Goal: Information Seeking & Learning: Learn about a topic

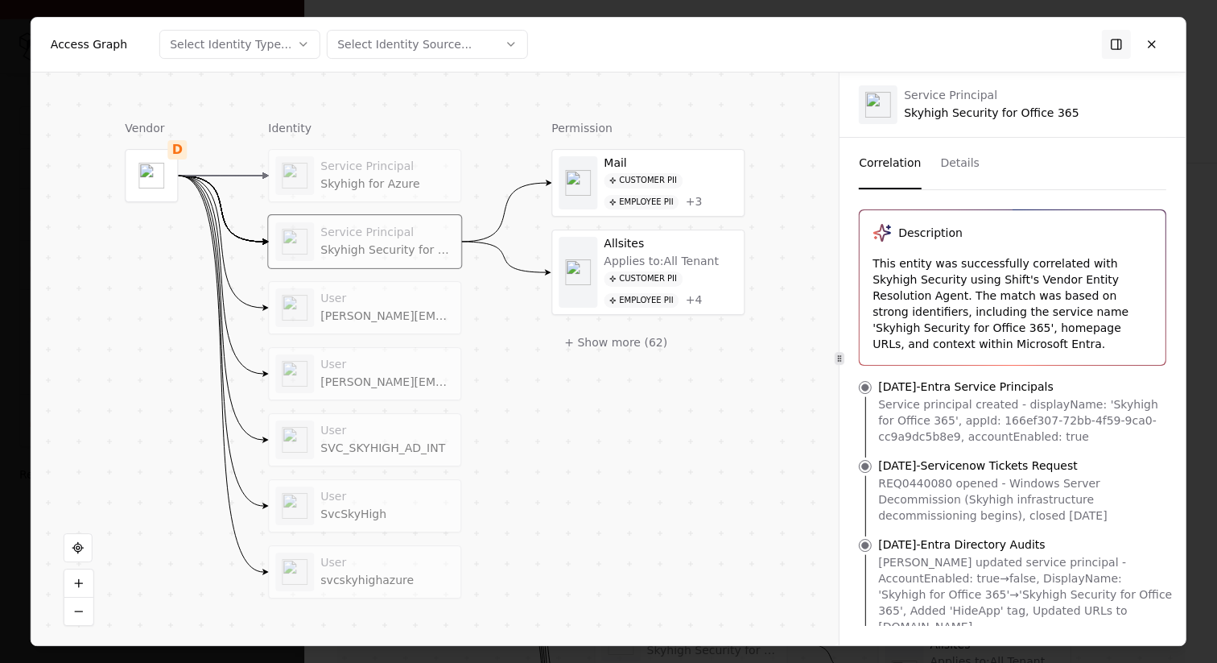
scroll to position [274, 0]
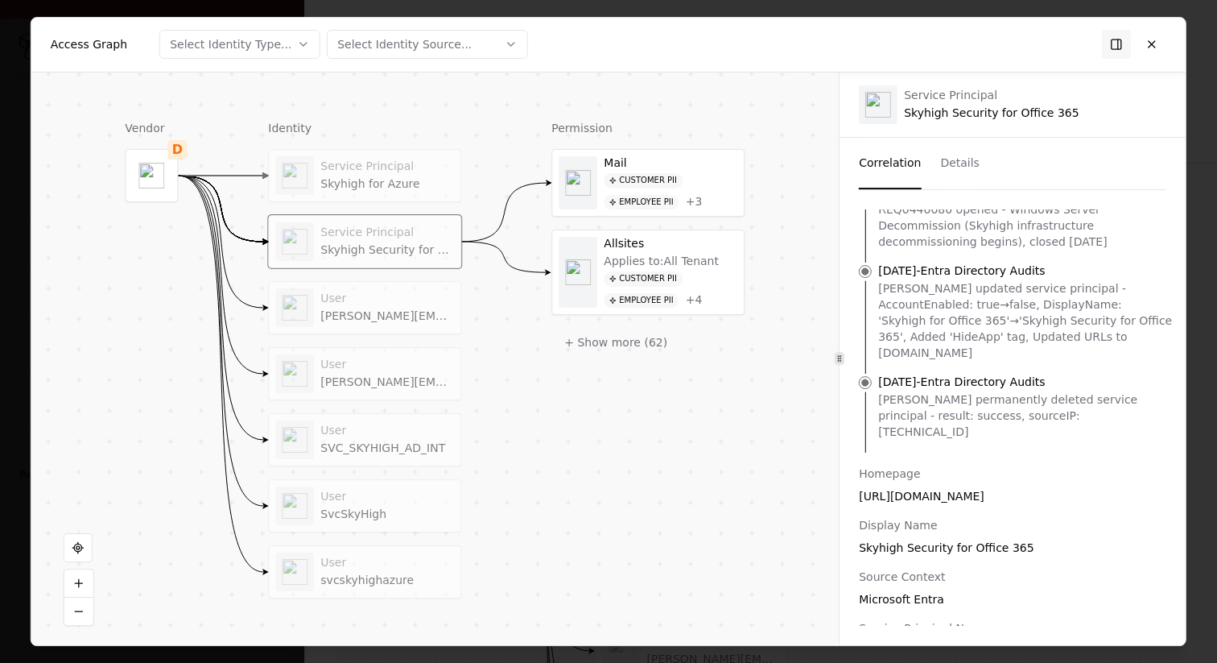
click at [19, 53] on div at bounding box center [608, 331] width 1217 height 663
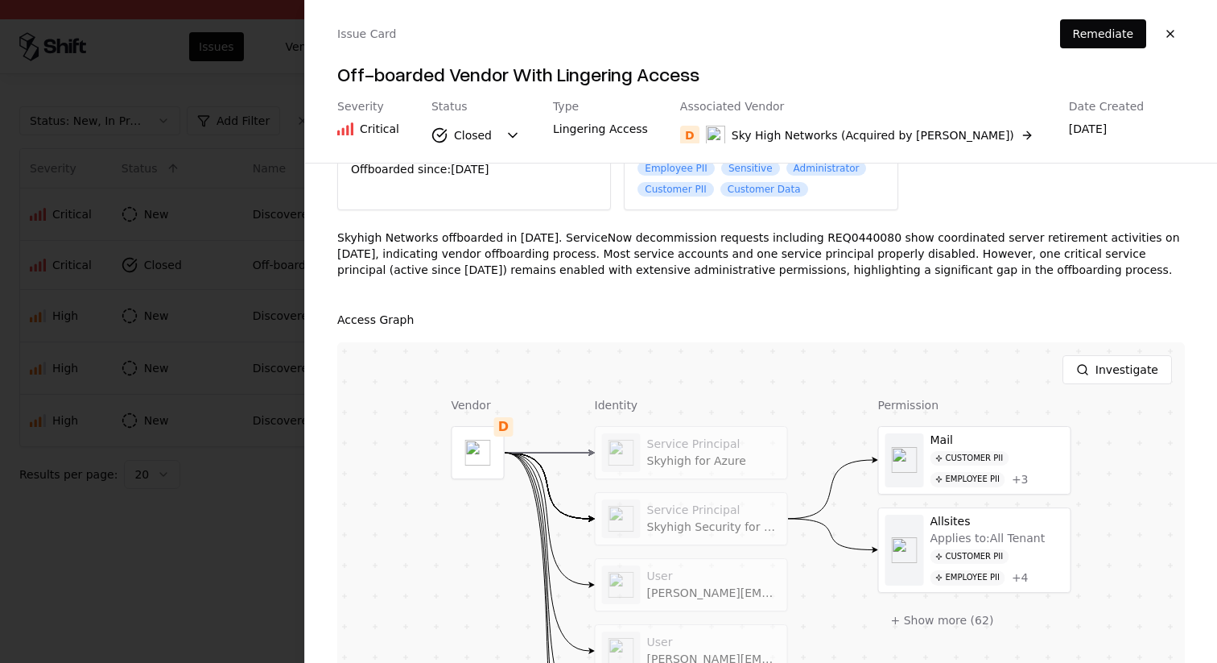
click at [231, 261] on div at bounding box center [608, 331] width 1217 height 663
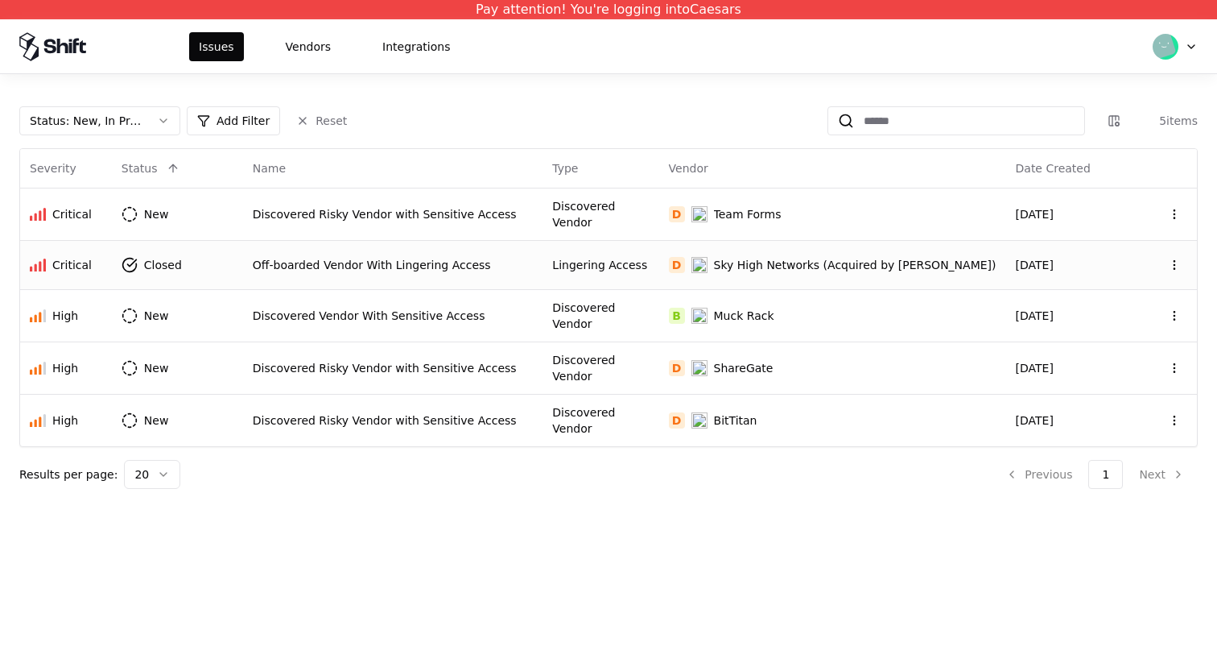
click at [401, 268] on div "Off-boarded Vendor With Lingering Access" at bounding box center [393, 265] width 281 height 16
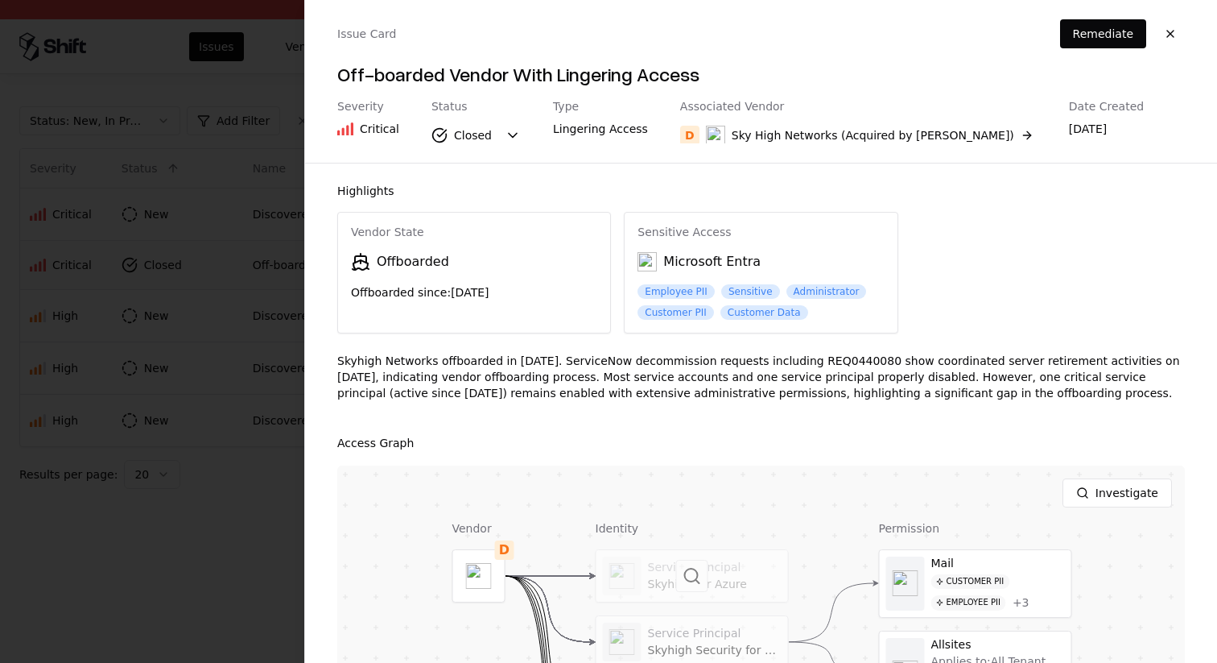
click at [643, 569] on div at bounding box center [693, 576] width 192 height 52
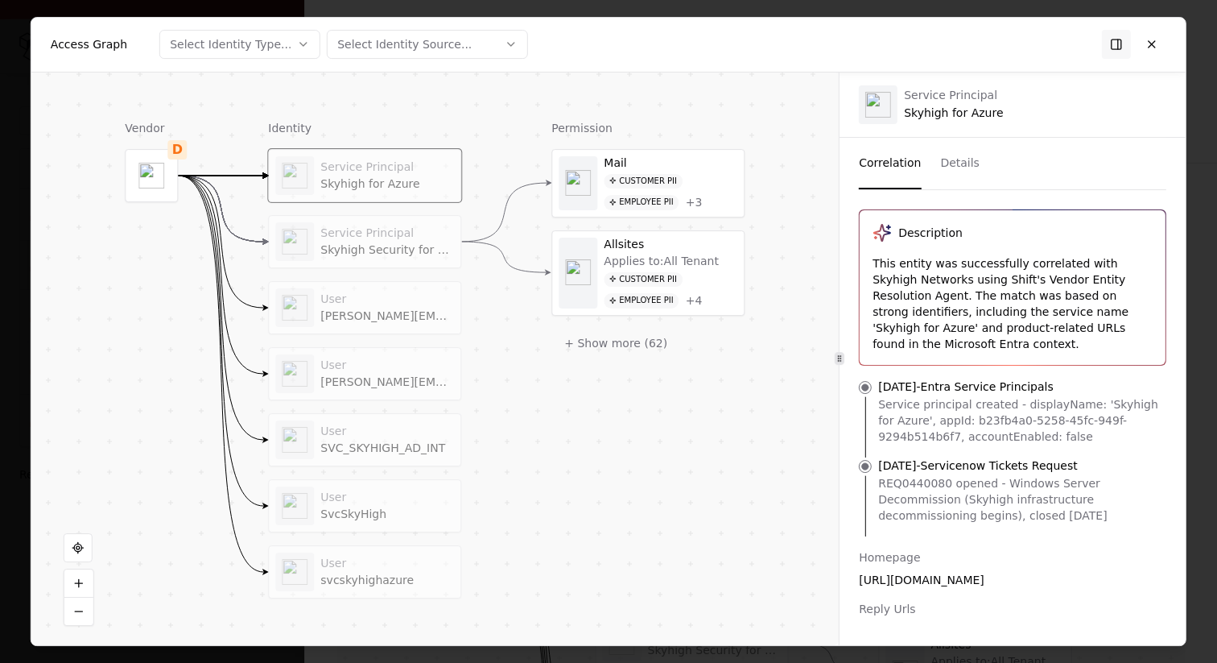
click at [944, 169] on button "Details" at bounding box center [959, 164] width 39 height 52
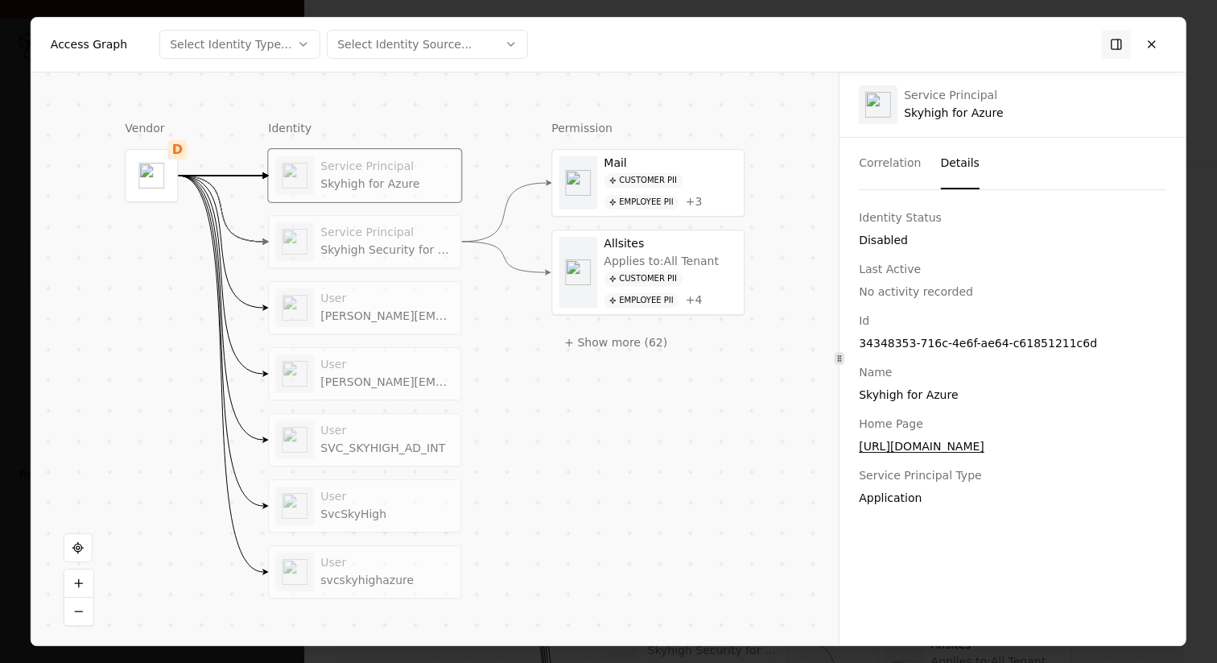
click at [20, 345] on div at bounding box center [608, 331] width 1217 height 663
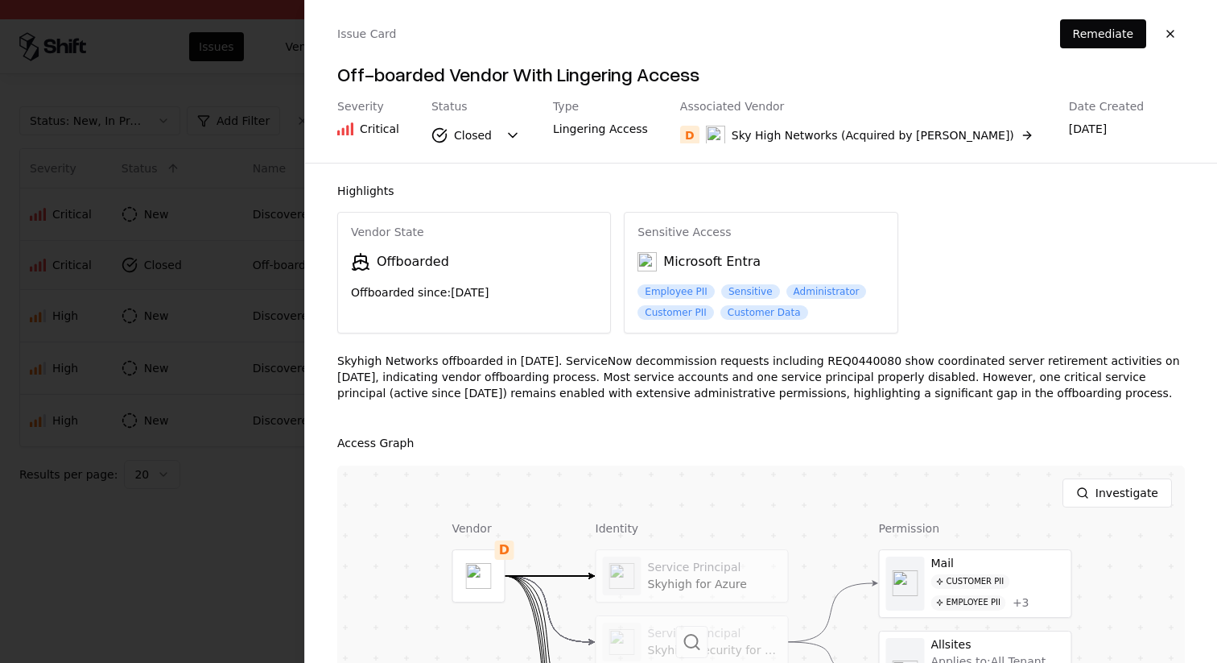
click at [662, 639] on div at bounding box center [693, 642] width 192 height 52
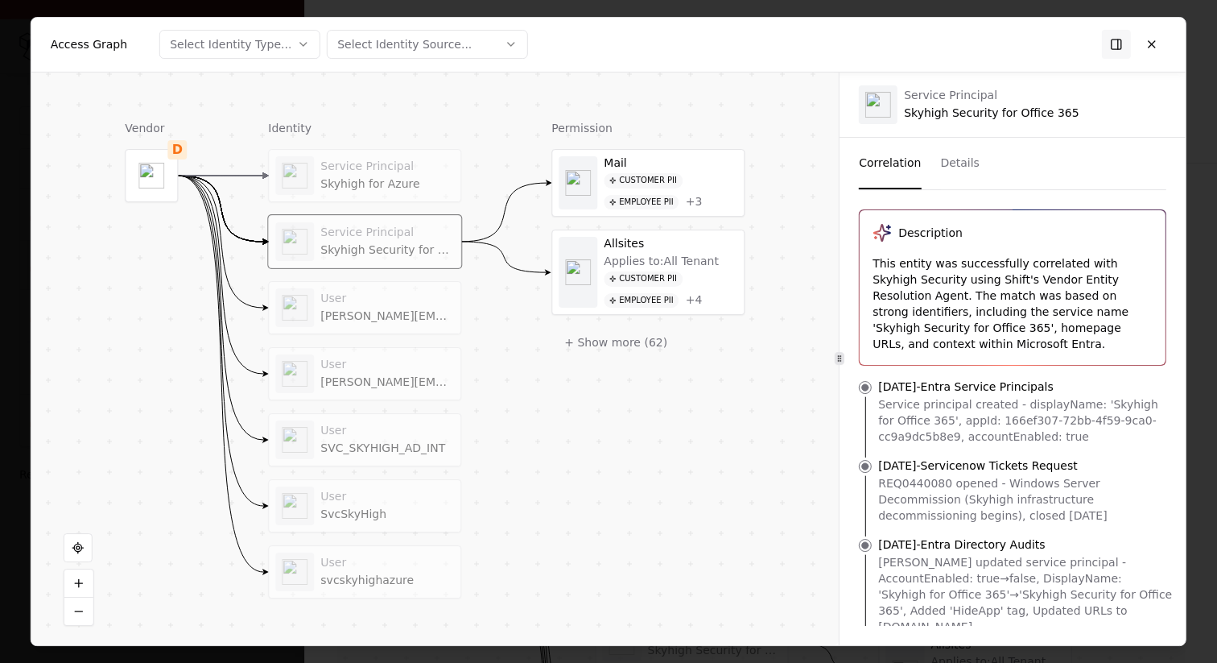
click at [376, 159] on div "Service Principal" at bounding box center [387, 166] width 134 height 14
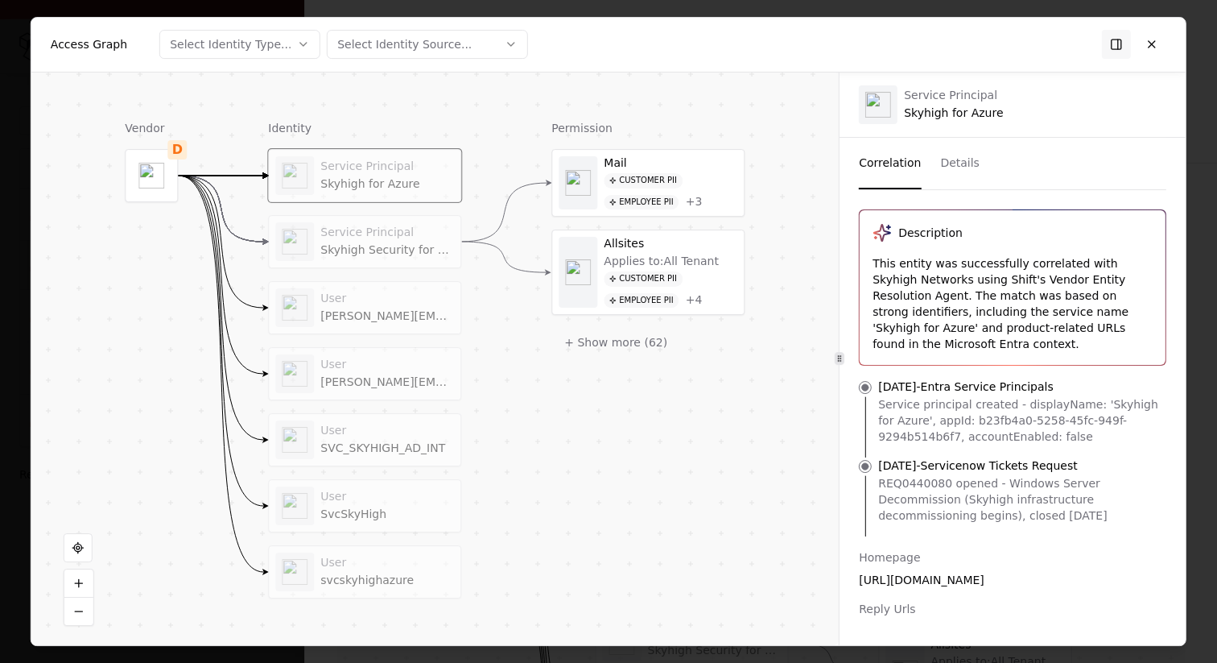
click at [381, 234] on div "Service Principal" at bounding box center [387, 232] width 134 height 14
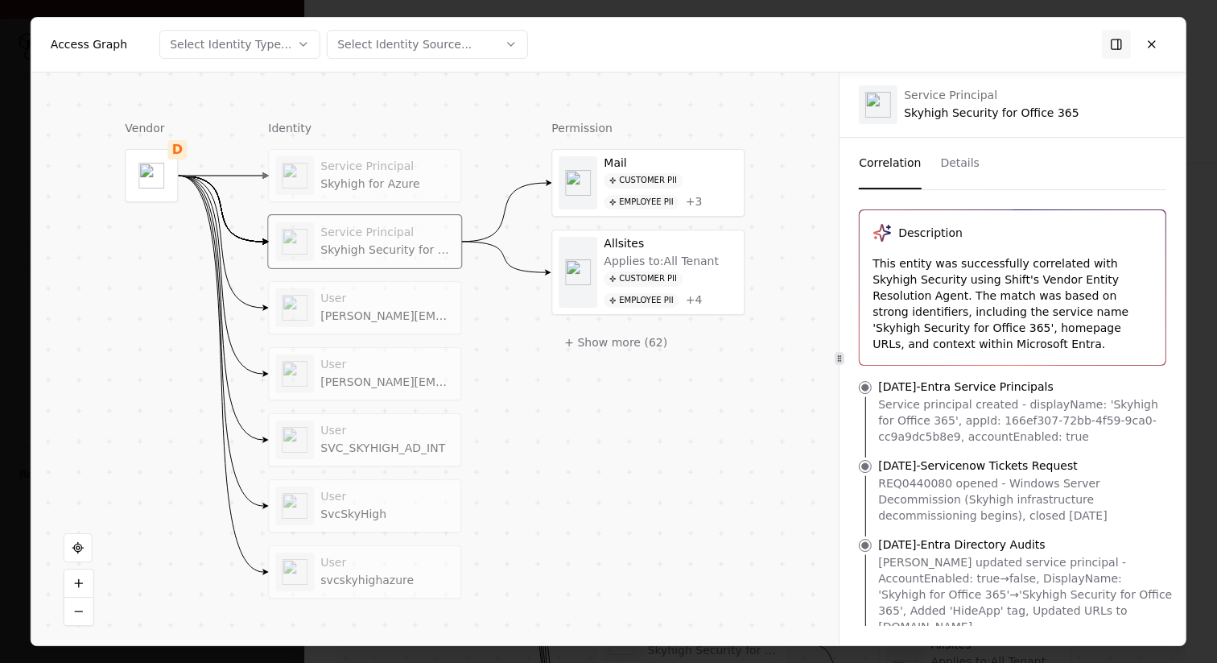
click at [0, 264] on div at bounding box center [608, 331] width 1217 height 663
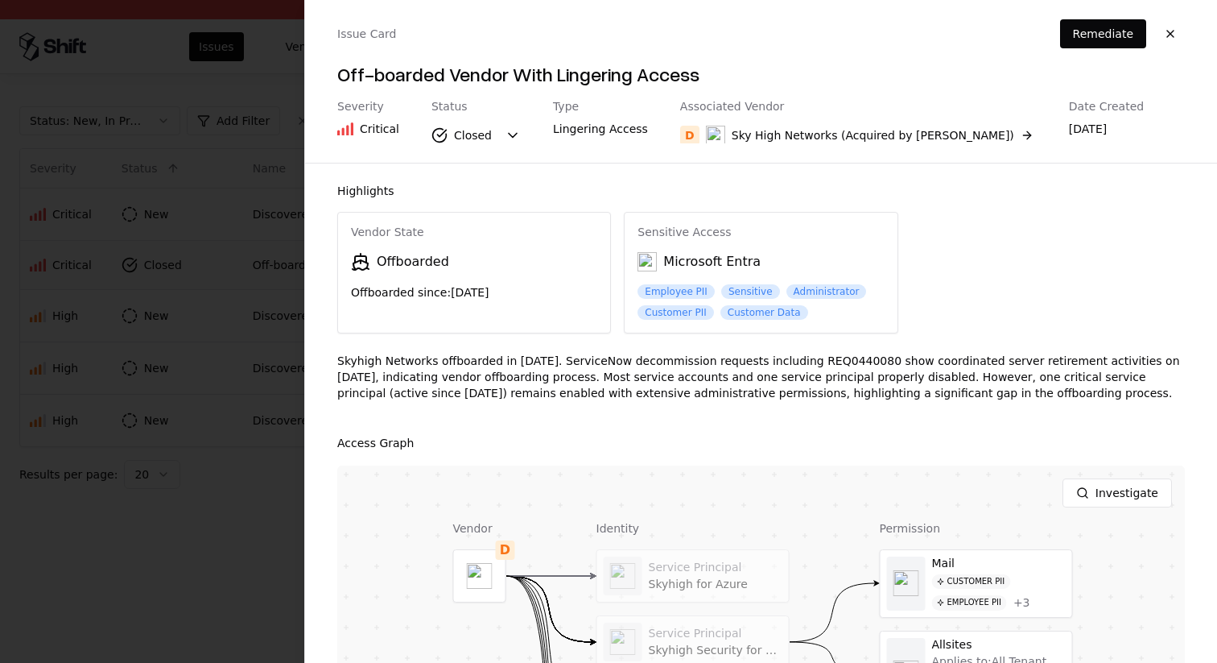
click at [0, 0] on button at bounding box center [0, 0] width 0 height 0
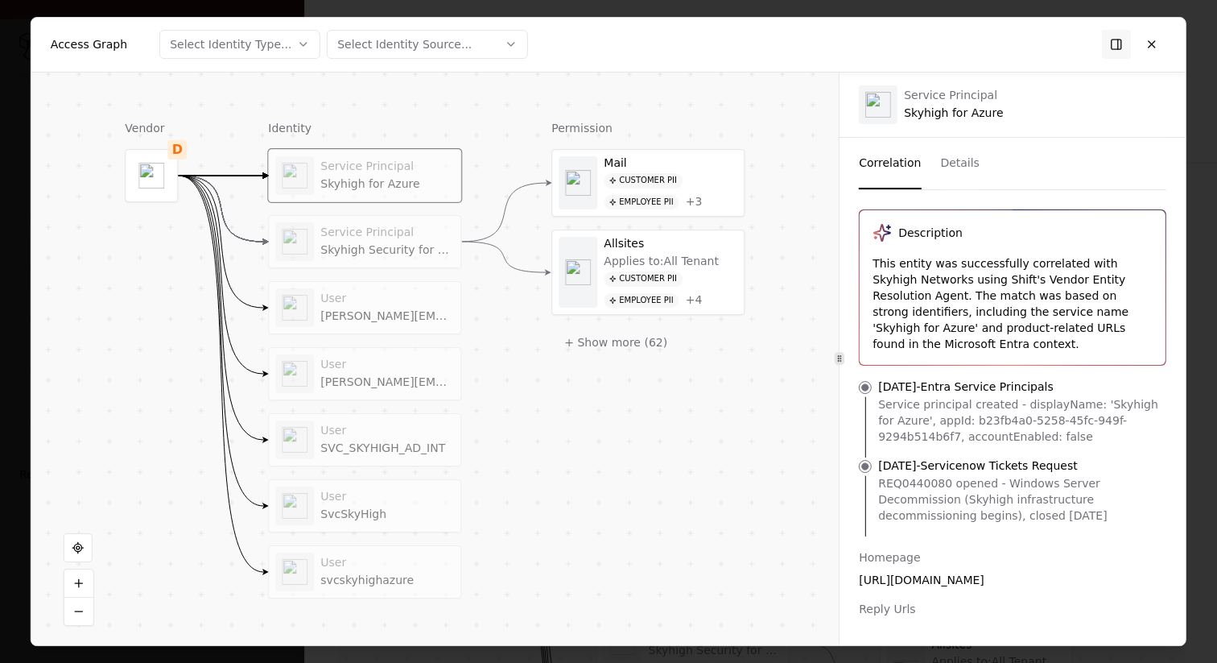
click at [985, 581] on div "[URL][DOMAIN_NAME]" at bounding box center [1013, 580] width 308 height 16
click at [929, 582] on div "[URL][DOMAIN_NAME]" at bounding box center [1013, 580] width 308 height 16
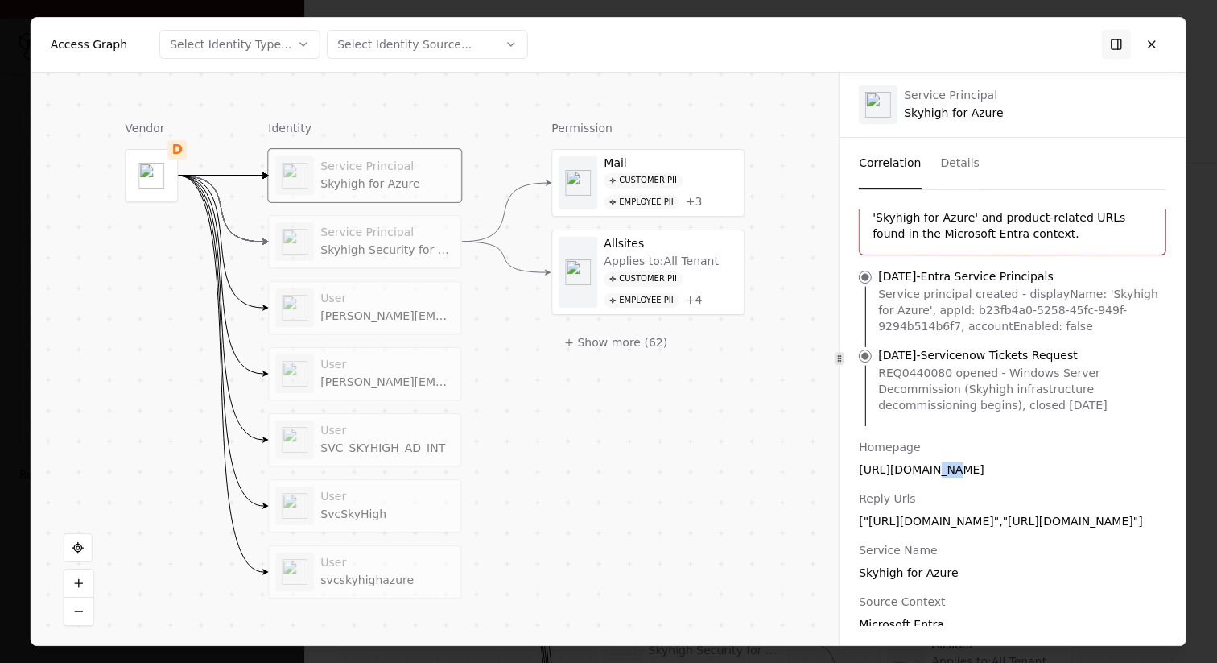
scroll to position [116, 0]
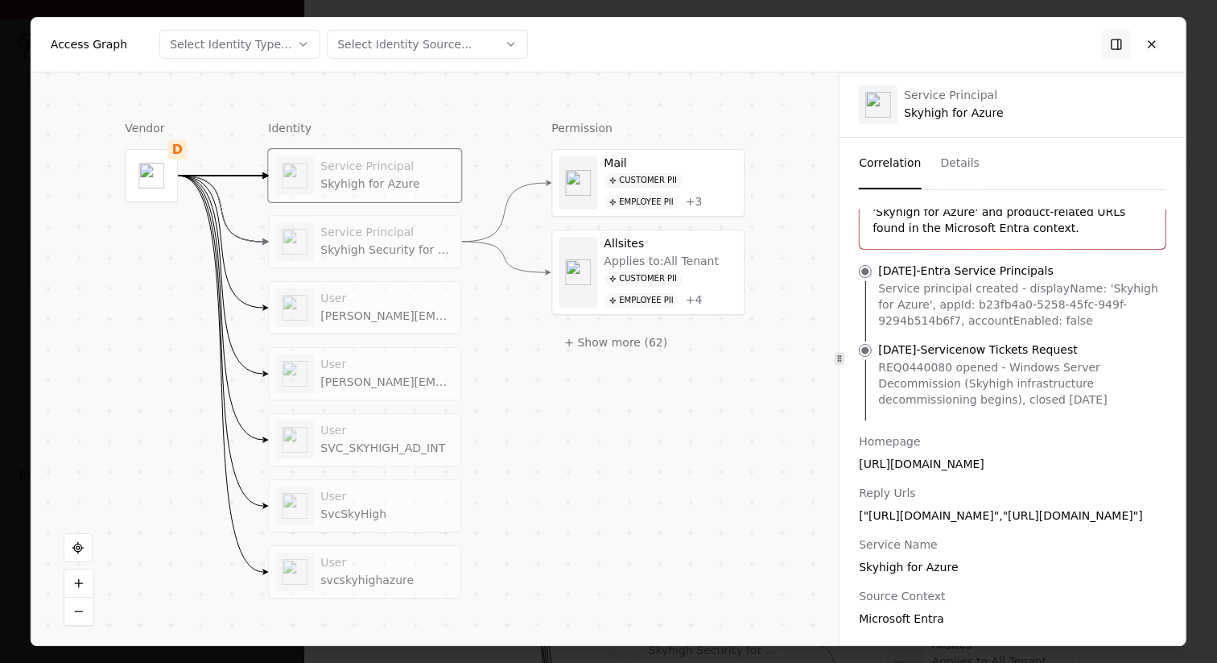
click at [1037, 521] on div "["[URL][DOMAIN_NAME]","[URL][DOMAIN_NAME]"]" at bounding box center [1013, 515] width 308 height 16
click at [946, 520] on div "["[URL][DOMAIN_NAME]","[URL][DOMAIN_NAME]"]" at bounding box center [1013, 517] width 308 height 16
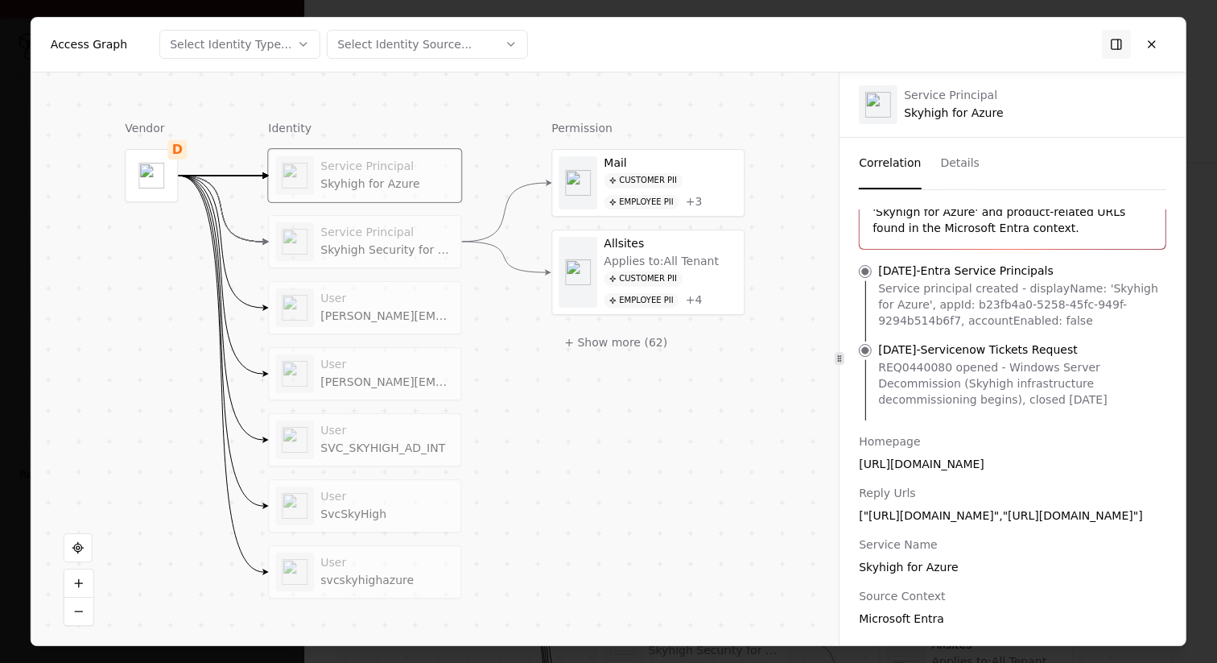
click at [915, 518] on div "["[URL][DOMAIN_NAME]","[URL][DOMAIN_NAME]"]" at bounding box center [1013, 515] width 308 height 16
copy div "www.myshn.ca"
click at [918, 514] on div "["[URL][DOMAIN_NAME]","[URL][DOMAIN_NAME]"]" at bounding box center [1013, 515] width 308 height 16
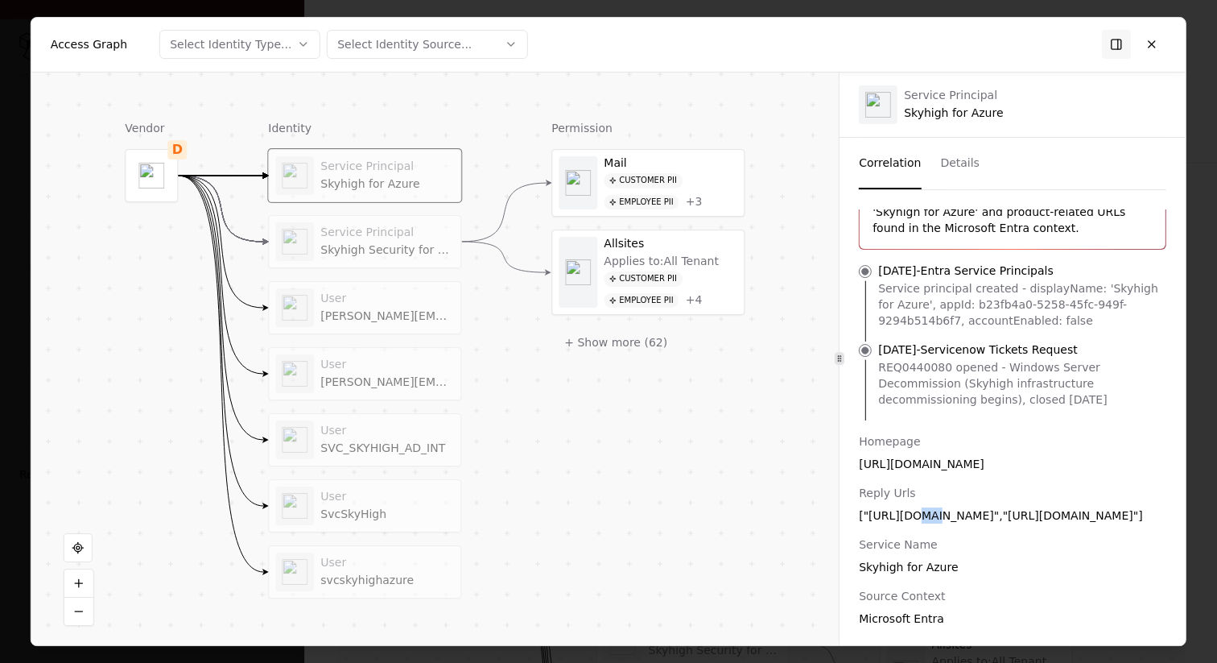
click at [918, 514] on div "["[URL][DOMAIN_NAME]","[URL][DOMAIN_NAME]"]" at bounding box center [1013, 515] width 308 height 16
copy div "www.myshn.net"
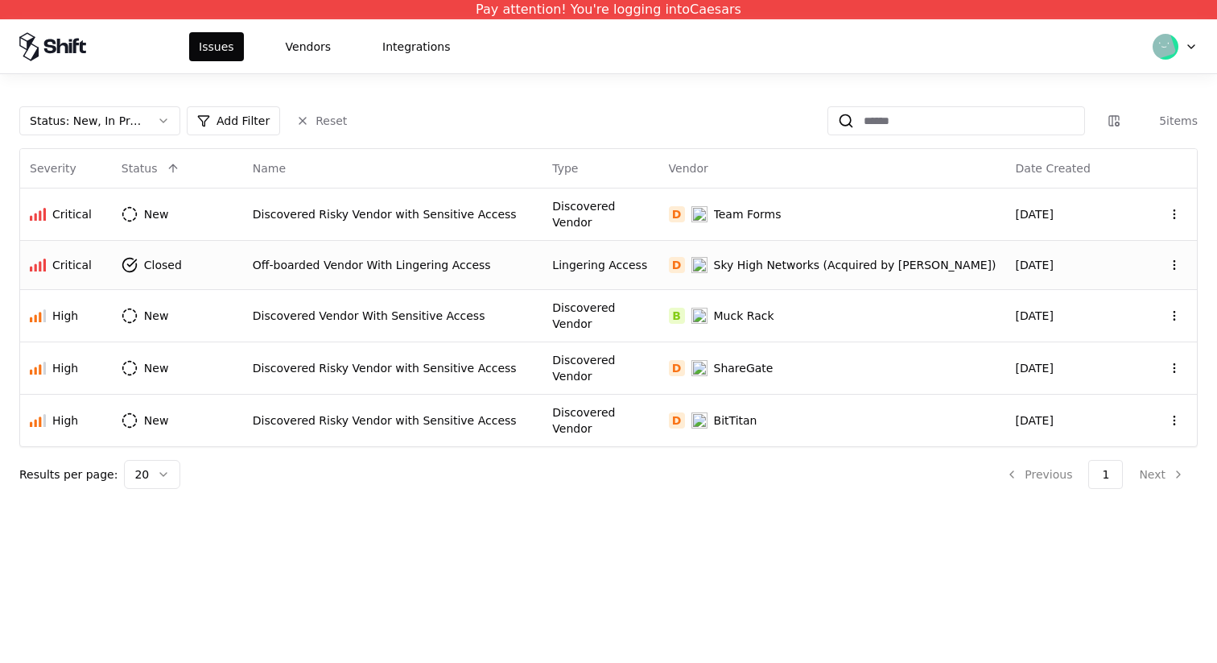
click at [1166, 46] on html "Pay attention! You're logging into Caesars Issues Vendors Integrations Status :…" at bounding box center [608, 331] width 1217 height 663
click at [1114, 124] on div "Log out" at bounding box center [1108, 126] width 172 height 32
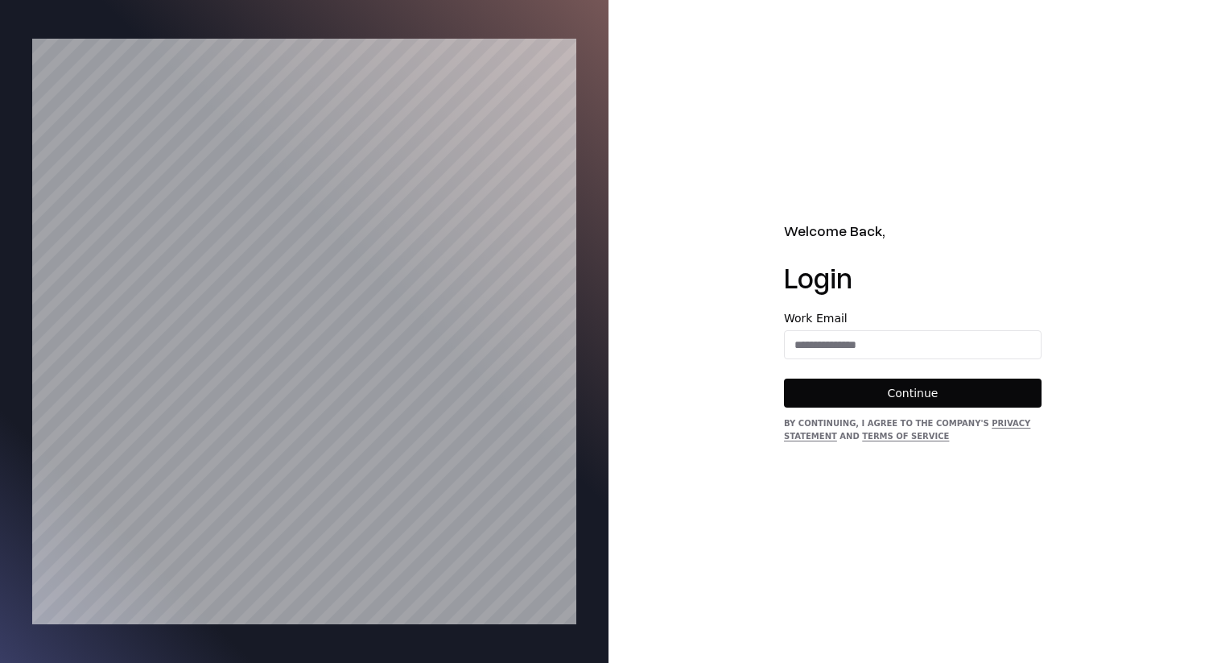
click at [846, 327] on div "Work Email" at bounding box center [913, 335] width 258 height 47
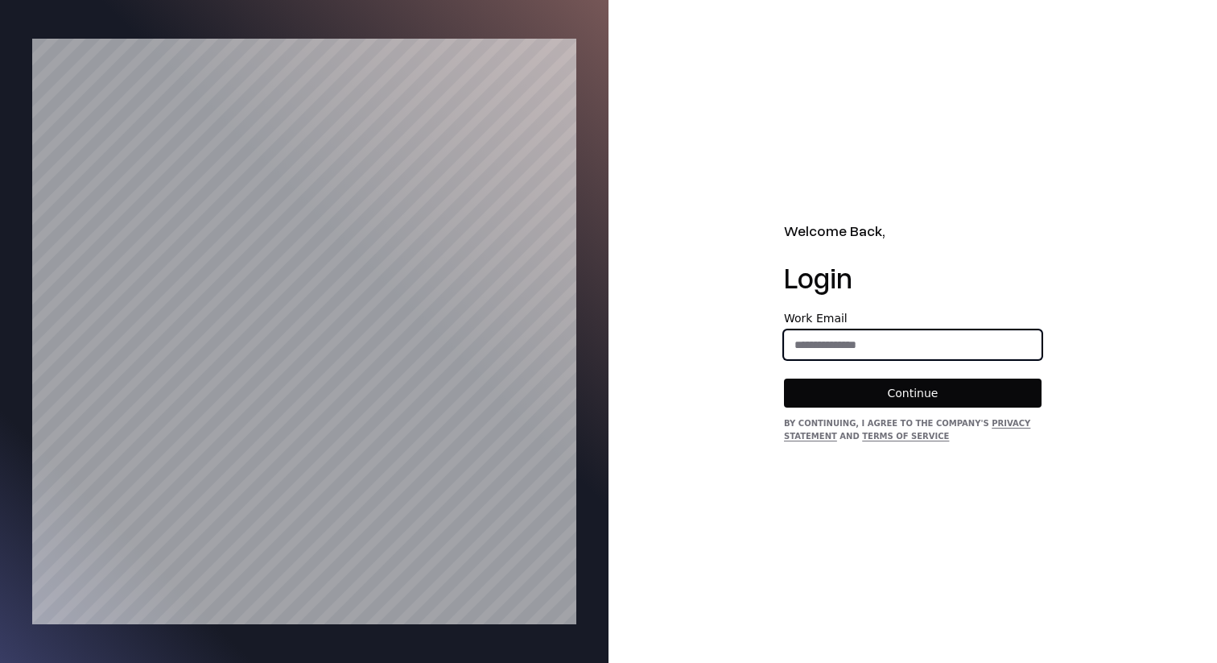
click at [846, 340] on input "email" at bounding box center [913, 344] width 256 height 29
type input "**********"
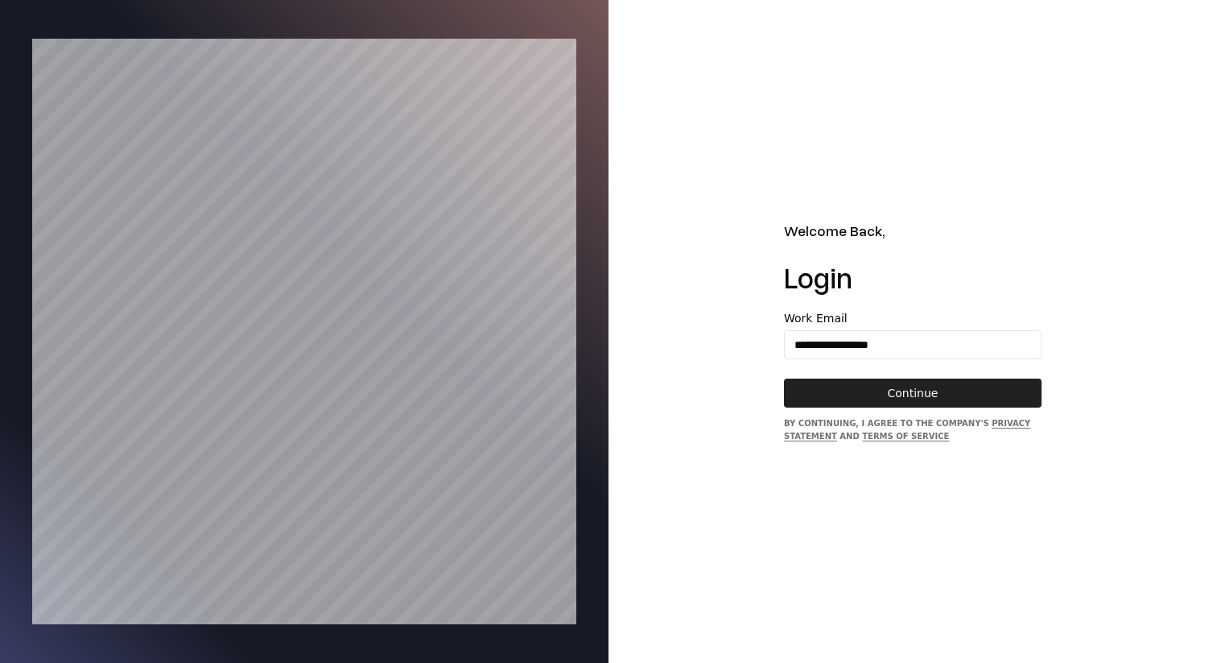
click at [891, 382] on button "Continue" at bounding box center [913, 392] width 258 height 29
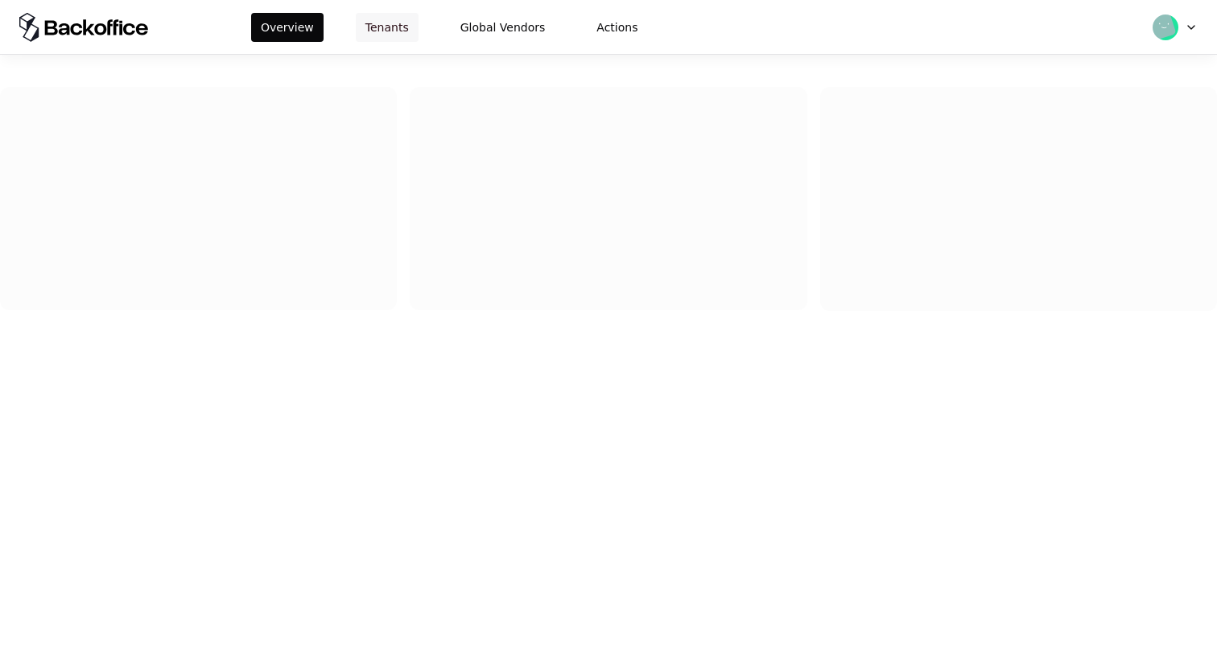
click at [390, 31] on button "Tenants" at bounding box center [387, 27] width 63 height 29
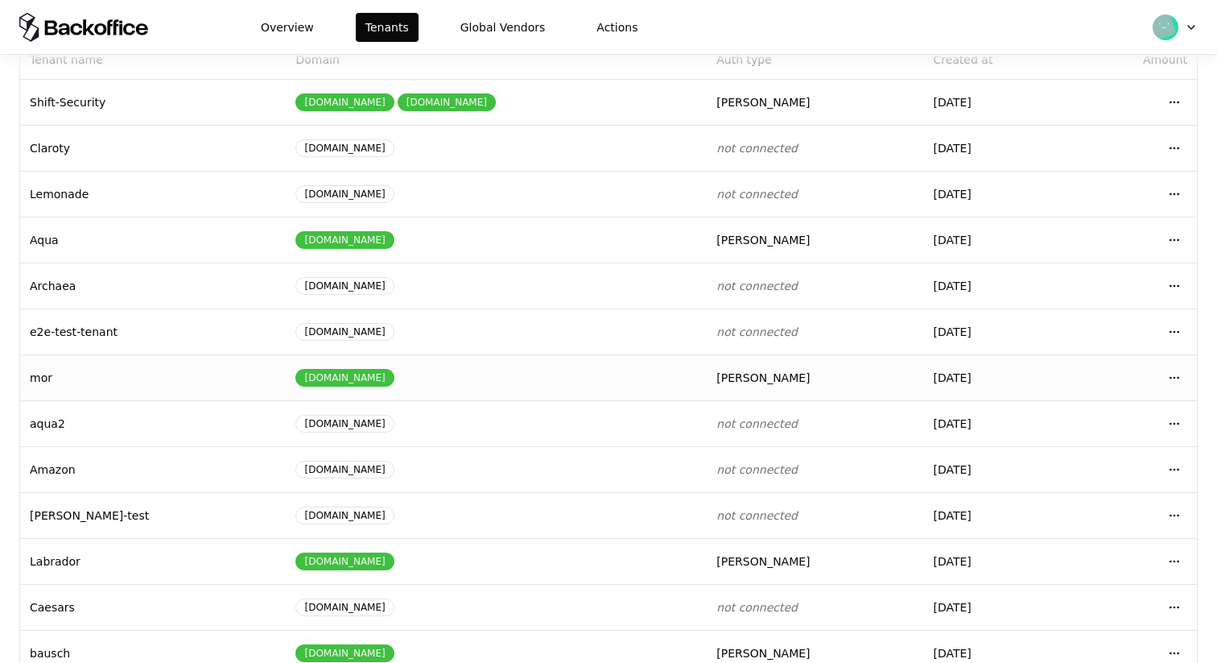
scroll to position [177, 0]
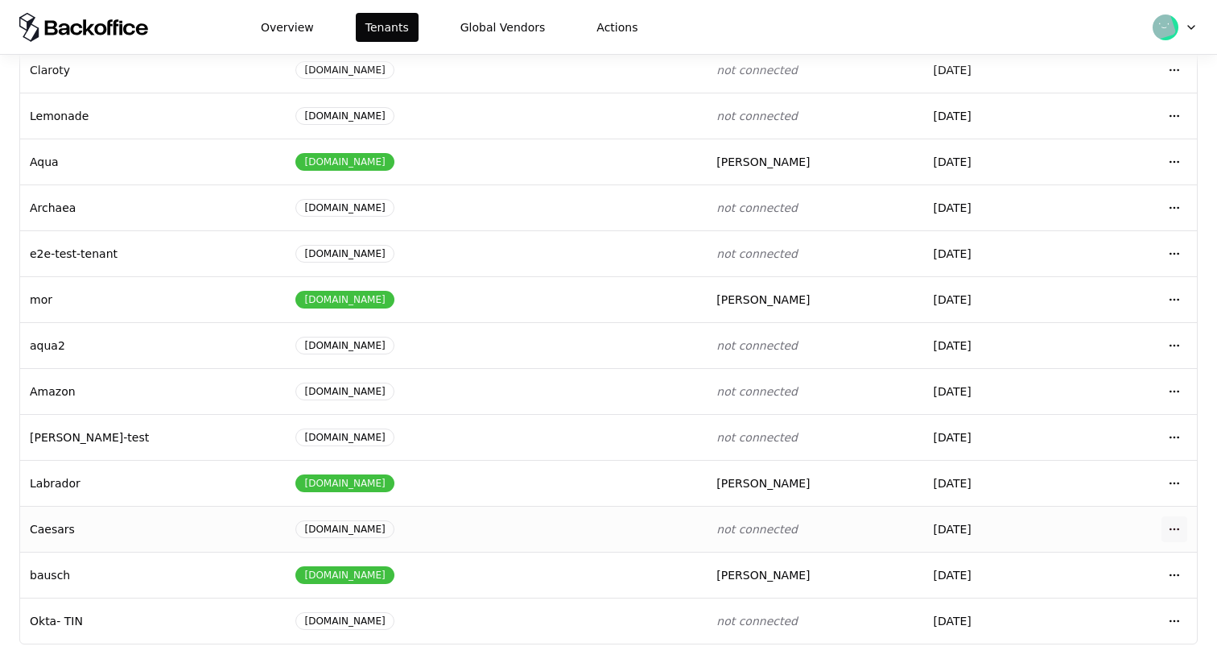
click at [1168, 525] on html "Overview Tenants Global Vendors Actions Tenants Add Tenant Tenant name Domain A…" at bounding box center [608, 331] width 1217 height 663
click at [1115, 454] on div "Login to tenant" at bounding box center [1103, 460] width 183 height 32
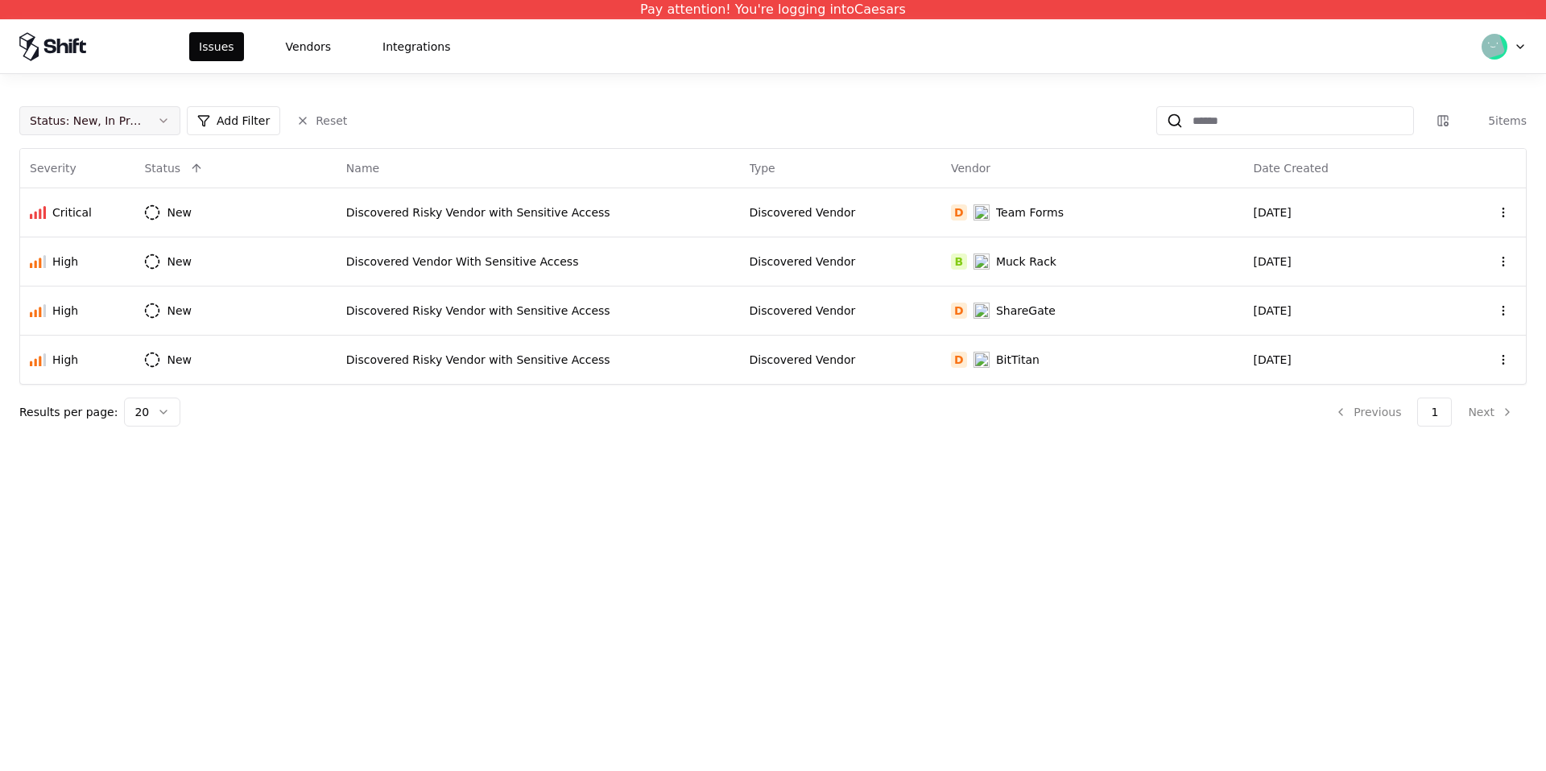
click at [142, 125] on div "Status : New, In Progress" at bounding box center [87, 121] width 114 height 16
click at [126, 247] on div "Closed" at bounding box center [99, 247] width 153 height 32
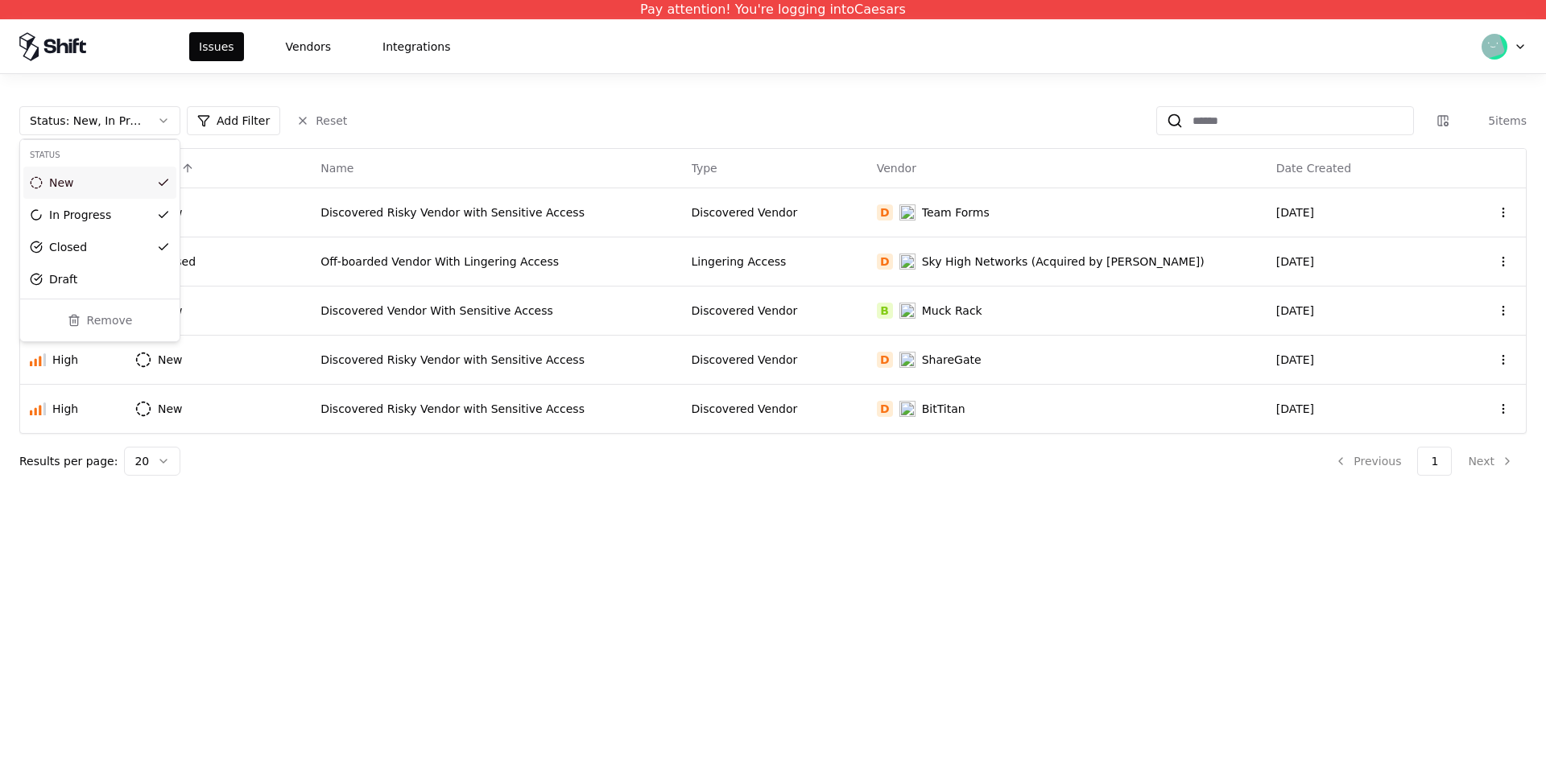
click at [421, 445] on html "Pay attention! You're logging into Caesars Issues Vendors Integrations Status :…" at bounding box center [773, 385] width 1546 height 771
click at [681, 544] on div "Pay attention! You're logging into Caesars Issues Vendors Integrations Status :…" at bounding box center [773, 385] width 1546 height 771
click at [609, 268] on div "Off-boarded Vendor With Lingering Access" at bounding box center [495, 262] width 351 height 16
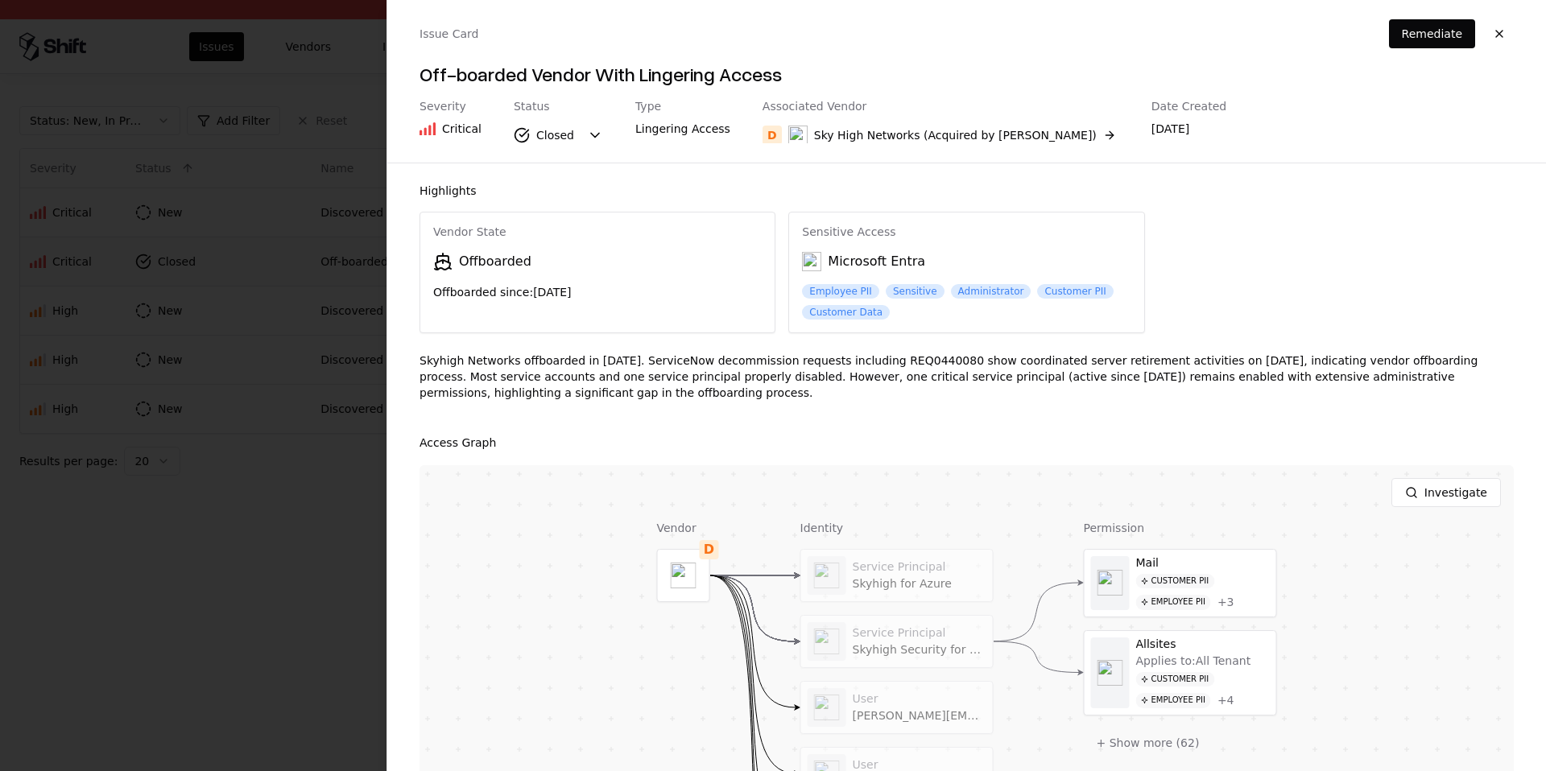
drag, startPoint x: 759, startPoint y: 496, endPoint x: 715, endPoint y: 473, distance: 49.7
click at [714, 473] on div "Investigate" at bounding box center [967, 492] width 1094 height 55
drag, startPoint x: 734, startPoint y: 493, endPoint x: 657, endPoint y: 485, distance: 76.9
click at [657, 485] on div "Investigate" at bounding box center [967, 492] width 1094 height 55
click at [658, 485] on div "Investigate" at bounding box center [967, 492] width 1094 height 55
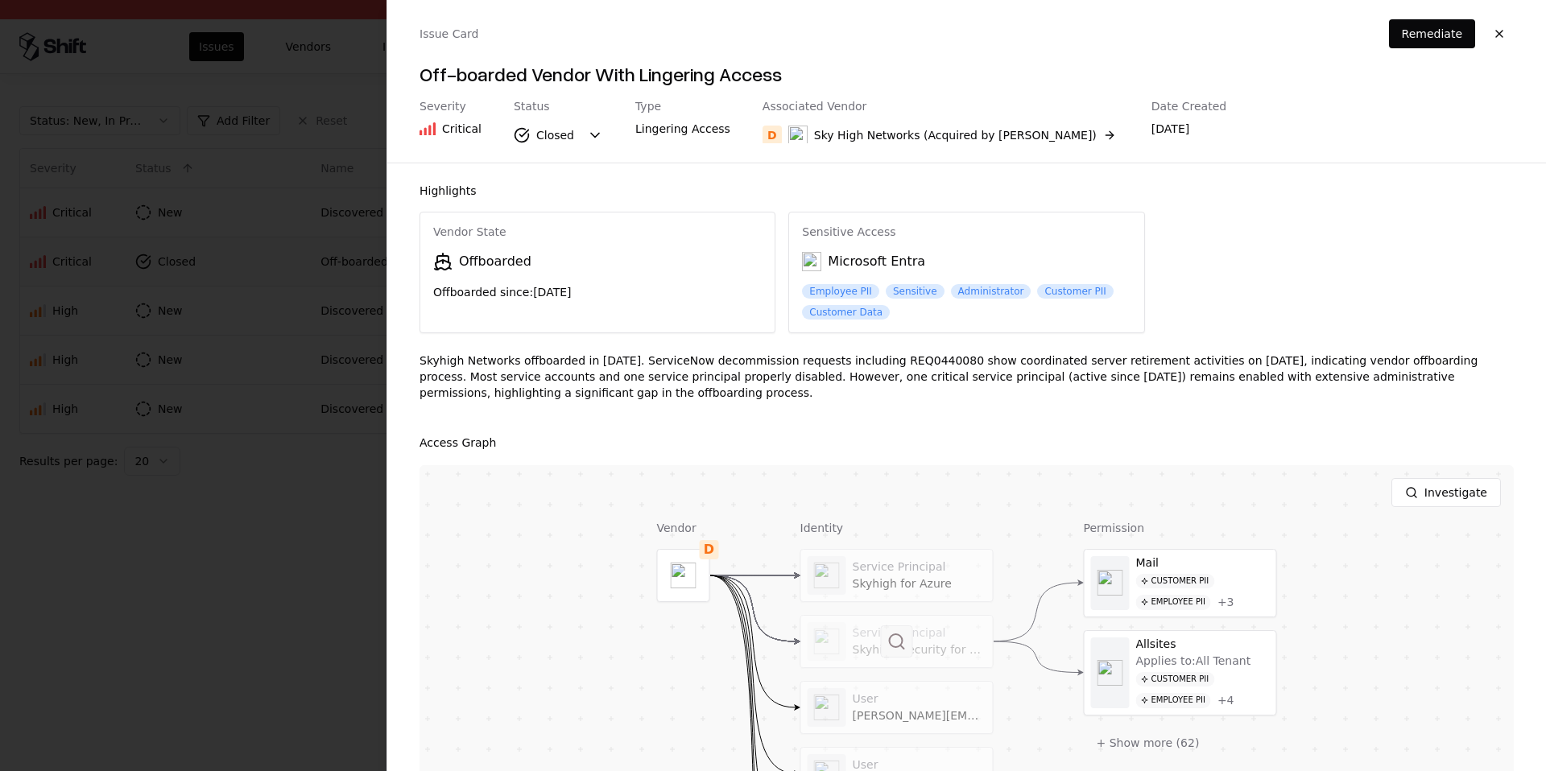
click at [905, 638] on button at bounding box center [897, 642] width 32 height 32
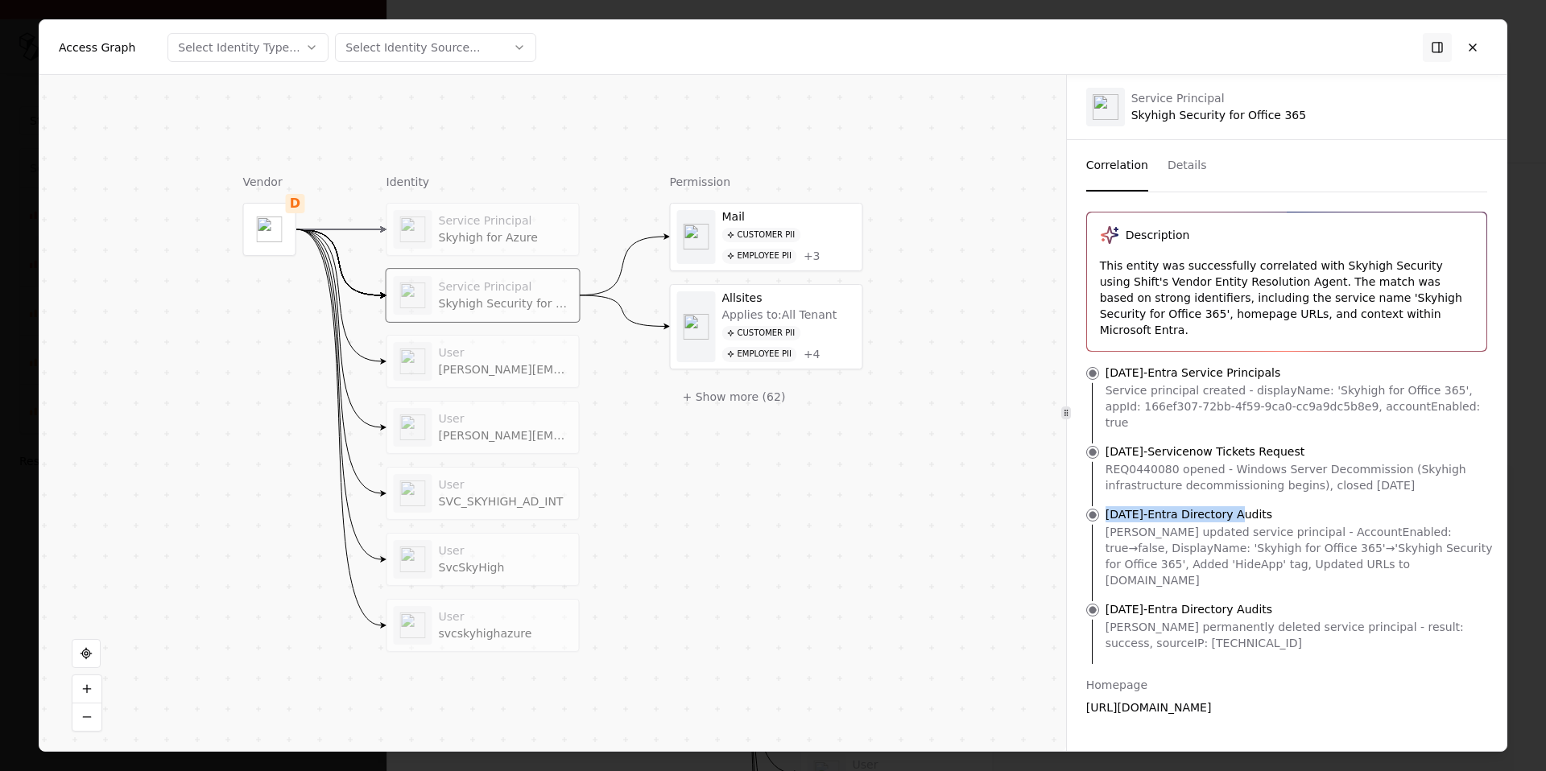
drag, startPoint x: 1102, startPoint y: 481, endPoint x: 1267, endPoint y: 482, distance: 165.1
click at [1217, 506] on li "[DATE] - Entra Directory Audits [PERSON_NAME] updated service principal - Accou…" at bounding box center [1287, 553] width 414 height 95
click at [1217, 506] on p "[DATE] - Entra Directory Audits" at bounding box center [1189, 514] width 167 height 16
drag, startPoint x: 1115, startPoint y: 484, endPoint x: 1185, endPoint y: 485, distance: 70.1
click at [1185, 506] on p "[DATE] - Entra Directory Audits" at bounding box center [1189, 514] width 167 height 16
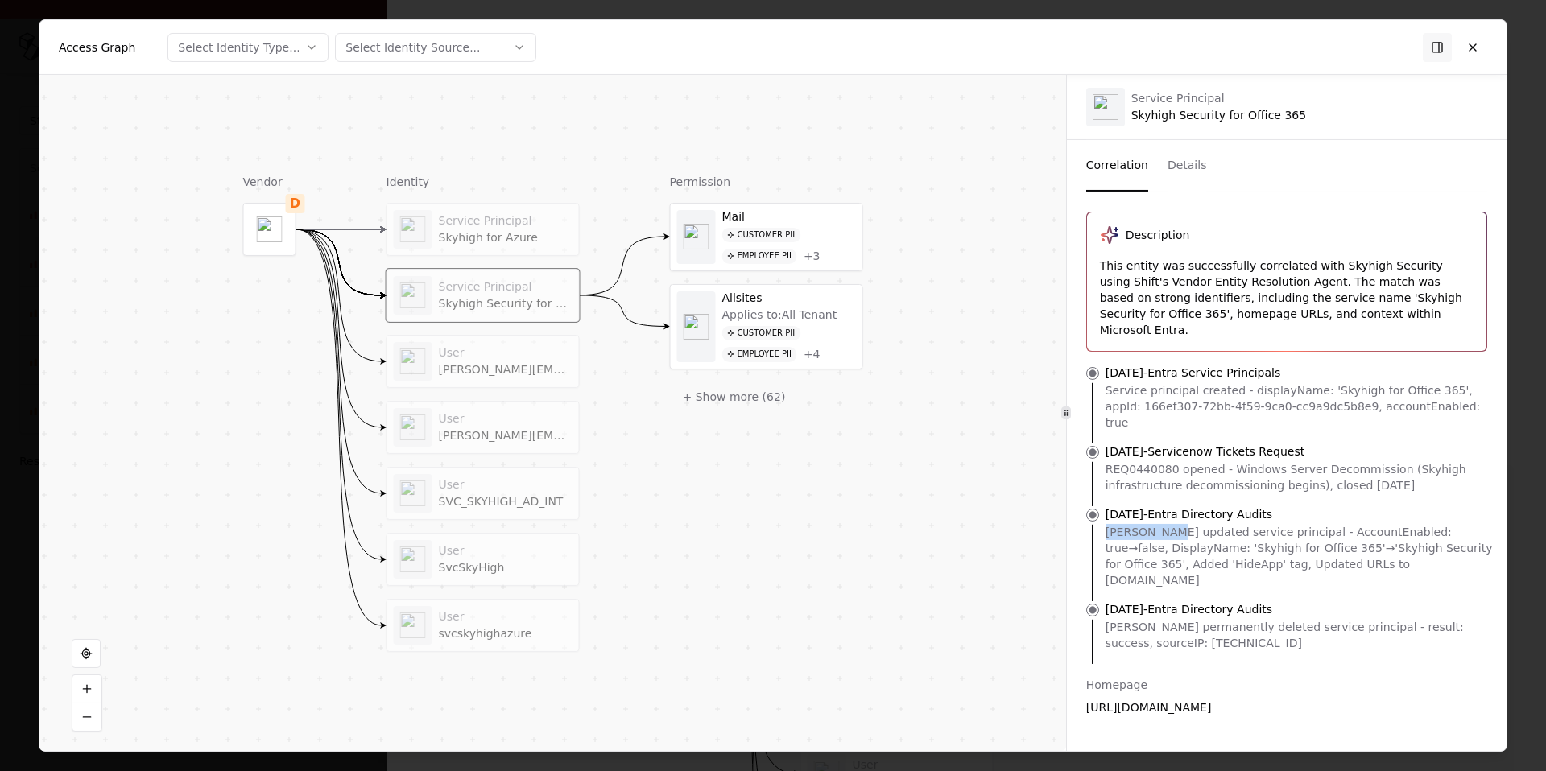
drag, startPoint x: 1106, startPoint y: 499, endPoint x: 1168, endPoint y: 500, distance: 61.2
click at [1168, 524] on div "[PERSON_NAME] updated service principal - AccountEnabled: true→false, DisplayNa…" at bounding box center [1300, 556] width 388 height 64
drag, startPoint x: 1106, startPoint y: 577, endPoint x: 1168, endPoint y: 581, distance: 62.1
click at [1168, 619] on div "[PERSON_NAME] permanently deleted service principal - result: success, sourceIP…" at bounding box center [1300, 635] width 388 height 32
click at [1217, 619] on div "[PERSON_NAME] permanently deleted service principal - result: success, sourceIP…" at bounding box center [1300, 635] width 388 height 32
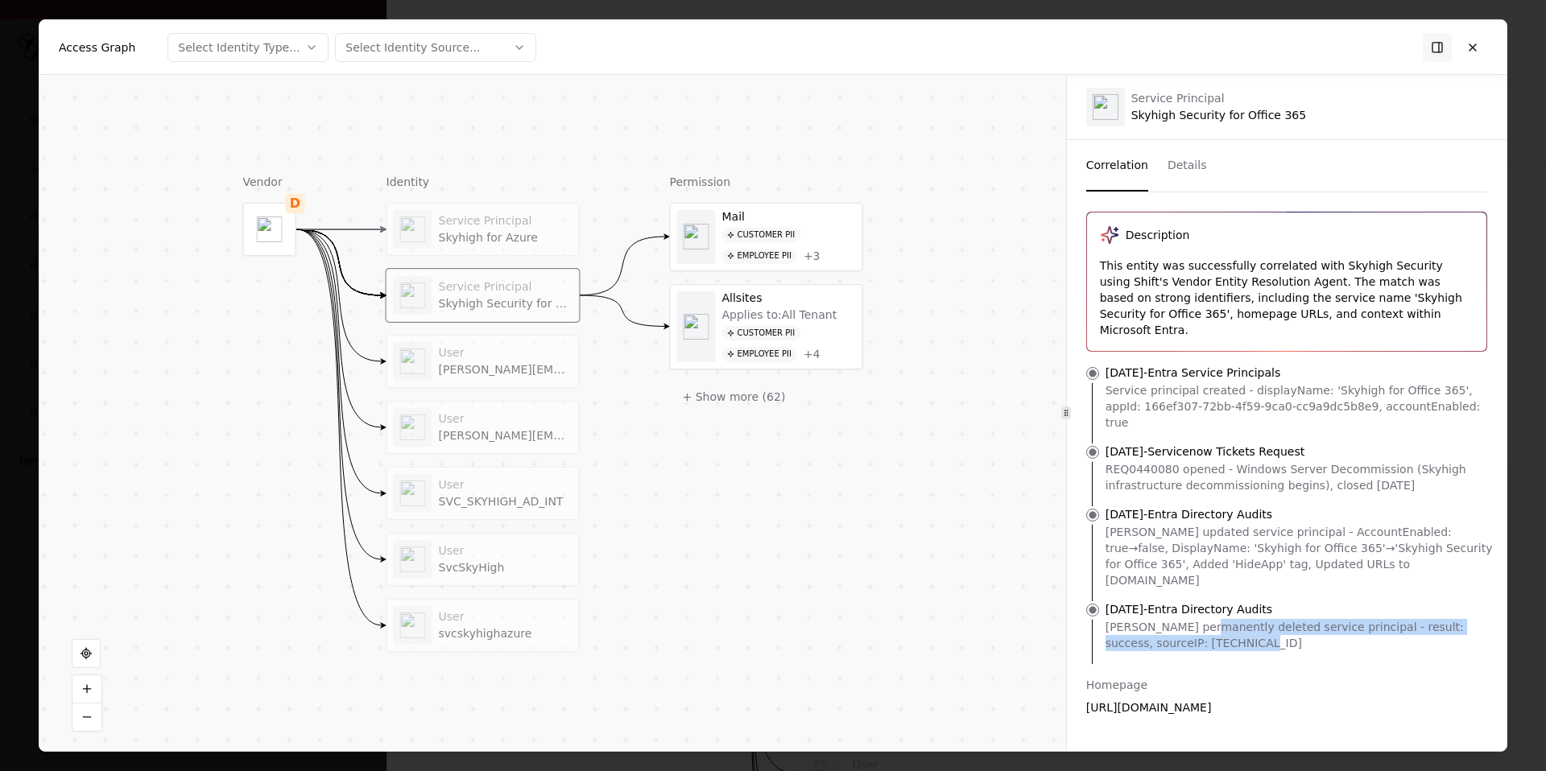
drag, startPoint x: 1229, startPoint y: 598, endPoint x: 1205, endPoint y: 585, distance: 26.7
click at [1205, 619] on div "[PERSON_NAME] permanently deleted service principal - result: success, sourceIP…" at bounding box center [1300, 635] width 388 height 32
drag, startPoint x: 1104, startPoint y: 437, endPoint x: 1416, endPoint y: 464, distance: 313.5
click at [1217, 464] on li "[DATE] - Servicenow Tickets Request REQ0440080 opened - Windows Server Decommis…" at bounding box center [1287, 475] width 414 height 63
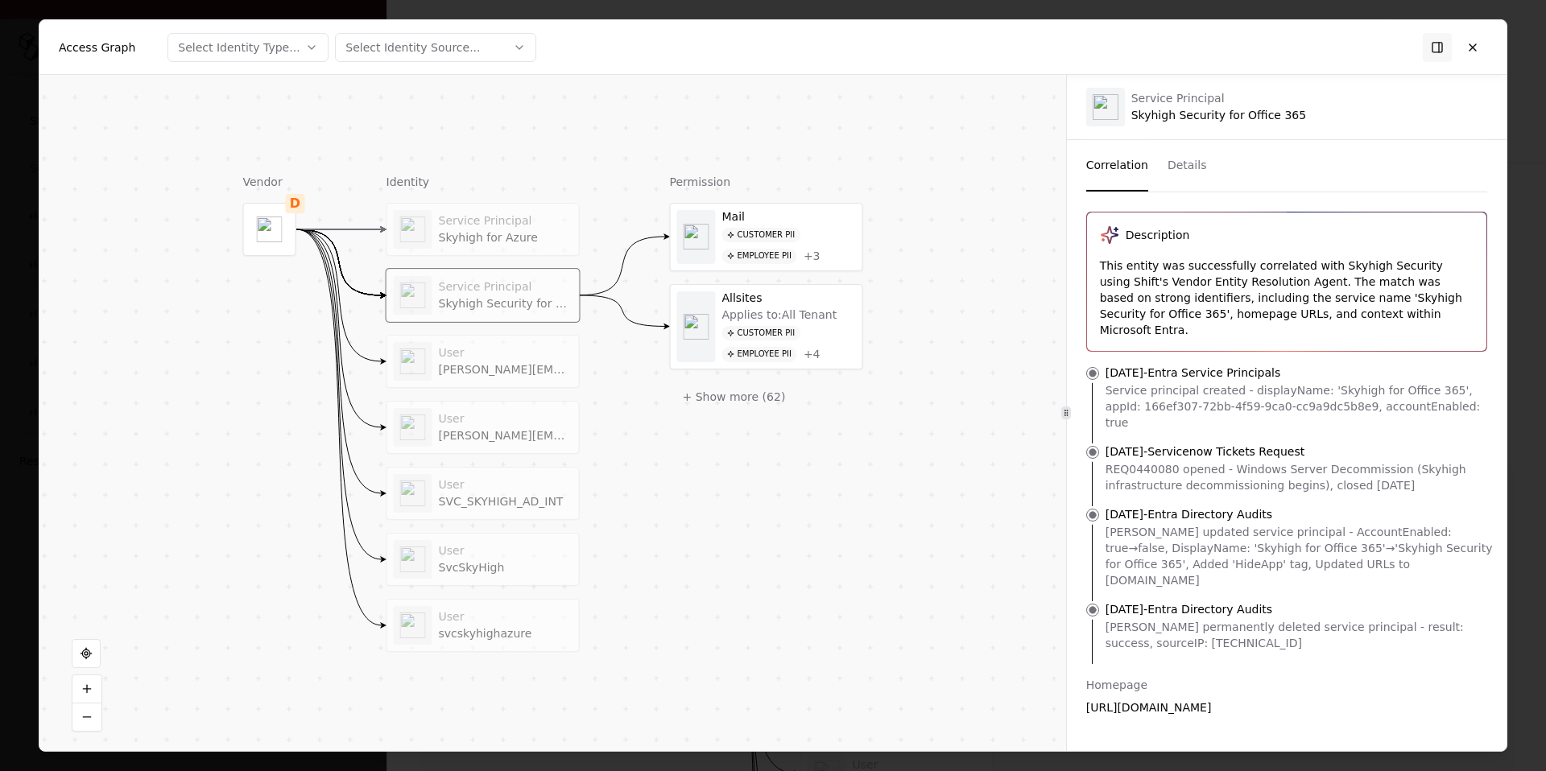
click at [1159, 444] on p "[DATE] - Servicenow Tickets Request" at bounding box center [1206, 452] width 200 height 16
click at [1151, 506] on p "[DATE] - Entra Directory Audits" at bounding box center [1189, 514] width 167 height 16
drag, startPoint x: 1234, startPoint y: 596, endPoint x: 1105, endPoint y: 560, distance: 133.8
click at [1105, 601] on li "[DATE] - Entra Directory Audits [PERSON_NAME] permanently deleted service princ…" at bounding box center [1287, 632] width 414 height 63
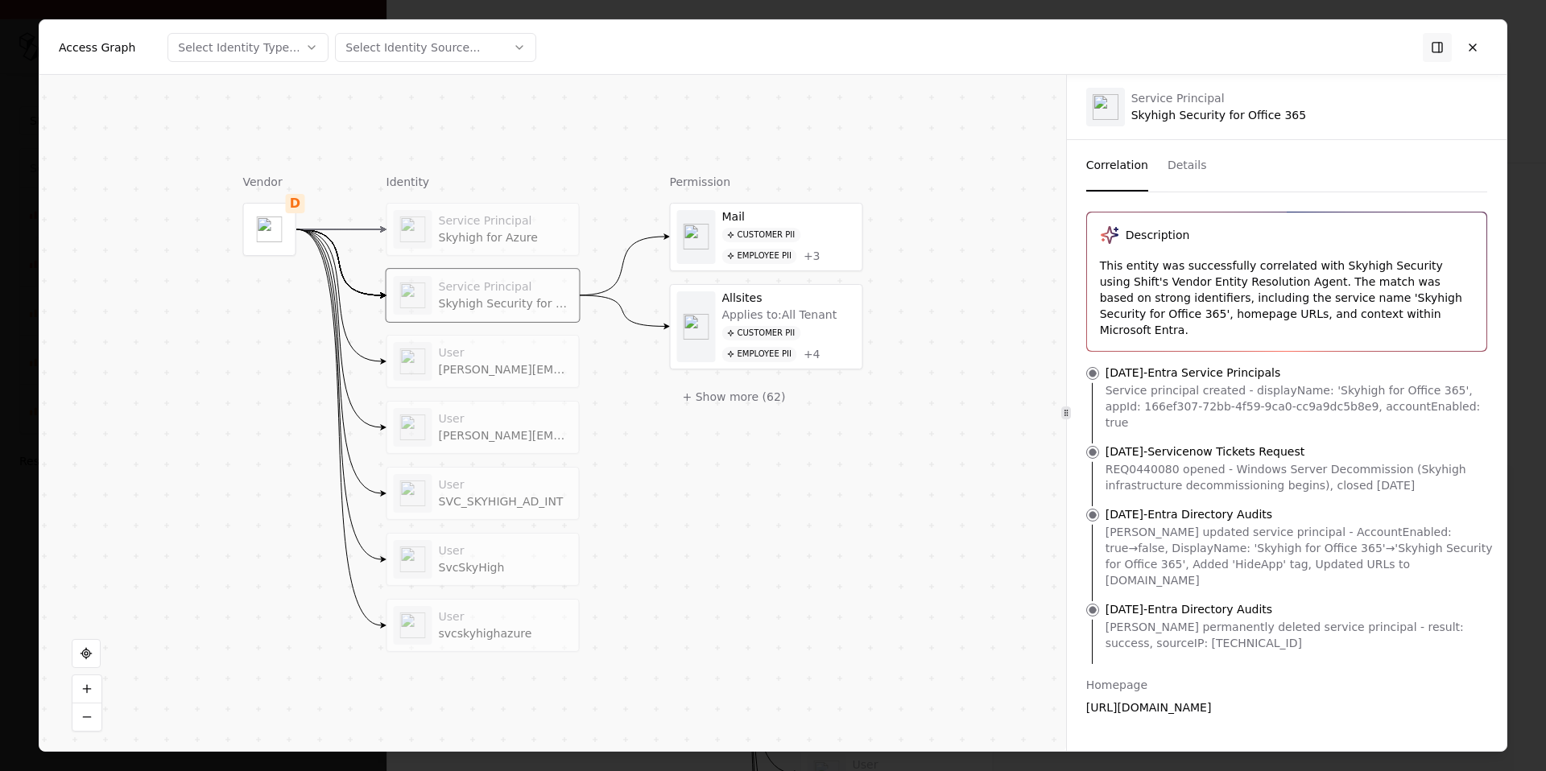
click at [1217, 537] on div "[PERSON_NAME] updated service principal - AccountEnabled: true→false, DisplayNa…" at bounding box center [1300, 556] width 388 height 64
click at [517, 365] on div "[PERSON_NAME][EMAIL_ADDRESS][DOMAIN_NAME]" at bounding box center [506, 370] width 134 height 14
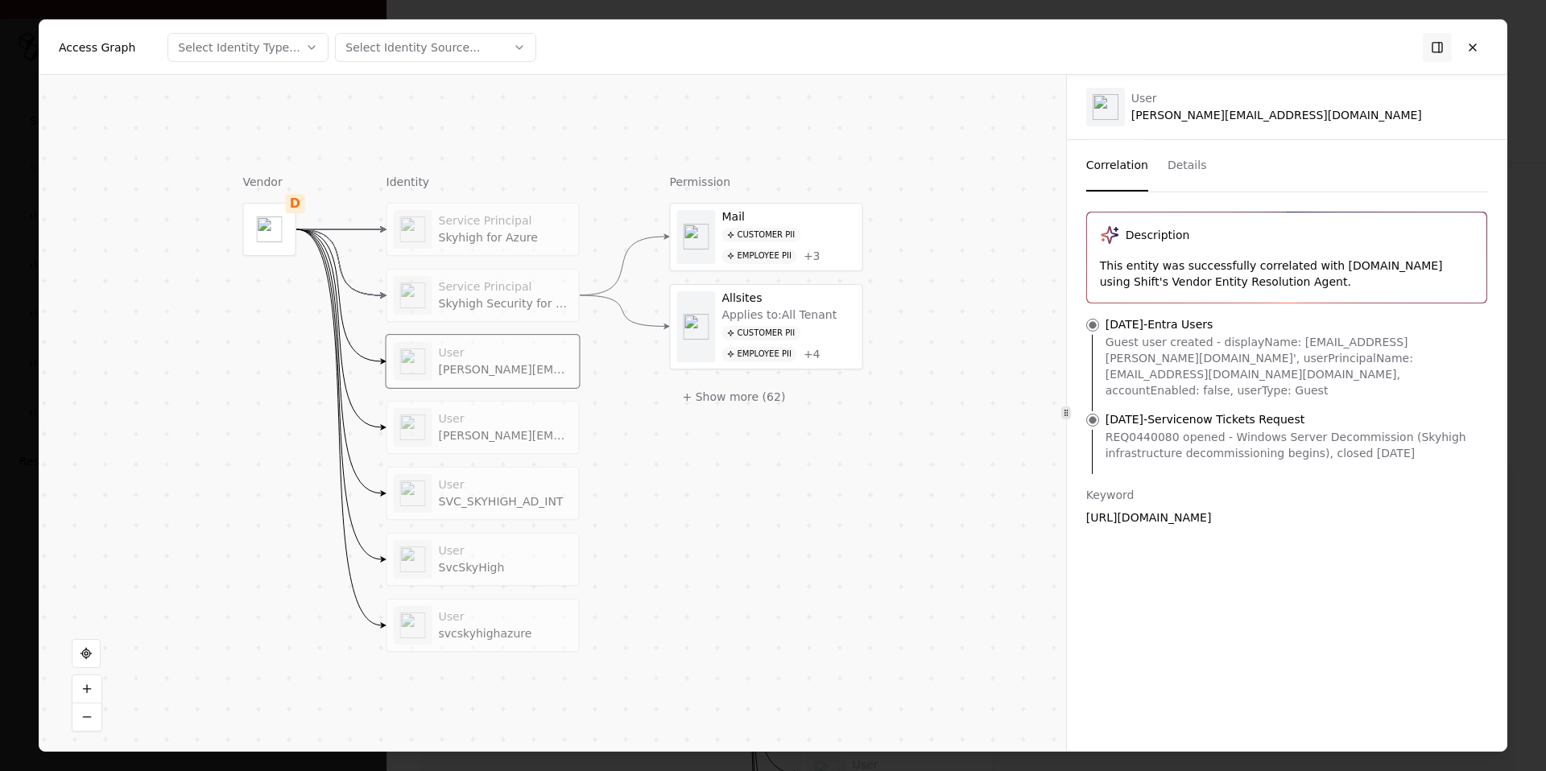
click at [1182, 161] on button "Details" at bounding box center [1187, 166] width 39 height 52
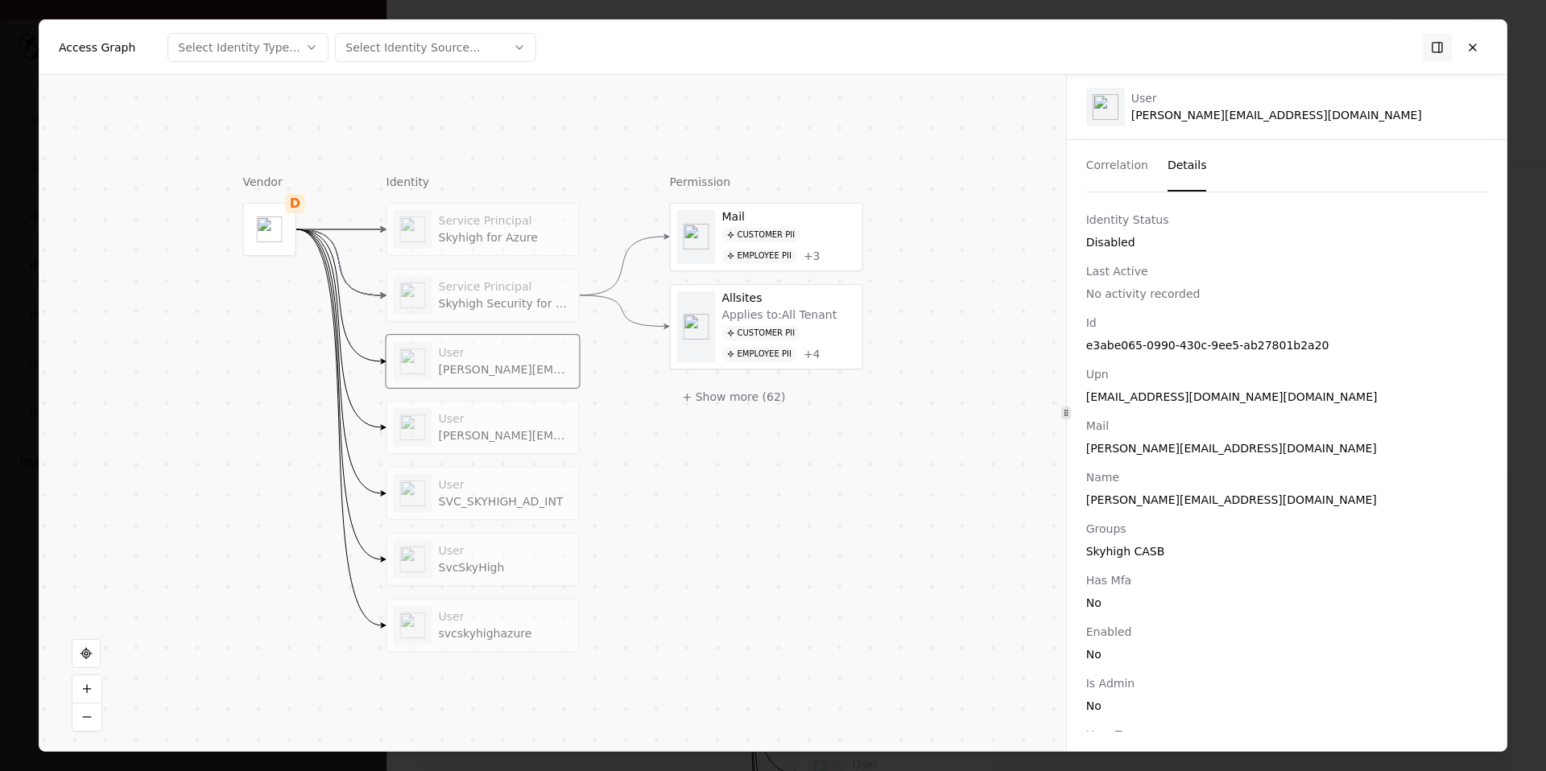
click at [1162, 397] on div "[EMAIL_ADDRESS][DOMAIN_NAME][DOMAIN_NAME]" at bounding box center [1286, 397] width 401 height 16
click at [1185, 451] on div "[PERSON_NAME][EMAIL_ADDRESS][DOMAIN_NAME]" at bounding box center [1286, 448] width 401 height 16
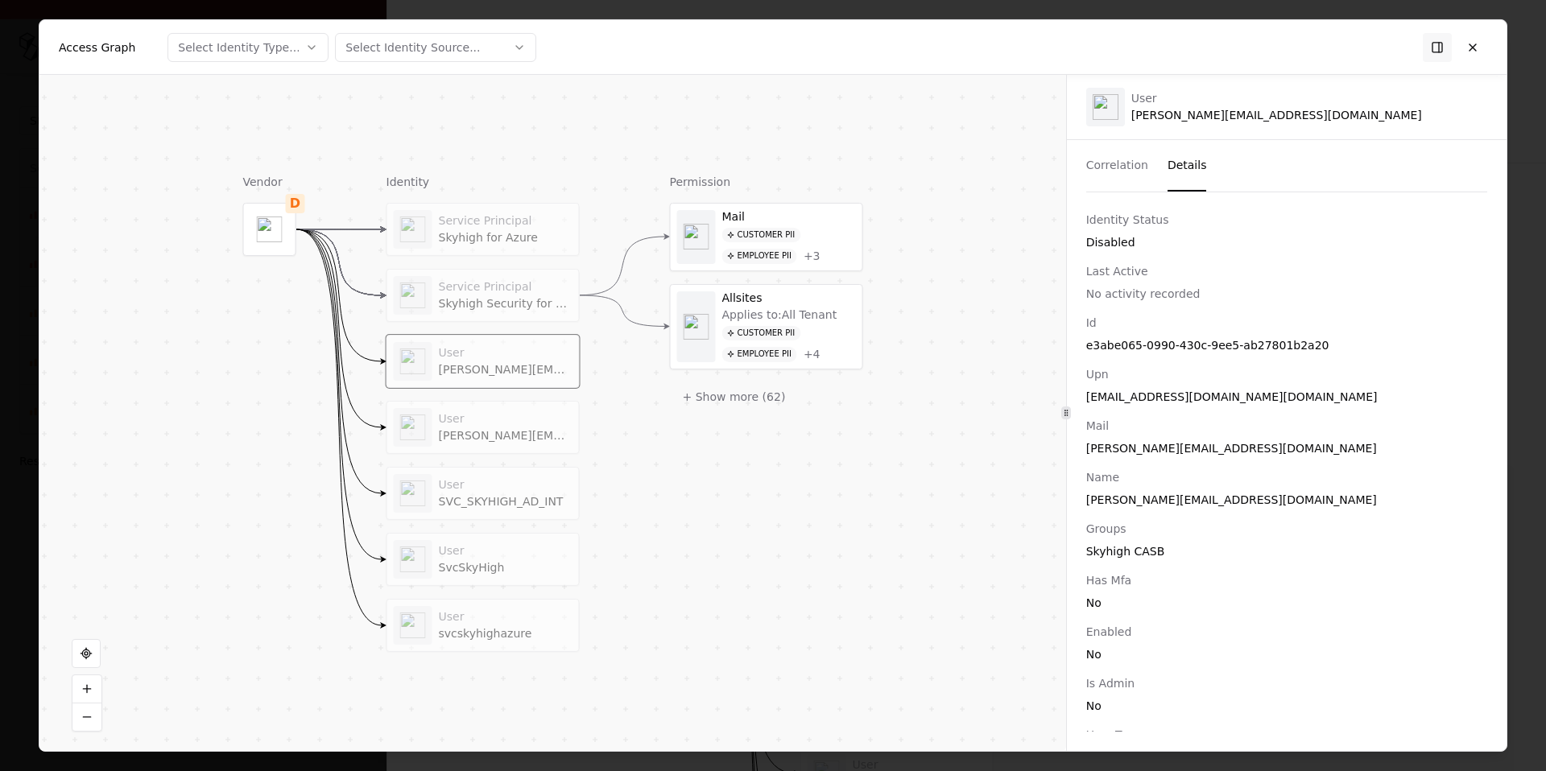
click at [1217, 456] on div "[PERSON_NAME][EMAIL_ADDRESS][DOMAIN_NAME]" at bounding box center [1286, 448] width 401 height 16
drag, startPoint x: 1255, startPoint y: 450, endPoint x: 1135, endPoint y: 454, distance: 120.8
click at [1135, 454] on div "[PERSON_NAME][EMAIL_ADDRESS][DOMAIN_NAME]" at bounding box center [1286, 448] width 401 height 16
click at [1130, 155] on button "Correlation" at bounding box center [1117, 166] width 62 height 52
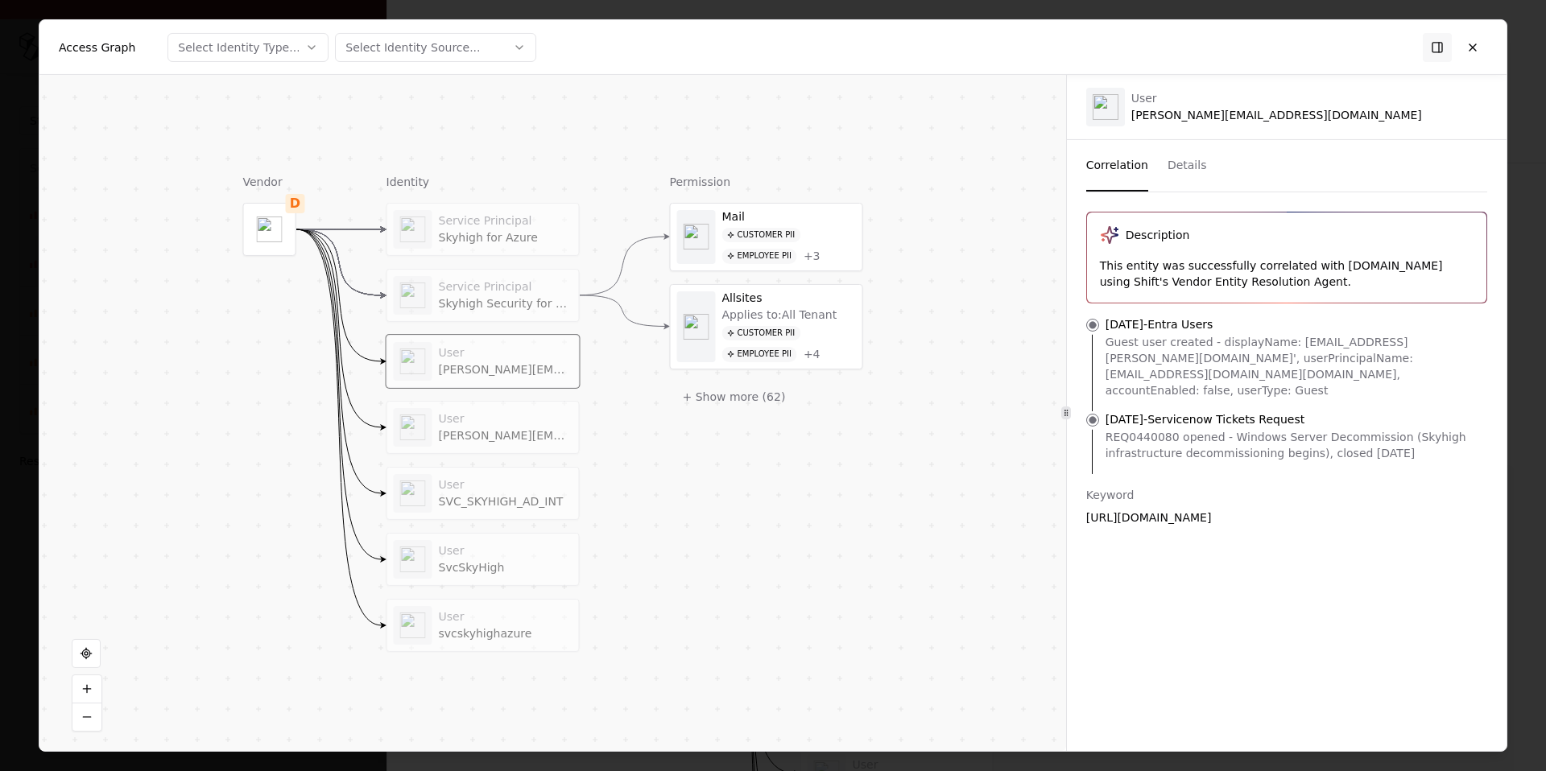
click at [526, 302] on div "Skyhigh Security for Office 365" at bounding box center [506, 304] width 134 height 14
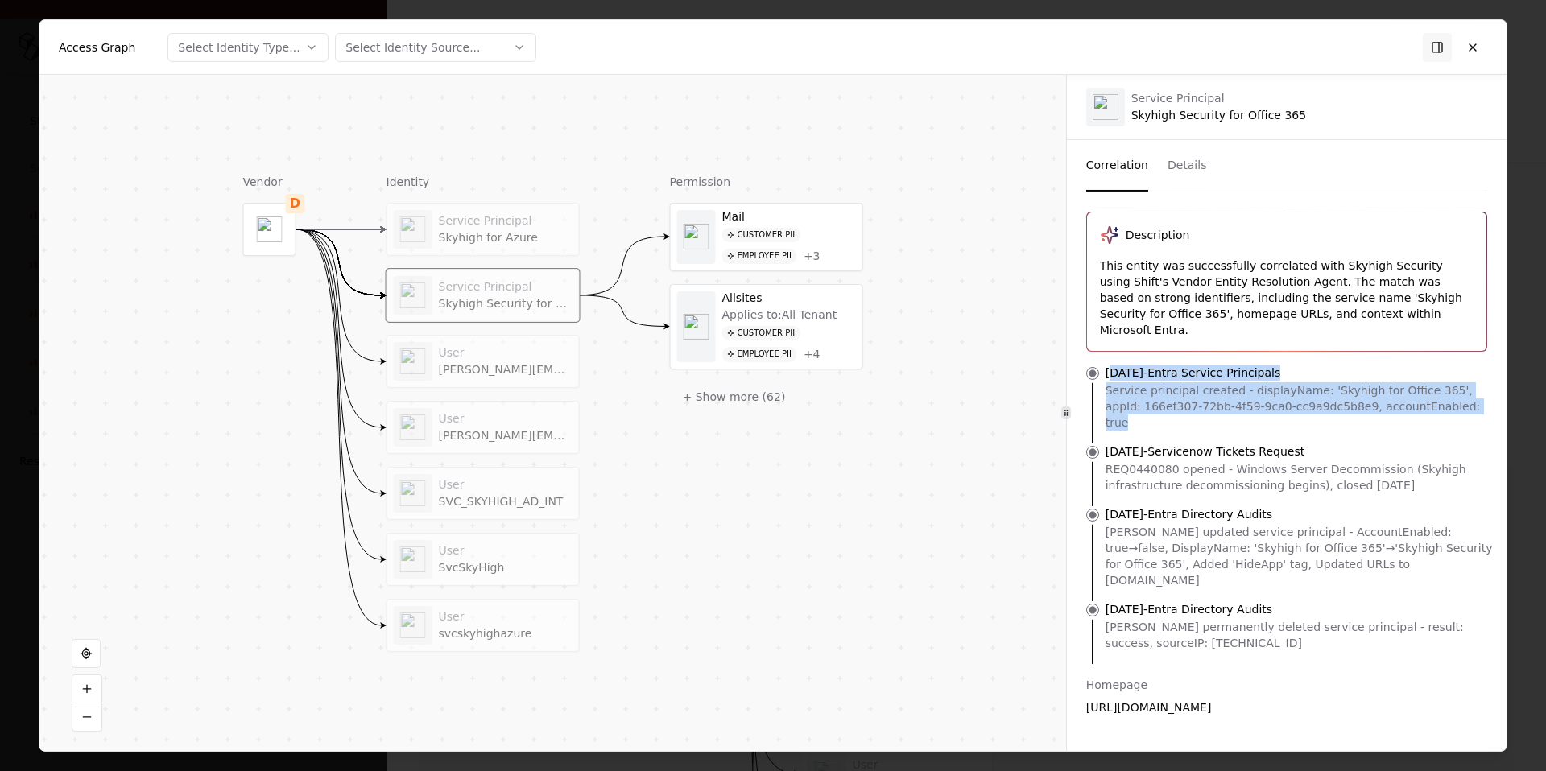
drag, startPoint x: 1110, startPoint y: 353, endPoint x: 1458, endPoint y: 393, distance: 350.9
click at [1217, 393] on li "[DATE] - Entra Service Principals Service principal created - displayName: 'Sky…" at bounding box center [1287, 404] width 414 height 79
click at [1217, 393] on div "Service principal created - displayName: 'Skyhigh for Office 365', appId: 166ef…" at bounding box center [1300, 406] width 388 height 48
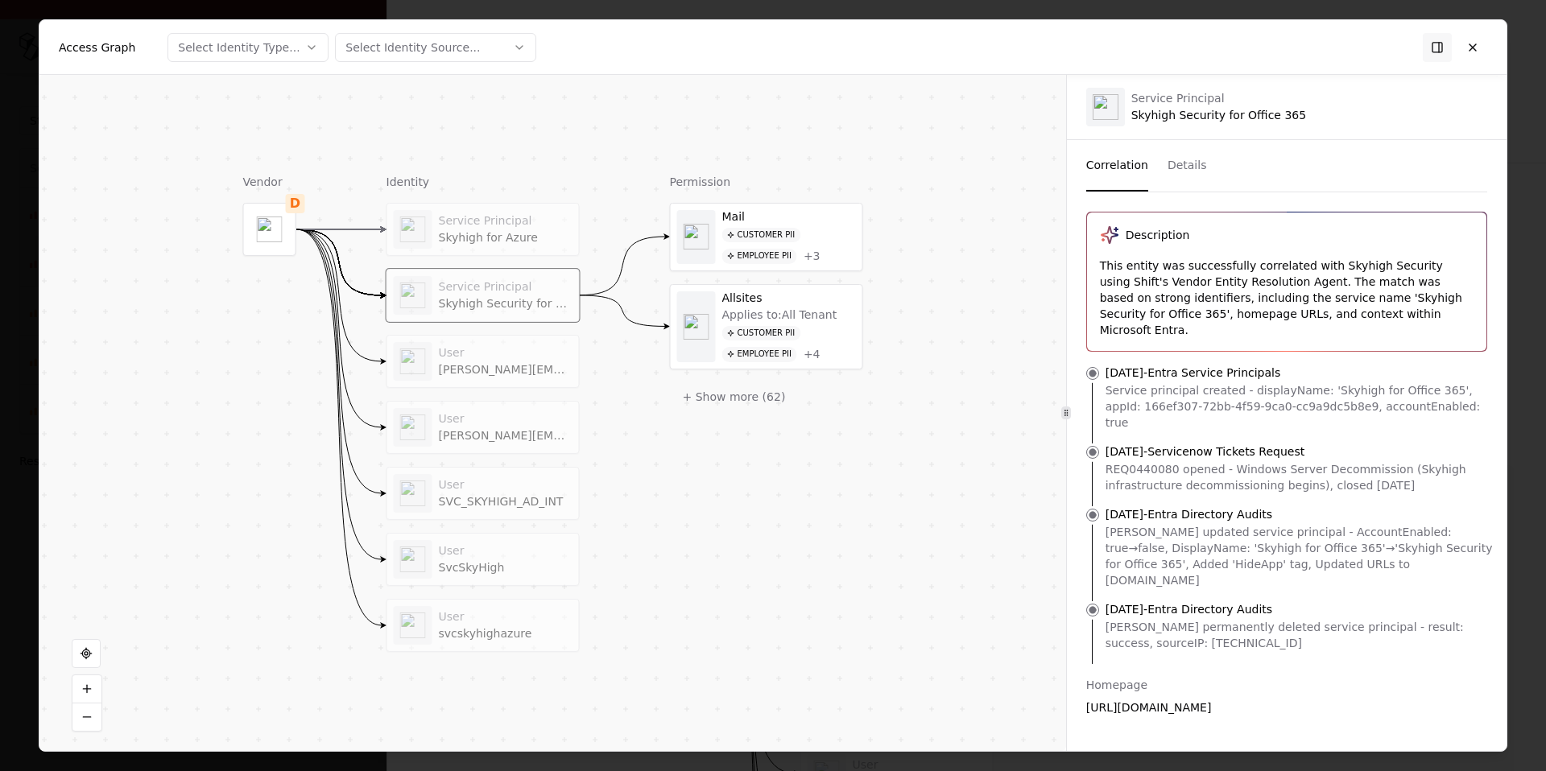
drag, startPoint x: 1106, startPoint y: 420, endPoint x: 1469, endPoint y: 460, distance: 365.4
click at [1217, 460] on li "[DATE] - Servicenow Tickets Request REQ0440080 opened - Windows Server Decommis…" at bounding box center [1287, 475] width 414 height 63
click at [1217, 461] on div "REQ0440080 opened - Windows Server Decommission (Skyhigh infrastructure decommi…" at bounding box center [1300, 477] width 388 height 32
click at [1217, 662] on div "Skyhigh Security for Office 365" at bounding box center [1286, 759] width 401 height 16
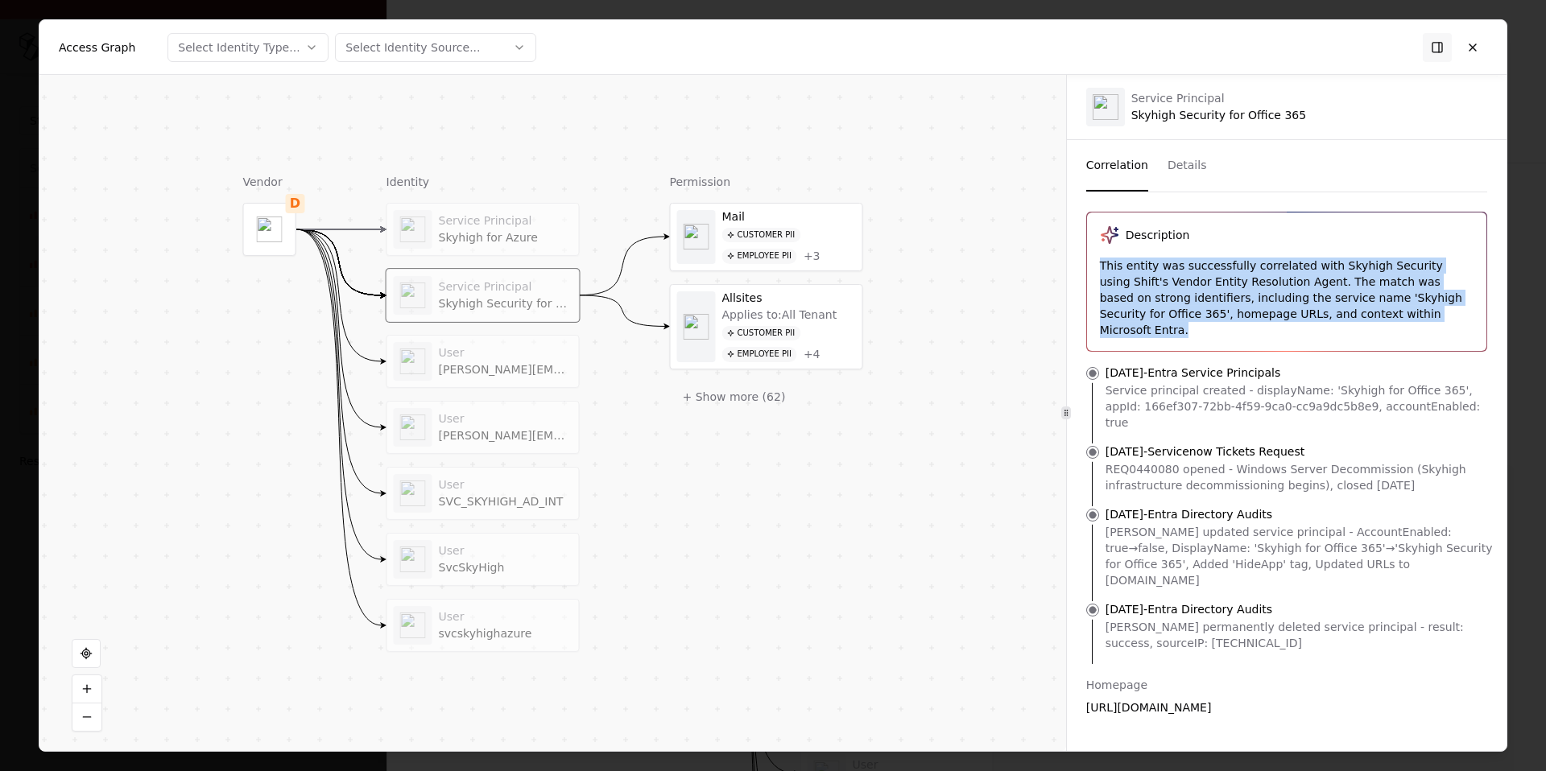
drag, startPoint x: 1387, startPoint y: 321, endPoint x: 1088, endPoint y: 267, distance: 304.4
click at [1088, 267] on div "Description This entity was successfully correlated with Skyhigh Security using…" at bounding box center [1286, 282] width 399 height 138
click at [1125, 271] on div "This entity was successfully correlated with Skyhigh Security using Shift's Ven…" at bounding box center [1287, 298] width 374 height 81
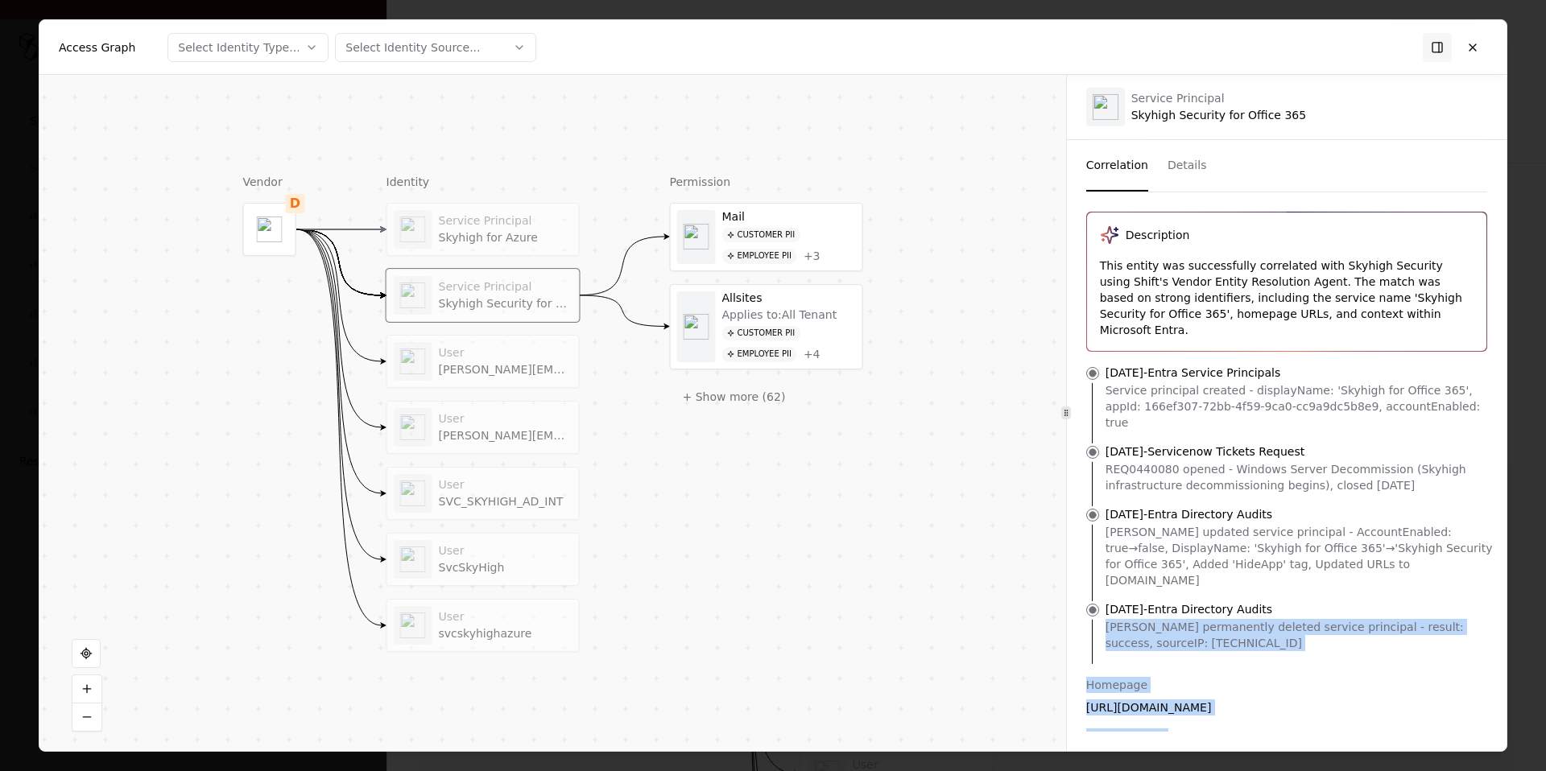
drag, startPoint x: 1076, startPoint y: 621, endPoint x: 1263, endPoint y: 709, distance: 206.7
click at [1217, 662] on div "Description This entity was successfully correlated with Skyhigh Security using…" at bounding box center [1287, 541] width 440 height 659
click at [1217, 662] on div "Skyhigh Security for Office 365" at bounding box center [1286, 759] width 401 height 16
drag, startPoint x: 1263, startPoint y: 709, endPoint x: 1085, endPoint y: 637, distance: 191.4
click at [1085, 662] on div "Homepage [URL][DOMAIN_NAME] Display Name Skyhigh Security for Office 365 Source…" at bounding box center [1287, 773] width 440 height 193
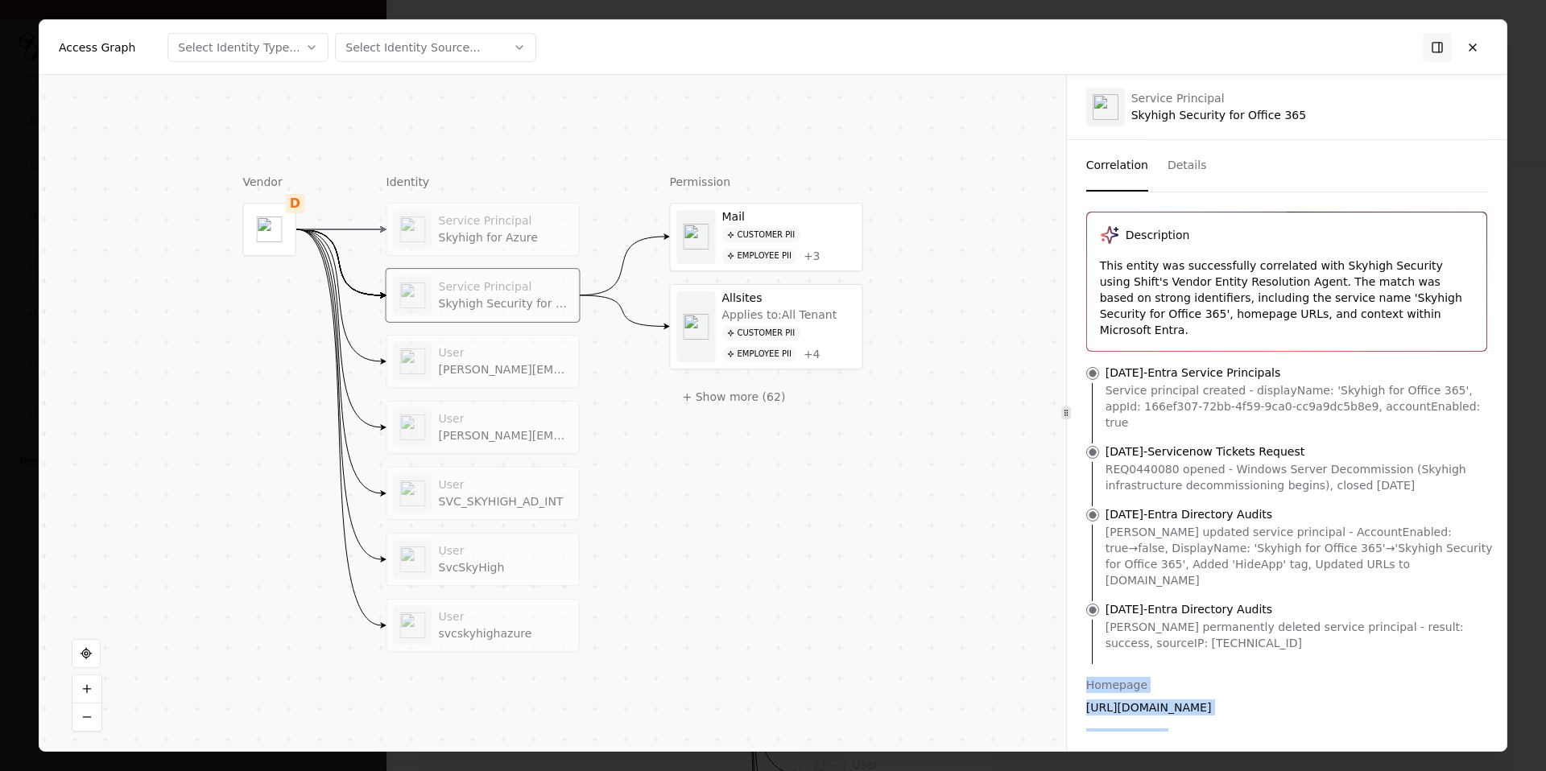
click at [1086, 662] on div "Homepage" at bounding box center [1286, 685] width 401 height 16
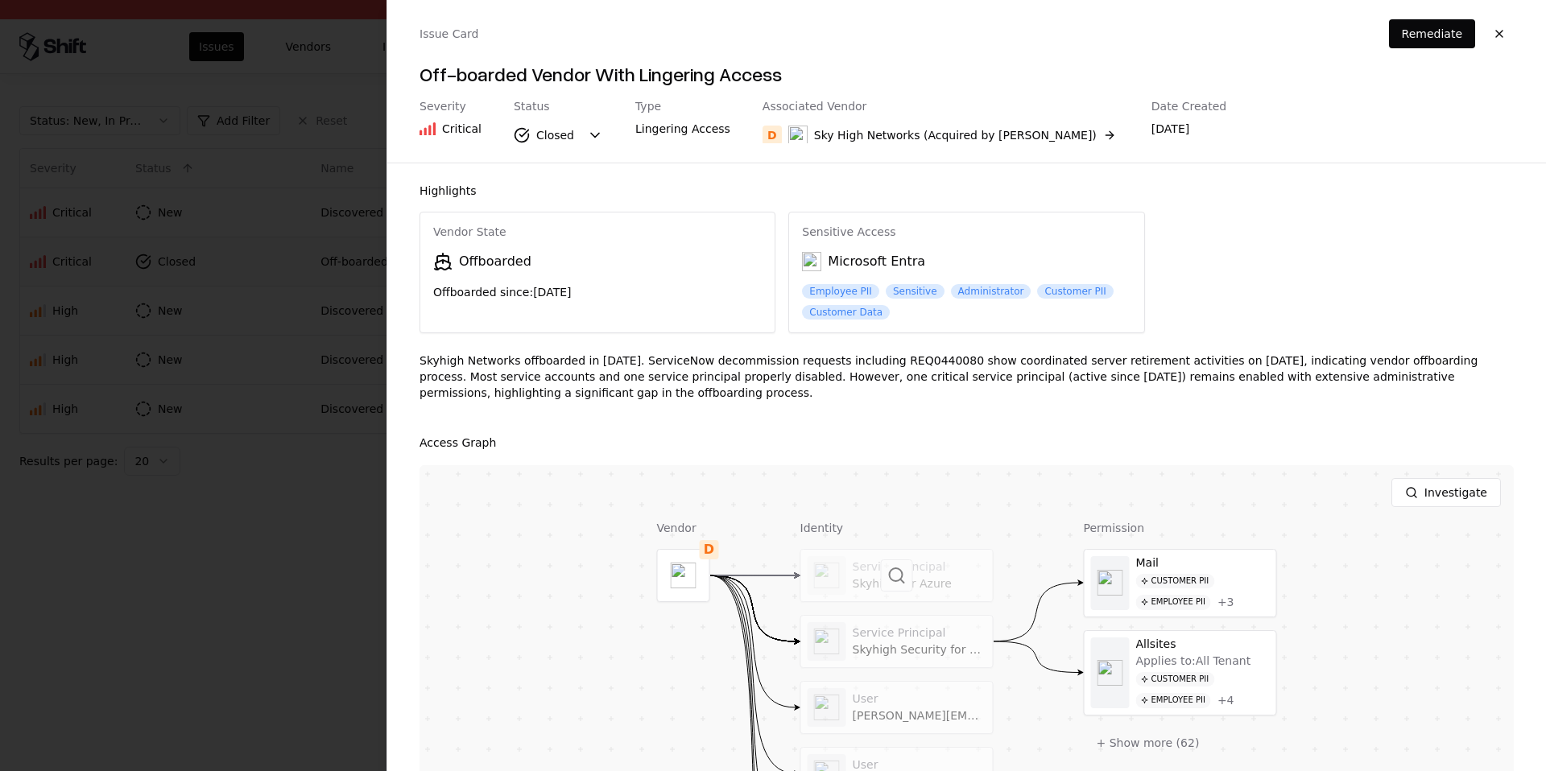
click at [913, 575] on div at bounding box center [897, 576] width 192 height 52
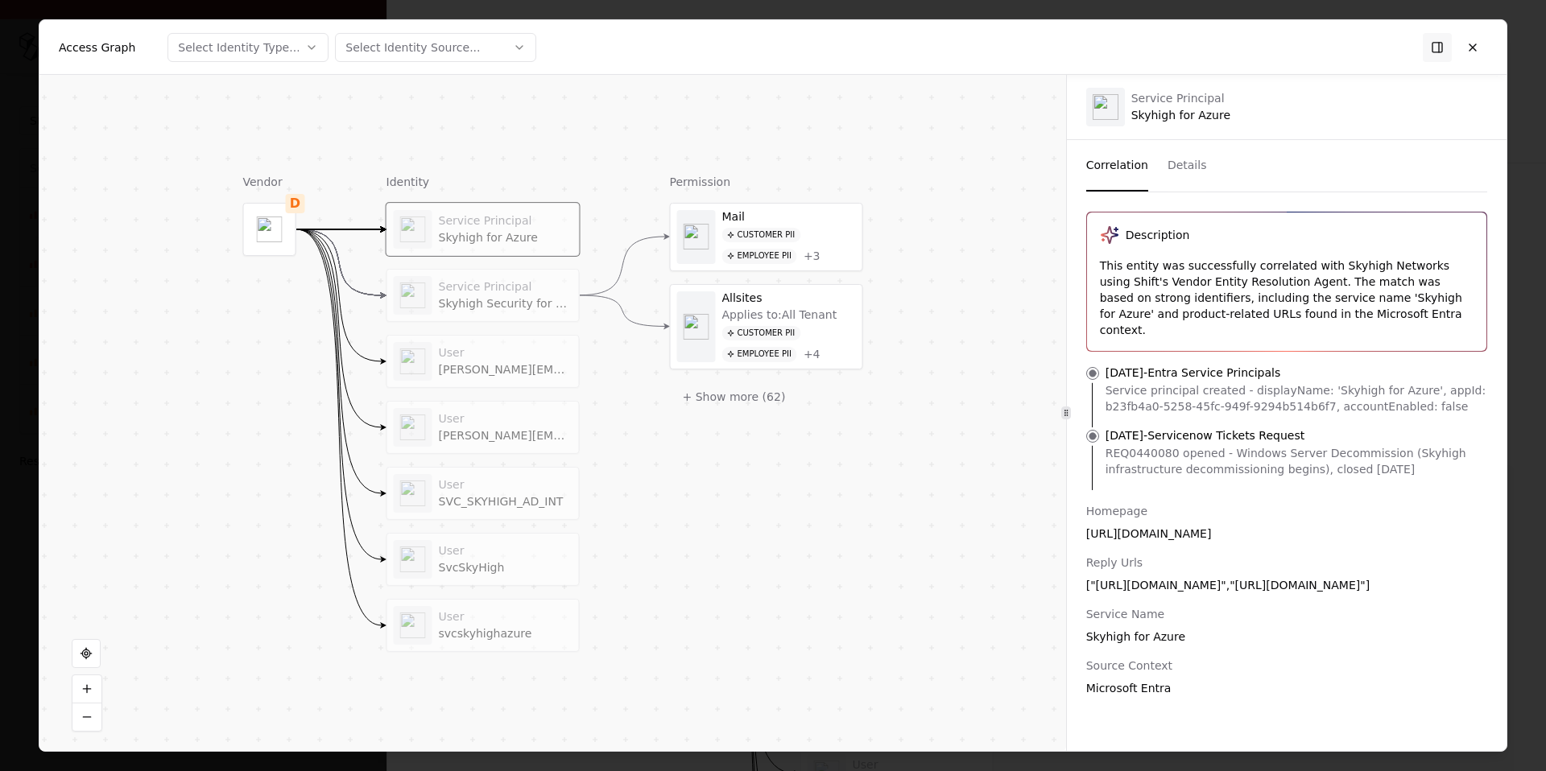
click at [471, 263] on div "Service Principal Skyhigh for Azure Service Principal Skyhigh Security for Offi…" at bounding box center [482, 427] width 193 height 449
click at [488, 300] on div "Skyhigh Security for Office 365" at bounding box center [507, 304] width 134 height 14
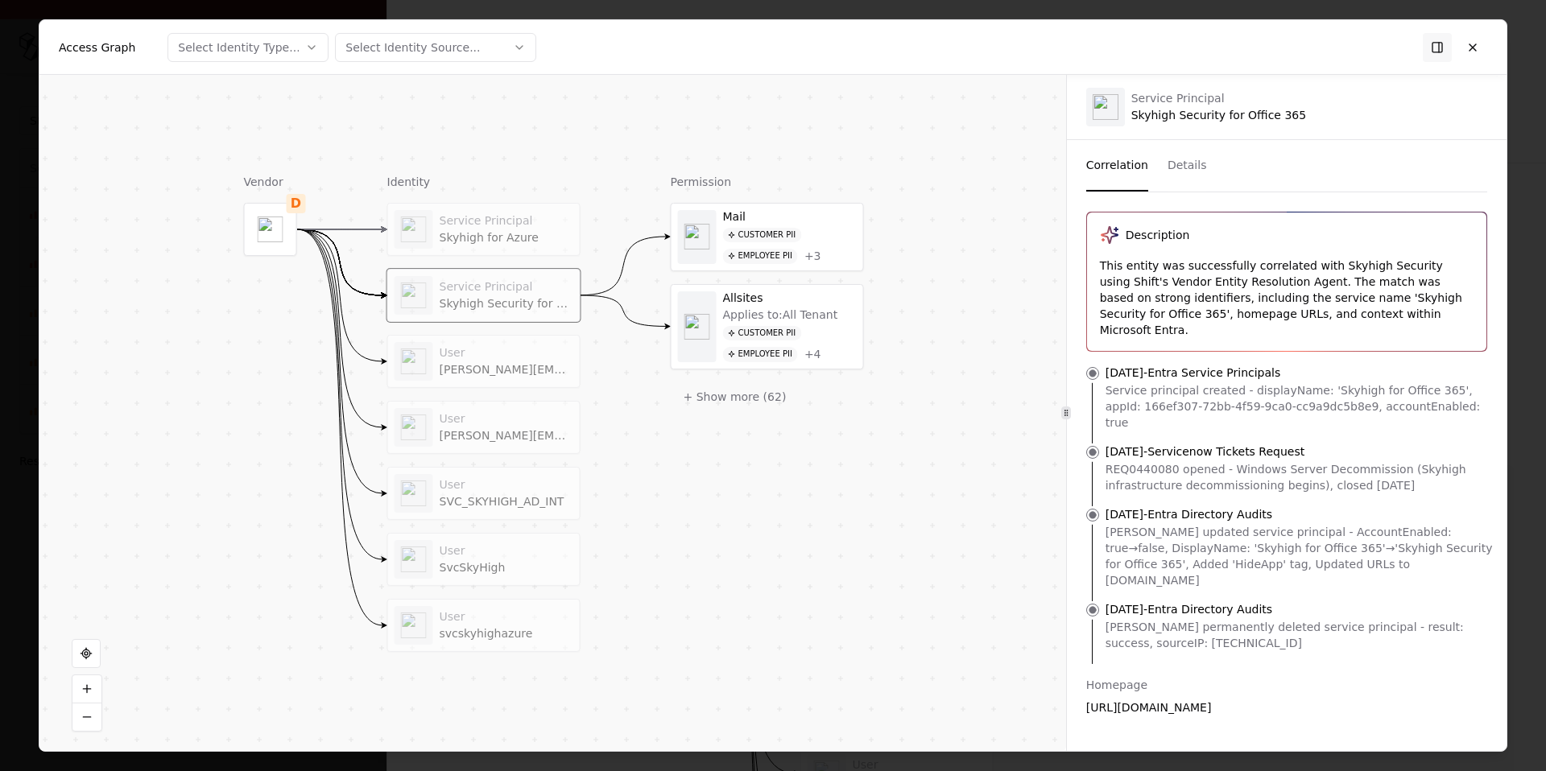
click at [1180, 101] on div "Service Principal" at bounding box center [1218, 98] width 175 height 14
click at [1217, 101] on div "Service Principal" at bounding box center [1218, 98] width 175 height 14
click at [1217, 44] on button at bounding box center [1472, 46] width 29 height 29
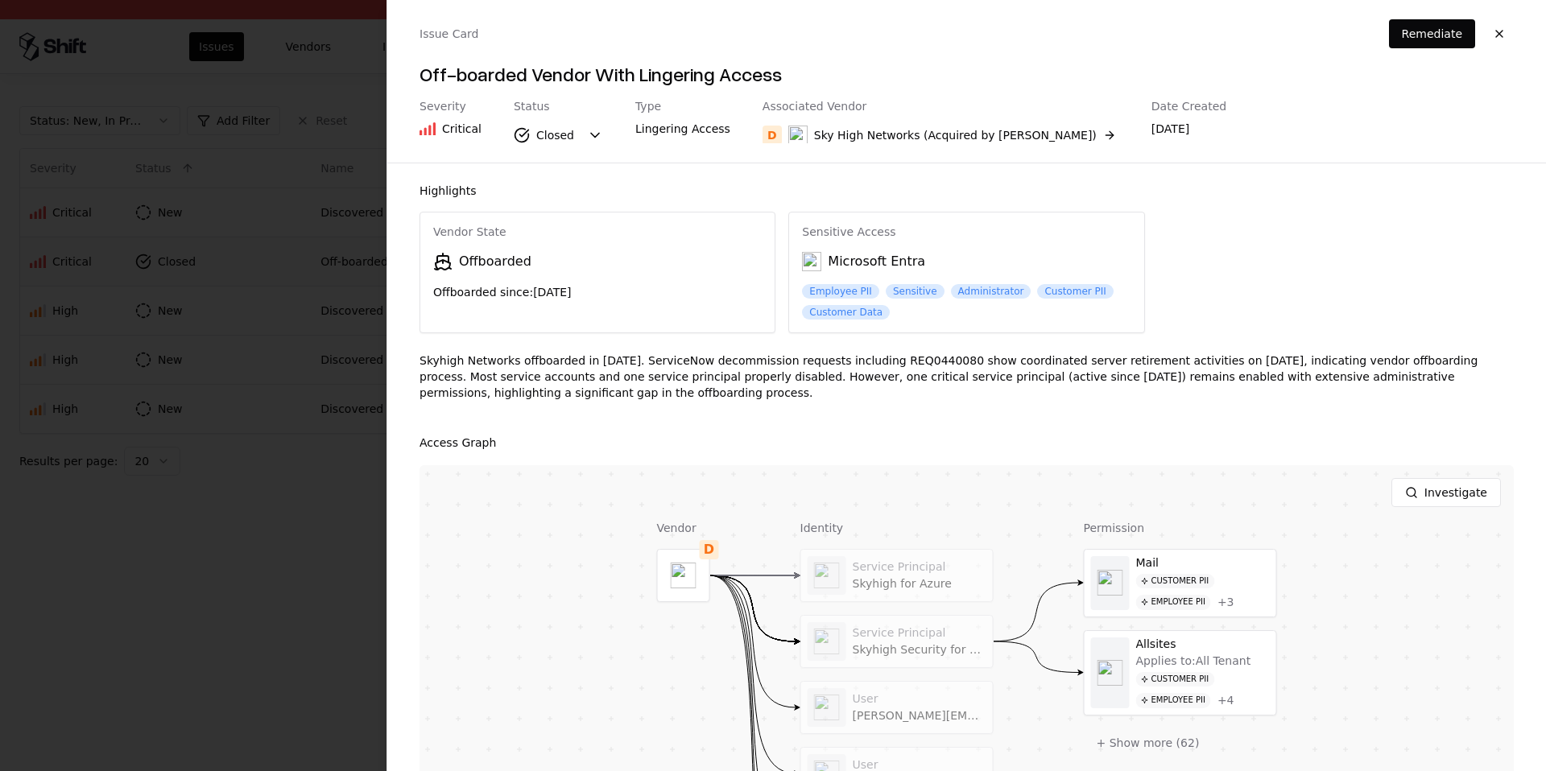
click at [160, 390] on div at bounding box center [773, 385] width 1546 height 771
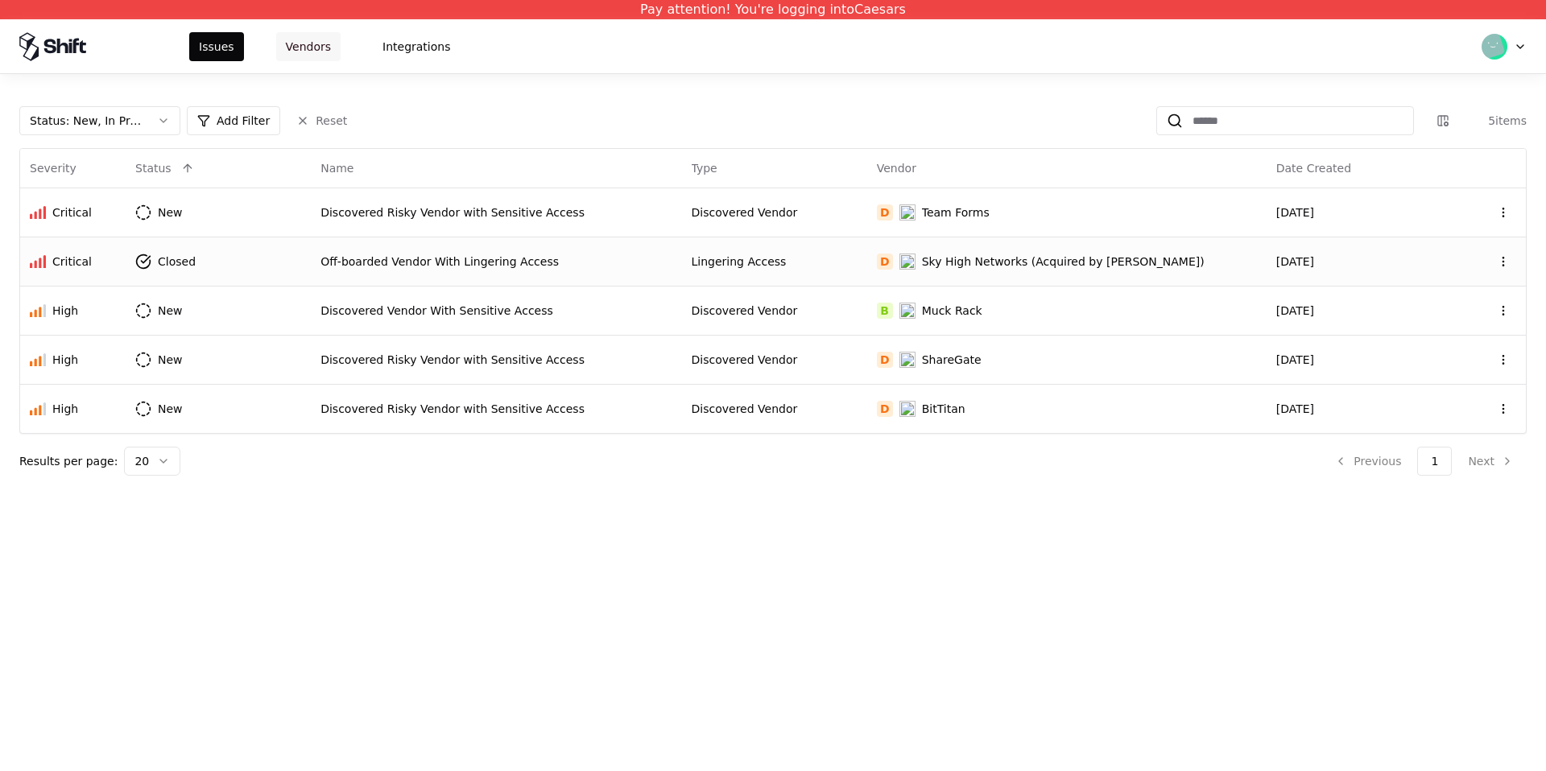
click at [328, 50] on button "Vendors" at bounding box center [308, 46] width 64 height 29
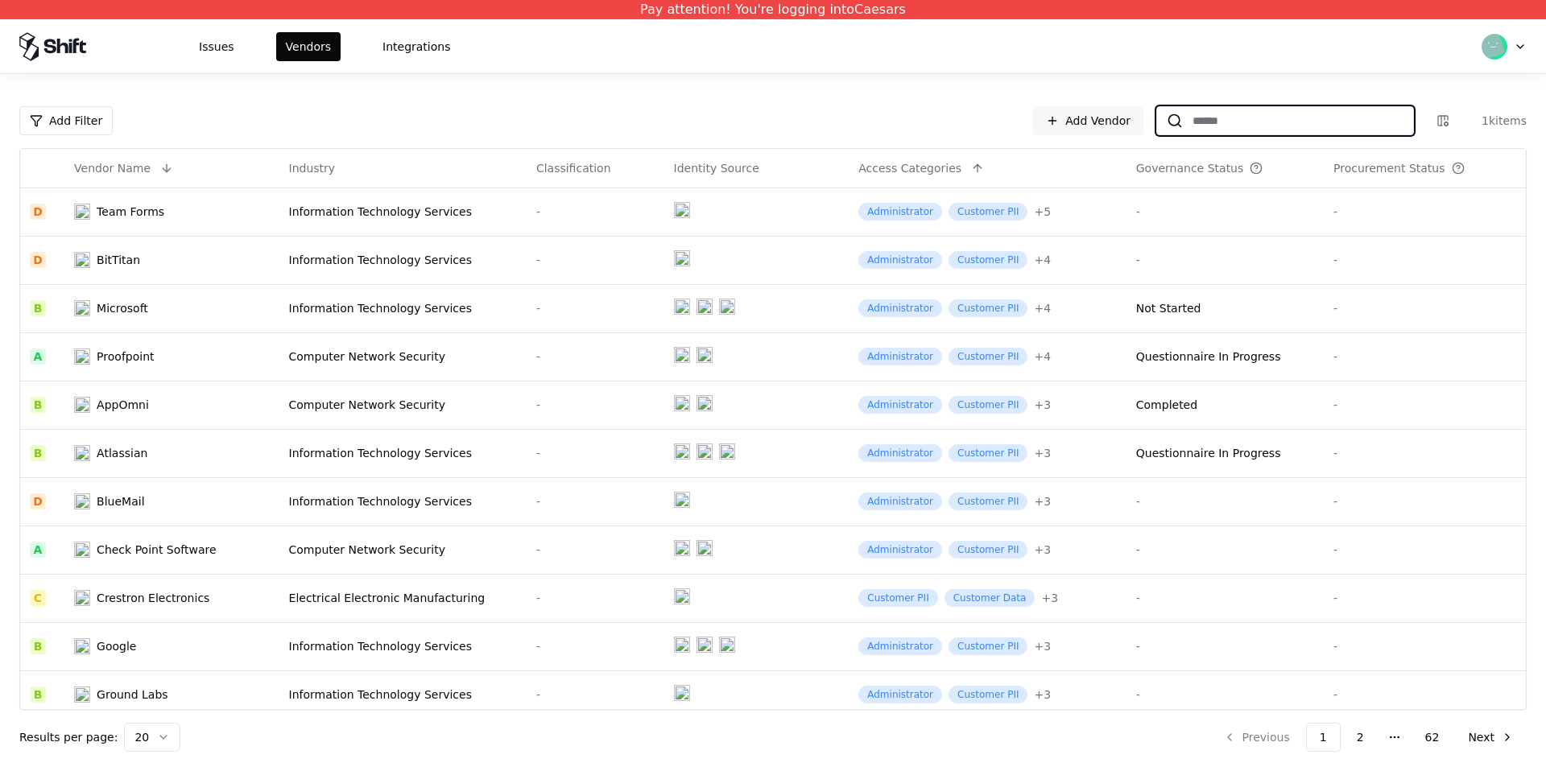
click at [1217, 109] on input at bounding box center [1298, 120] width 230 height 29
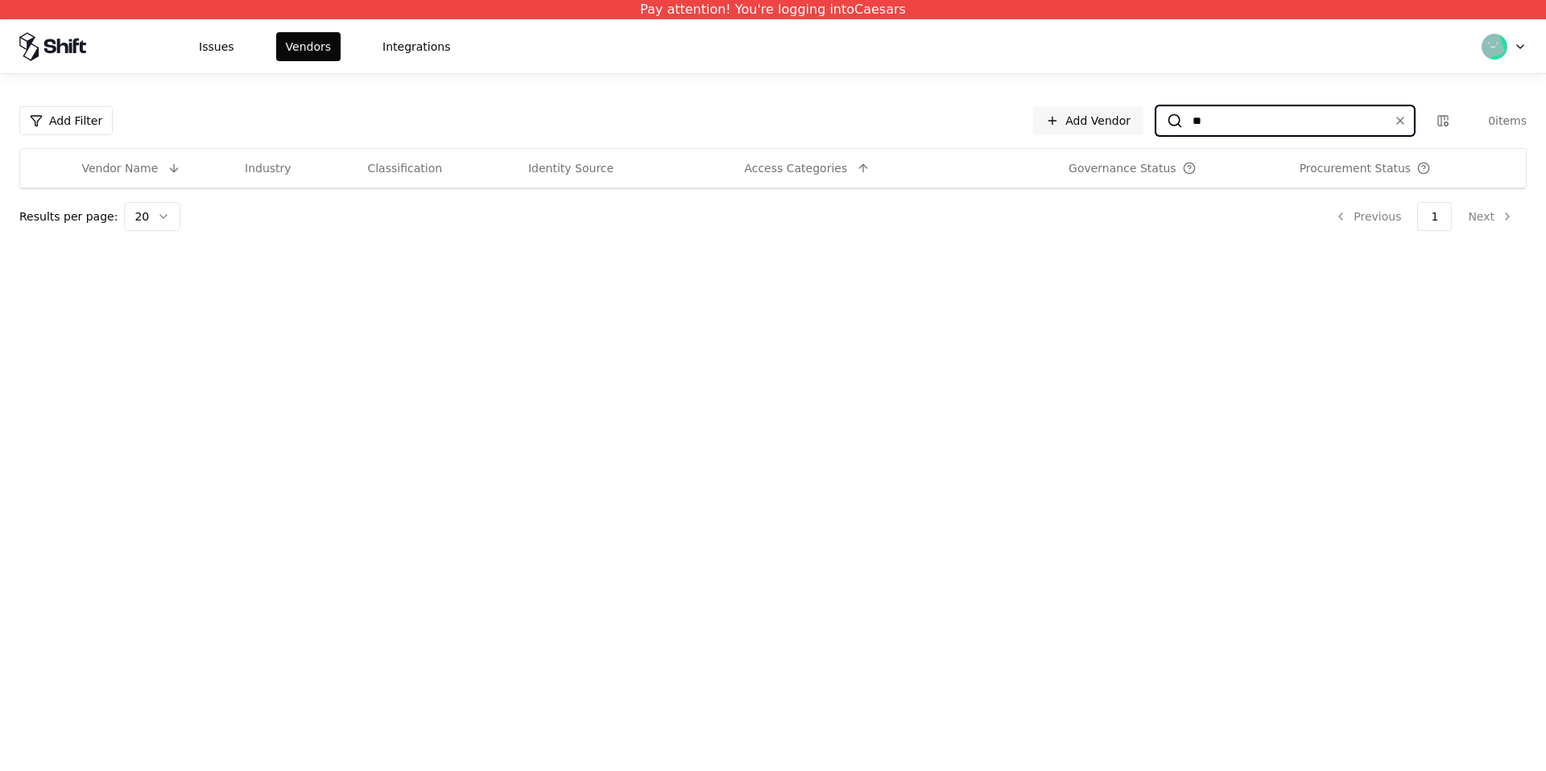
type input "*"
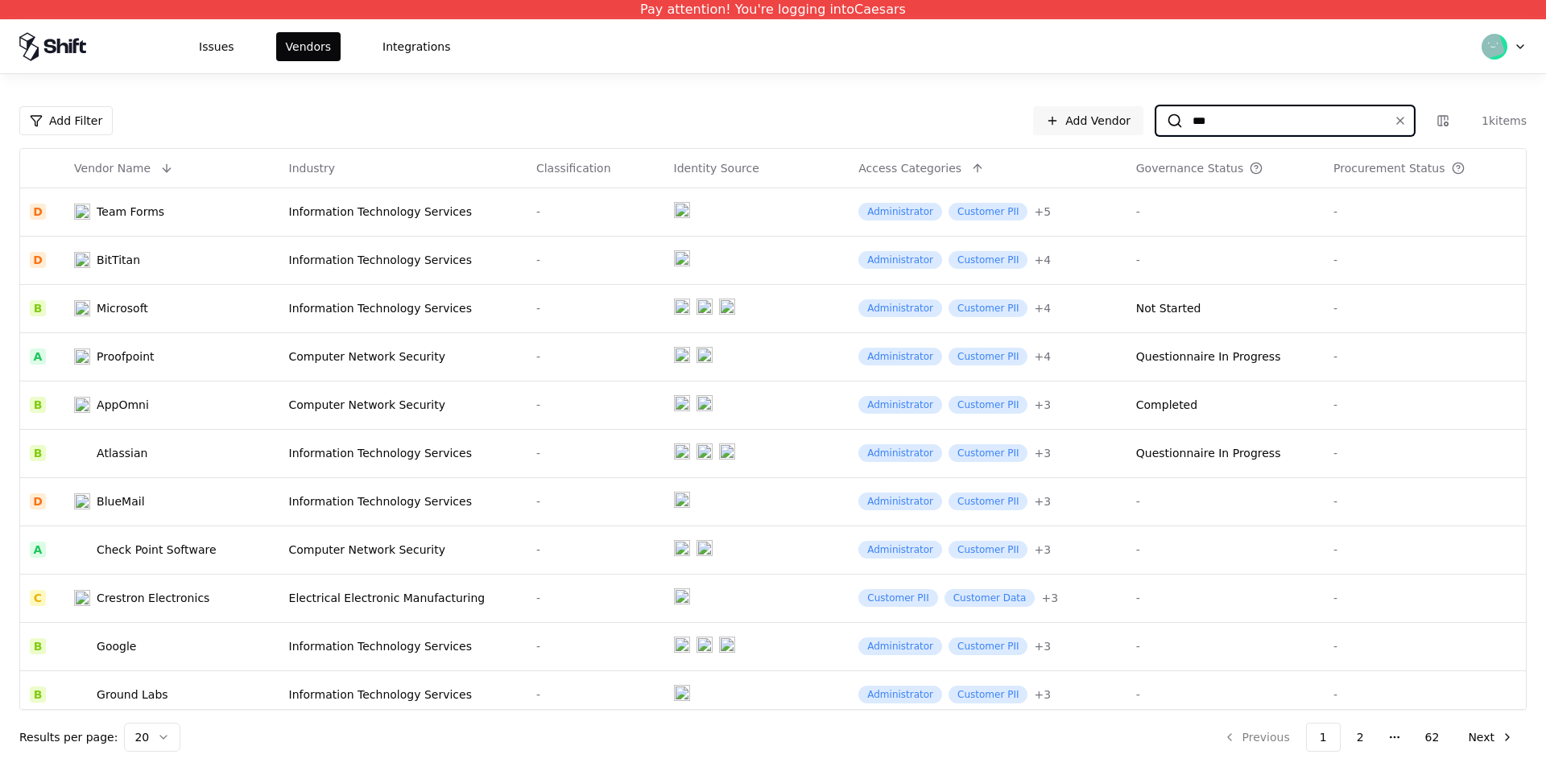
type input "****"
click at [829, 92] on div "Add Filter Add Vendor 1k items Vendor Name Industry Classification Identity Sou…" at bounding box center [773, 422] width 1546 height 697
click at [370, 216] on div "Information Technology Services" at bounding box center [403, 212] width 228 height 16
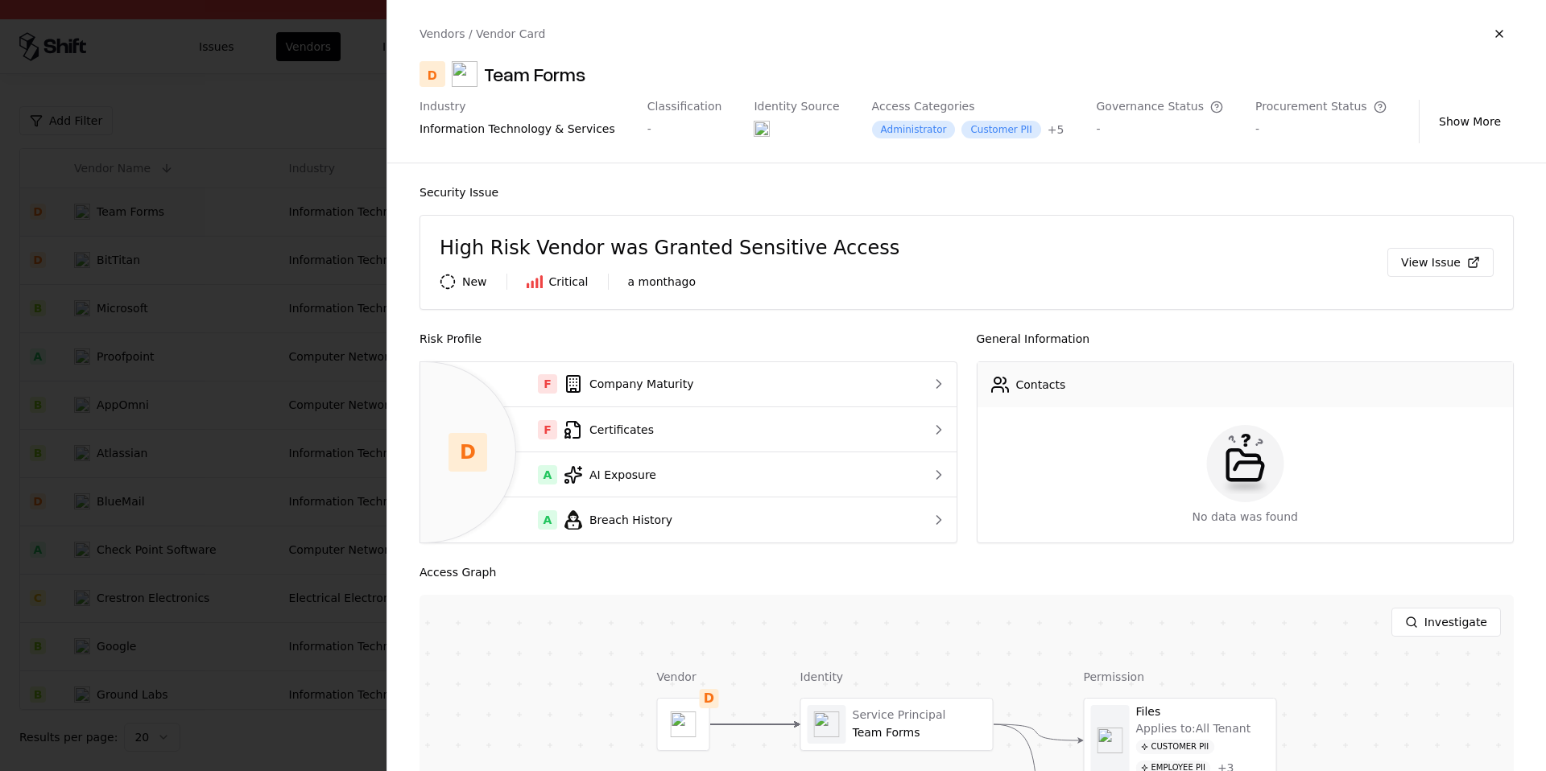
click at [204, 337] on div at bounding box center [773, 385] width 1546 height 771
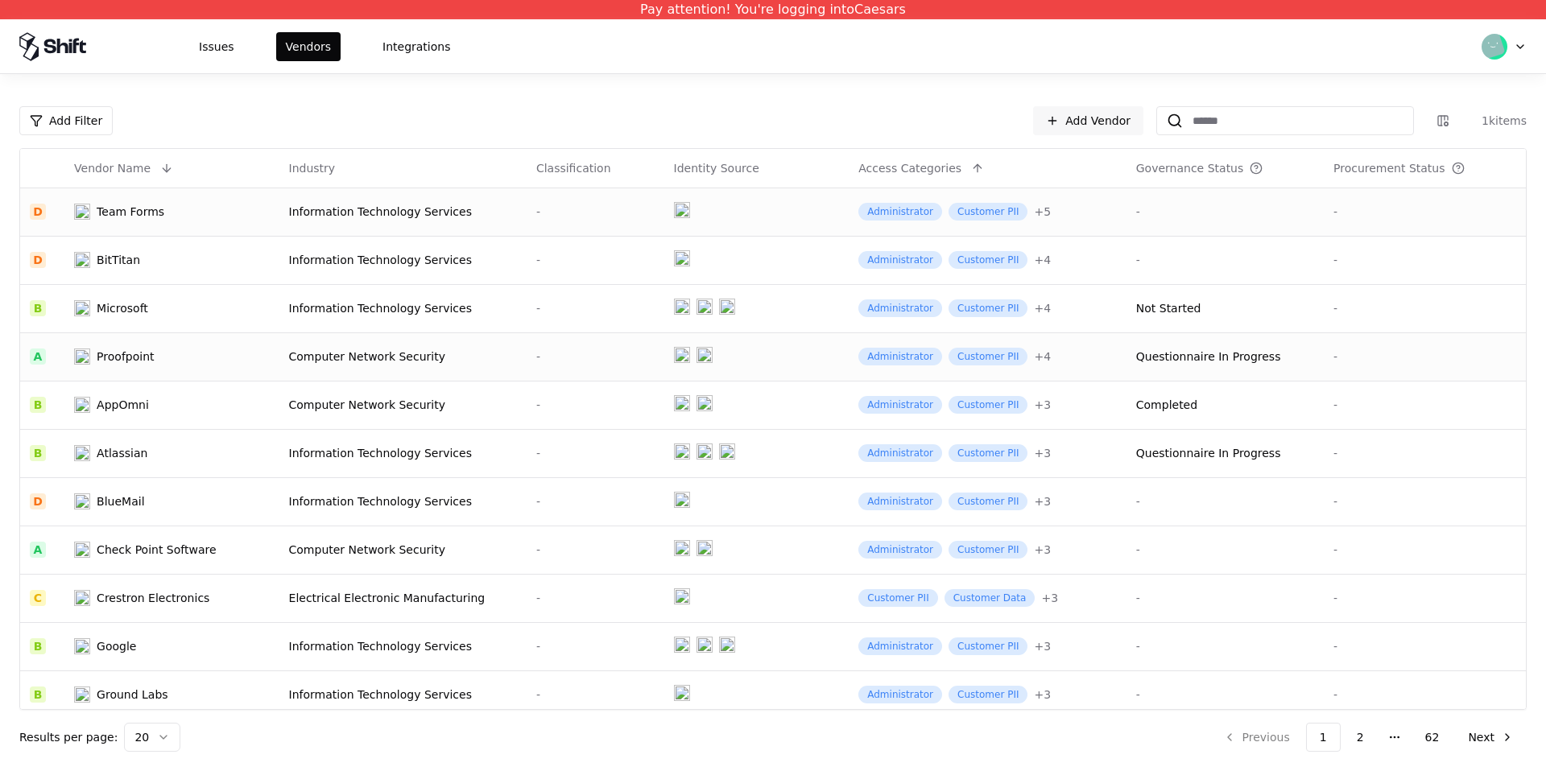
click at [396, 371] on td "Computer Network Security" at bounding box center [402, 357] width 247 height 48
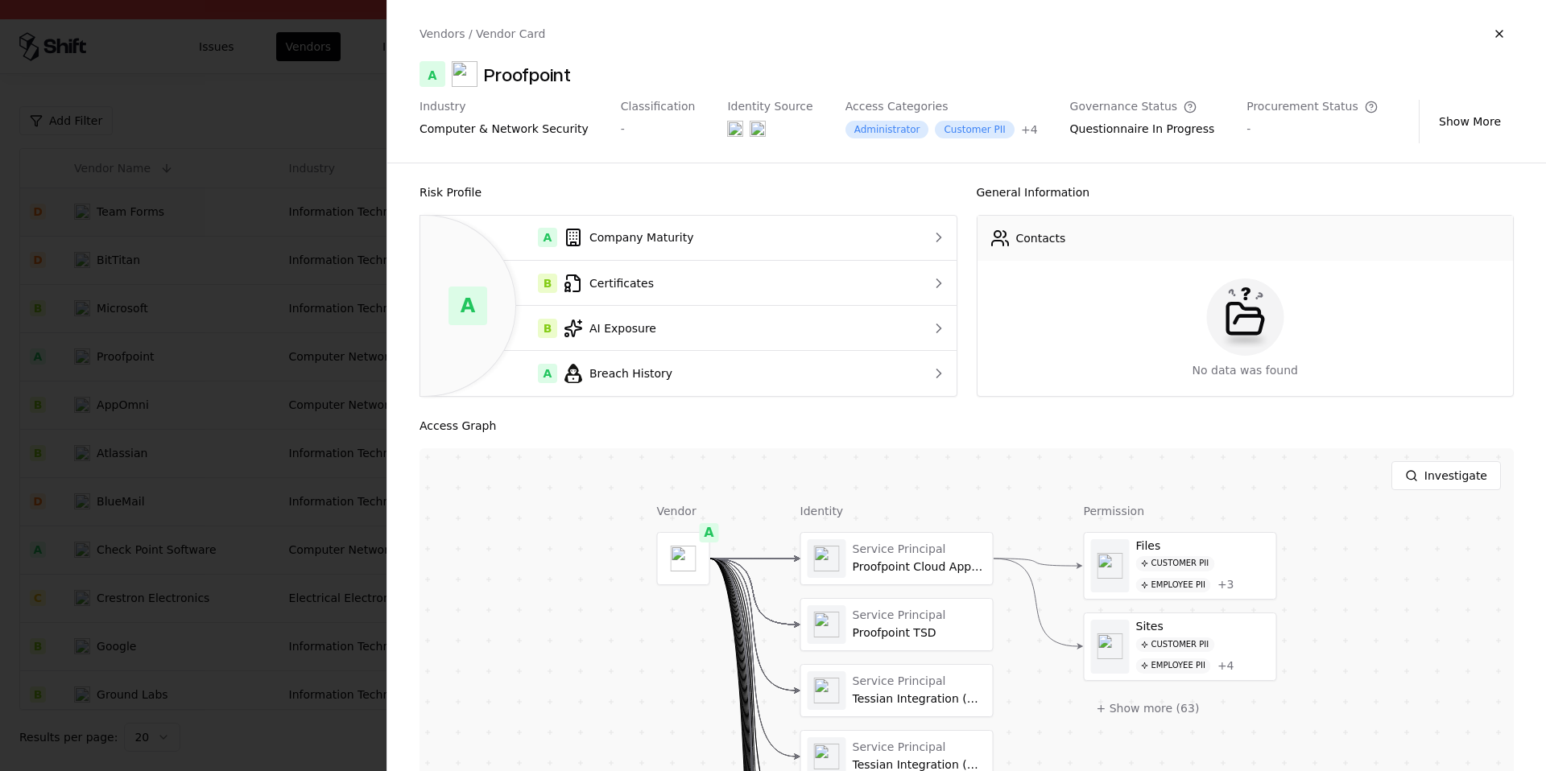
click at [272, 392] on div at bounding box center [773, 385] width 1546 height 771
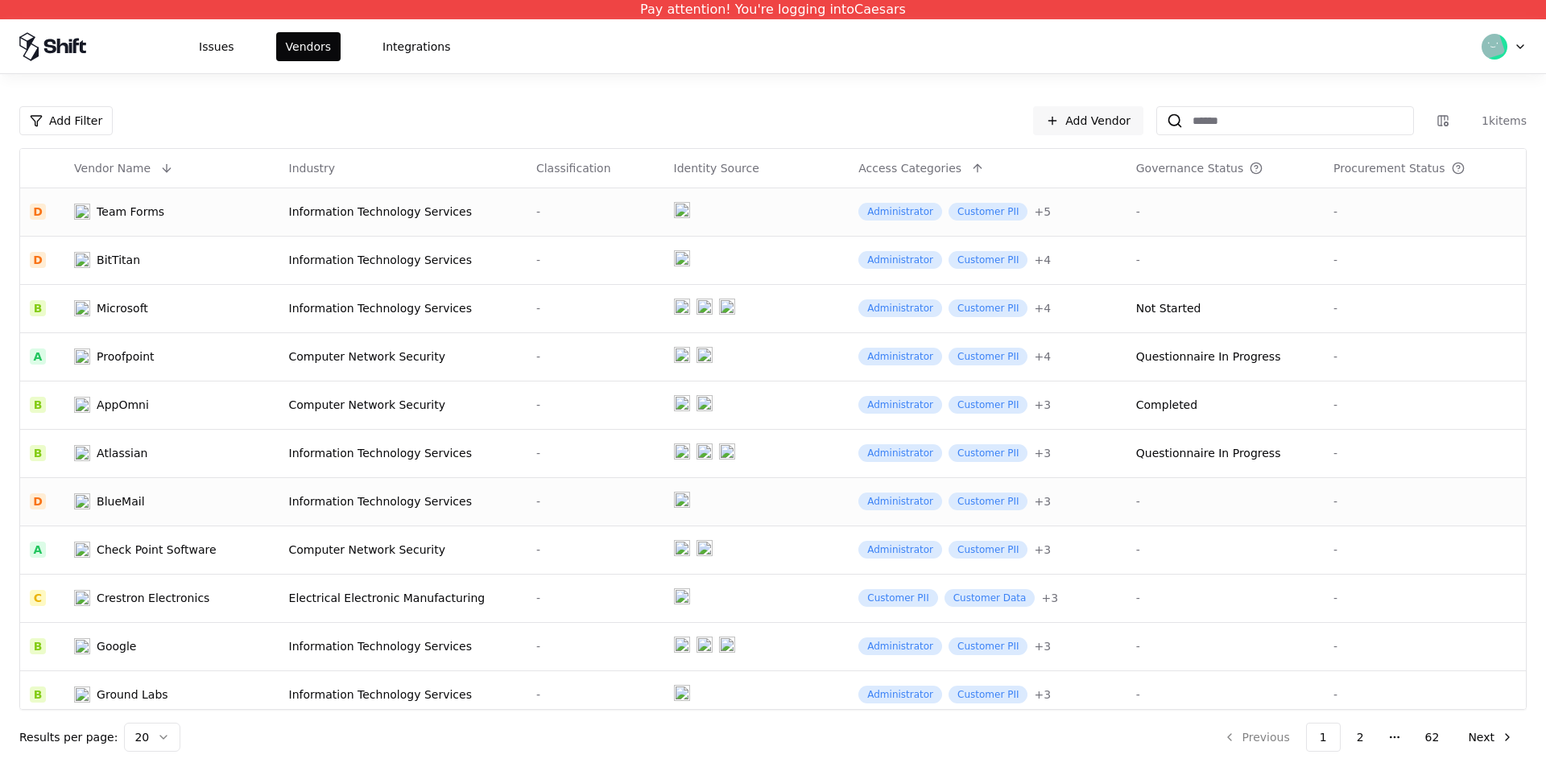
click at [364, 482] on td "Information Technology Services" at bounding box center [402, 501] width 247 height 48
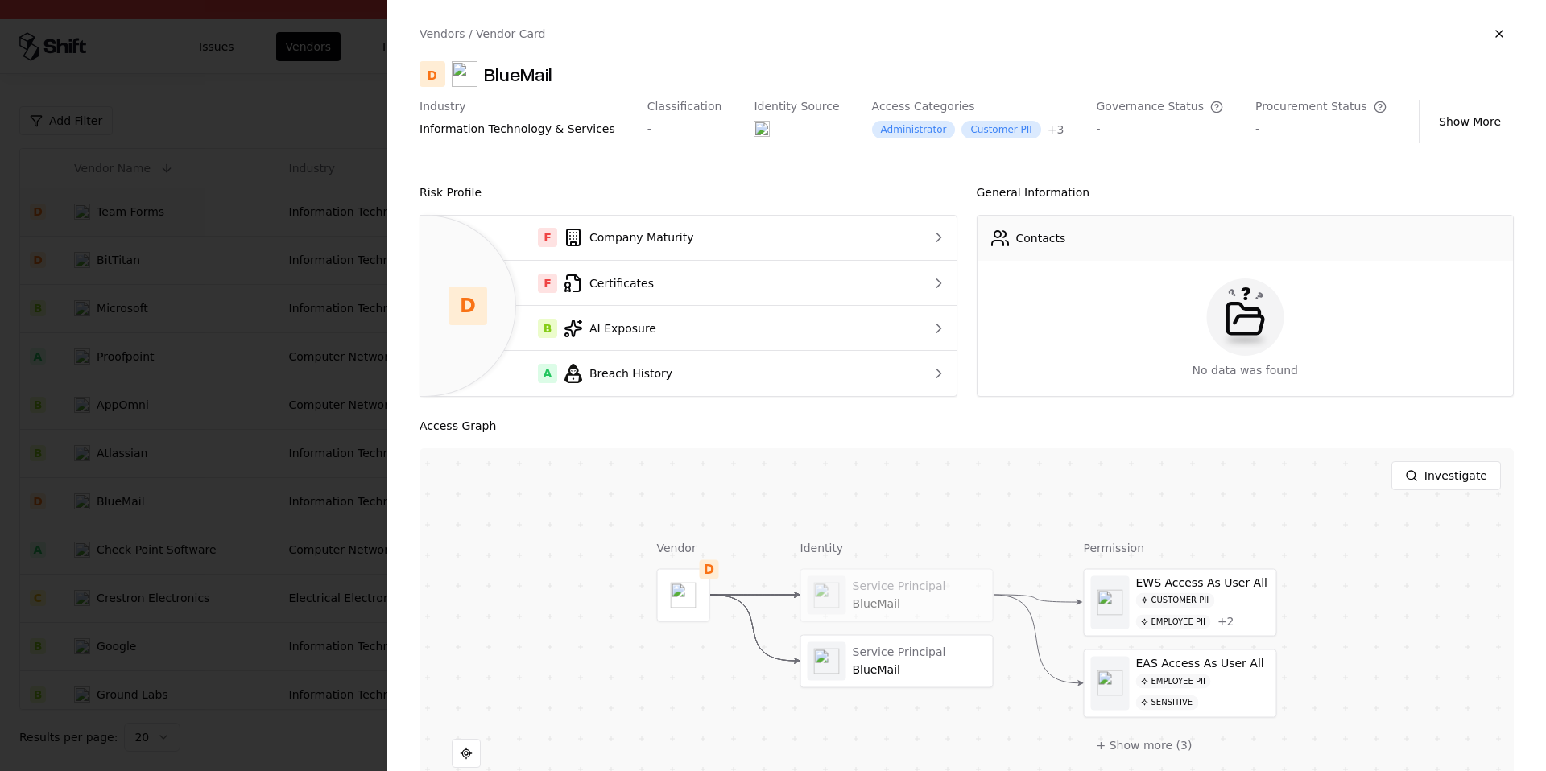
click at [291, 462] on div at bounding box center [773, 385] width 1546 height 771
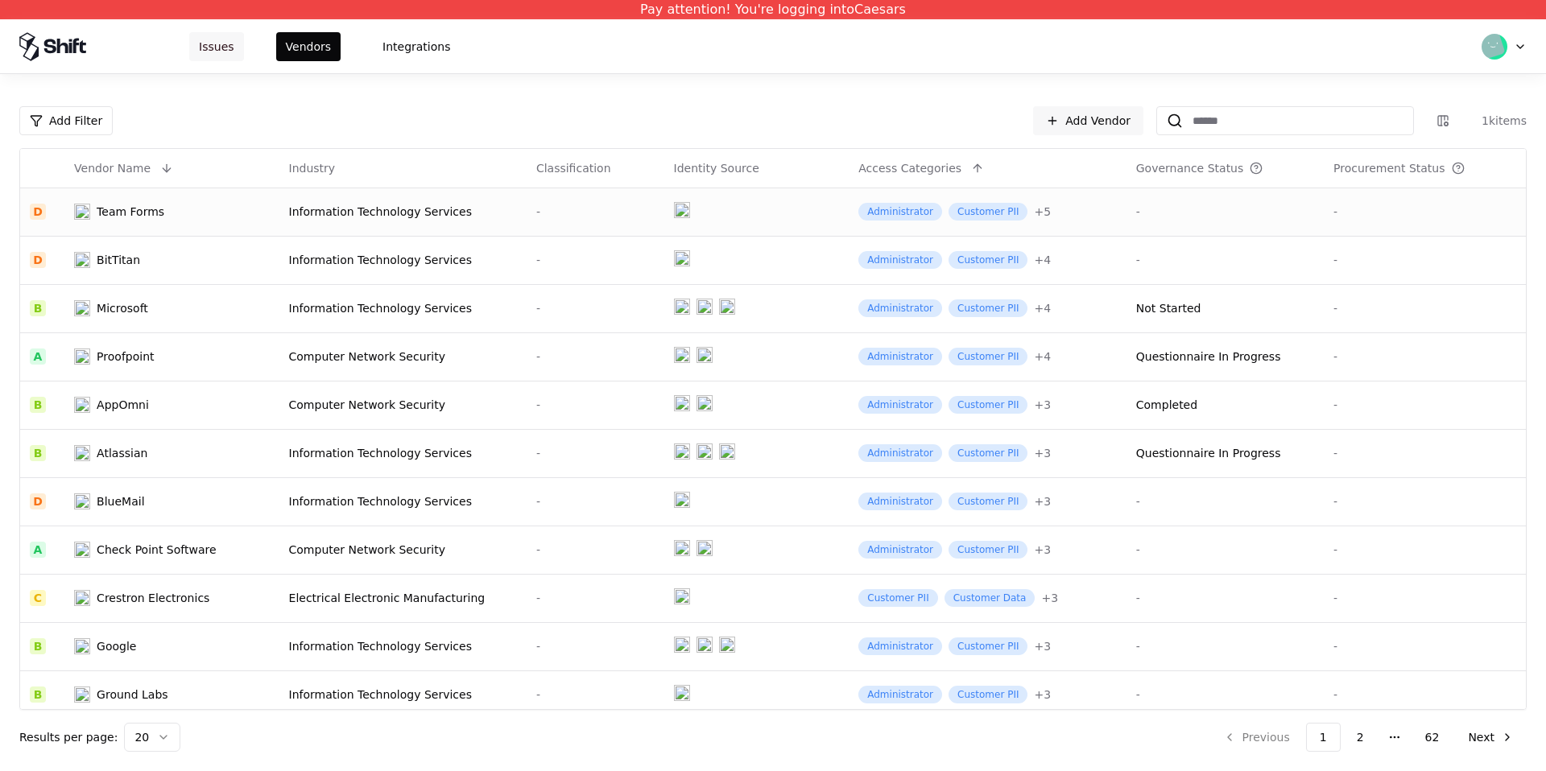
click at [213, 55] on button "Issues" at bounding box center [216, 46] width 55 height 29
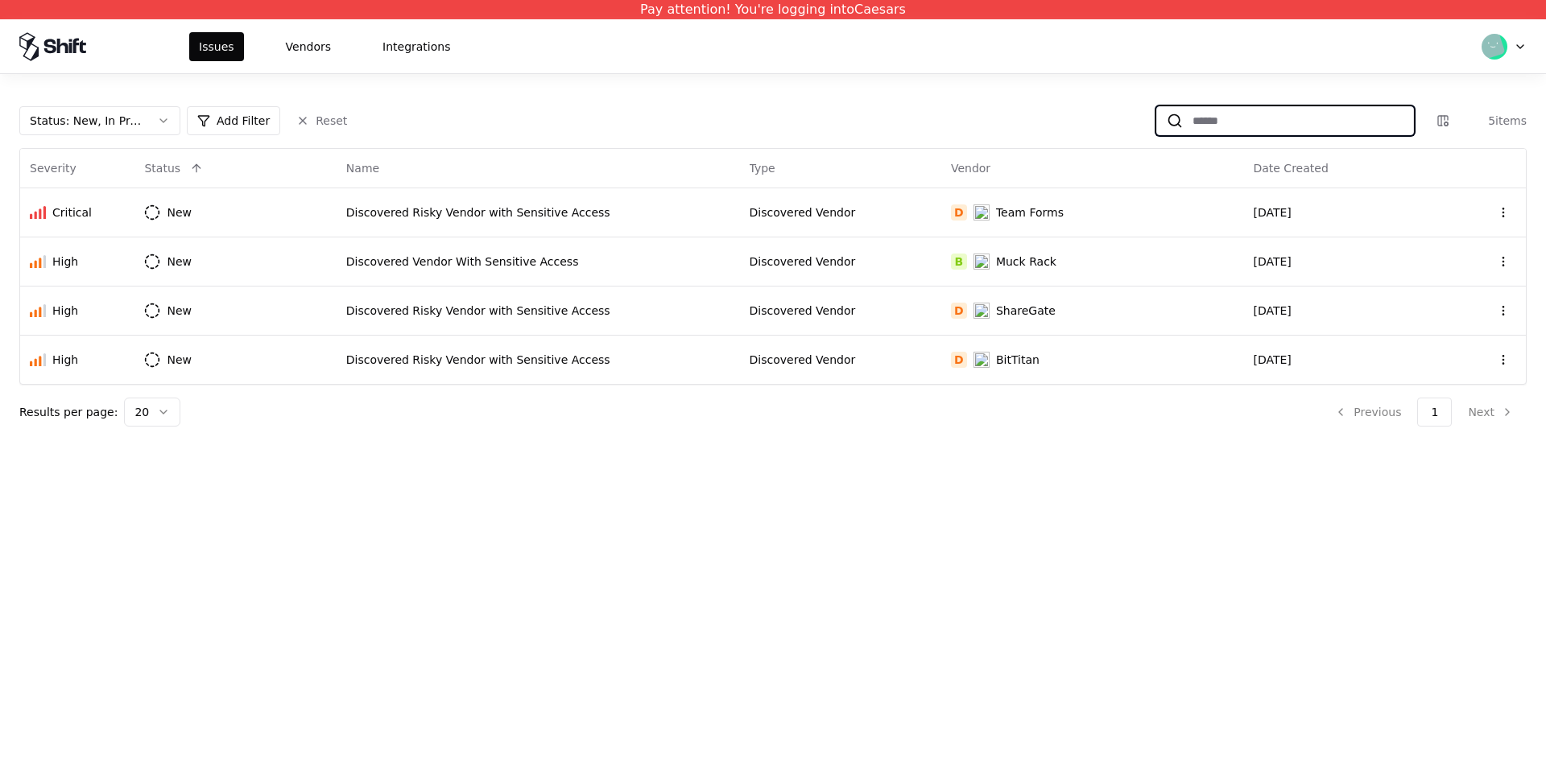
click at [1217, 115] on input at bounding box center [1298, 120] width 230 height 29
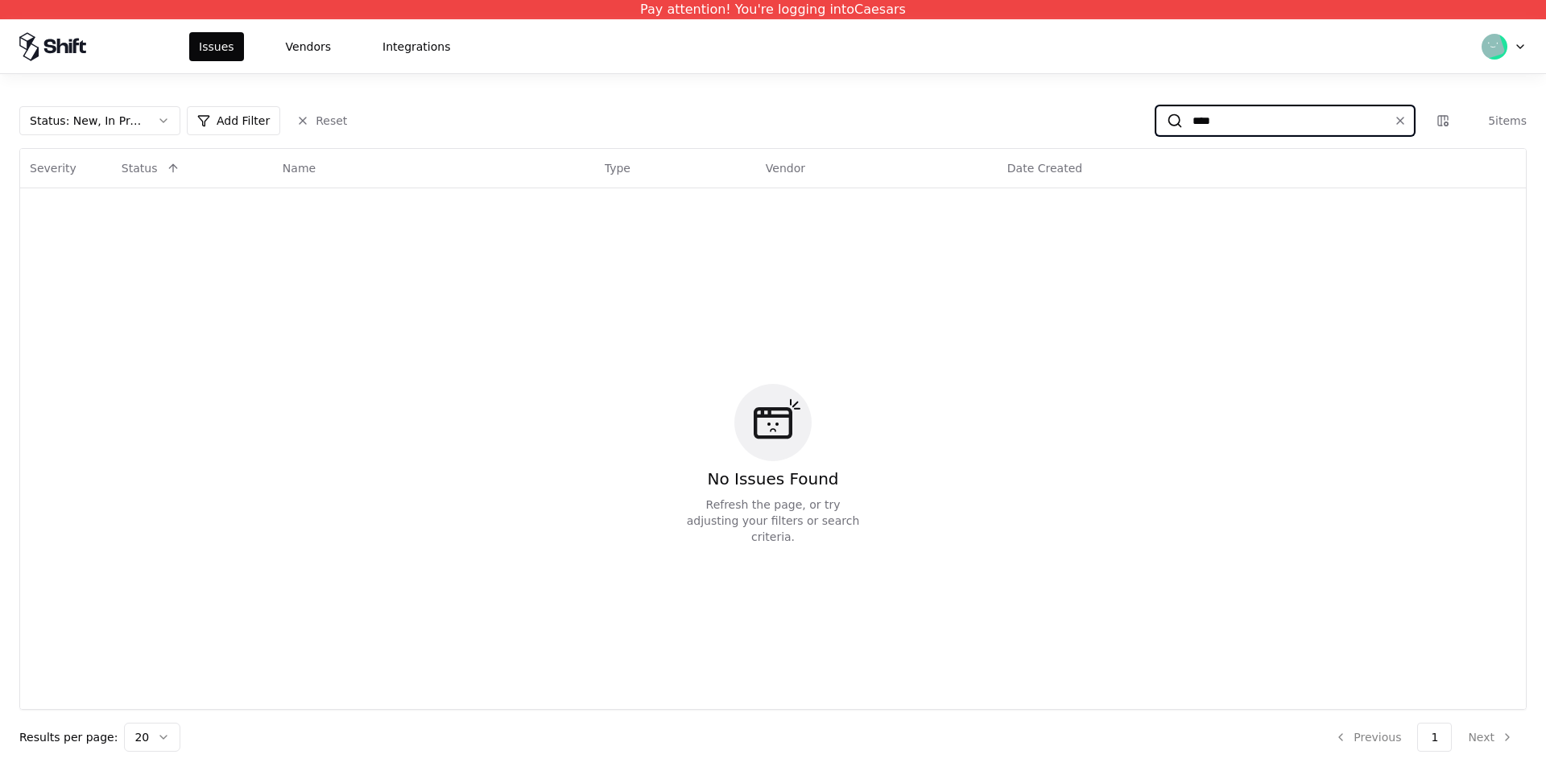
type input "****"
click at [273, 71] on div "Issues Vendors Integrations" at bounding box center [773, 46] width 1546 height 54
click at [287, 65] on div "Issues Vendors Integrations" at bounding box center [773, 46] width 1546 height 54
click at [290, 61] on div "Issues Vendors Integrations" at bounding box center [773, 46] width 1546 height 54
click at [305, 48] on button "Vendors" at bounding box center [308, 46] width 64 height 29
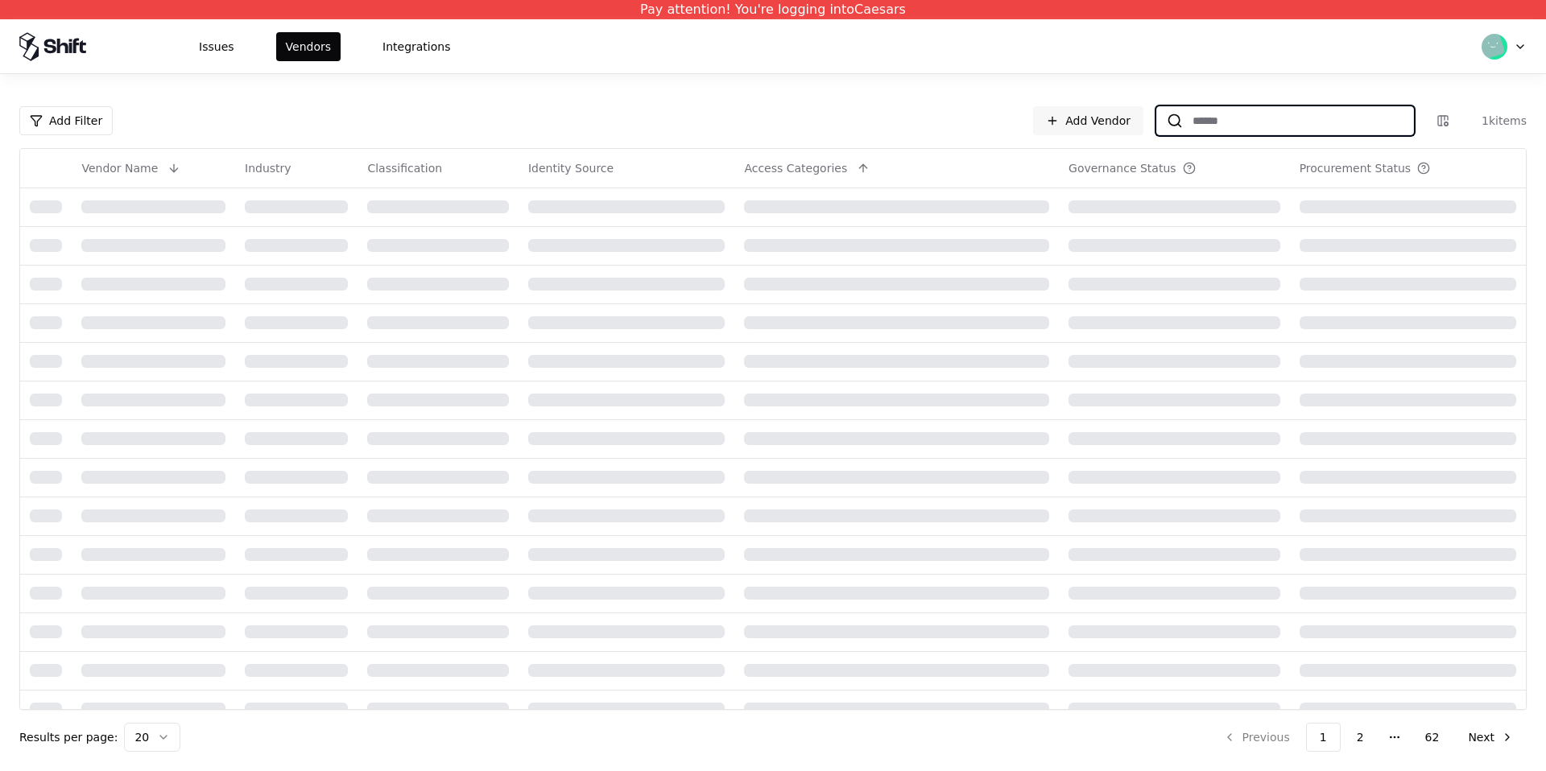
click at [1217, 121] on input at bounding box center [1298, 120] width 230 height 29
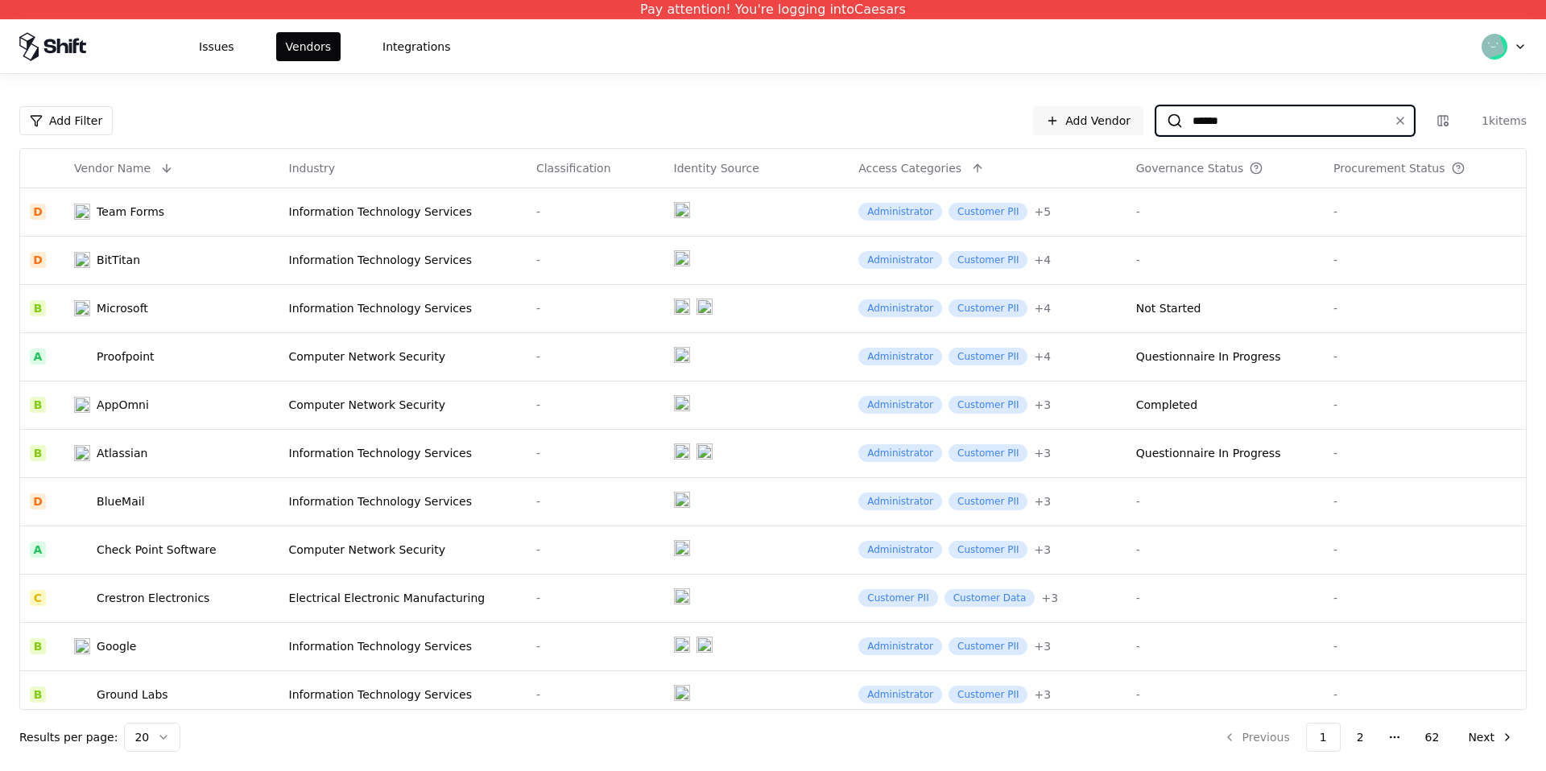
type input "*******"
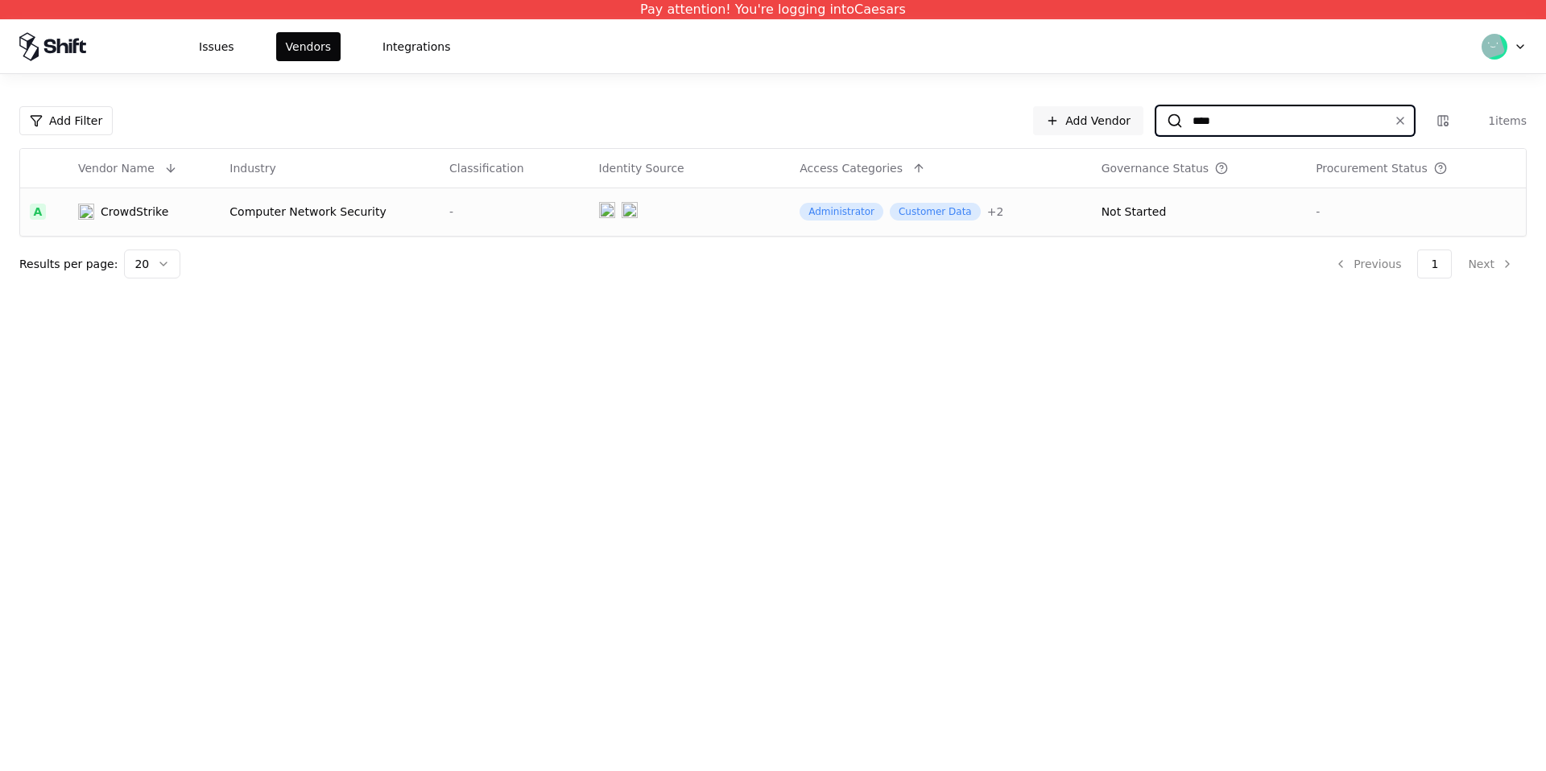
type input "****"
click at [599, 213] on object at bounding box center [607, 210] width 16 height 16
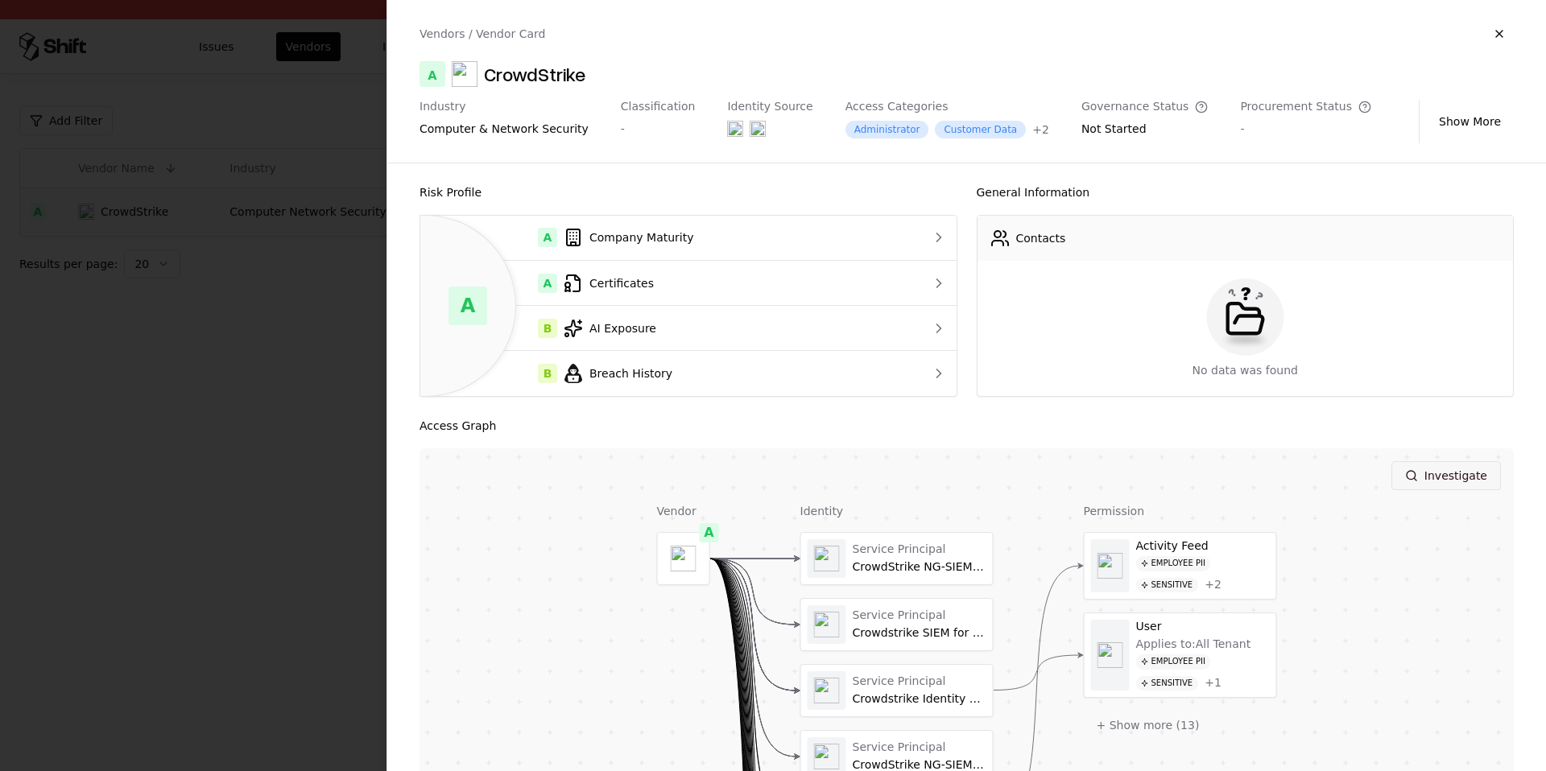
click at [1217, 482] on button "Investigate" at bounding box center [1446, 475] width 110 height 29
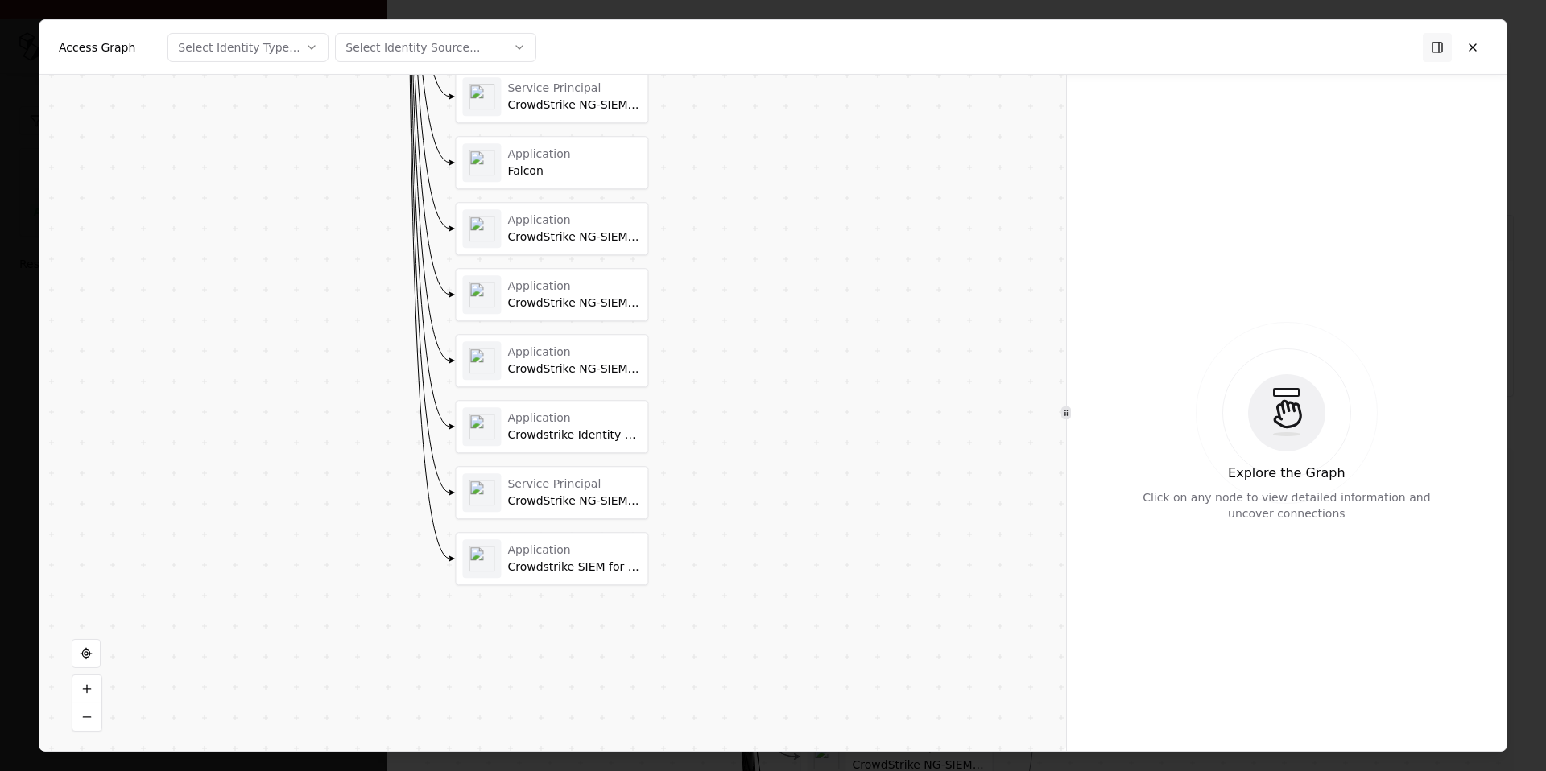
click at [612, 488] on div "Service Principal" at bounding box center [574, 484] width 134 height 14
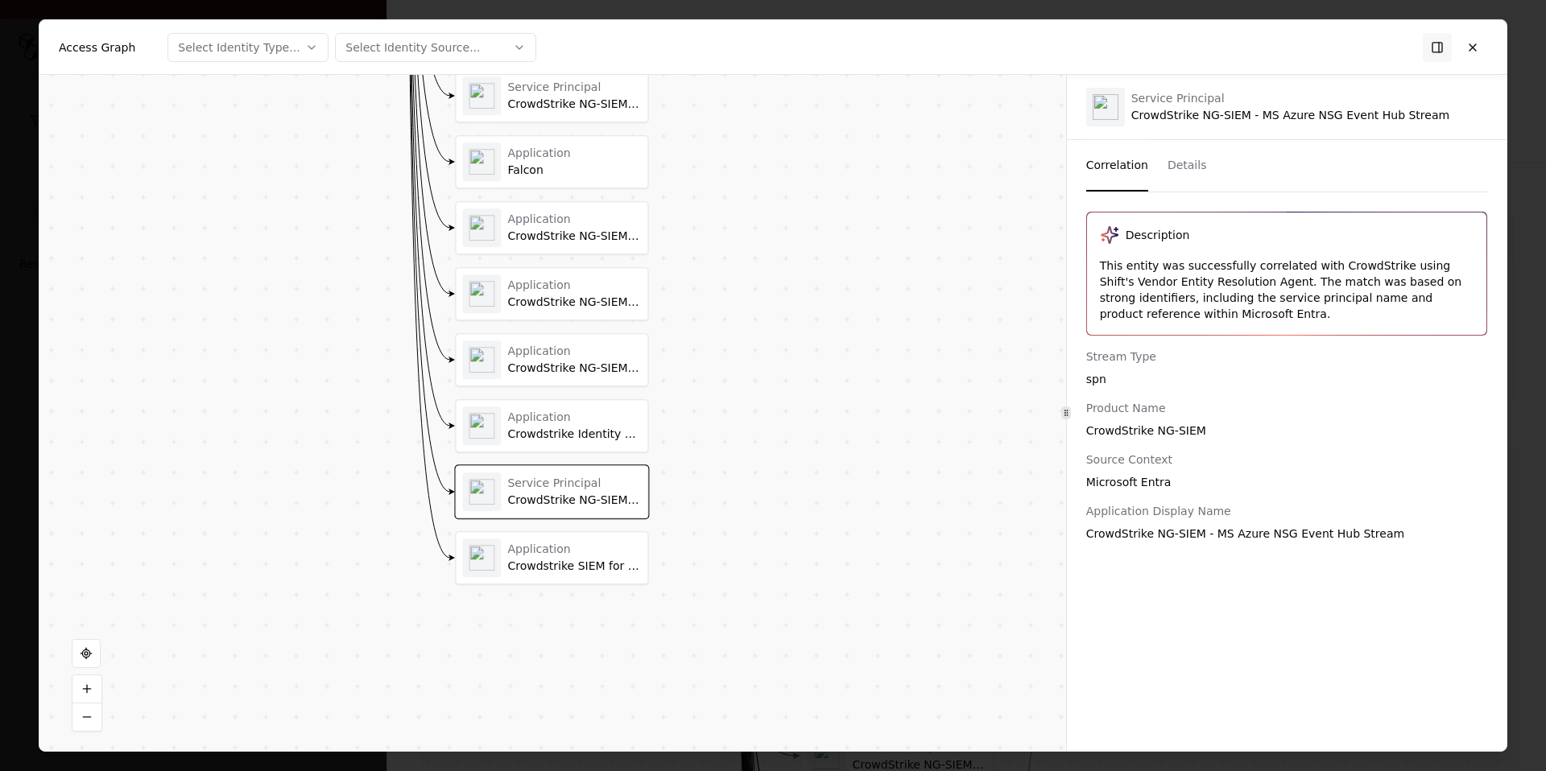
click at [573, 422] on div "Application" at bounding box center [574, 418] width 134 height 14
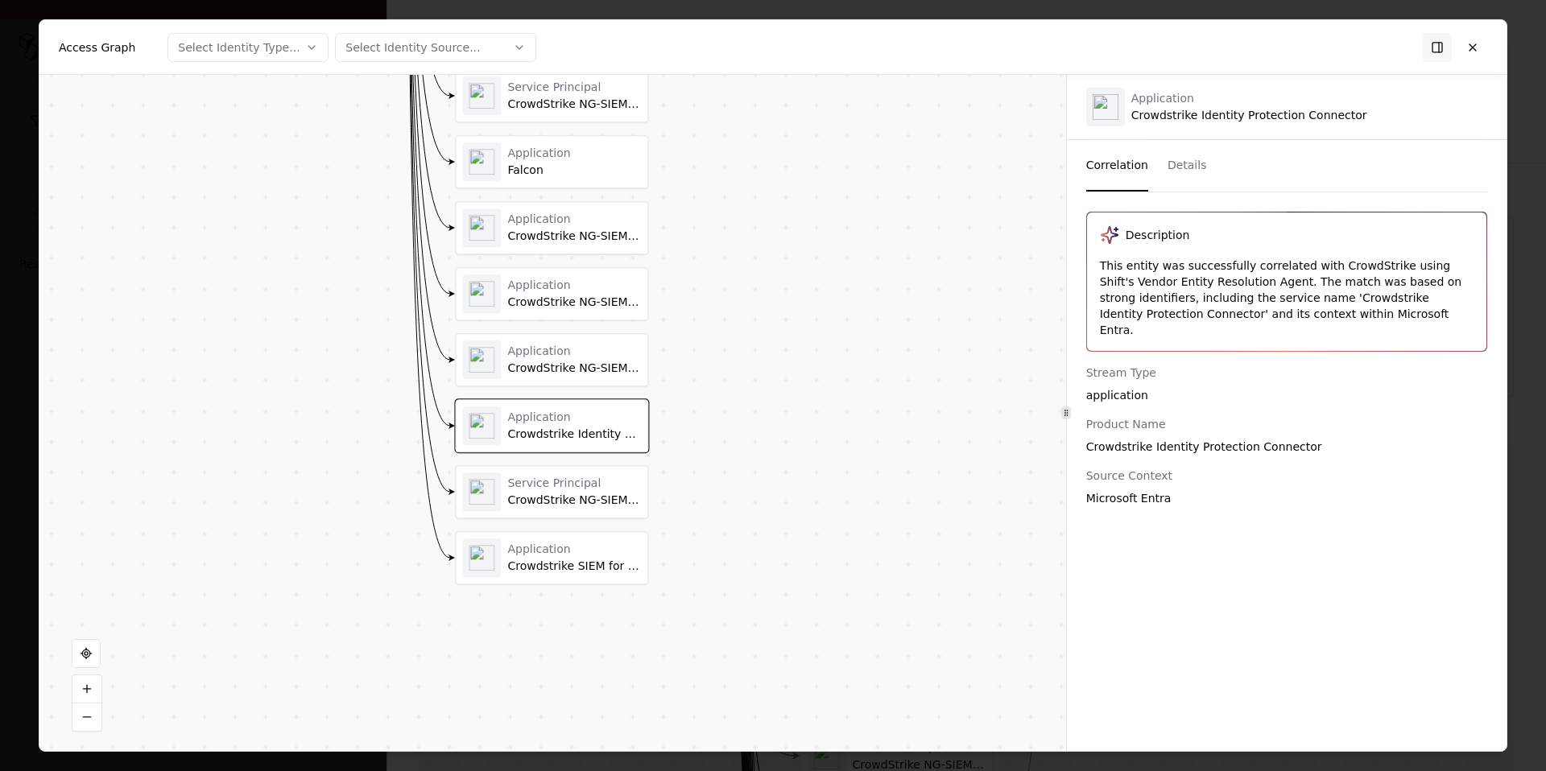
click at [581, 360] on div "Application CrowdStrike NG-SIEM Microsoft Azure Activity Logs" at bounding box center [574, 360] width 134 height 31
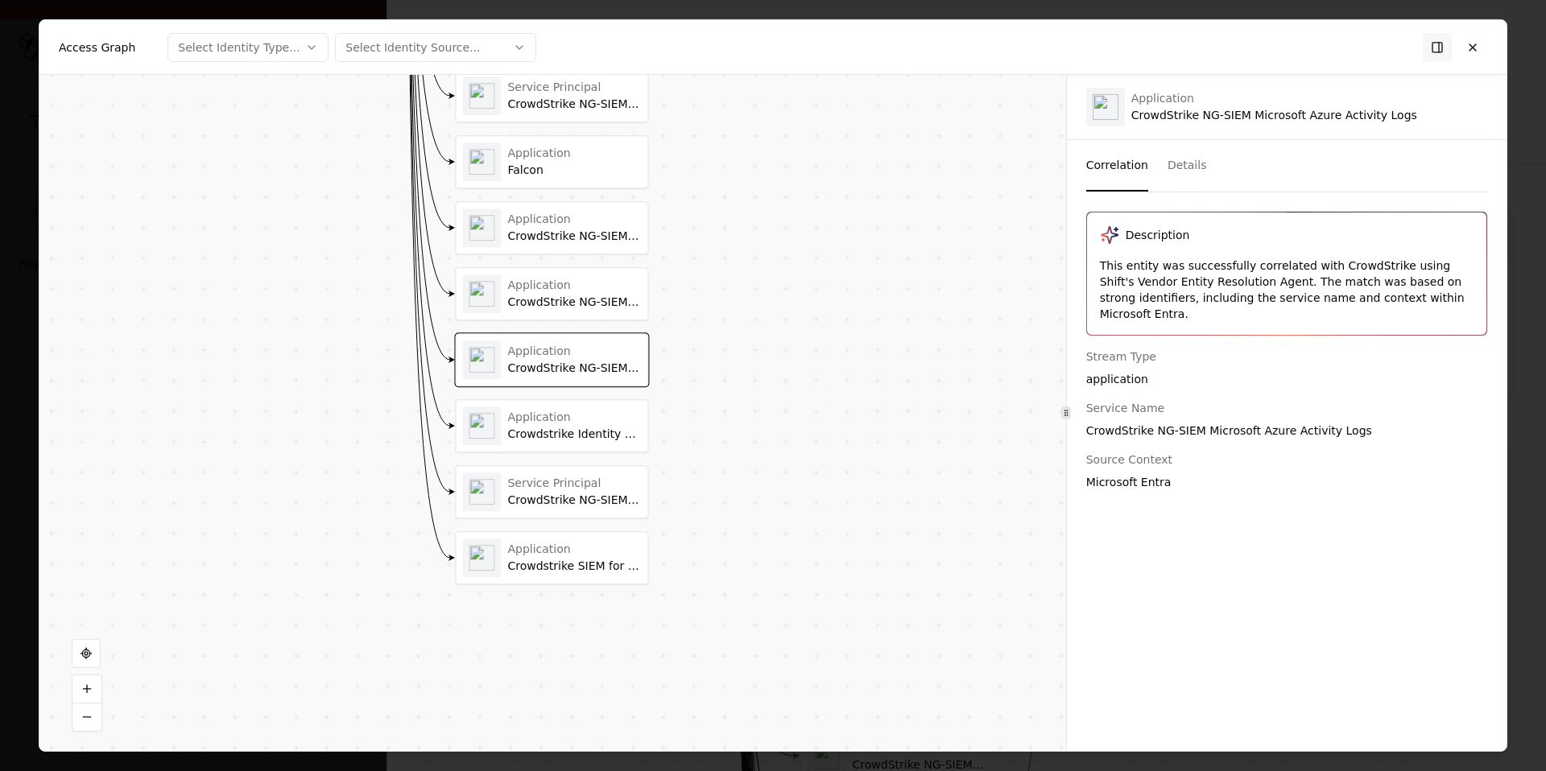
click at [577, 296] on div "CrowdStrike NG-SIEM - Microsoft DLP" at bounding box center [574, 303] width 134 height 14
click at [564, 238] on div "CrowdStrike NG-SIEM - MS Exchange Online" at bounding box center [574, 236] width 134 height 14
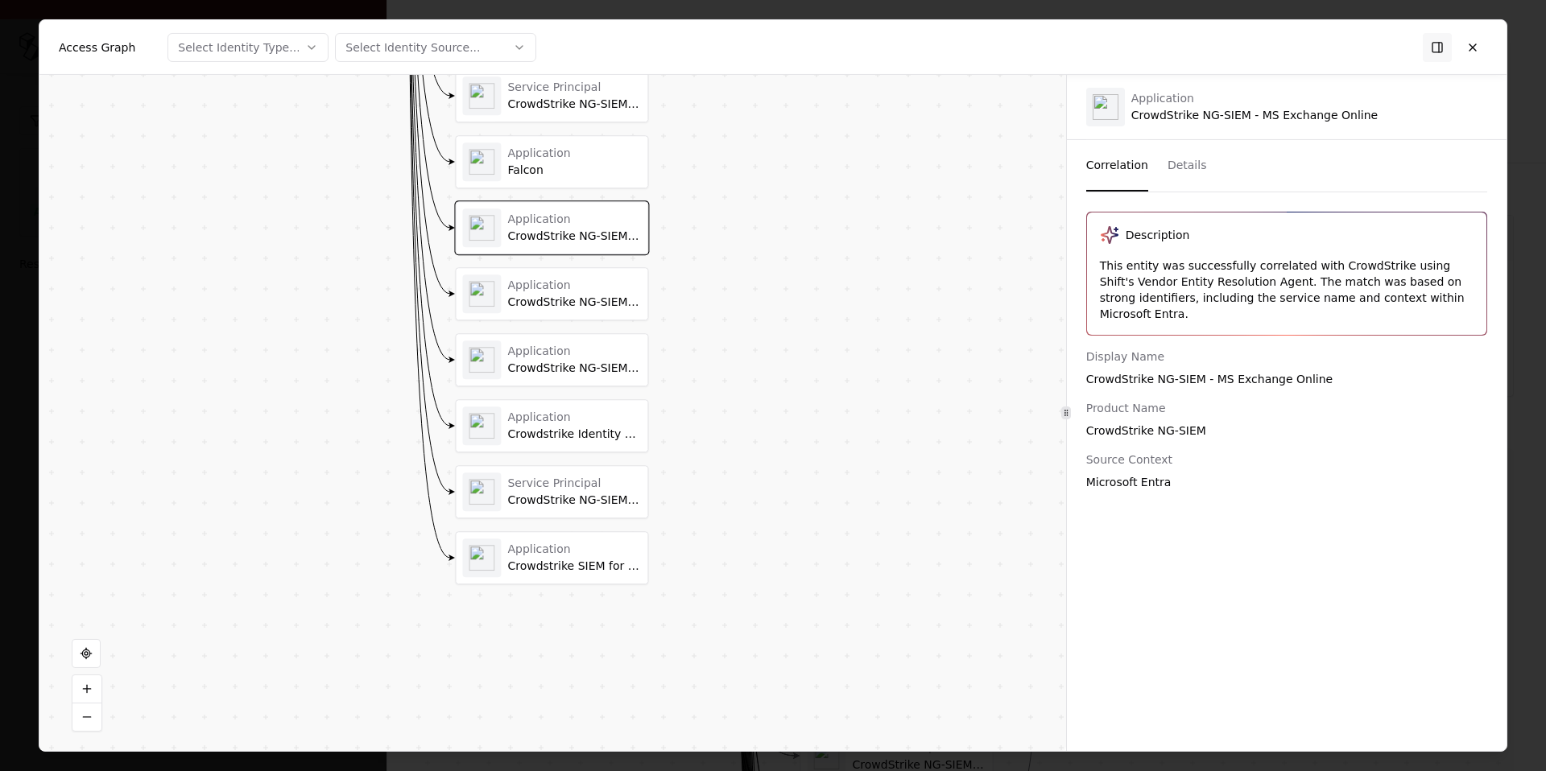
click at [569, 186] on div "Application Falcon" at bounding box center [552, 162] width 192 height 52
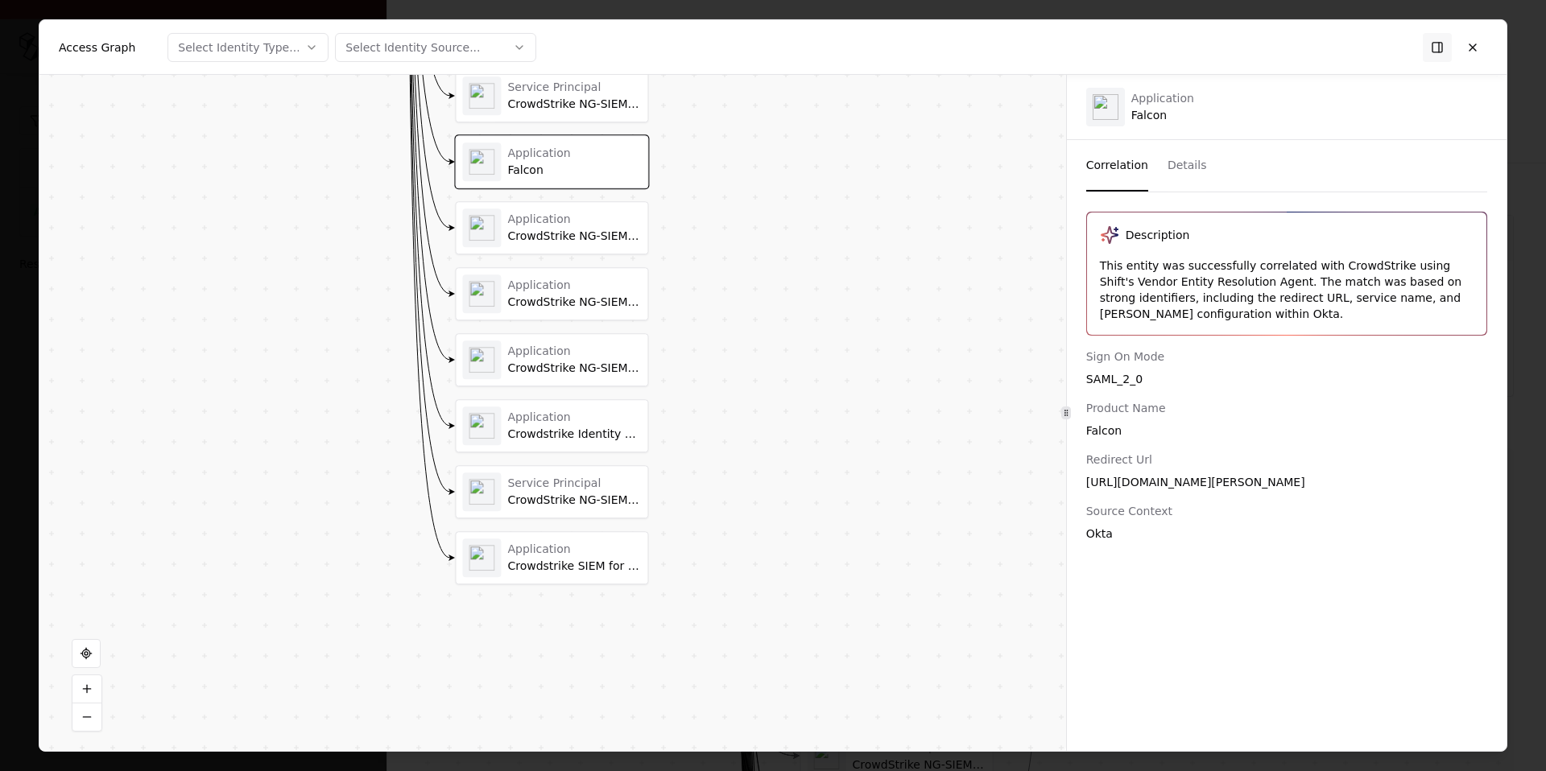
click at [565, 122] on div "Service Principal CrowdStrike NG-SIEM Microsoft Azure Key Vault" at bounding box center [551, 95] width 193 height 53
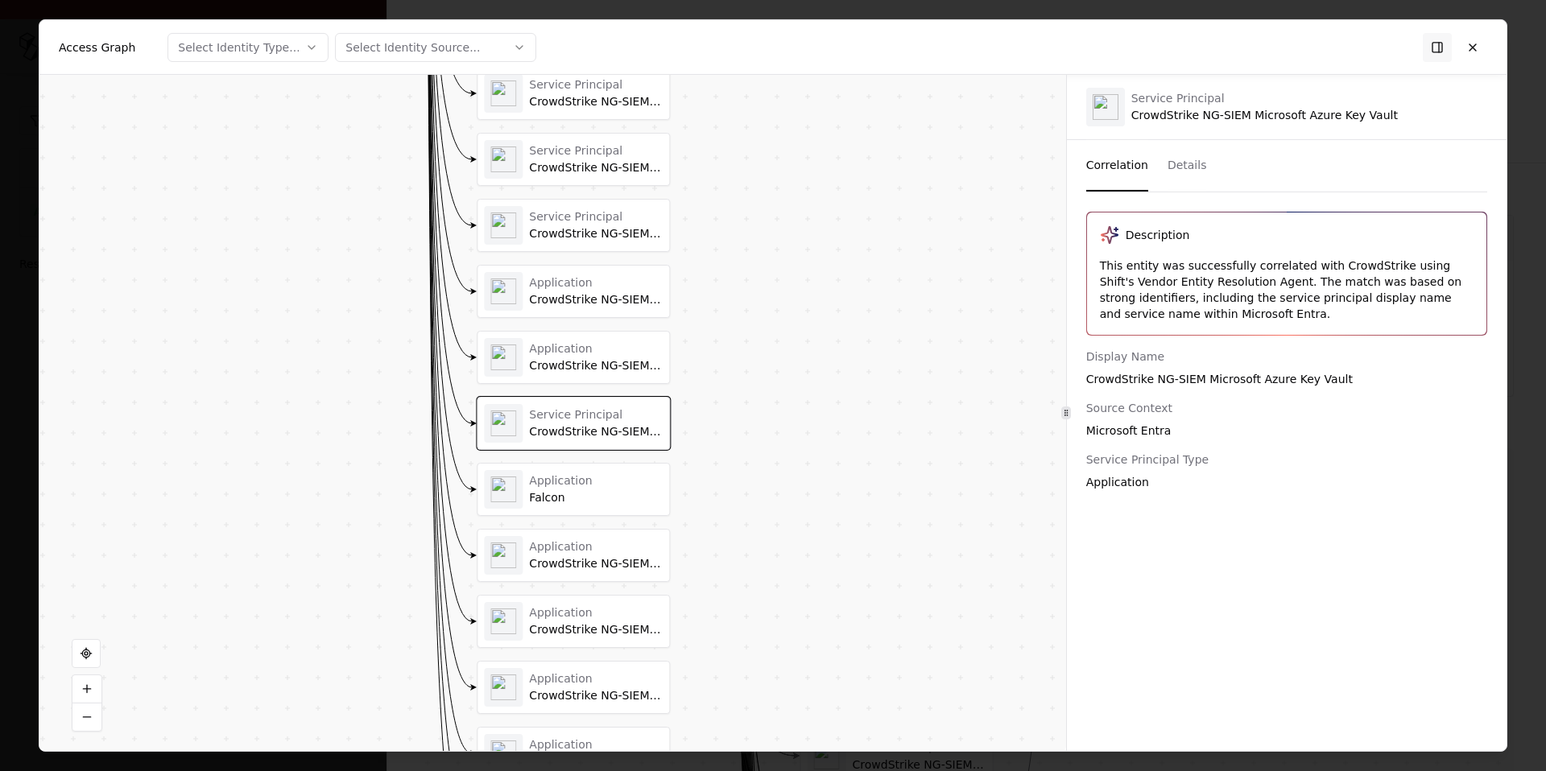
drag, startPoint x: 792, startPoint y: 123, endPoint x: 793, endPoint y: 403, distance: 279.4
click at [604, 361] on div "CrowdStrike NG-SIEM - Microsoft OneDrive" at bounding box center [596, 366] width 134 height 14
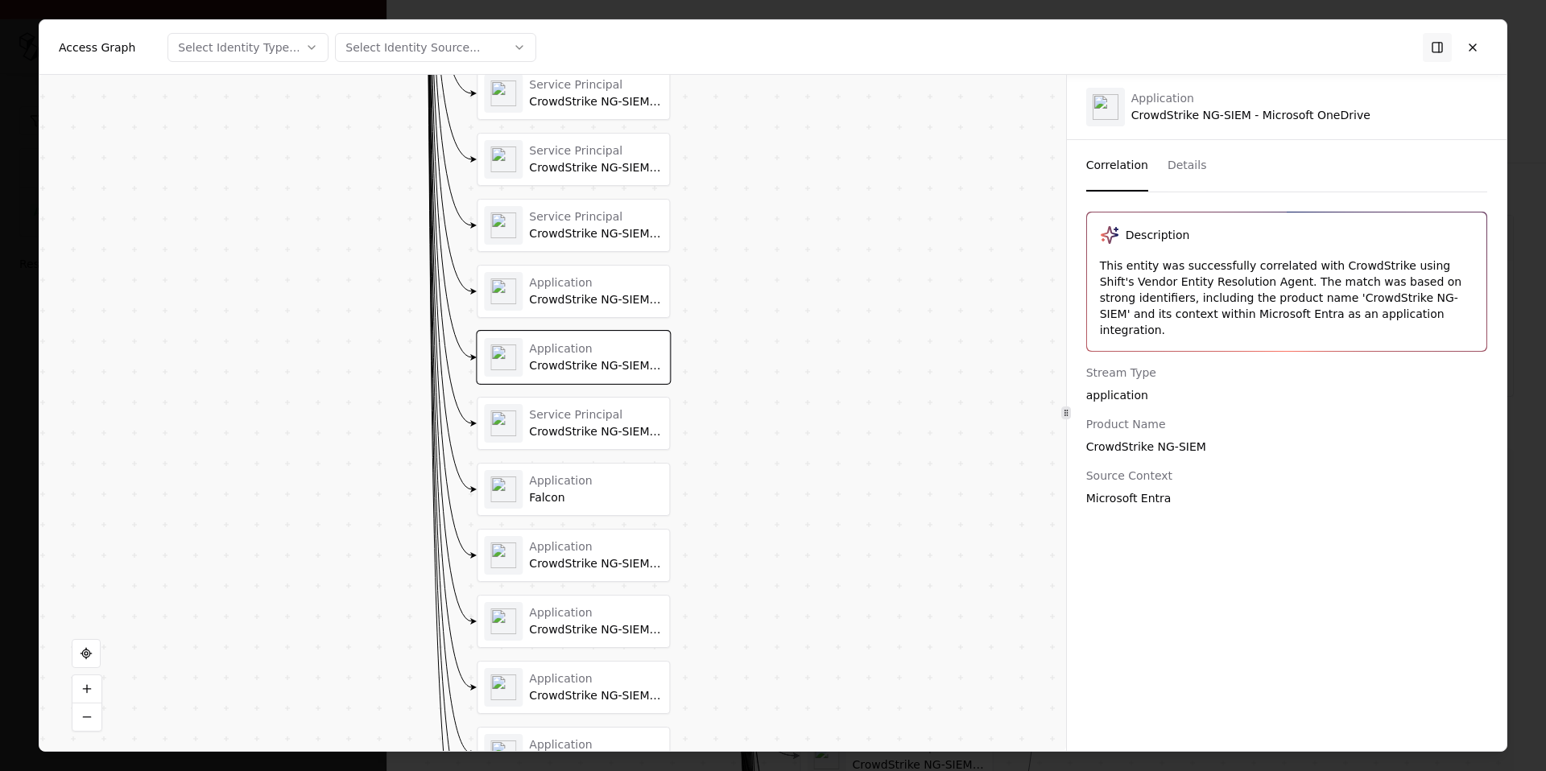
click at [606, 278] on div "Application" at bounding box center [596, 283] width 134 height 14
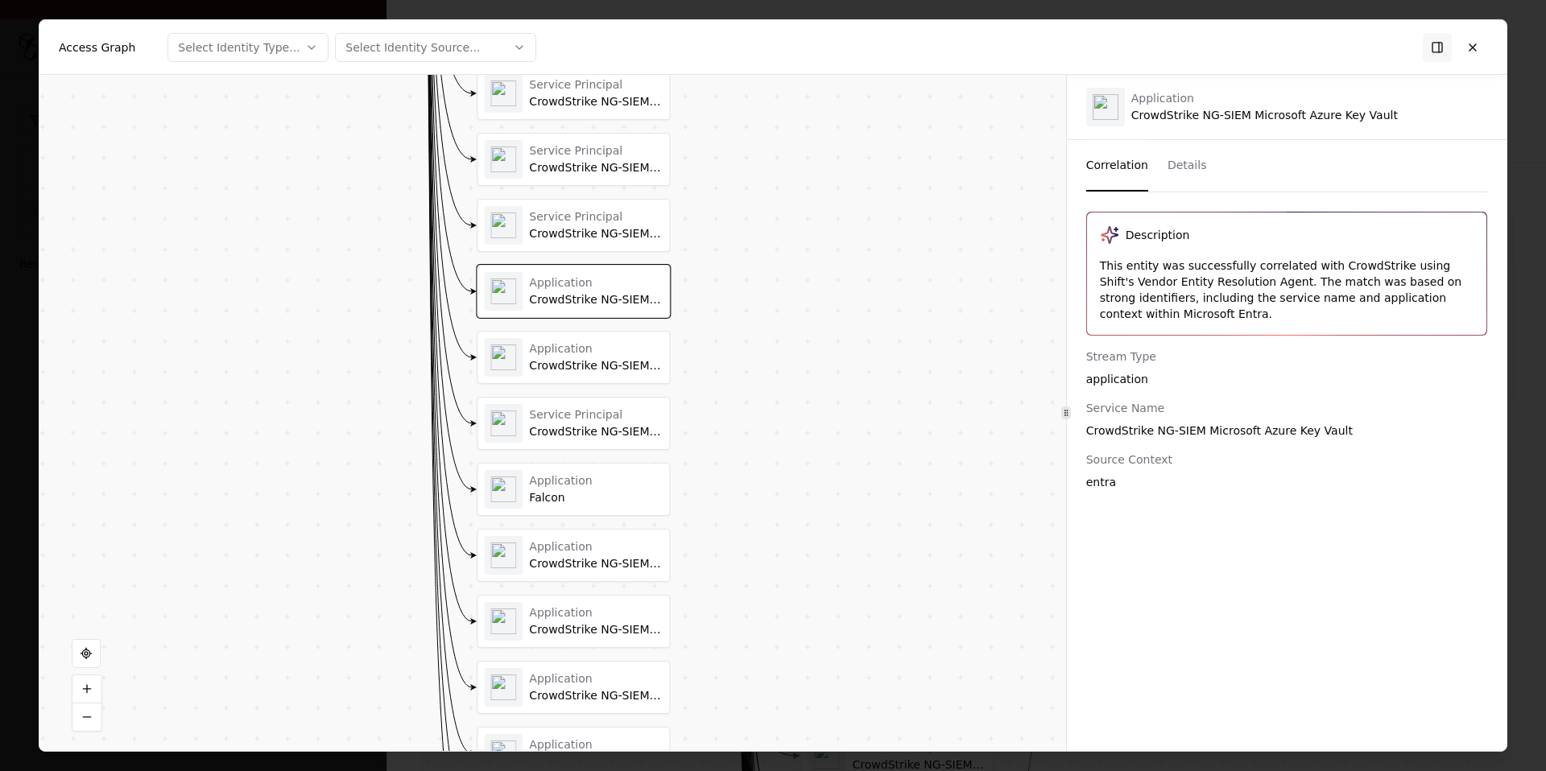
click at [601, 200] on div "Service Principal CrowdStrike NG-SIEM - Microsoft SharePoint" at bounding box center [573, 226] width 192 height 52
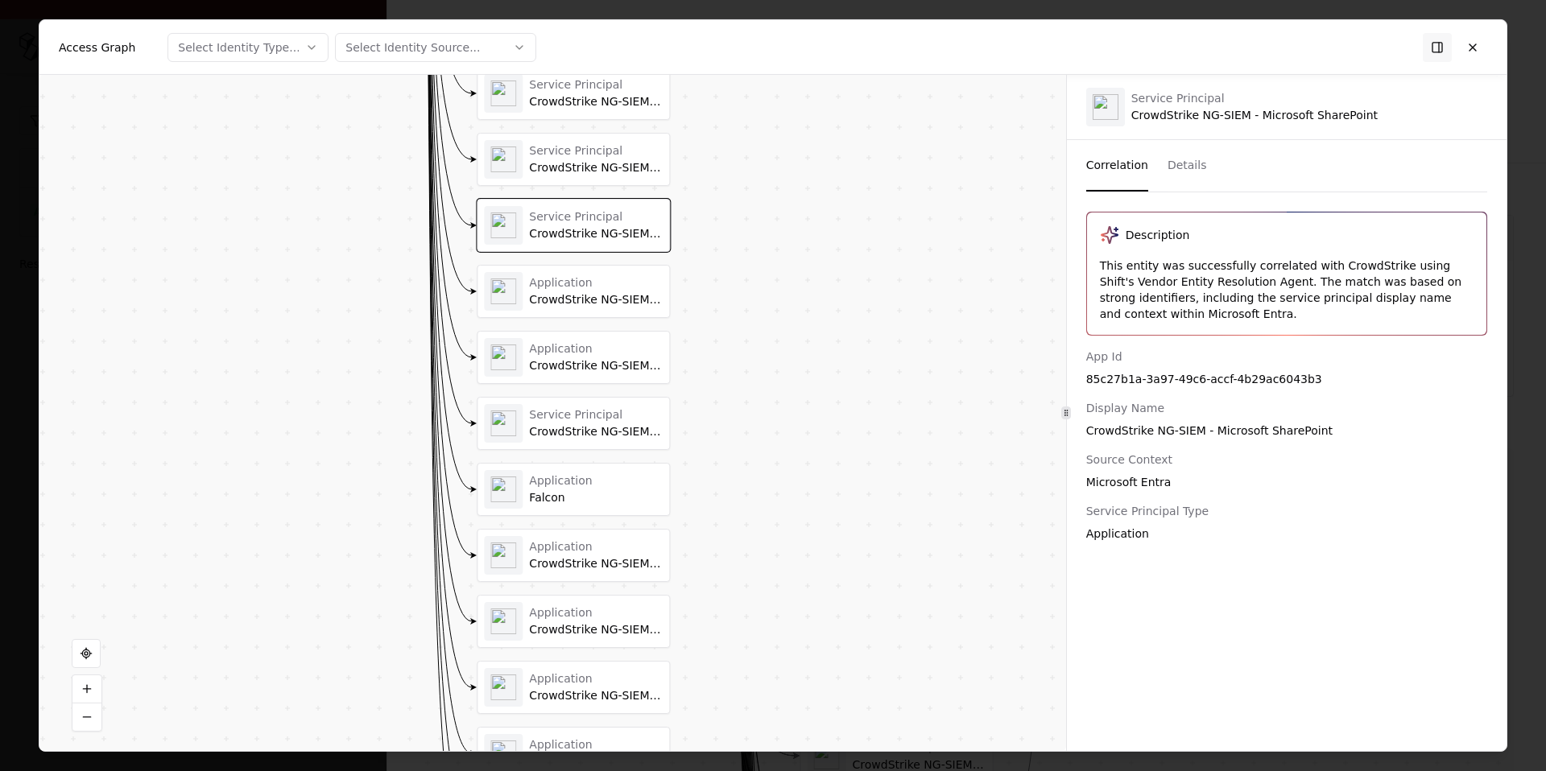
click at [601, 144] on div "Service Principal" at bounding box center [596, 151] width 134 height 14
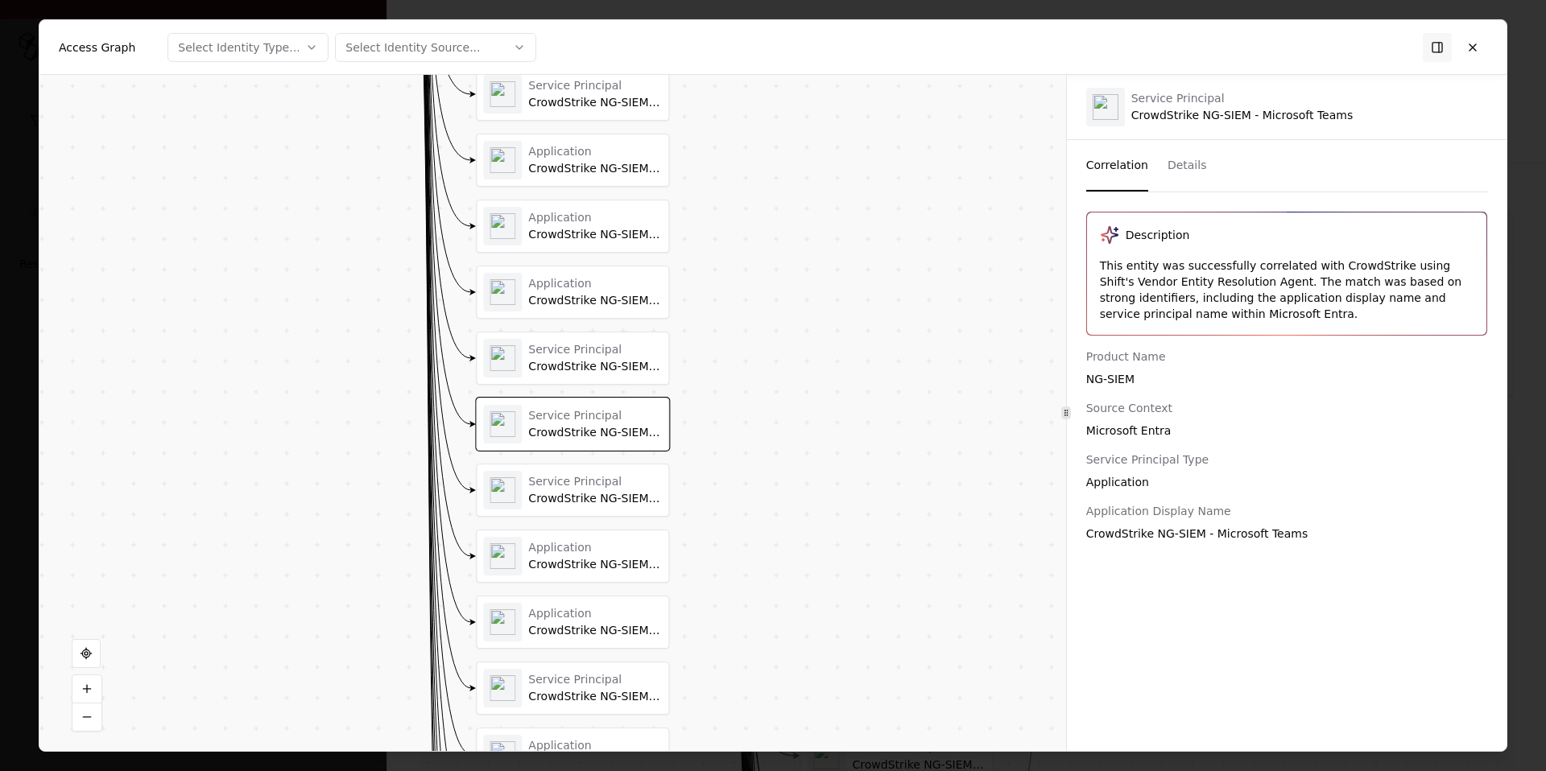
click at [601, 371] on div "CrowdStrike NG-SIEM Microsoft Azure Activity Logs" at bounding box center [595, 367] width 134 height 14
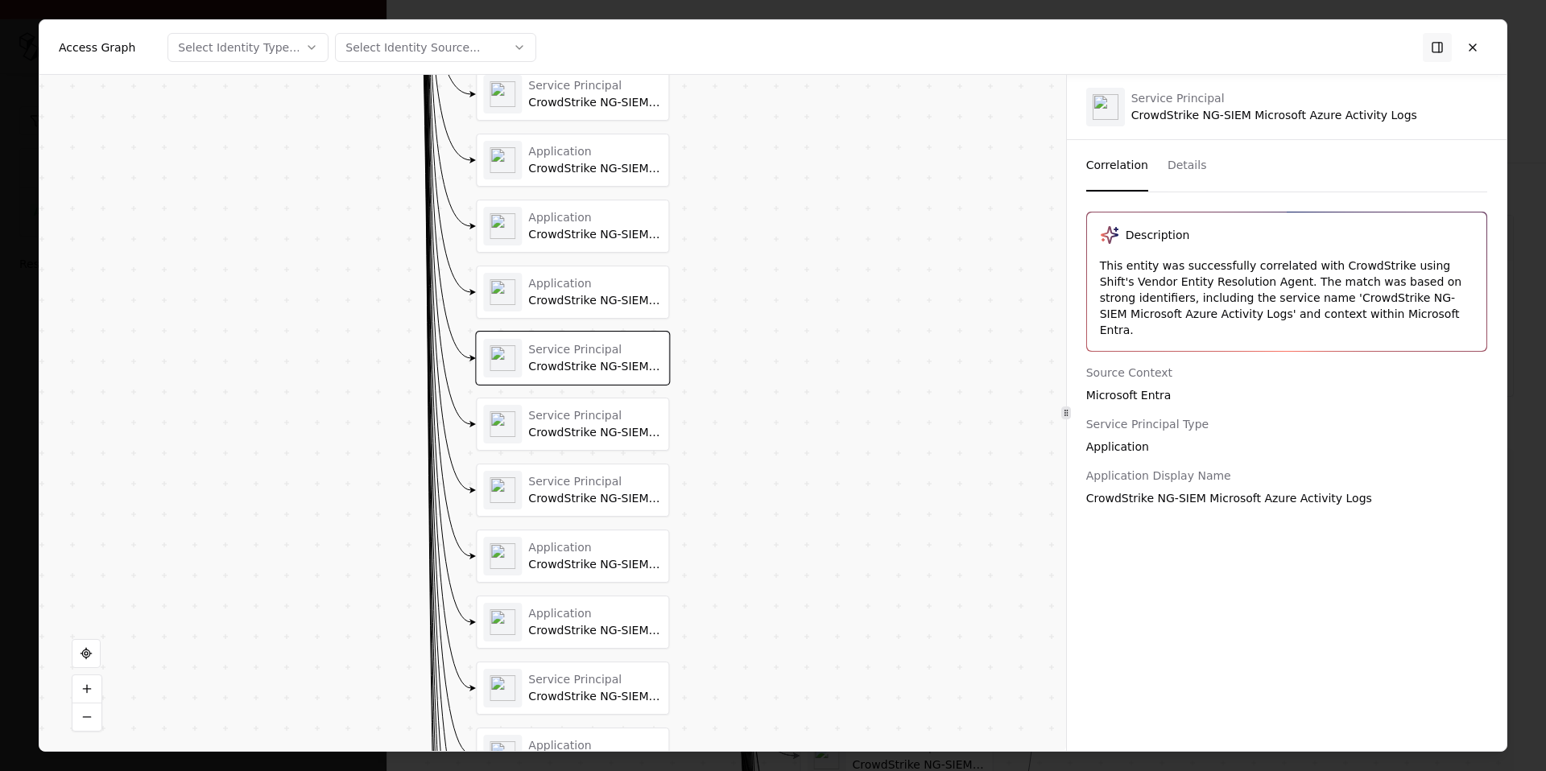
click at [601, 308] on div "Application CrowdStrike NG-SIEM Microsoft Entra ID" at bounding box center [572, 292] width 179 height 39
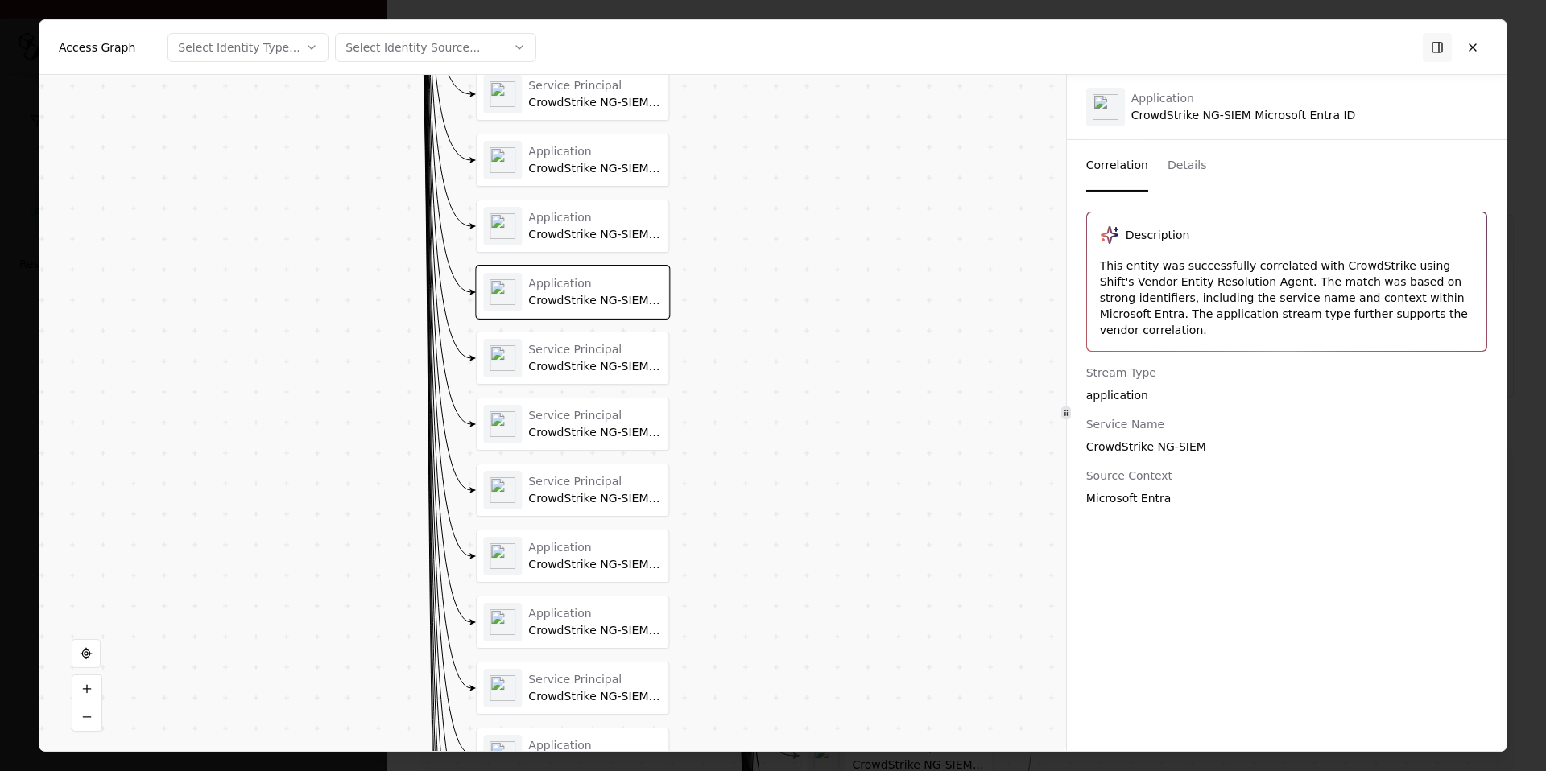
click at [590, 223] on div "Application" at bounding box center [595, 218] width 134 height 14
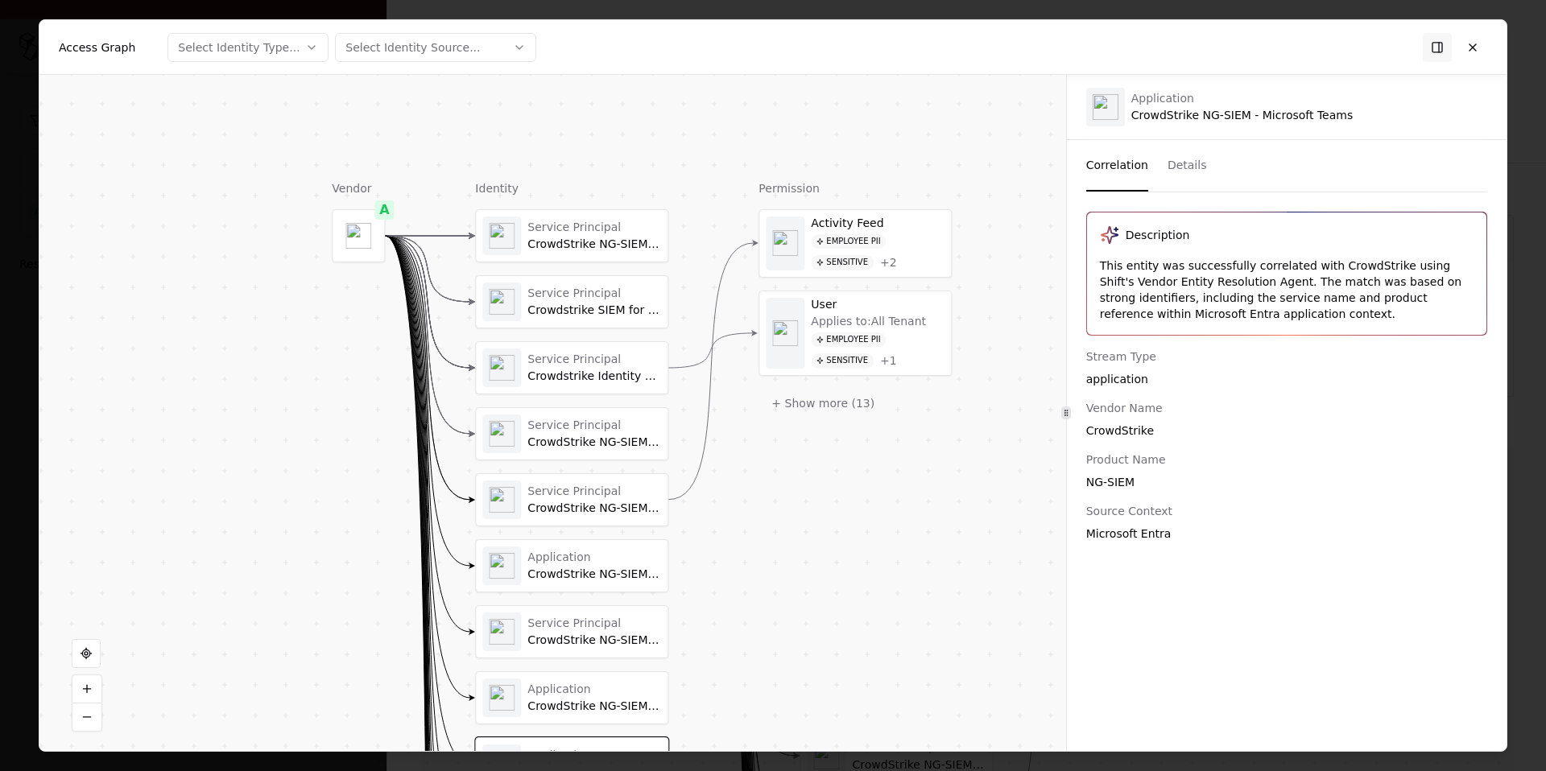
click at [618, 257] on div "Service Principal CrowdStrike NG-SIEM Microsoft Entra ID" at bounding box center [572, 236] width 192 height 52
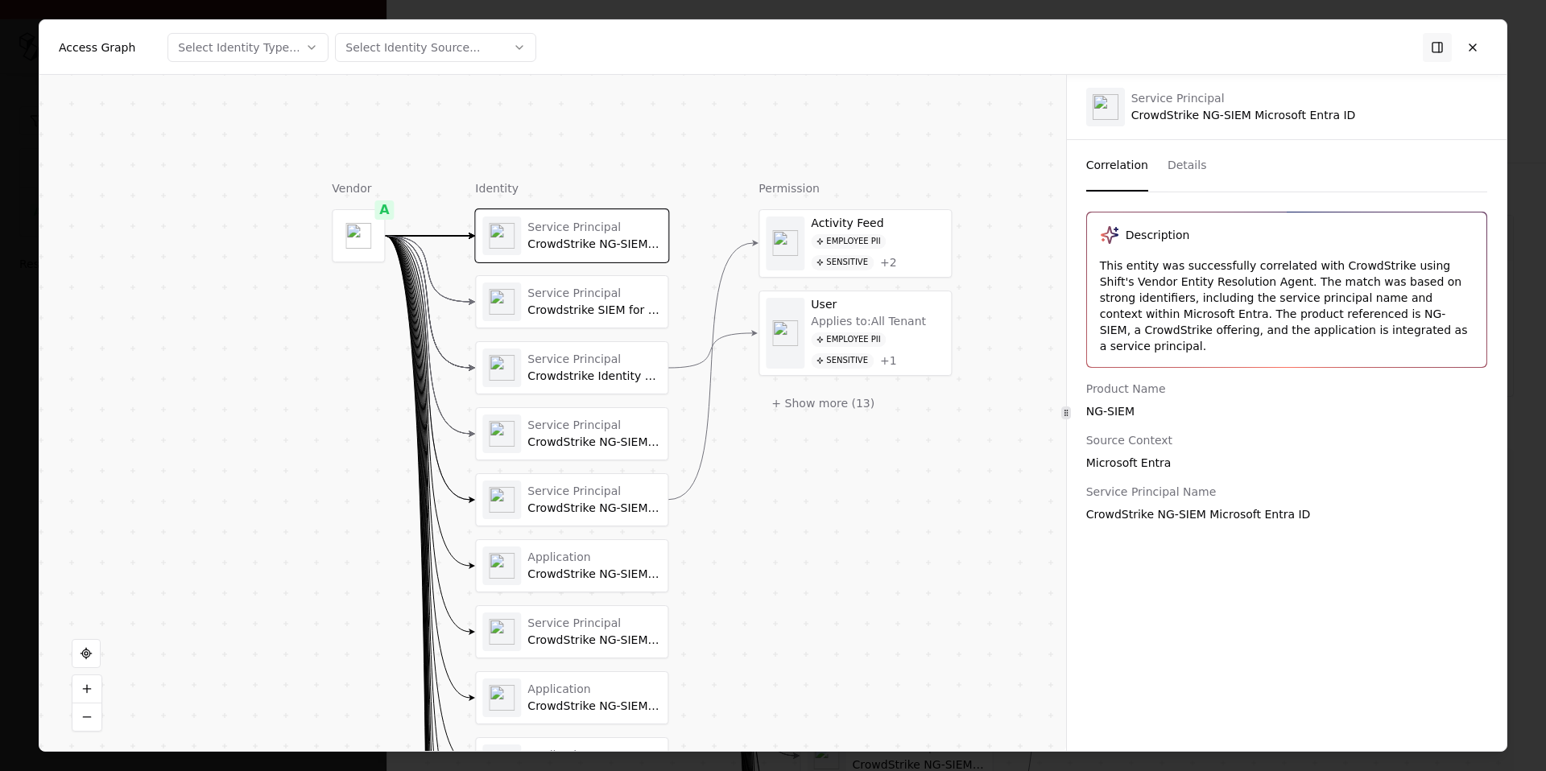
click at [614, 293] on div "Service Principal" at bounding box center [594, 294] width 134 height 14
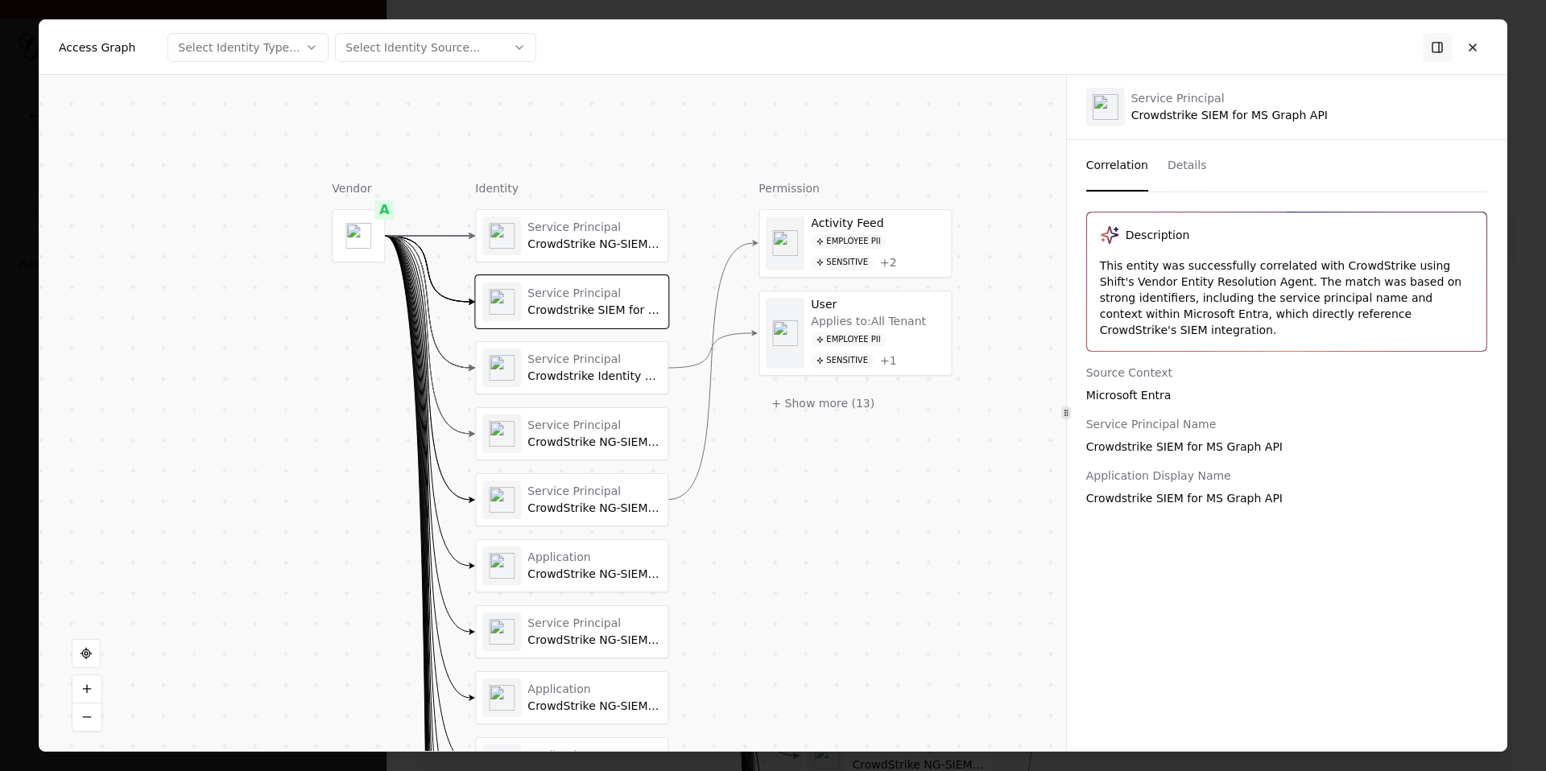
click at [600, 343] on div "Service Principal Crowdstrike Identity Protection Connector" at bounding box center [572, 368] width 192 height 52
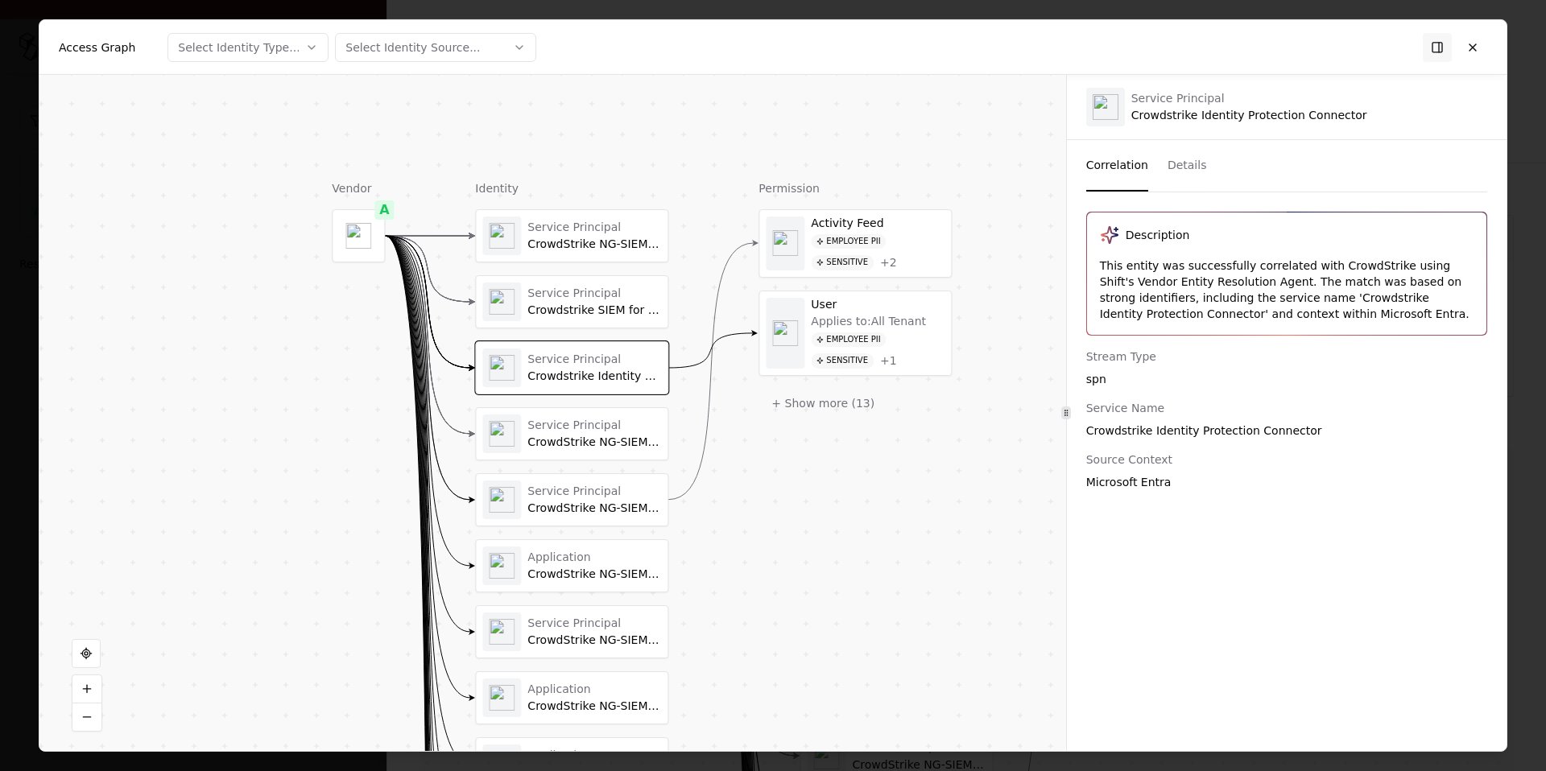
click at [598, 426] on div "Service Principal" at bounding box center [594, 426] width 134 height 14
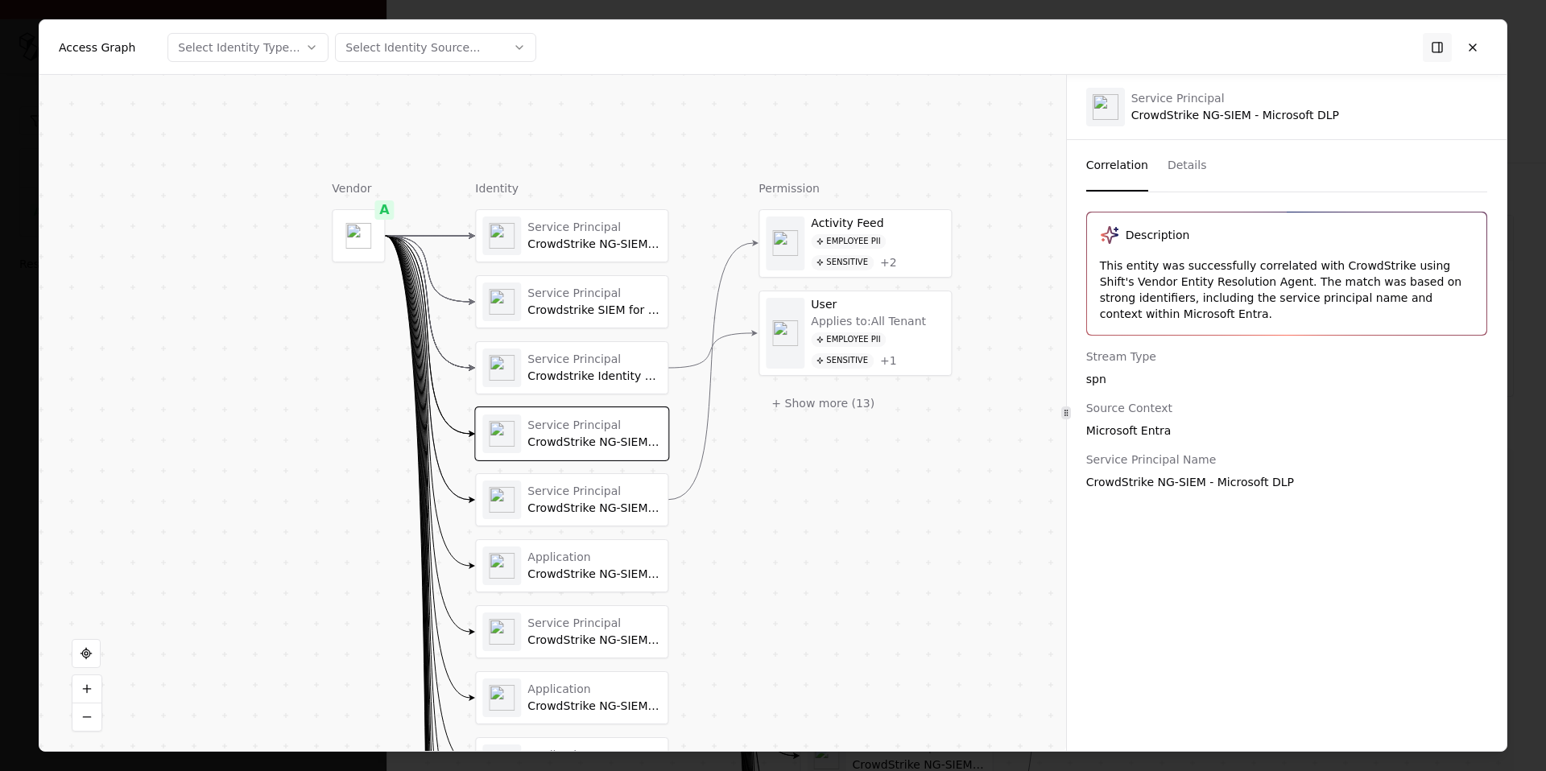
click at [596, 500] on div "Service Principal CrowdStrike NG-SIEM - Microsoft OneDrive" at bounding box center [594, 500] width 134 height 31
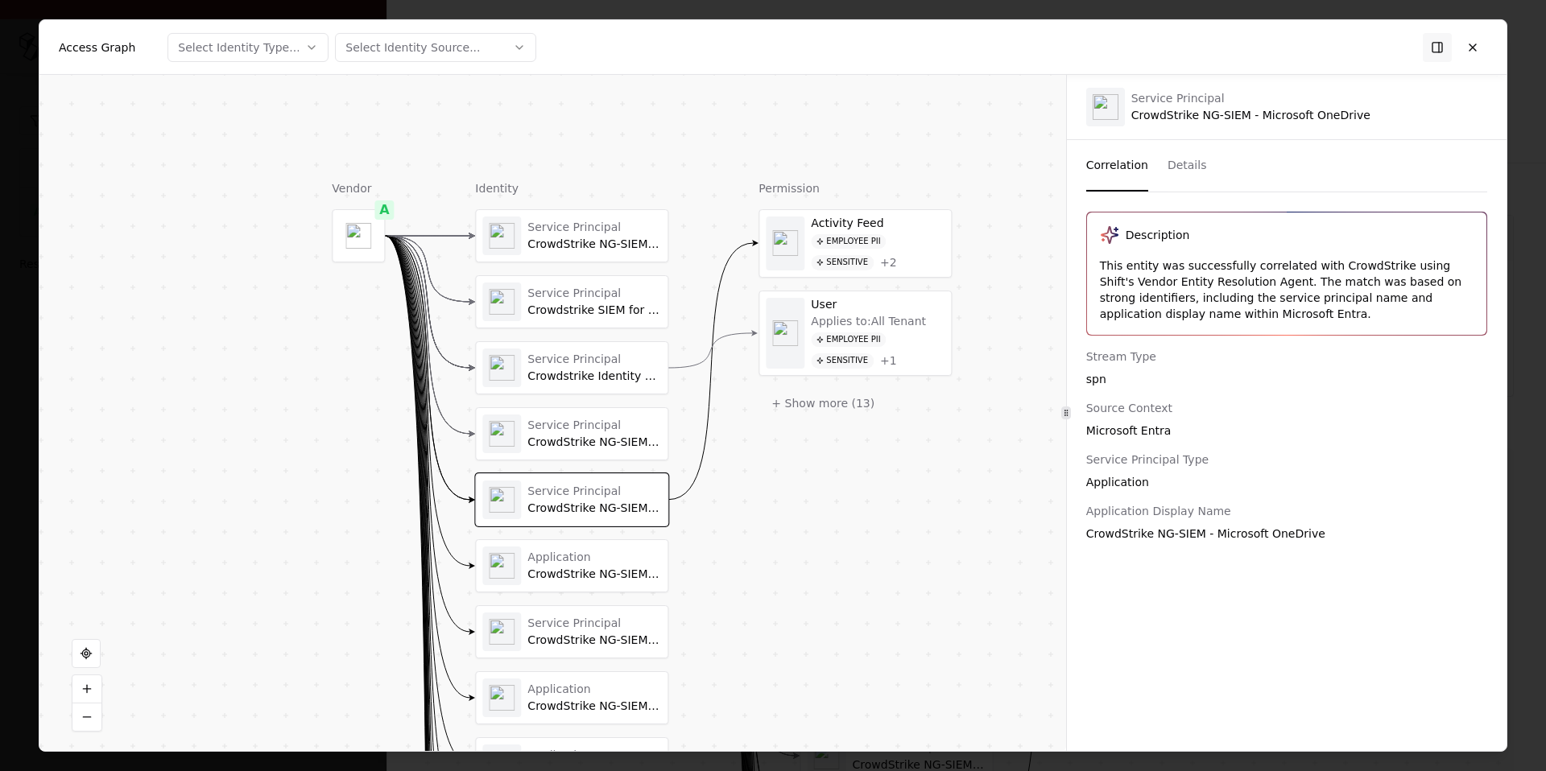
click at [598, 560] on div "Application" at bounding box center [594, 558] width 134 height 14
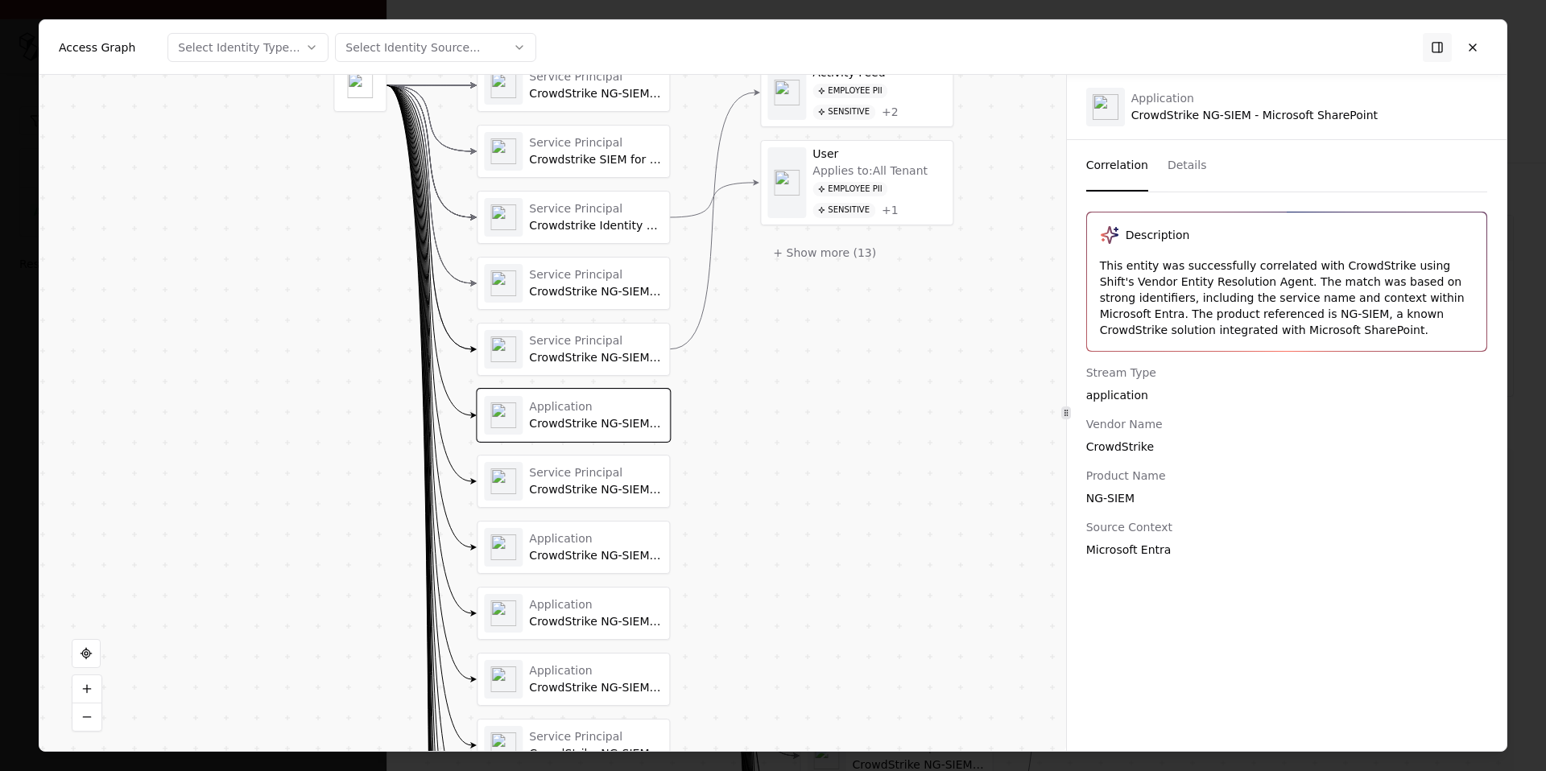
drag, startPoint x: 660, startPoint y: 604, endPoint x: 660, endPoint y: 523, distance: 80.5
click at [615, 494] on div "CrowdStrike NG-SIEM - MS Exchange Online" at bounding box center [596, 490] width 134 height 14
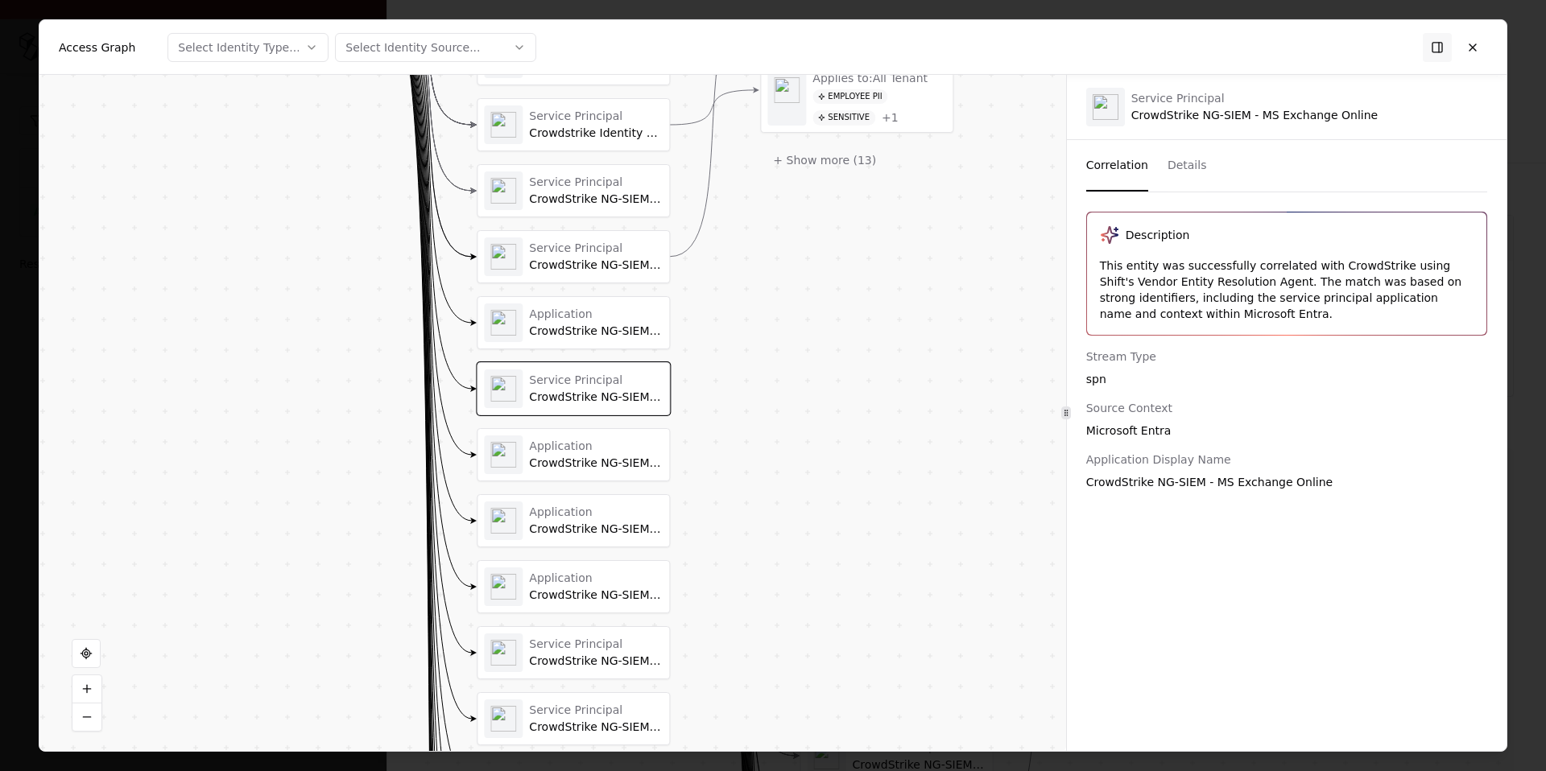
click at [610, 450] on div "Application" at bounding box center [596, 447] width 134 height 14
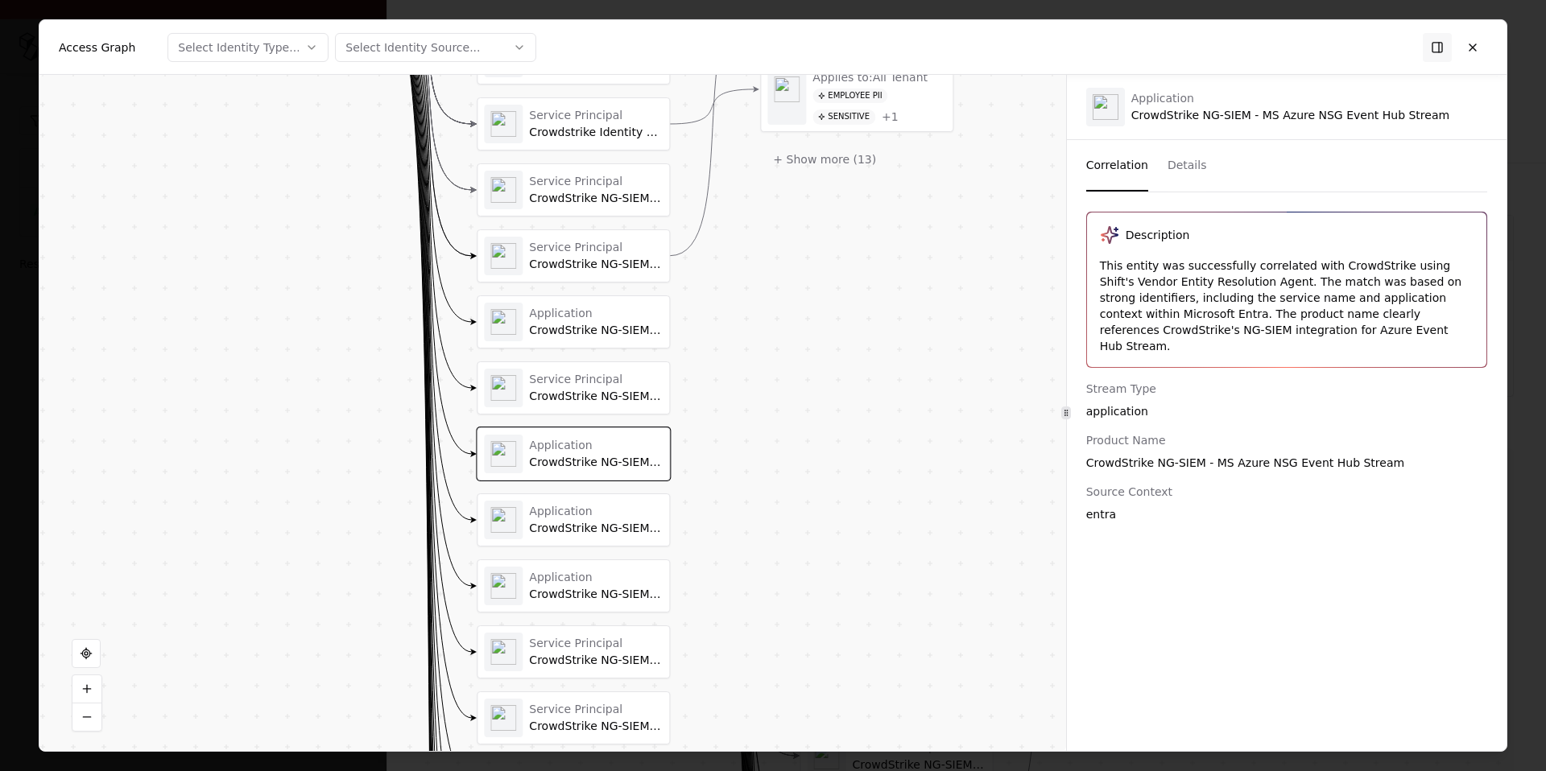
click at [602, 509] on div "Application" at bounding box center [596, 512] width 134 height 14
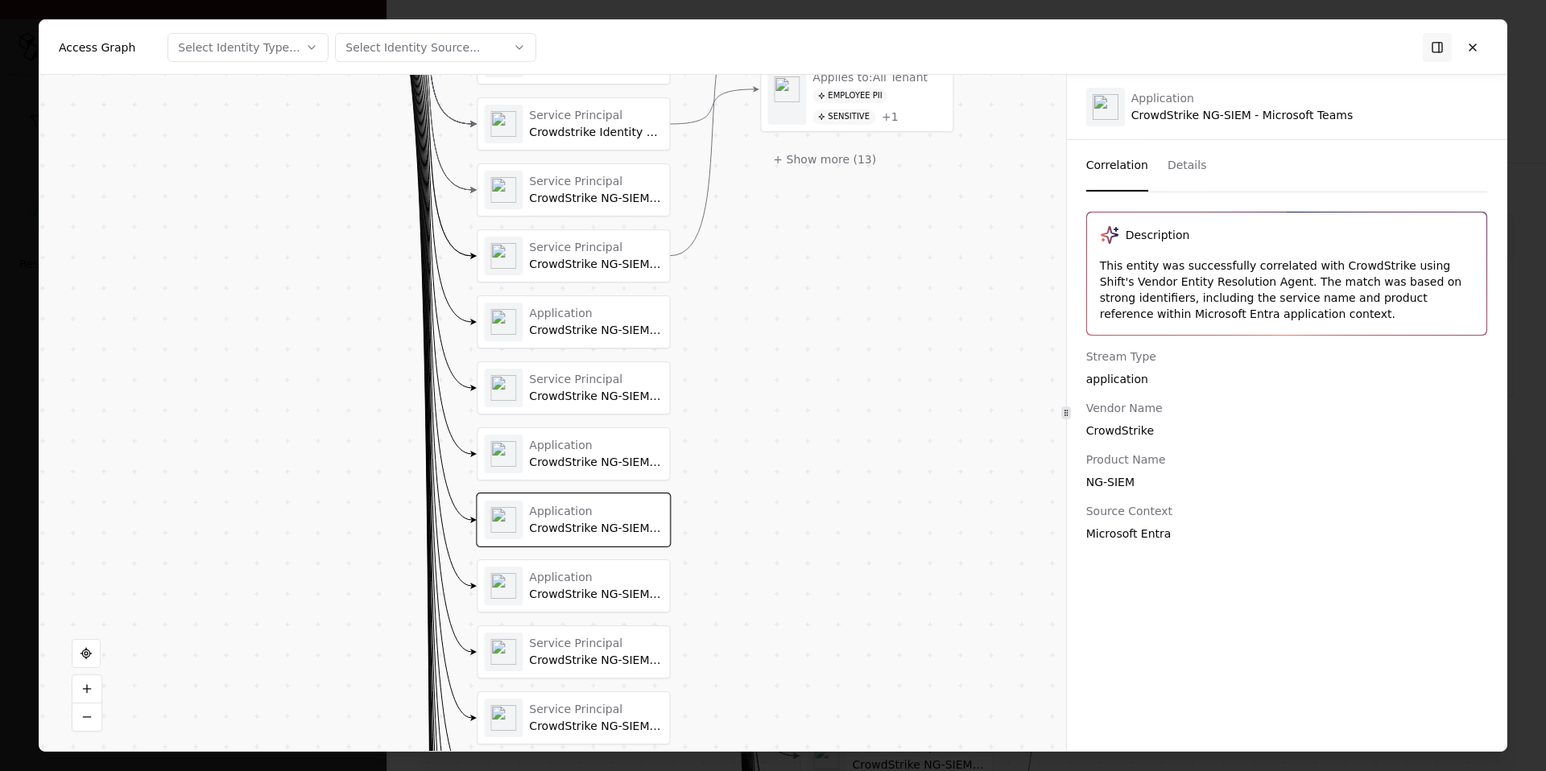
click at [608, 465] on div "CrowdStrike NG-SIEM - MS Azure NSG Event Hub Stream" at bounding box center [596, 463] width 134 height 14
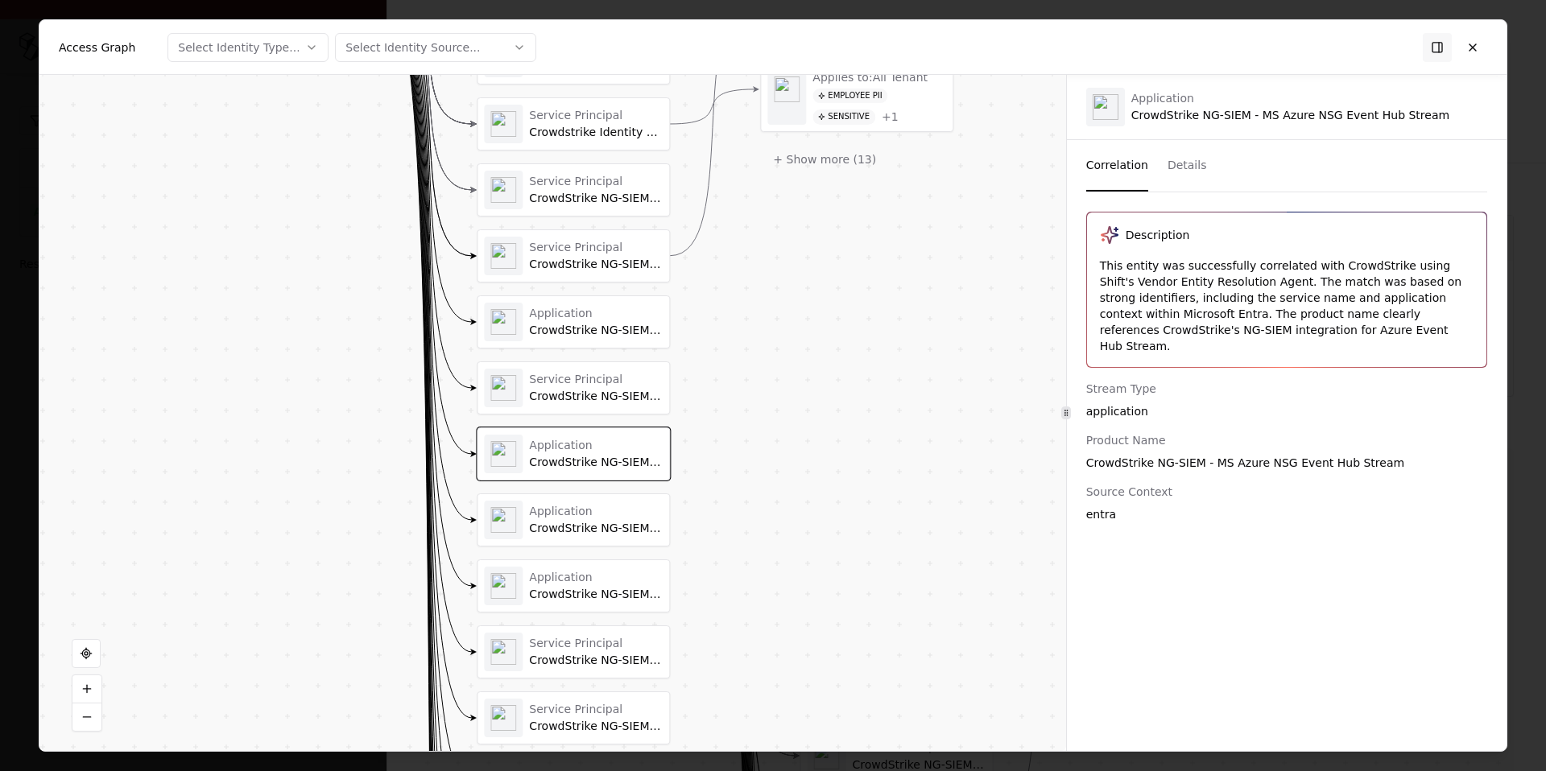
click at [603, 576] on div "Application" at bounding box center [596, 578] width 134 height 14
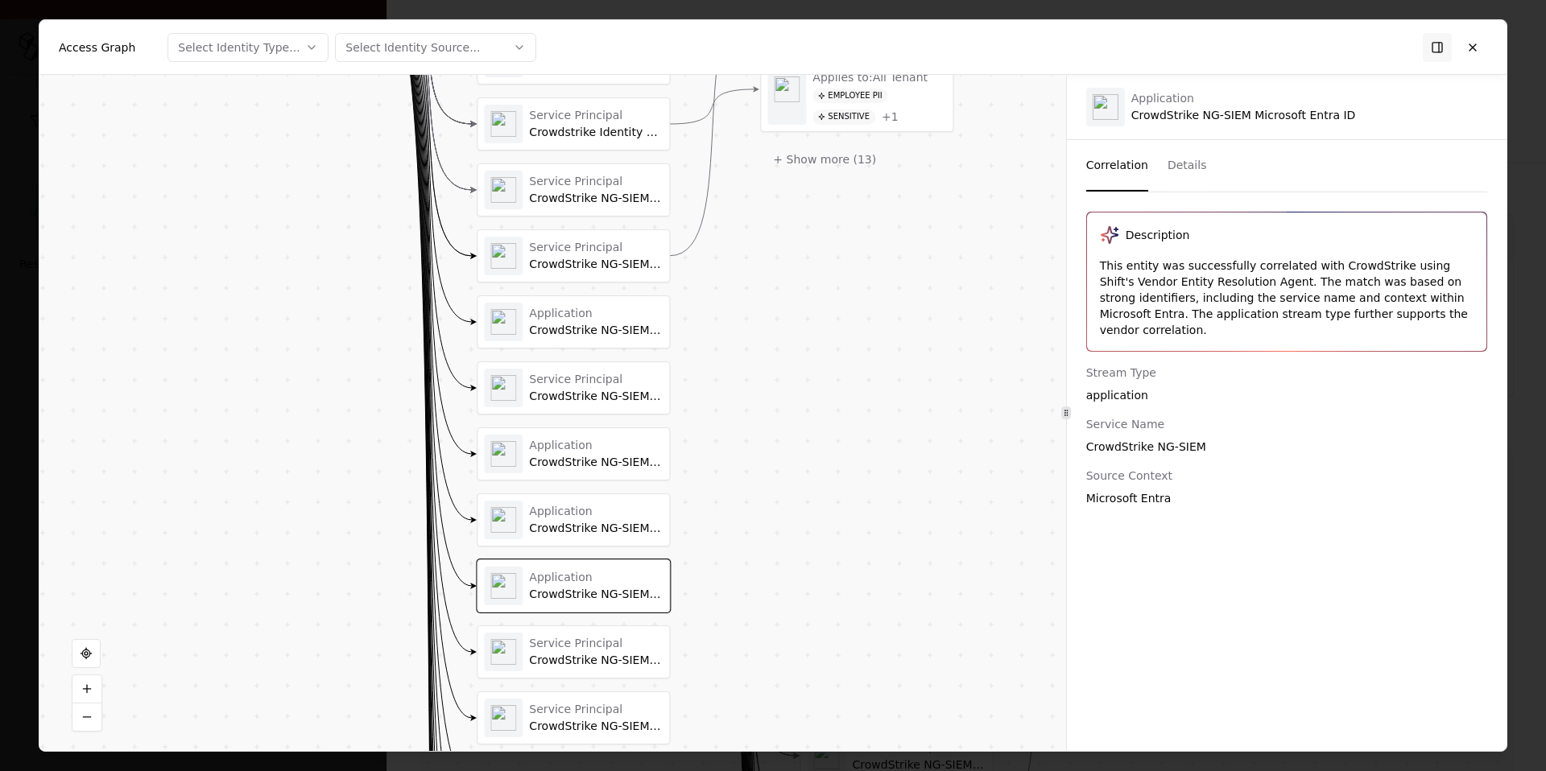
click at [594, 650] on div "Service Principal" at bounding box center [596, 644] width 134 height 14
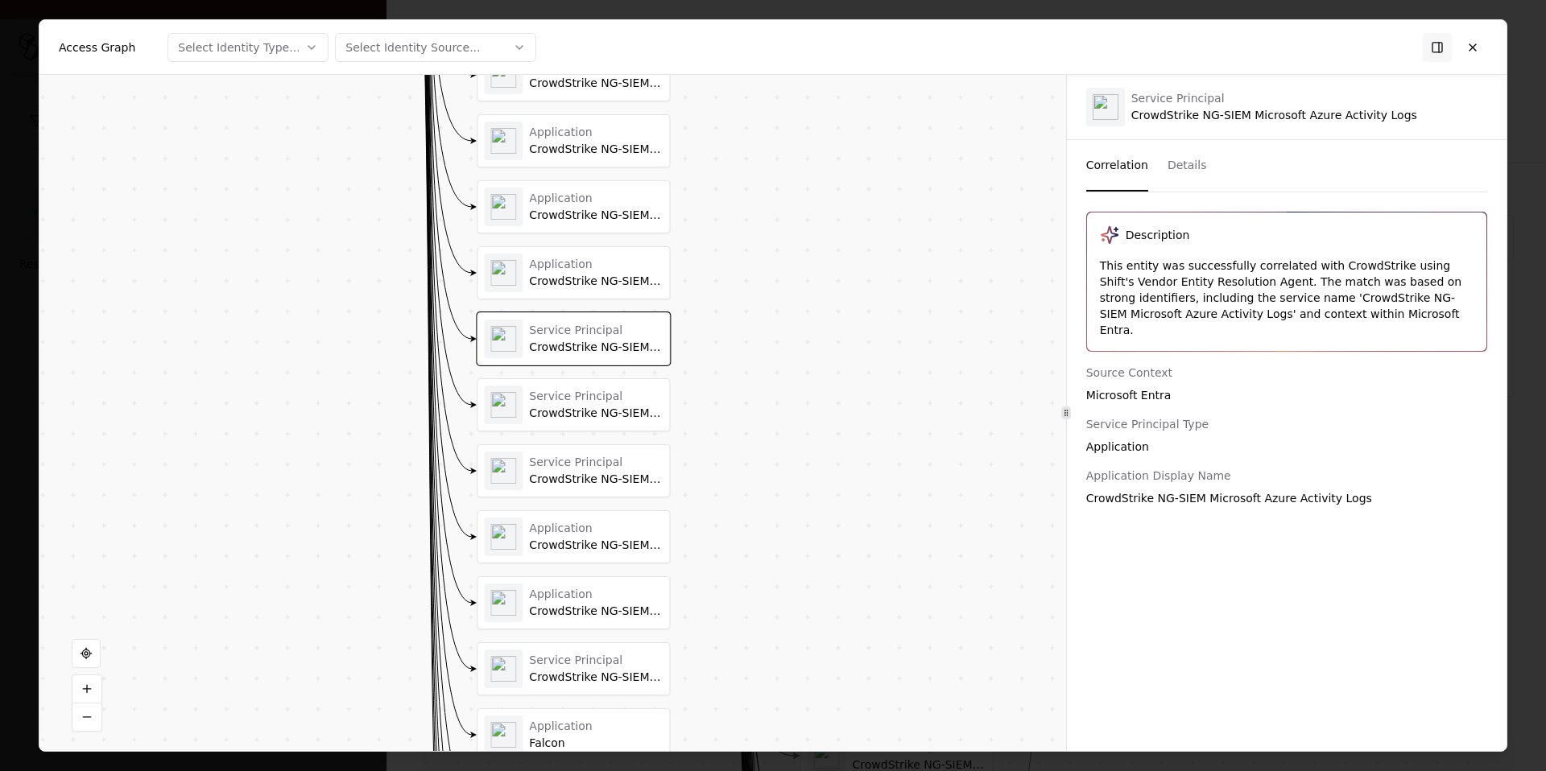
click at [618, 391] on div "Service Principal" at bounding box center [596, 397] width 134 height 14
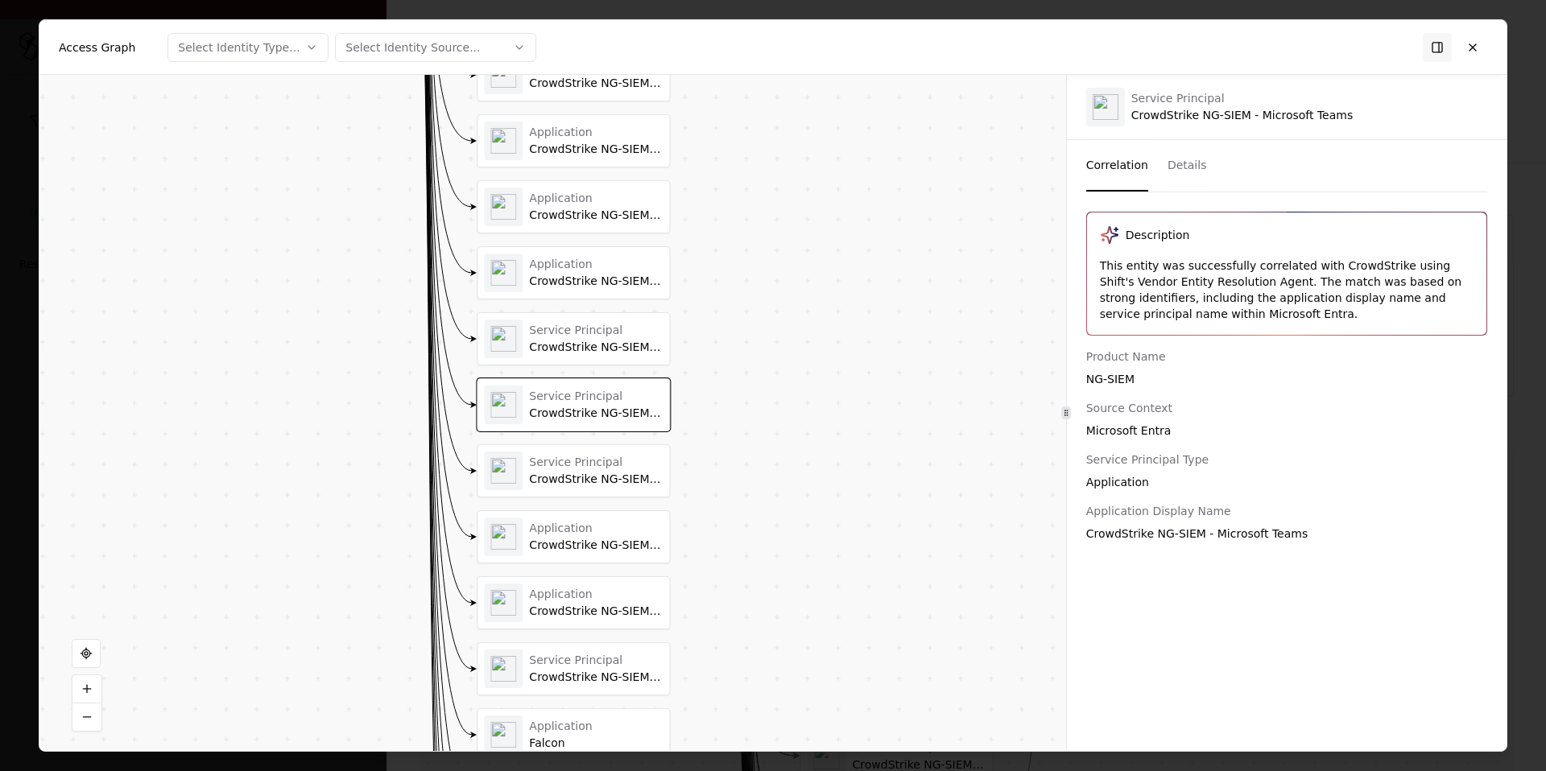
click at [602, 478] on div "CrowdStrike NG-SIEM - Microsoft SharePoint" at bounding box center [596, 480] width 134 height 14
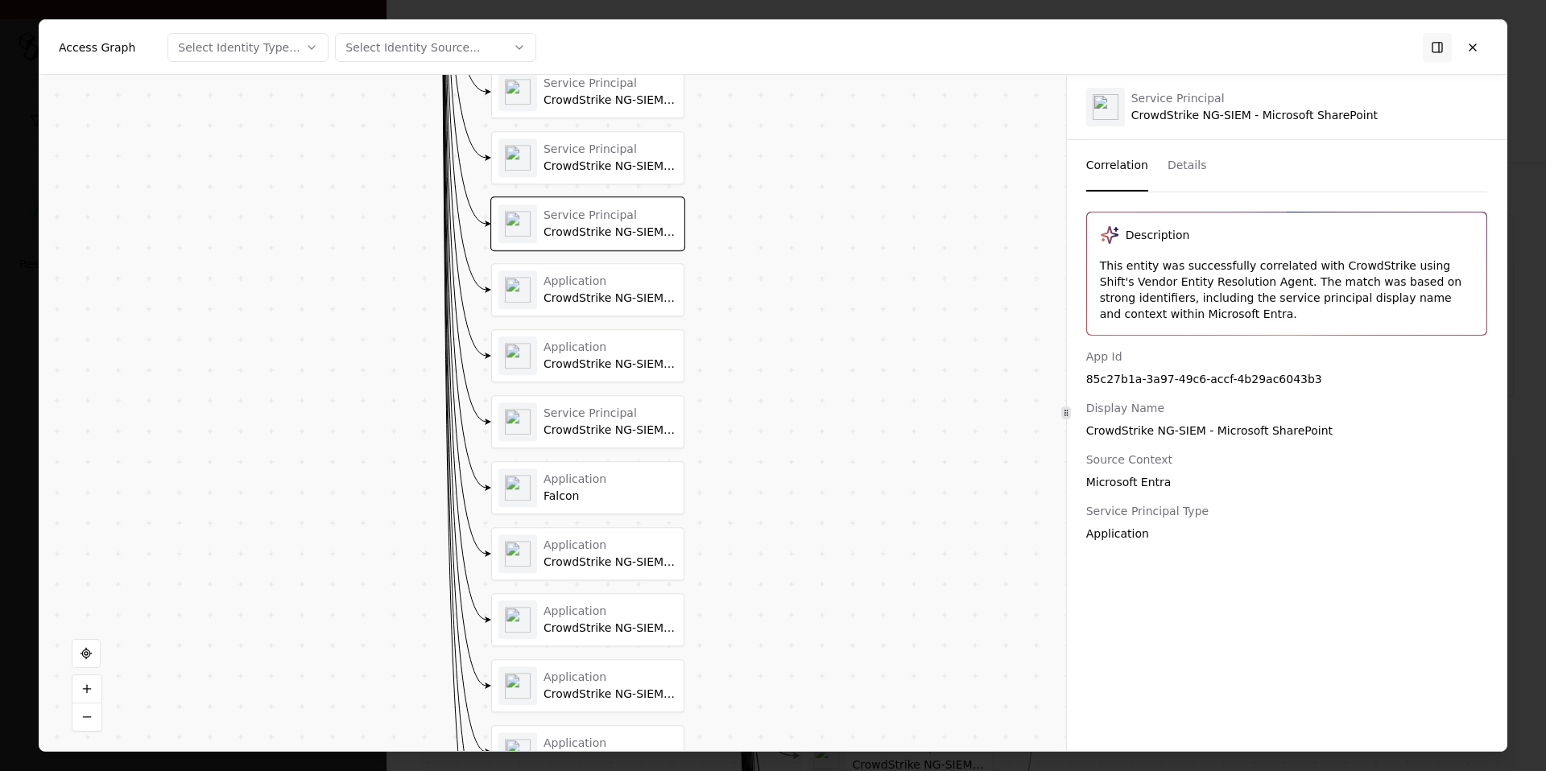
click at [579, 492] on div "Falcon" at bounding box center [611, 497] width 134 height 14
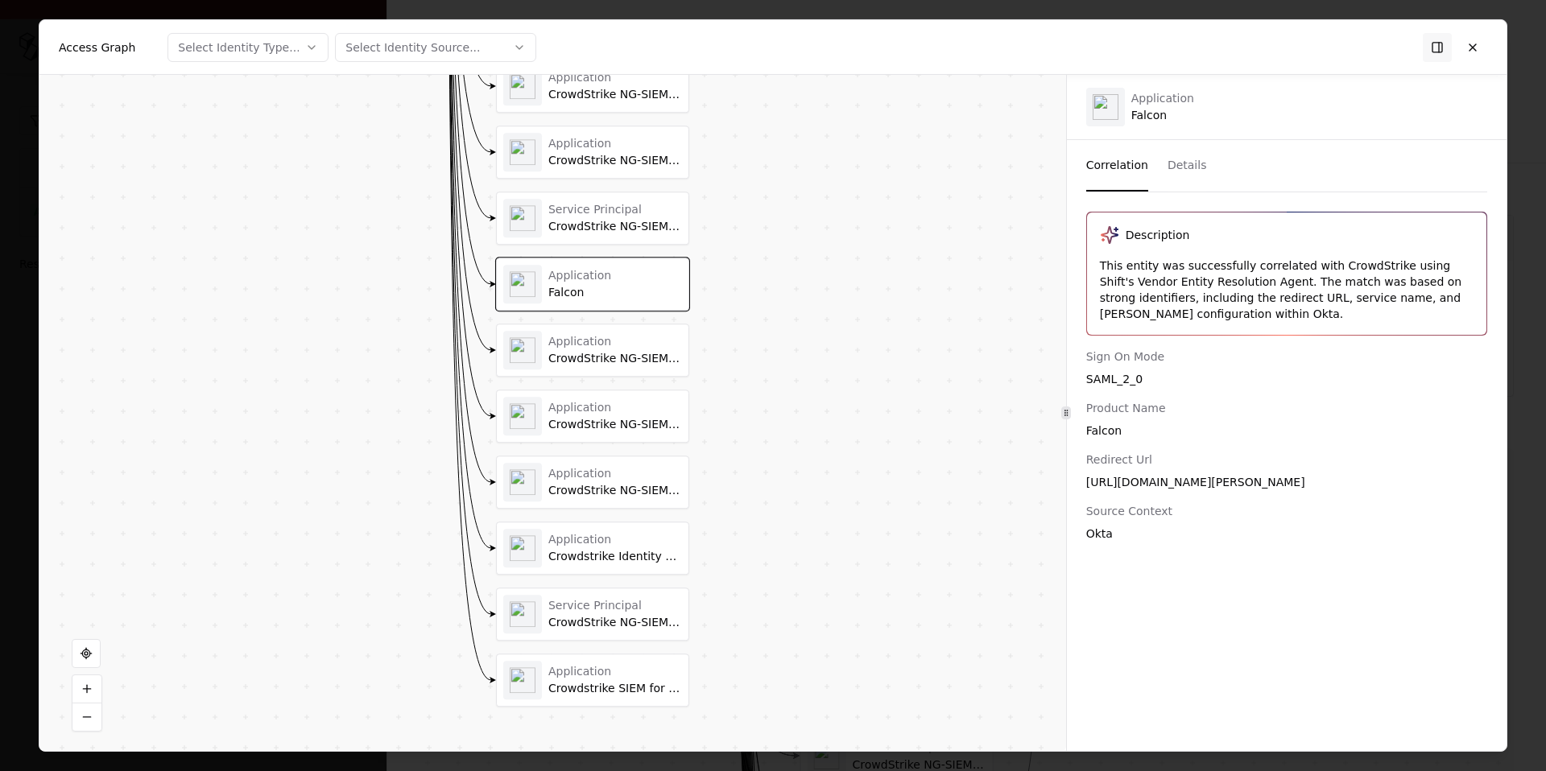
click at [631, 662] on div "Application" at bounding box center [615, 672] width 134 height 14
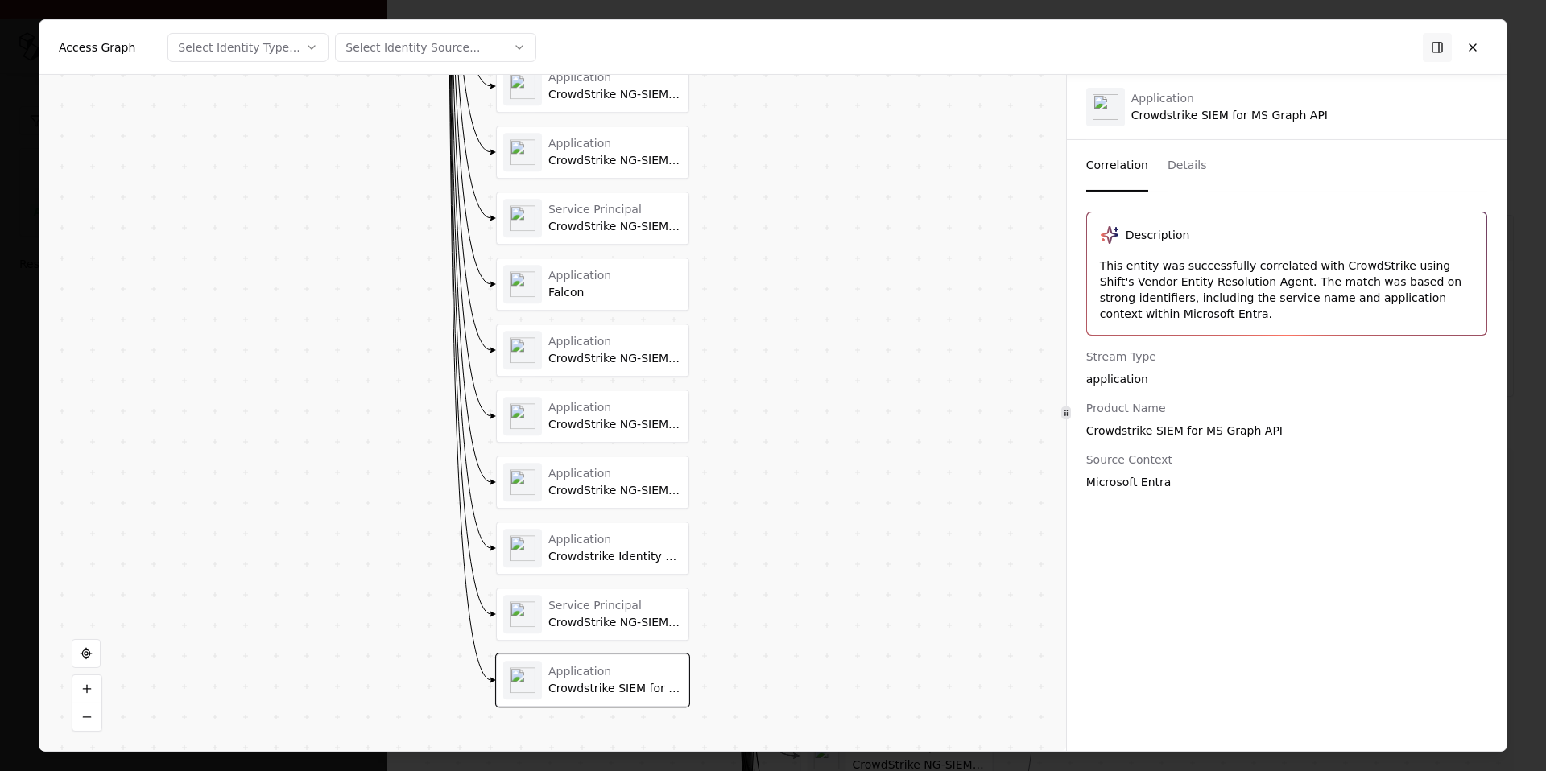
click at [629, 613] on div "Service Principal" at bounding box center [615, 606] width 134 height 14
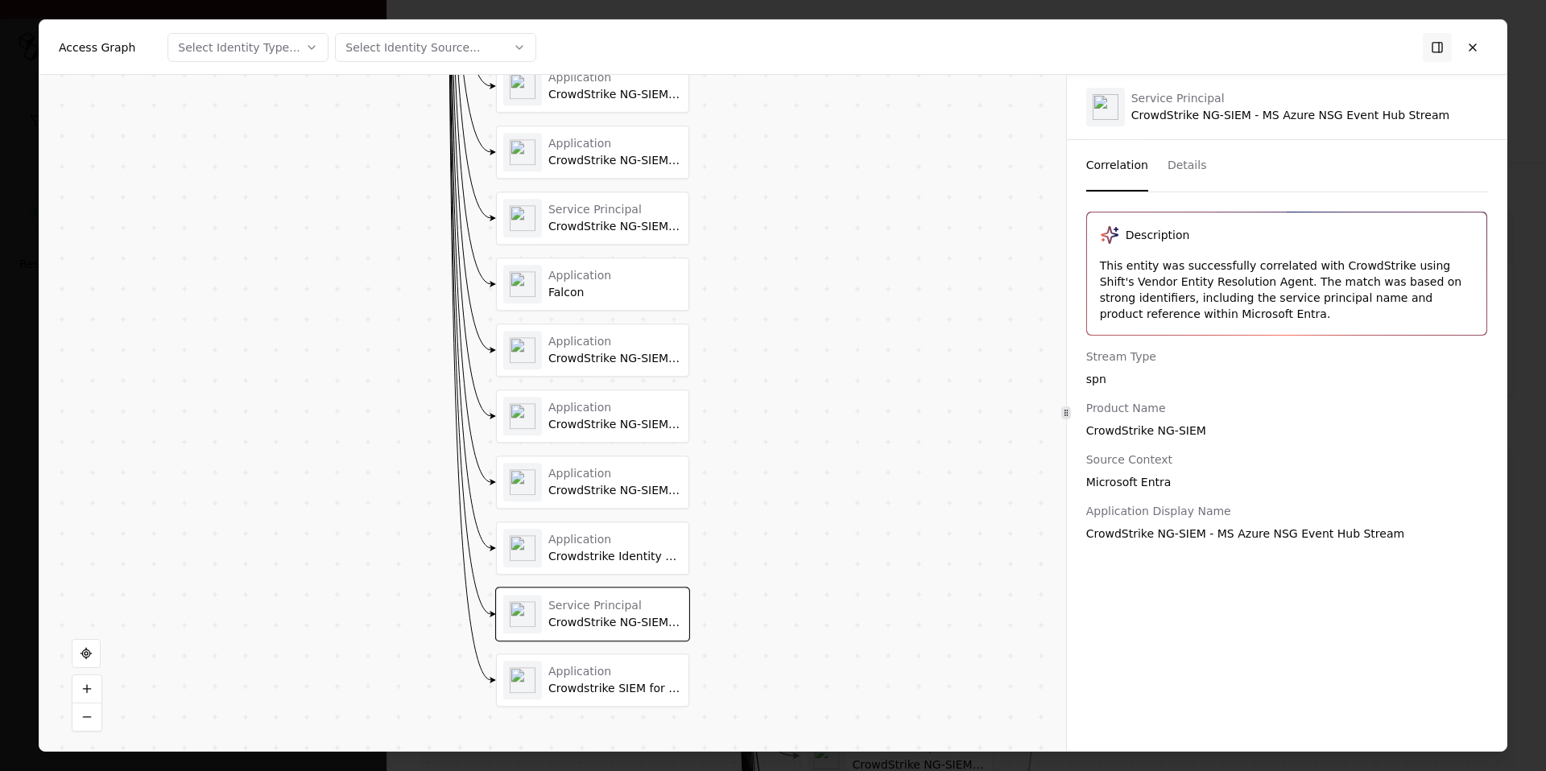
click at [617, 532] on div "Application Crowdstrike Identity Protection Connector" at bounding box center [592, 548] width 179 height 39
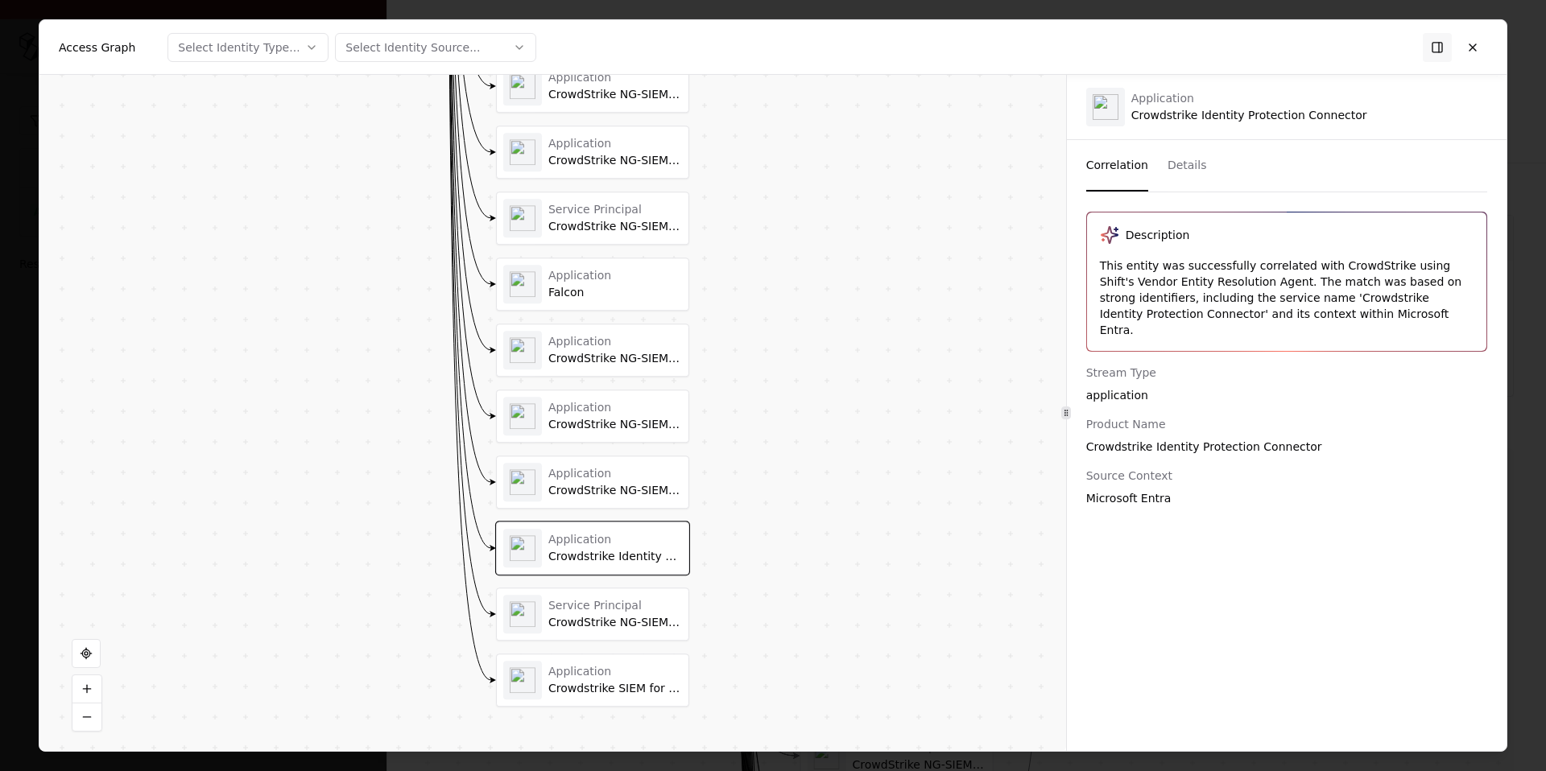
click at [604, 469] on div "Application" at bounding box center [615, 474] width 134 height 14
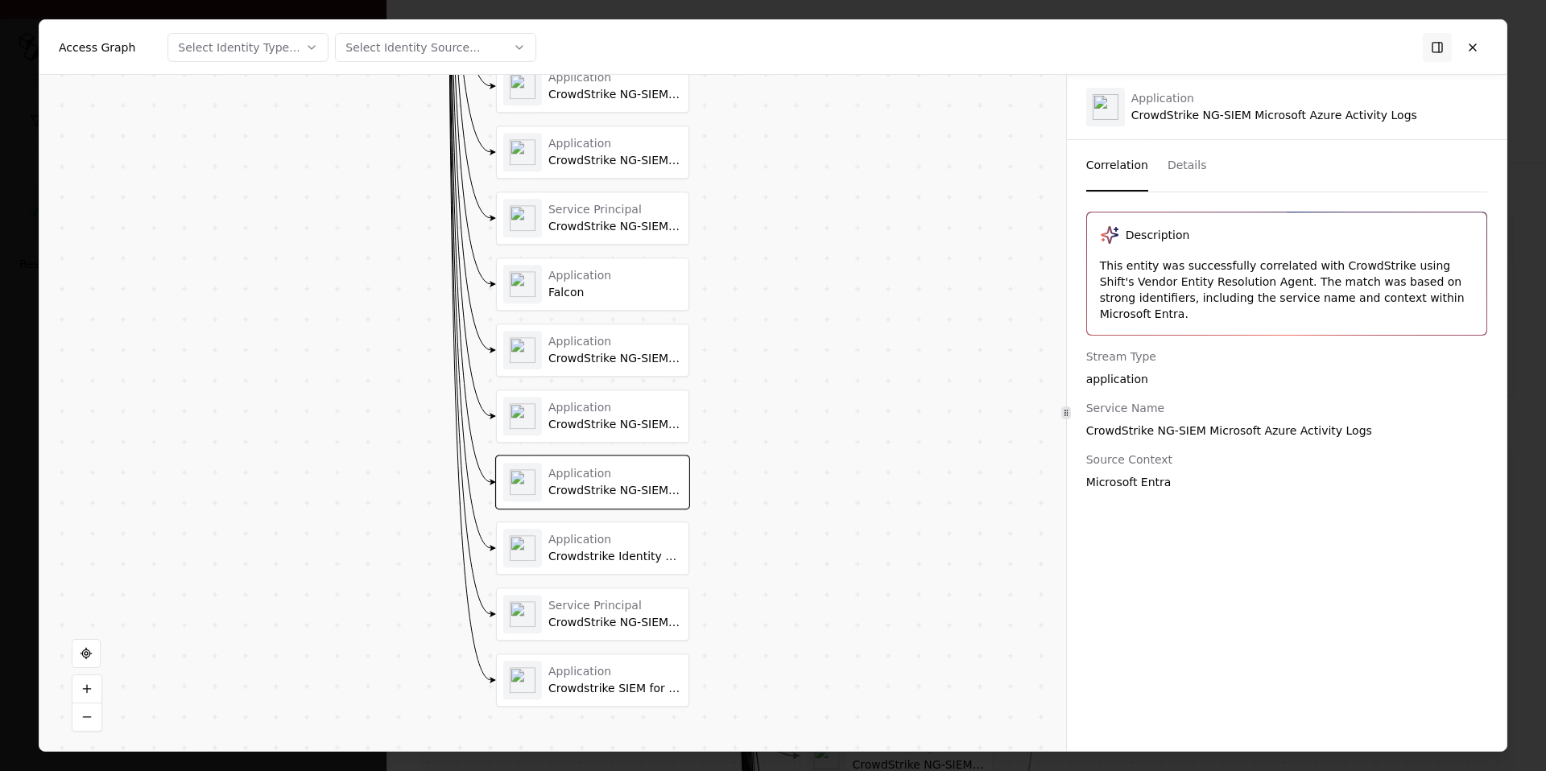
click at [599, 432] on div "Application CrowdStrike NG-SIEM - Microsoft DLP" at bounding box center [592, 416] width 179 height 39
click at [604, 347] on div "Application" at bounding box center [615, 342] width 134 height 14
click at [603, 292] on div "Falcon" at bounding box center [615, 293] width 134 height 14
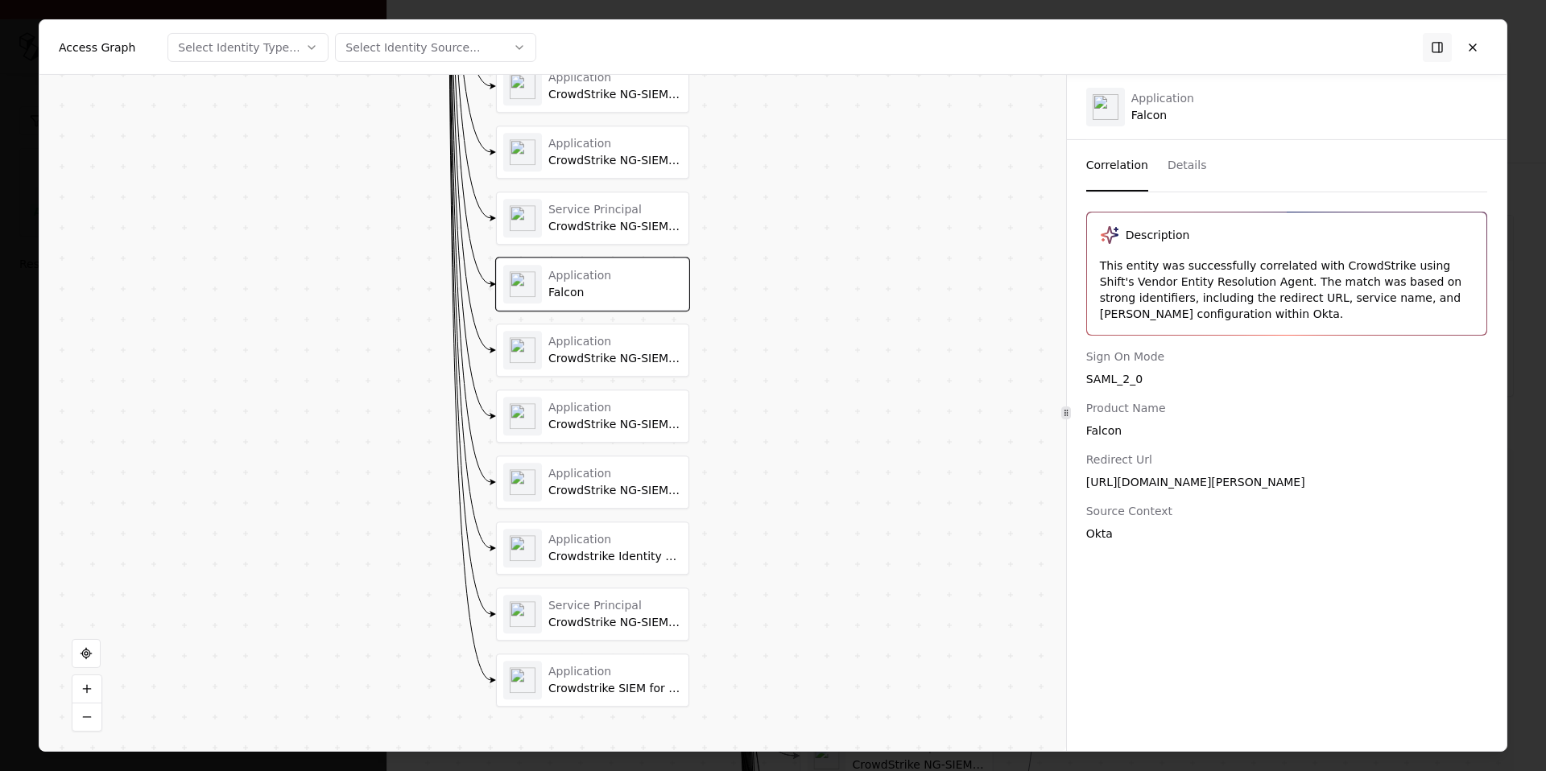
click at [604, 359] on div "CrowdStrike NG-SIEM - MS Exchange Online" at bounding box center [615, 359] width 134 height 14
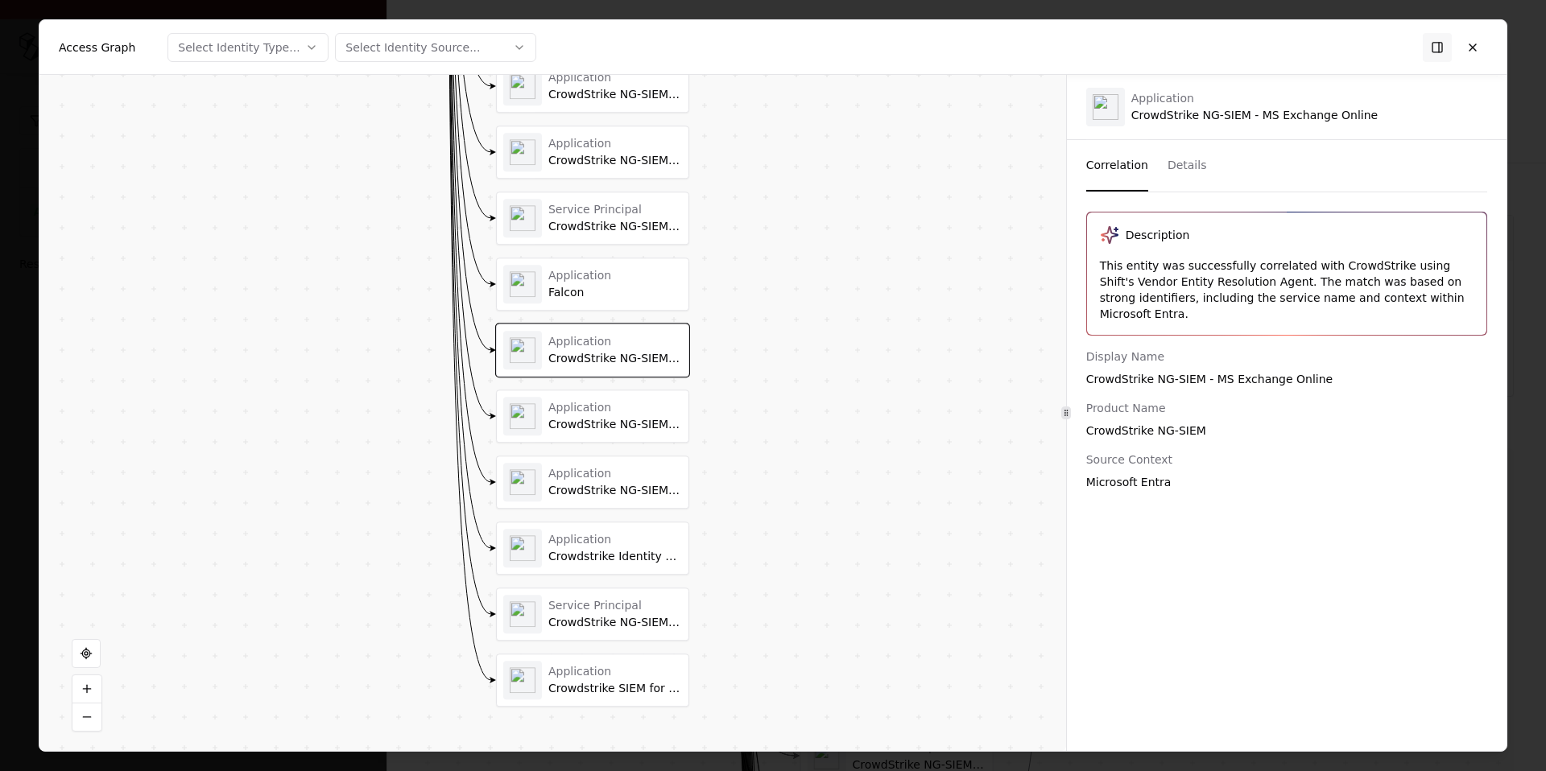
click at [601, 415] on div "Application CrowdStrike NG-SIEM - Microsoft DLP" at bounding box center [615, 416] width 134 height 31
click at [602, 476] on div "Application" at bounding box center [615, 474] width 134 height 14
click at [613, 531] on div "Application Crowdstrike Identity Protection Connector" at bounding box center [592, 548] width 179 height 39
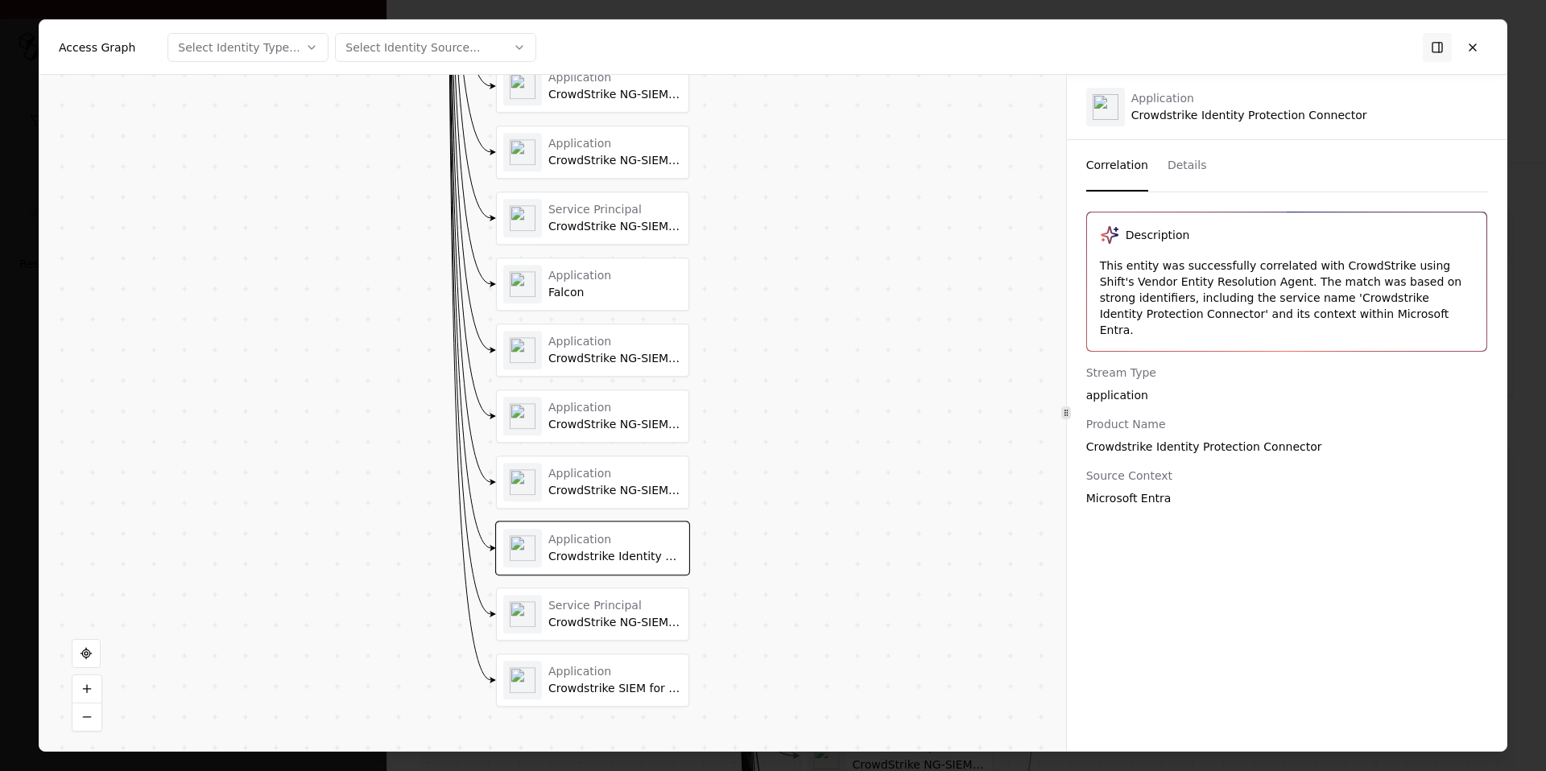
click at [614, 604] on div "Service Principal" at bounding box center [615, 606] width 134 height 14
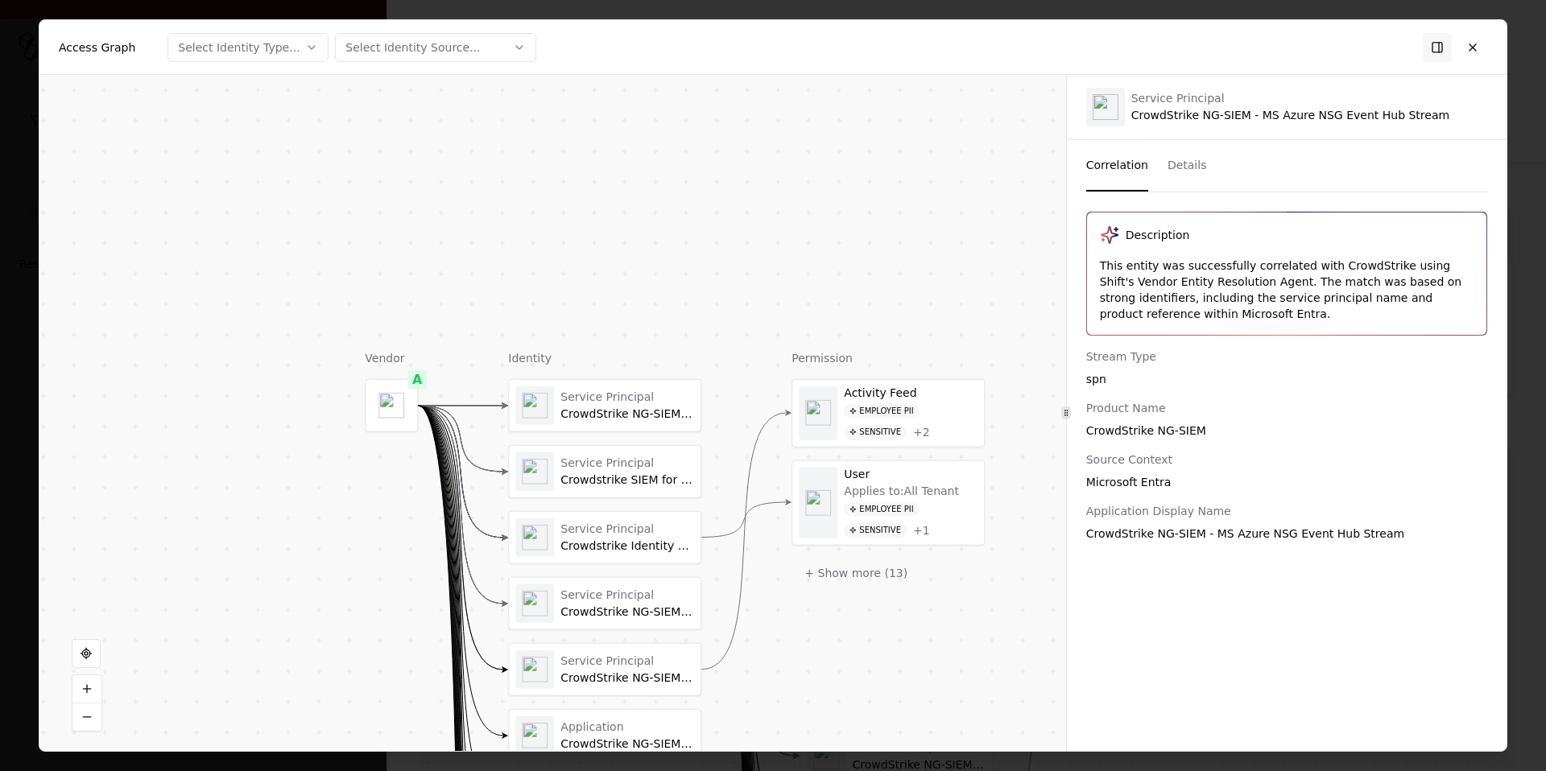
click at [642, 242] on div "Vendor A Identity Service Principal CrowdStrike NG-SIEM Microsoft Entra ID Serv…" at bounding box center [552, 413] width 1027 height 676
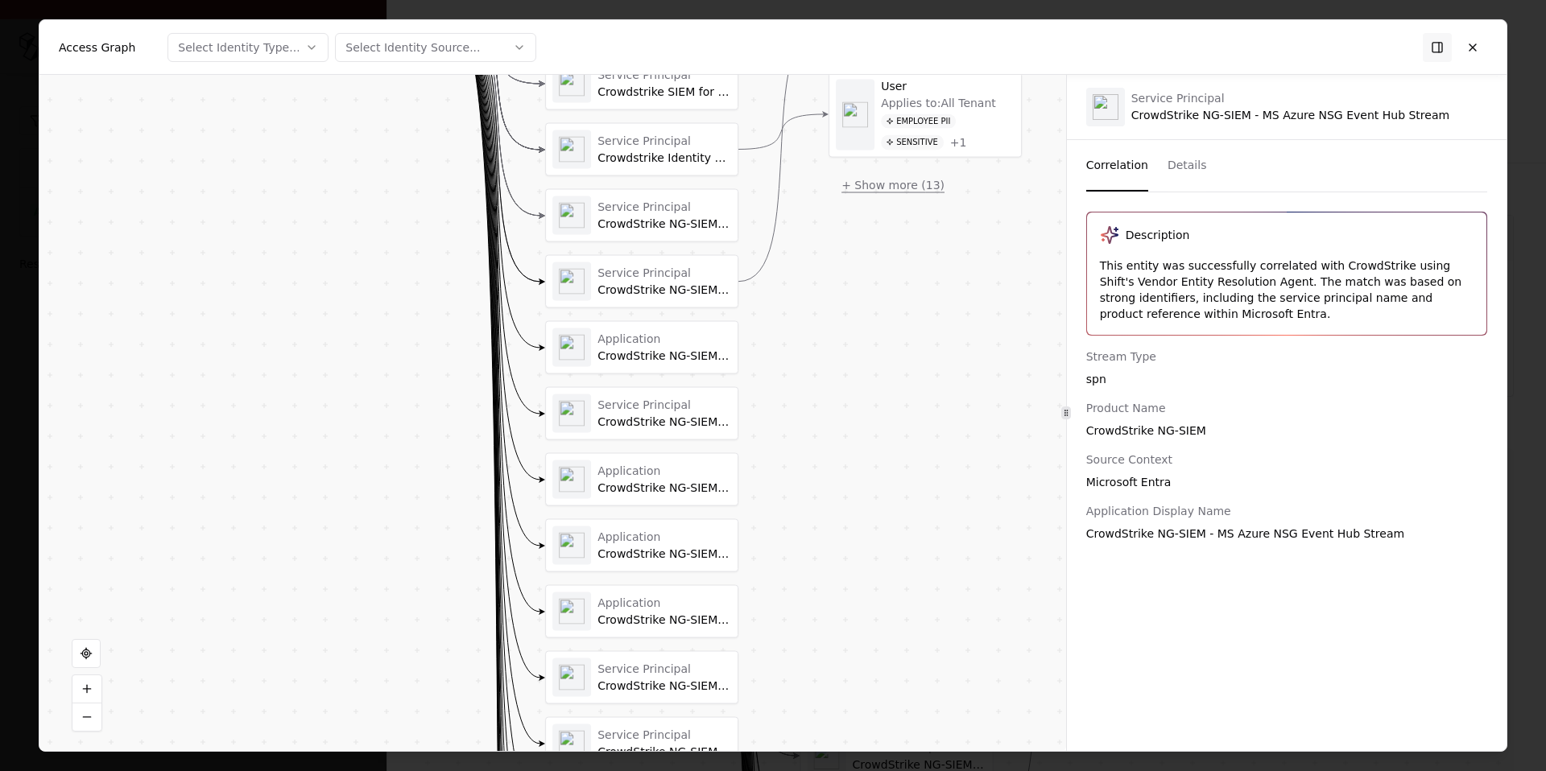
click at [898, 191] on button "+ Show more ( 13 )" at bounding box center [893, 184] width 129 height 29
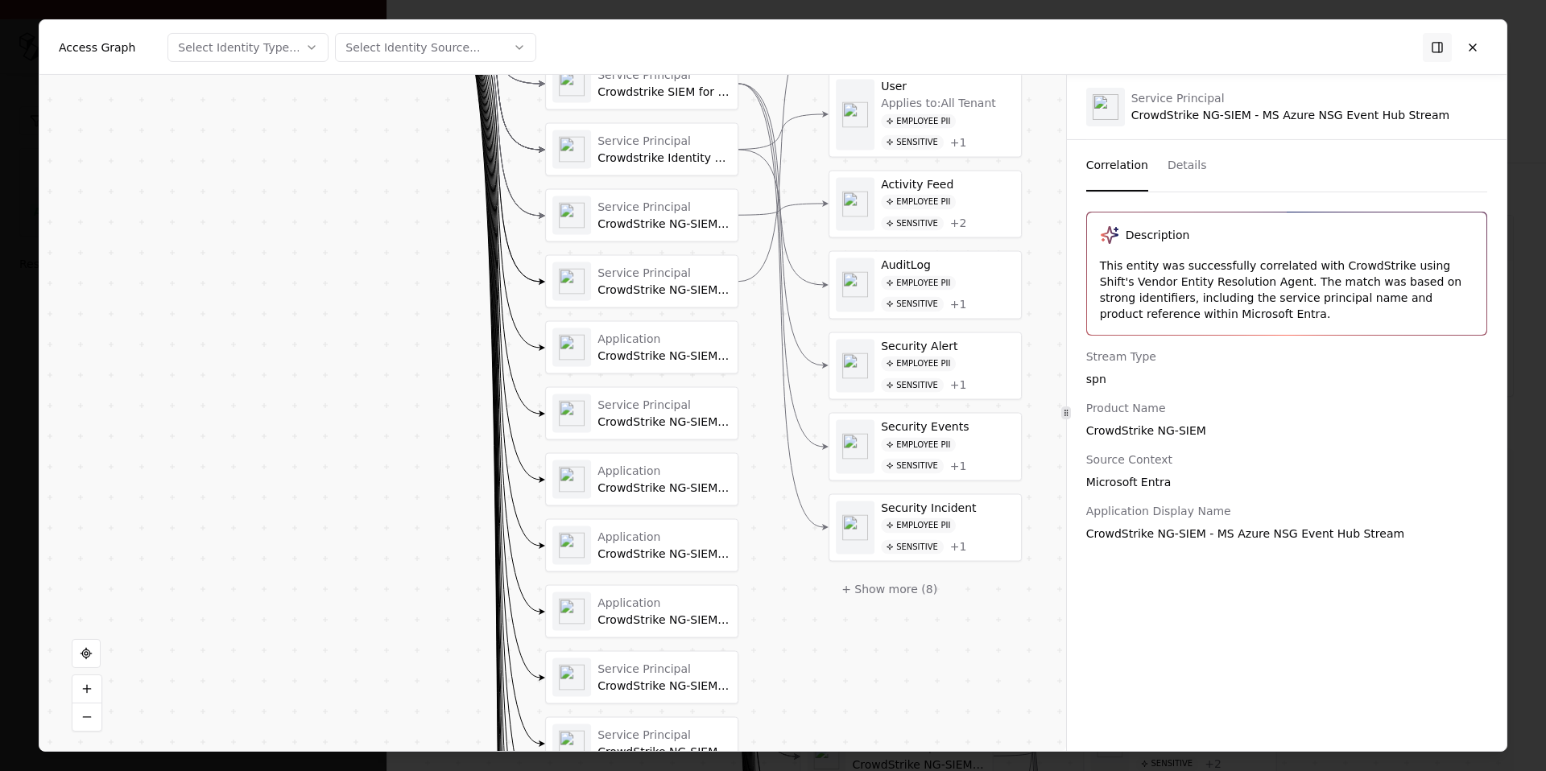
click at [878, 606] on div "Permission Activity Feed Employee PII Sensitive + 2 User Applies to: All Tenant…" at bounding box center [925, 729] width 193 height 1535
click at [878, 591] on button "+ Show more ( 8 )" at bounding box center [890, 589] width 122 height 29
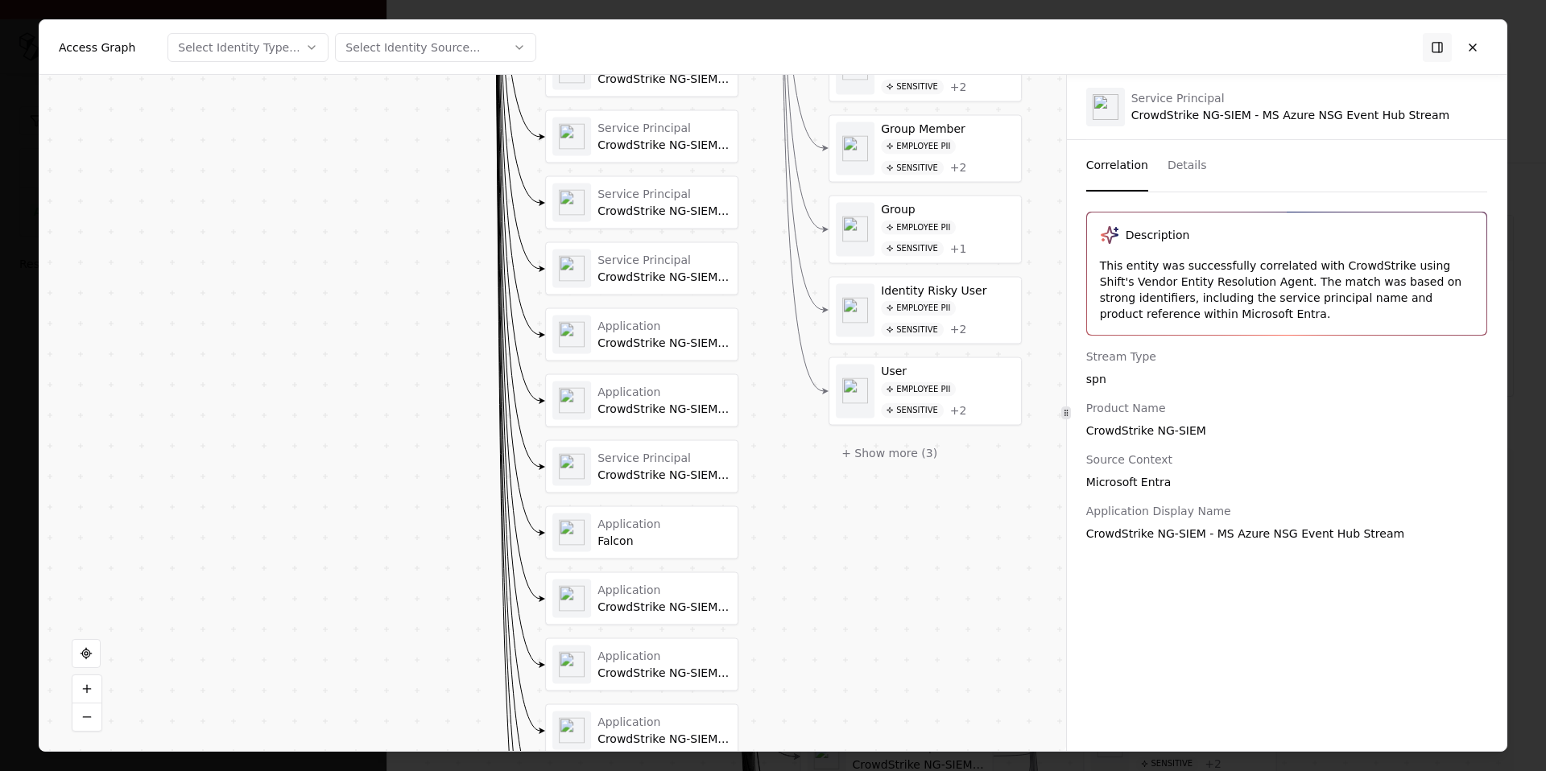
click at [697, 459] on div "Service Principal" at bounding box center [664, 458] width 134 height 14
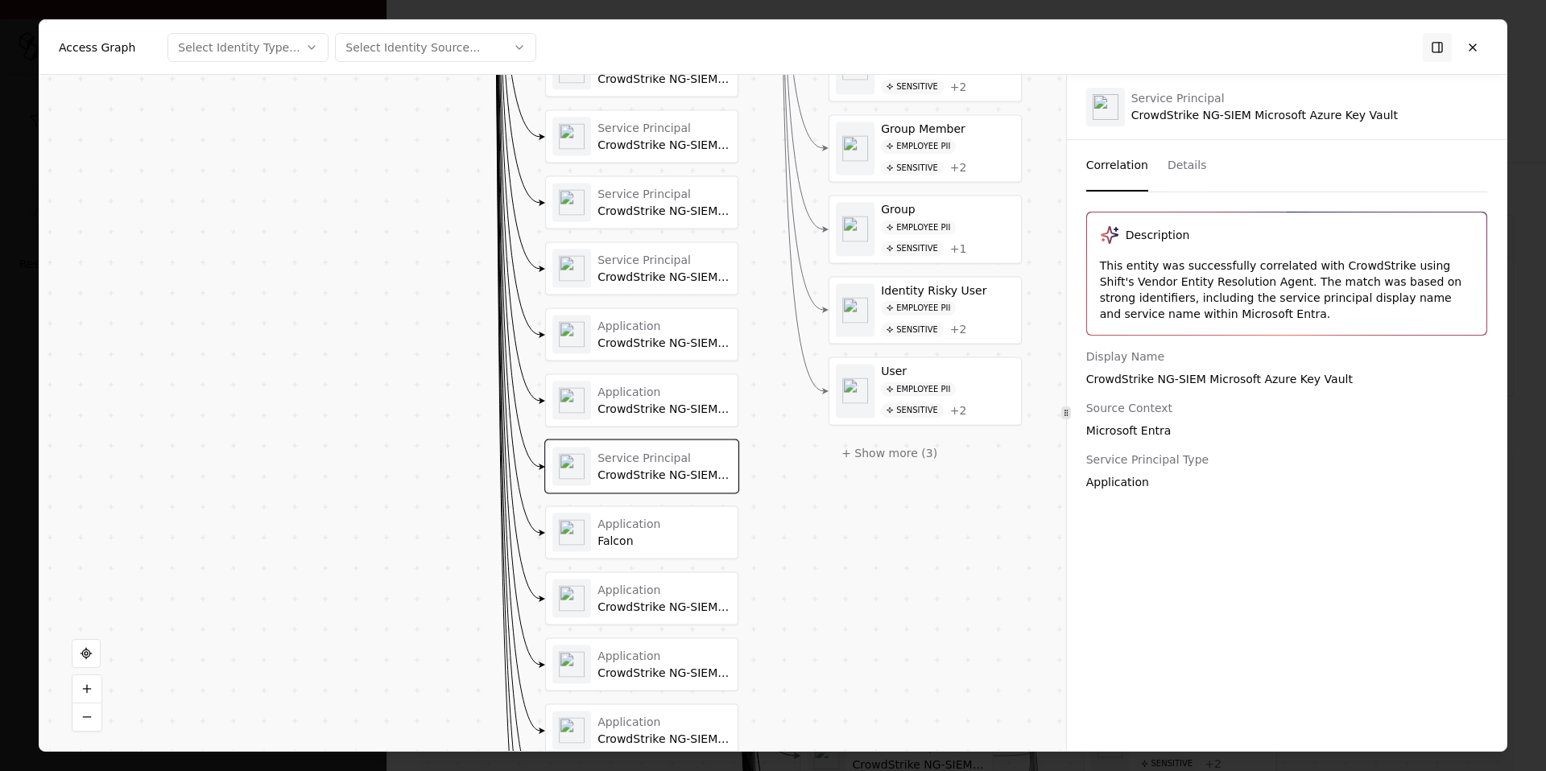
click at [672, 408] on div "CrowdStrike NG-SIEM - Microsoft OneDrive" at bounding box center [664, 410] width 134 height 14
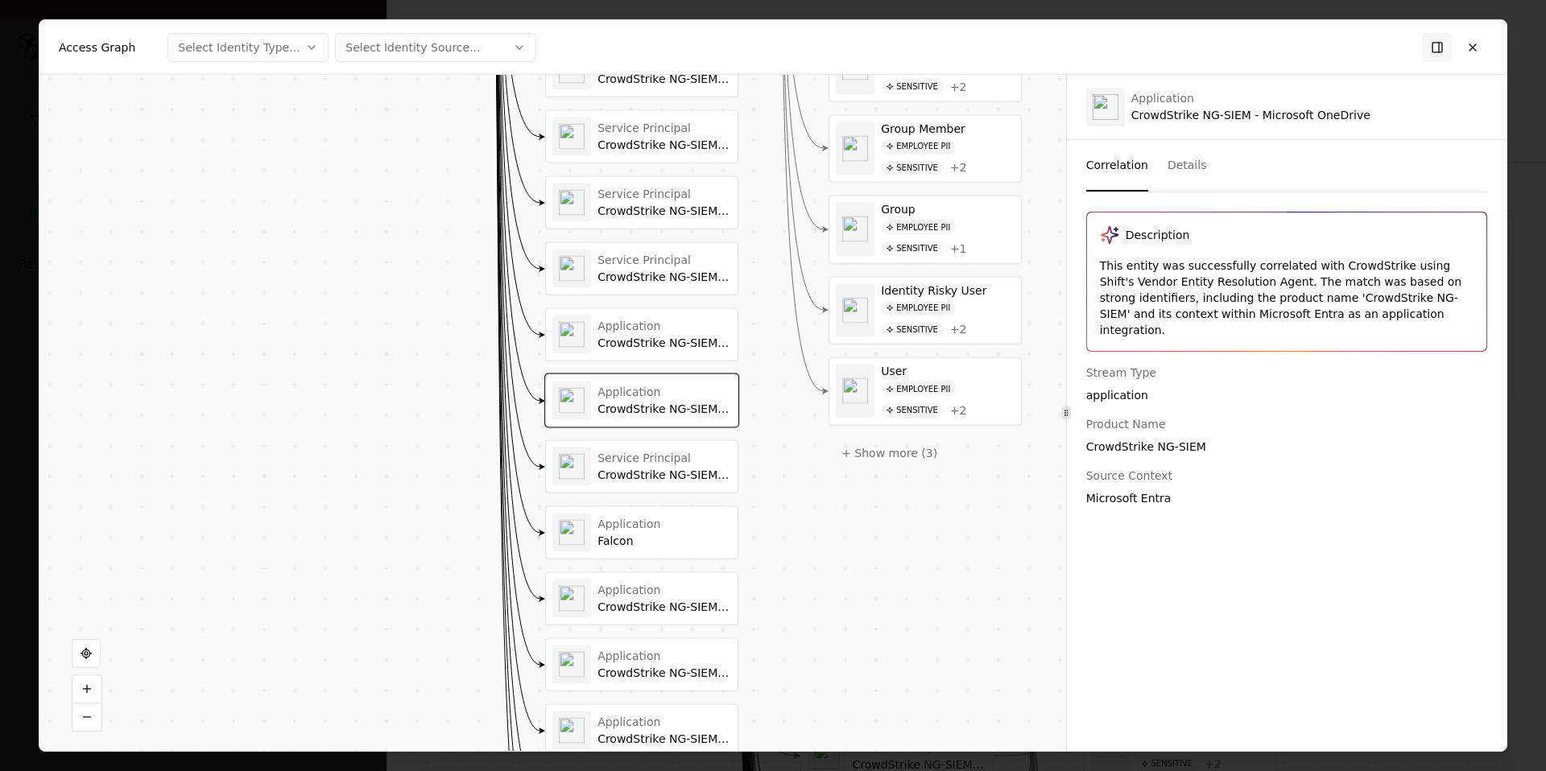
click at [683, 324] on div "Application" at bounding box center [664, 326] width 134 height 14
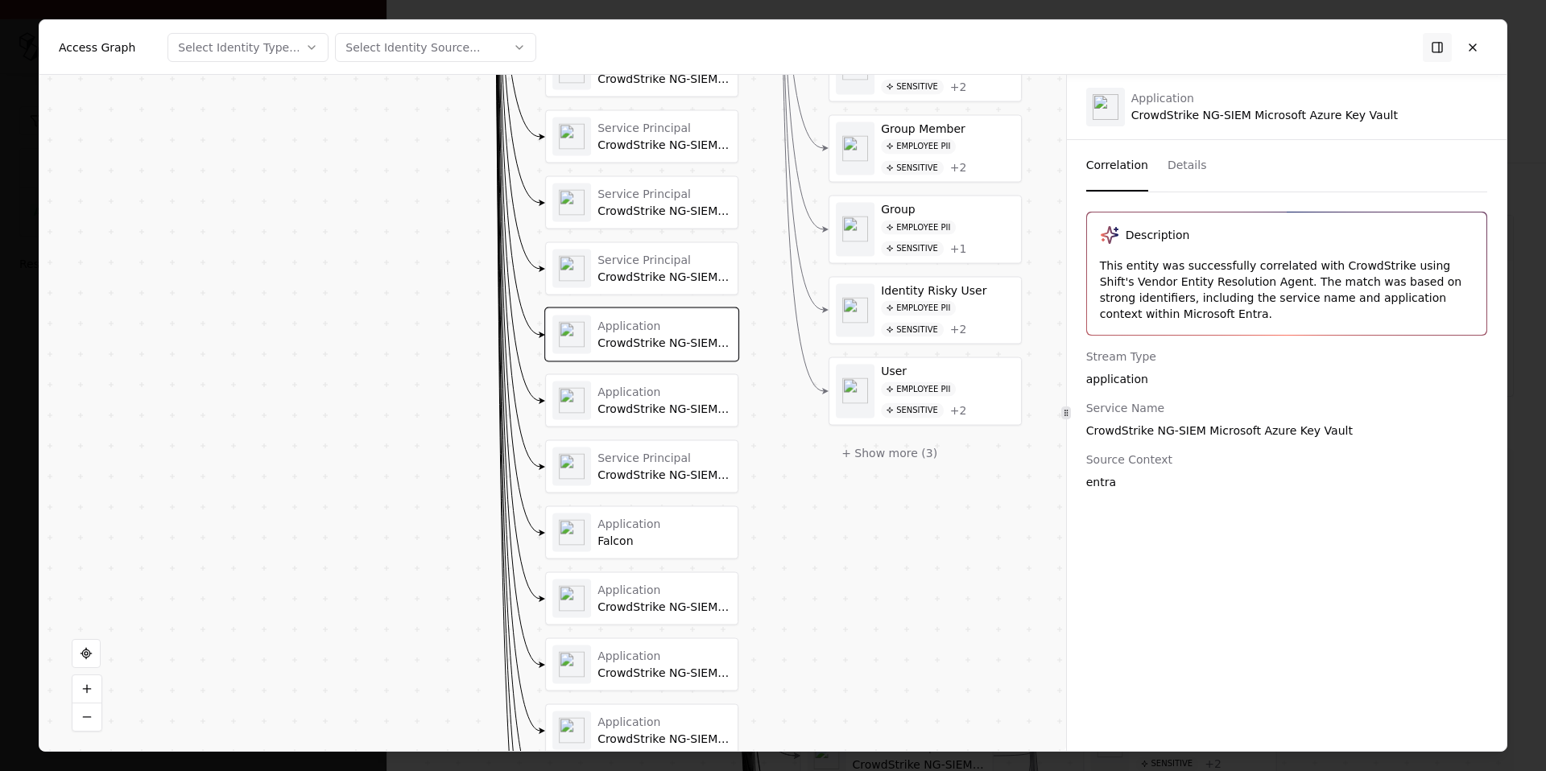
click at [673, 272] on div "CrowdStrike NG-SIEM - Microsoft SharePoint" at bounding box center [664, 278] width 134 height 14
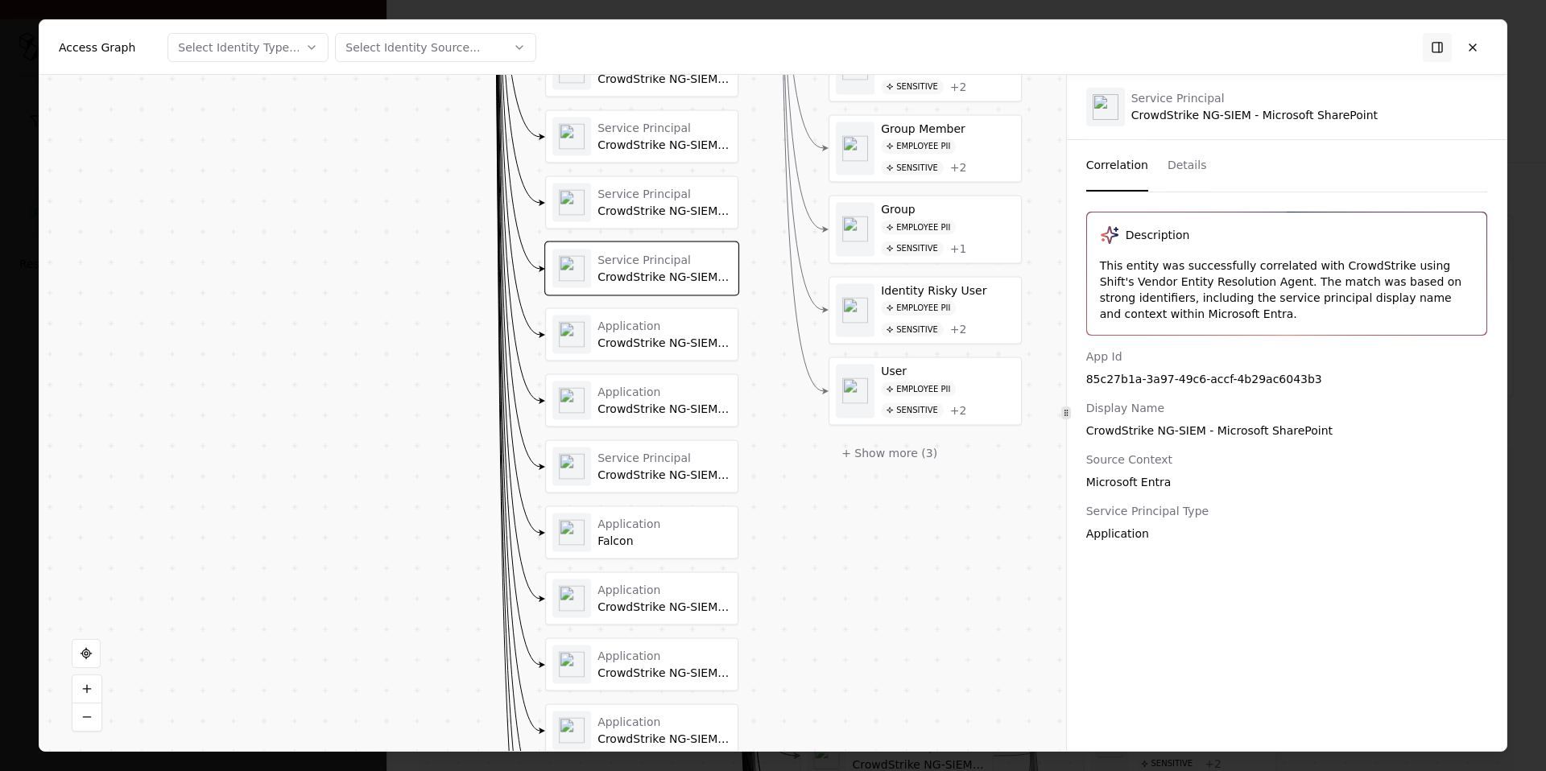
click at [673, 209] on div "CrowdStrike NG-SIEM - Microsoft Teams" at bounding box center [664, 212] width 134 height 14
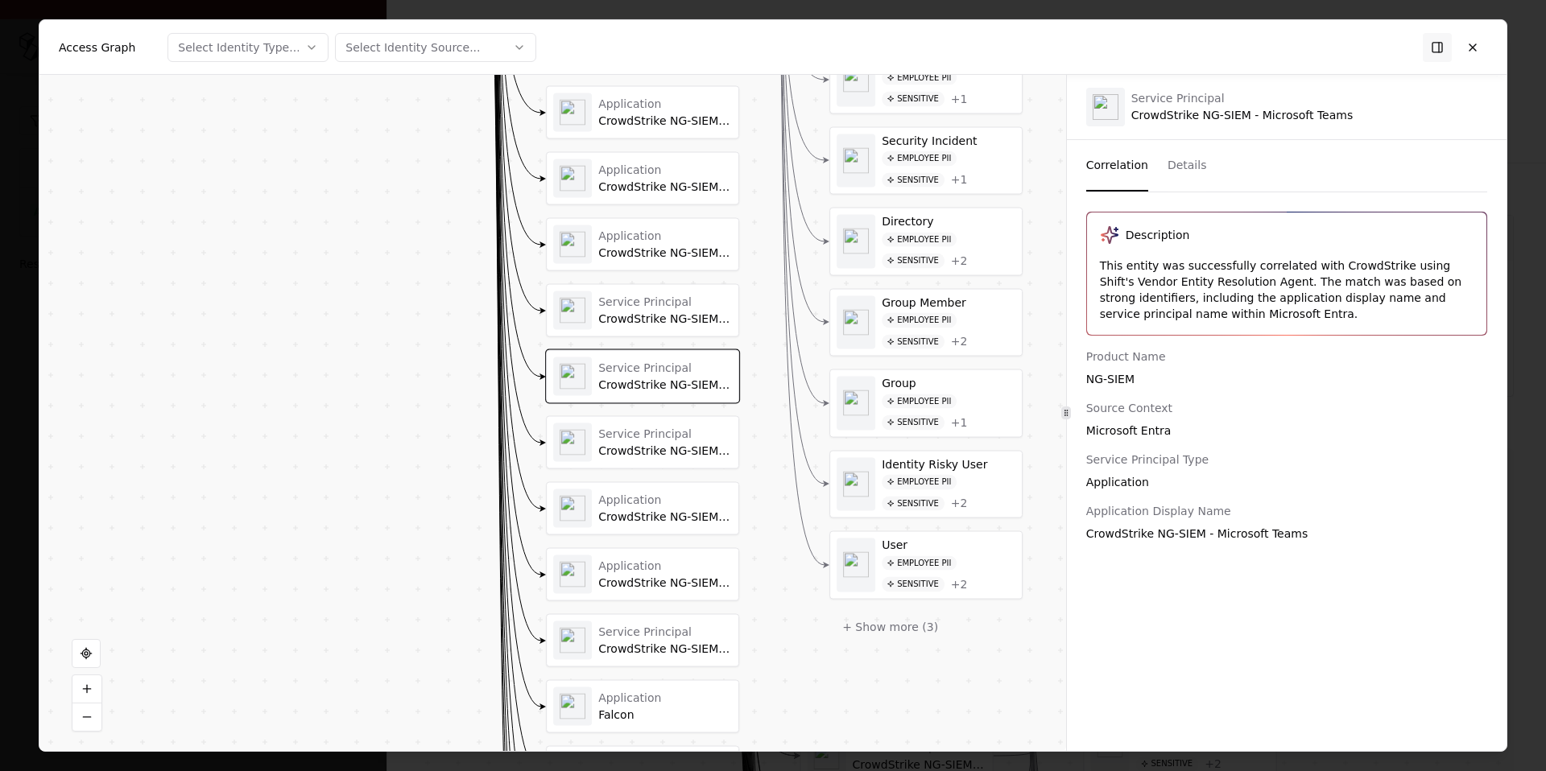
click at [679, 341] on div "Service Principal CrowdStrike NG-SIEM Microsoft Entra ID Service Principal Crow…" at bounding box center [642, 377] width 193 height 1506
click at [679, 324] on div "CrowdStrike NG-SIEM Microsoft Azure Activity Logs" at bounding box center [665, 319] width 134 height 14
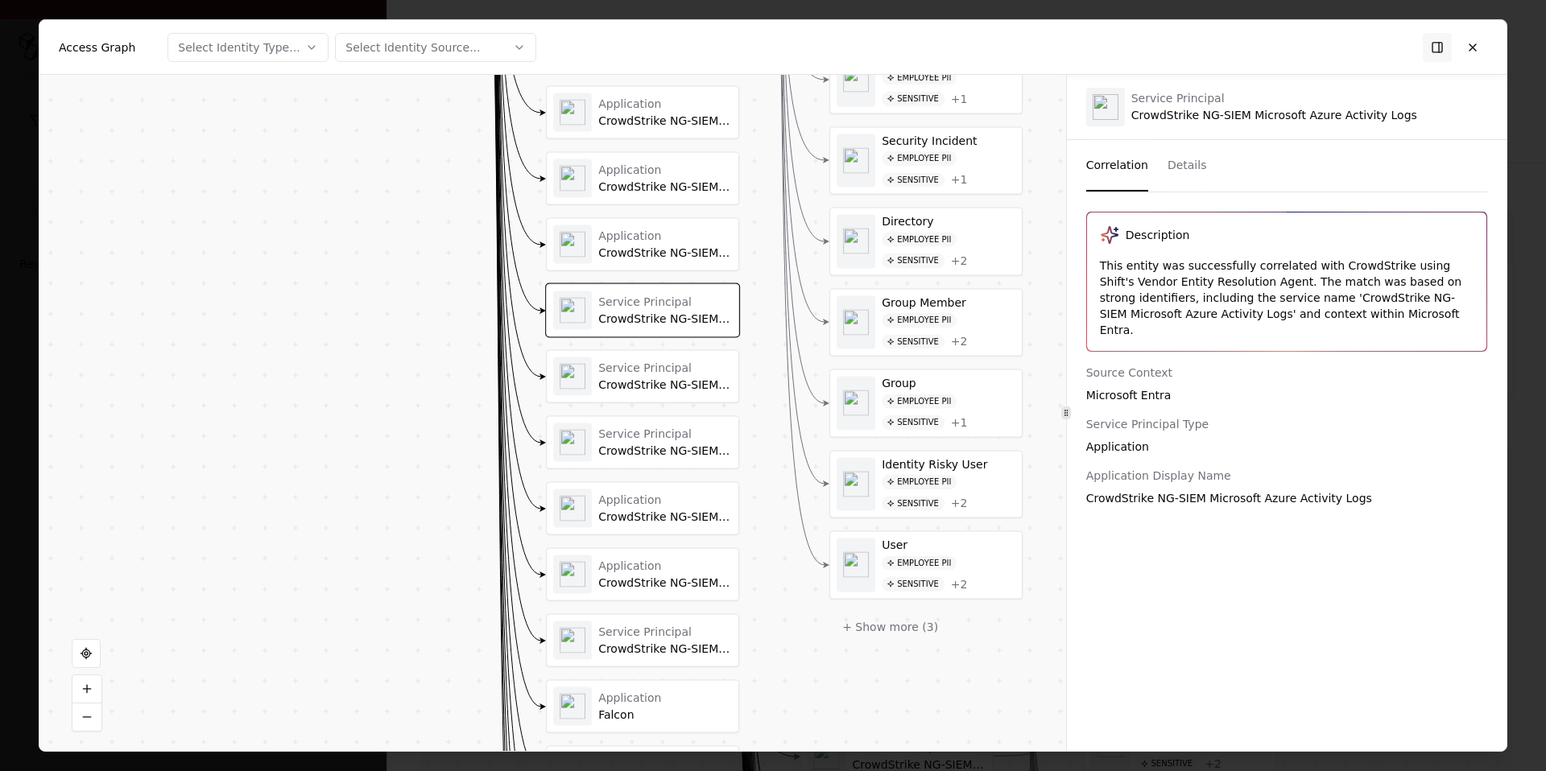
click at [693, 242] on div "Application" at bounding box center [665, 236] width 134 height 14
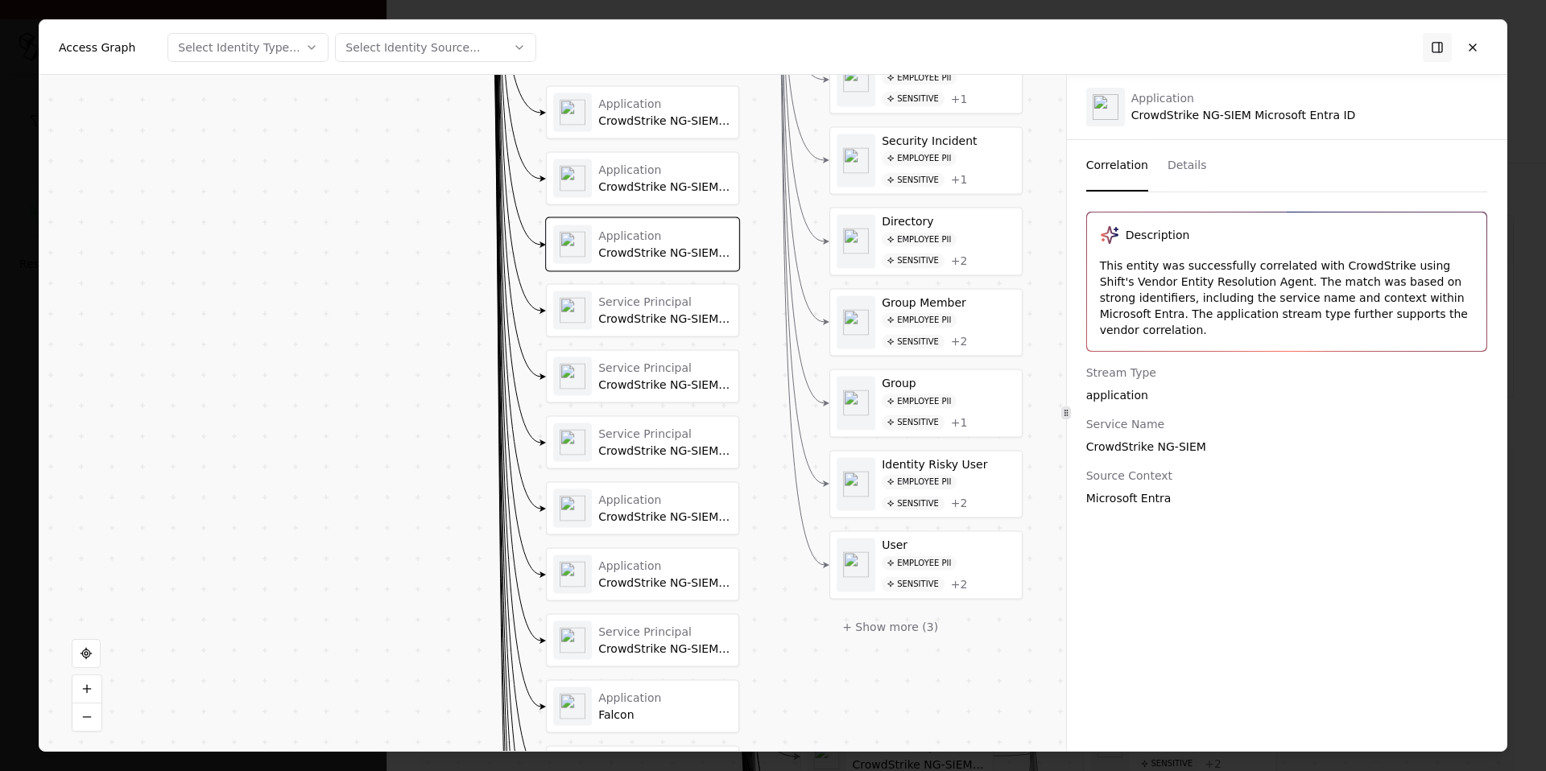
click at [690, 177] on div "Application CrowdStrike NG-SIEM - Microsoft Teams" at bounding box center [665, 178] width 134 height 31
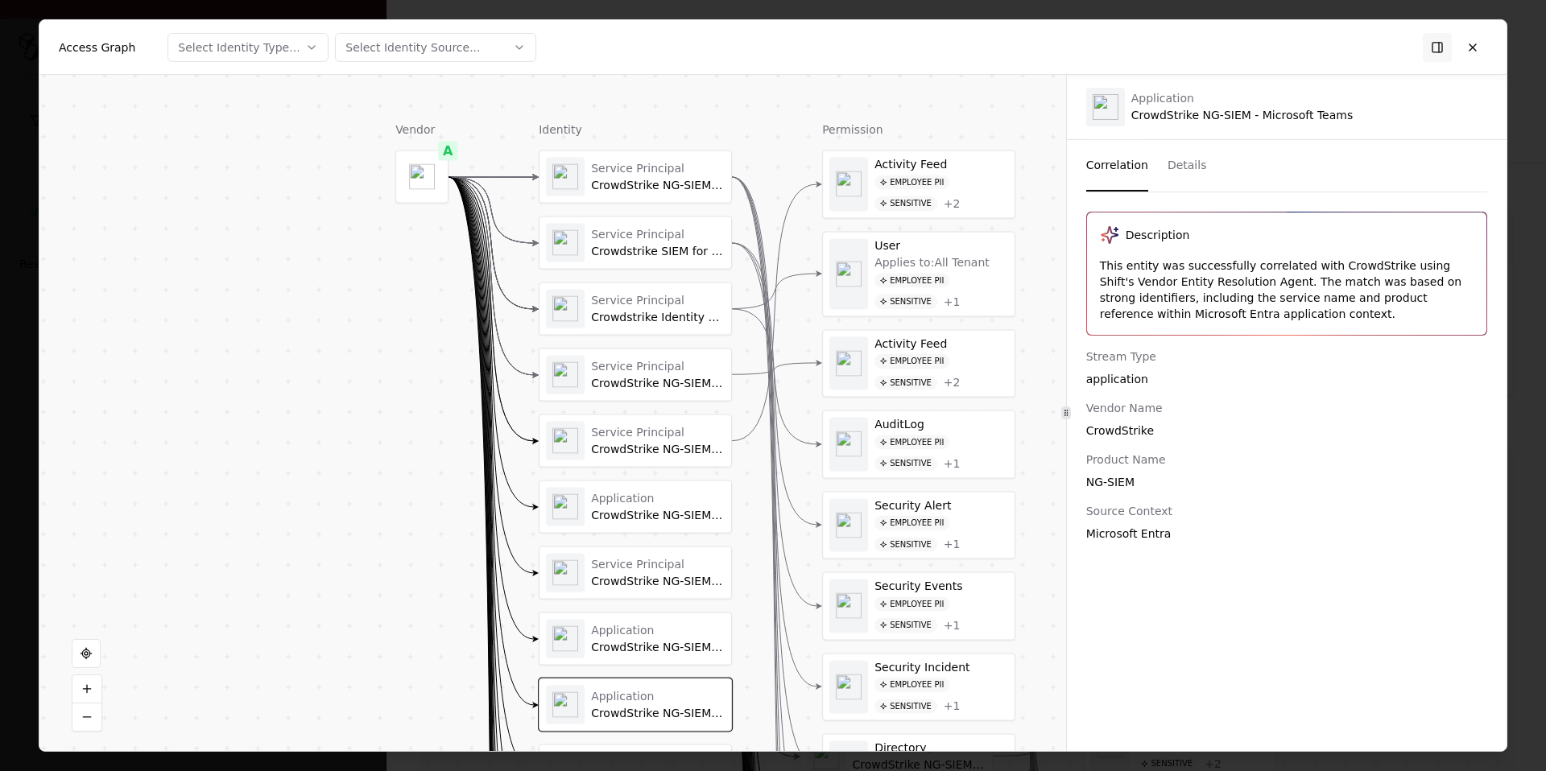
click at [671, 168] on div "Service Principal" at bounding box center [658, 168] width 134 height 14
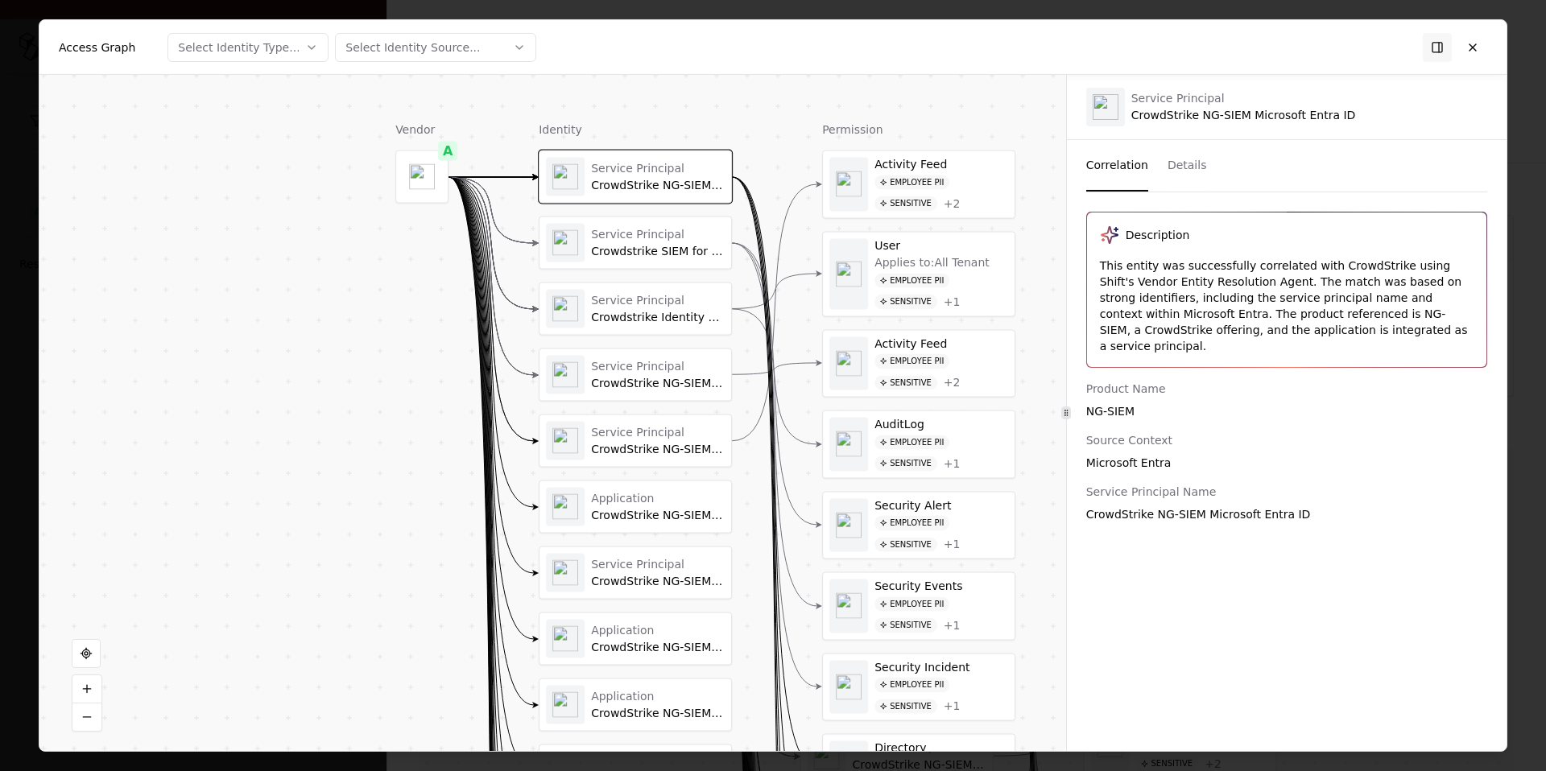
click at [668, 233] on div "Service Principal" at bounding box center [658, 234] width 134 height 14
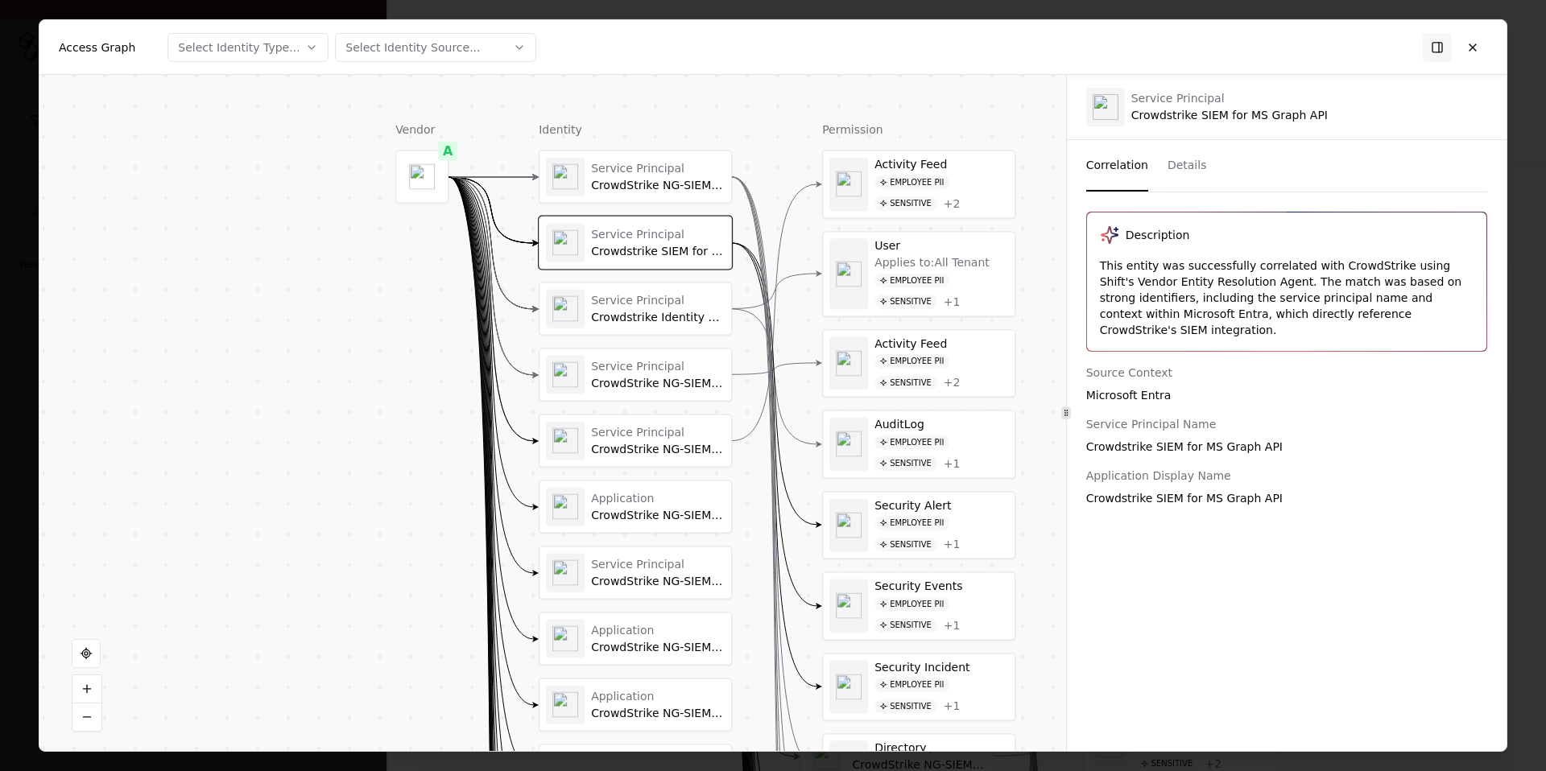
click at [674, 188] on div "CrowdStrike NG-SIEM Microsoft Entra ID" at bounding box center [658, 186] width 134 height 14
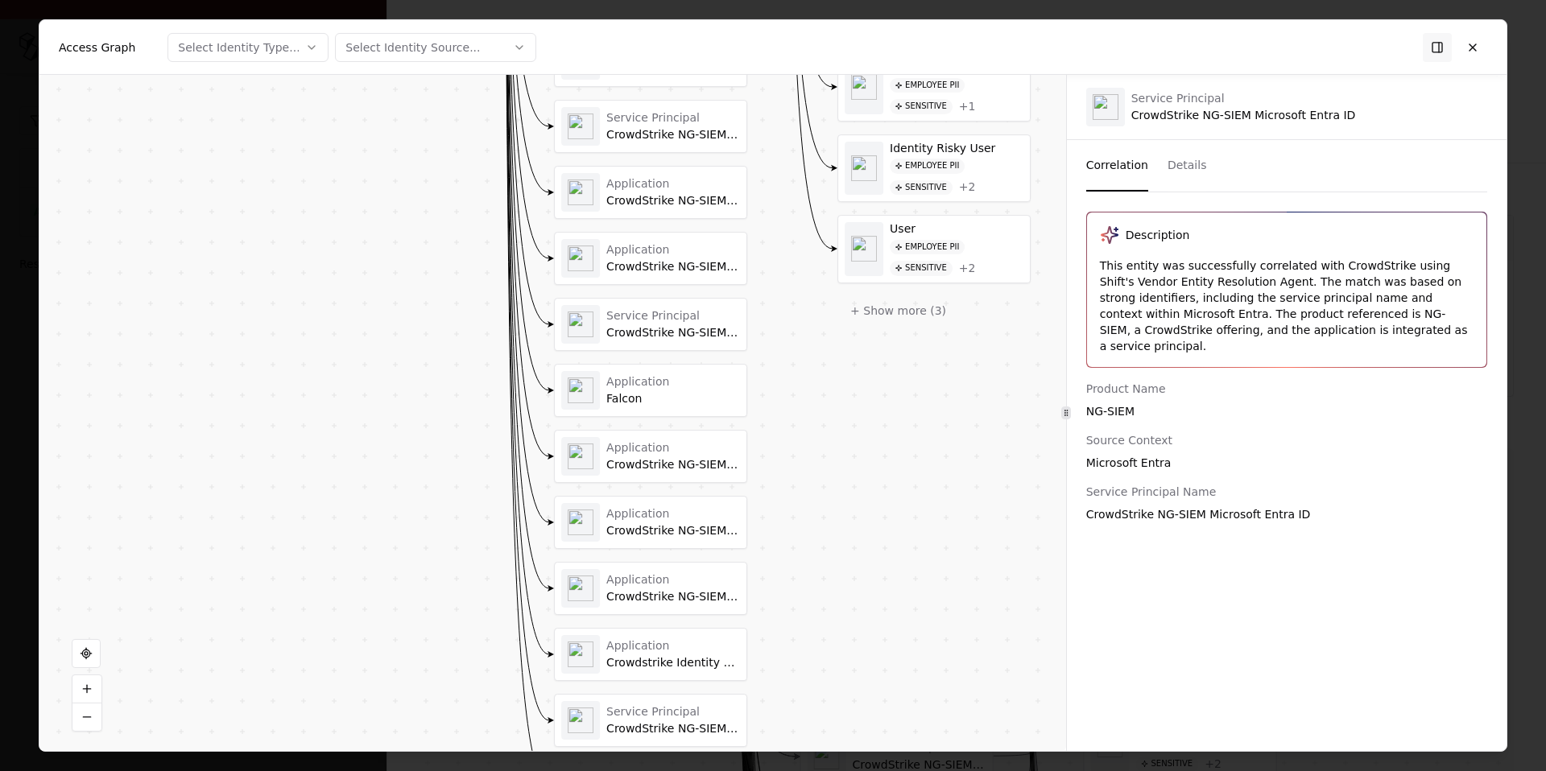
drag, startPoint x: 668, startPoint y: 447, endPoint x: 688, endPoint y: 498, distance: 55.0
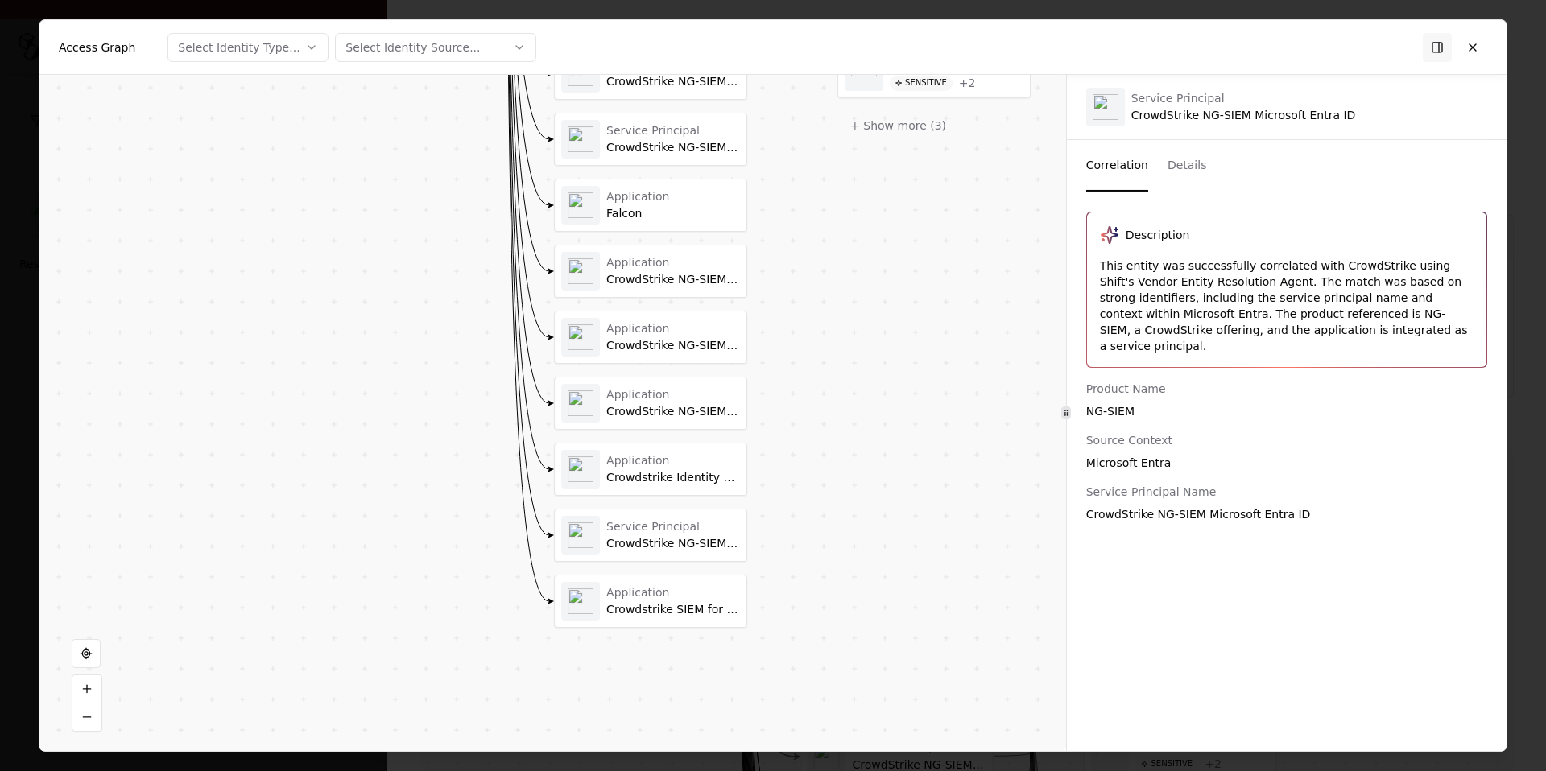
click at [692, 449] on div "Application Crowdstrike Identity Protection Connector" at bounding box center [651, 470] width 192 height 52
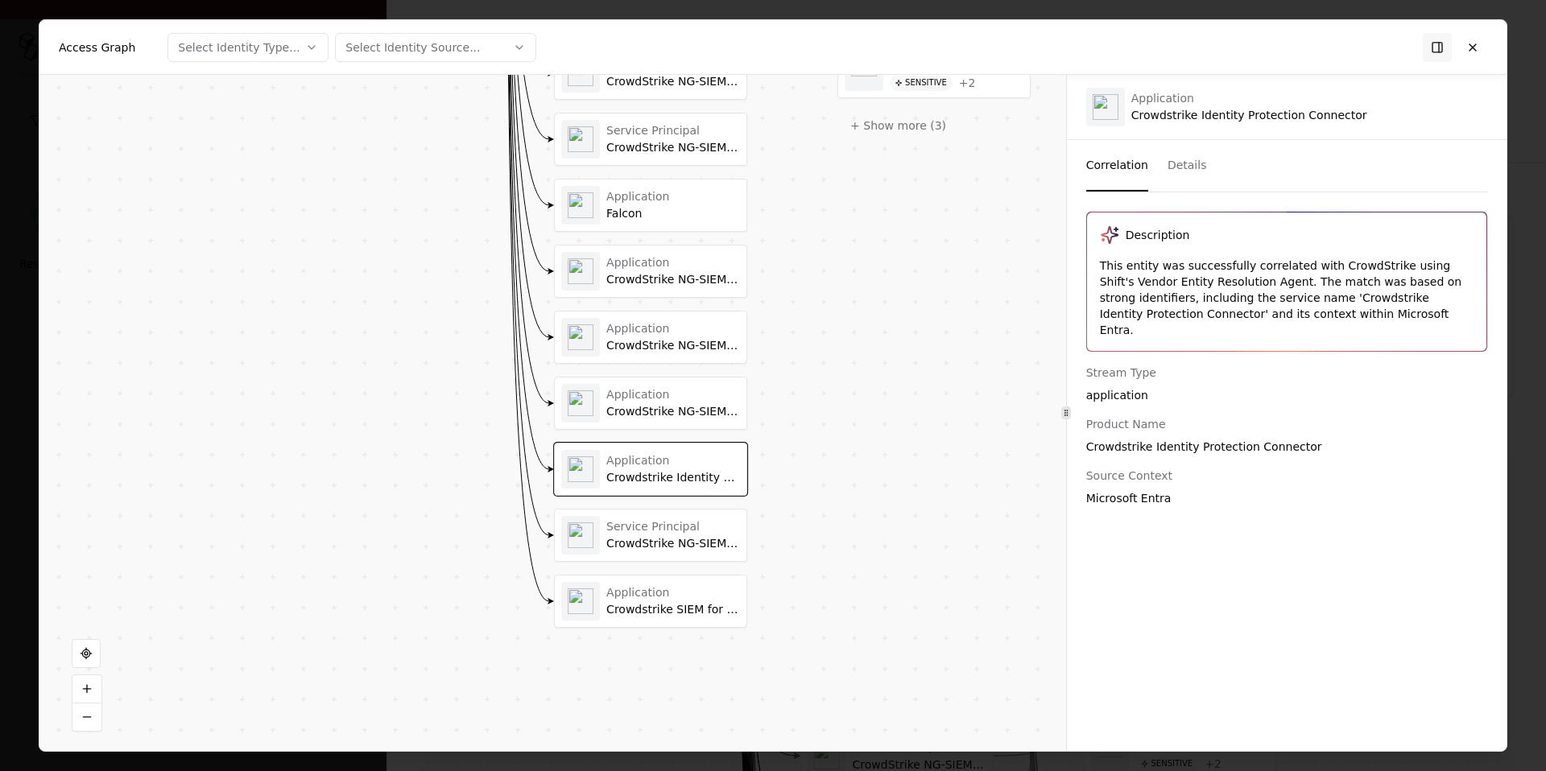
click at [692, 521] on div "Service Principal" at bounding box center [673, 527] width 134 height 14
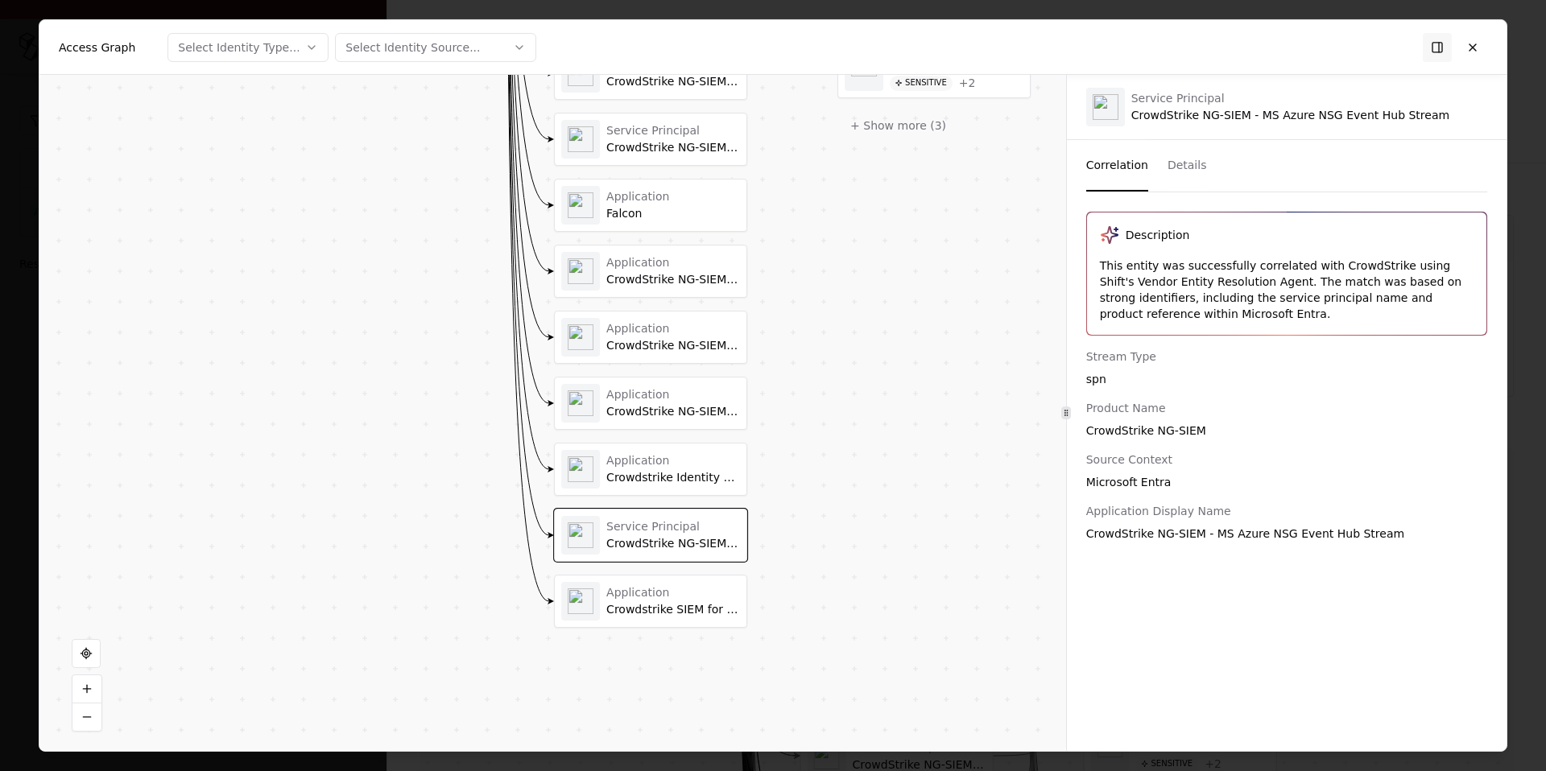
click at [692, 614] on div "Crowdstrike SIEM for MS Graph API" at bounding box center [673, 610] width 134 height 14
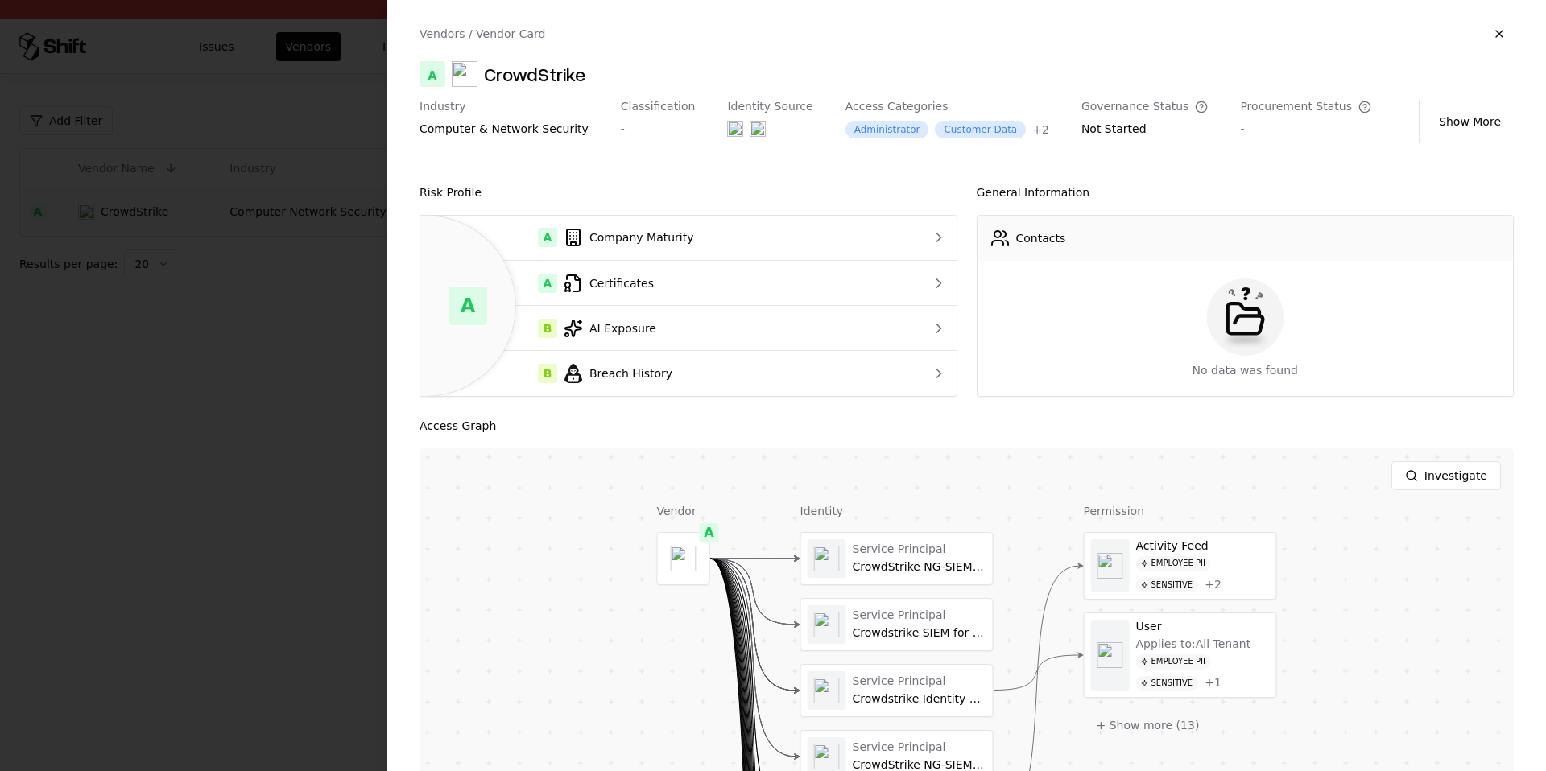
click at [270, 386] on div at bounding box center [773, 385] width 1546 height 771
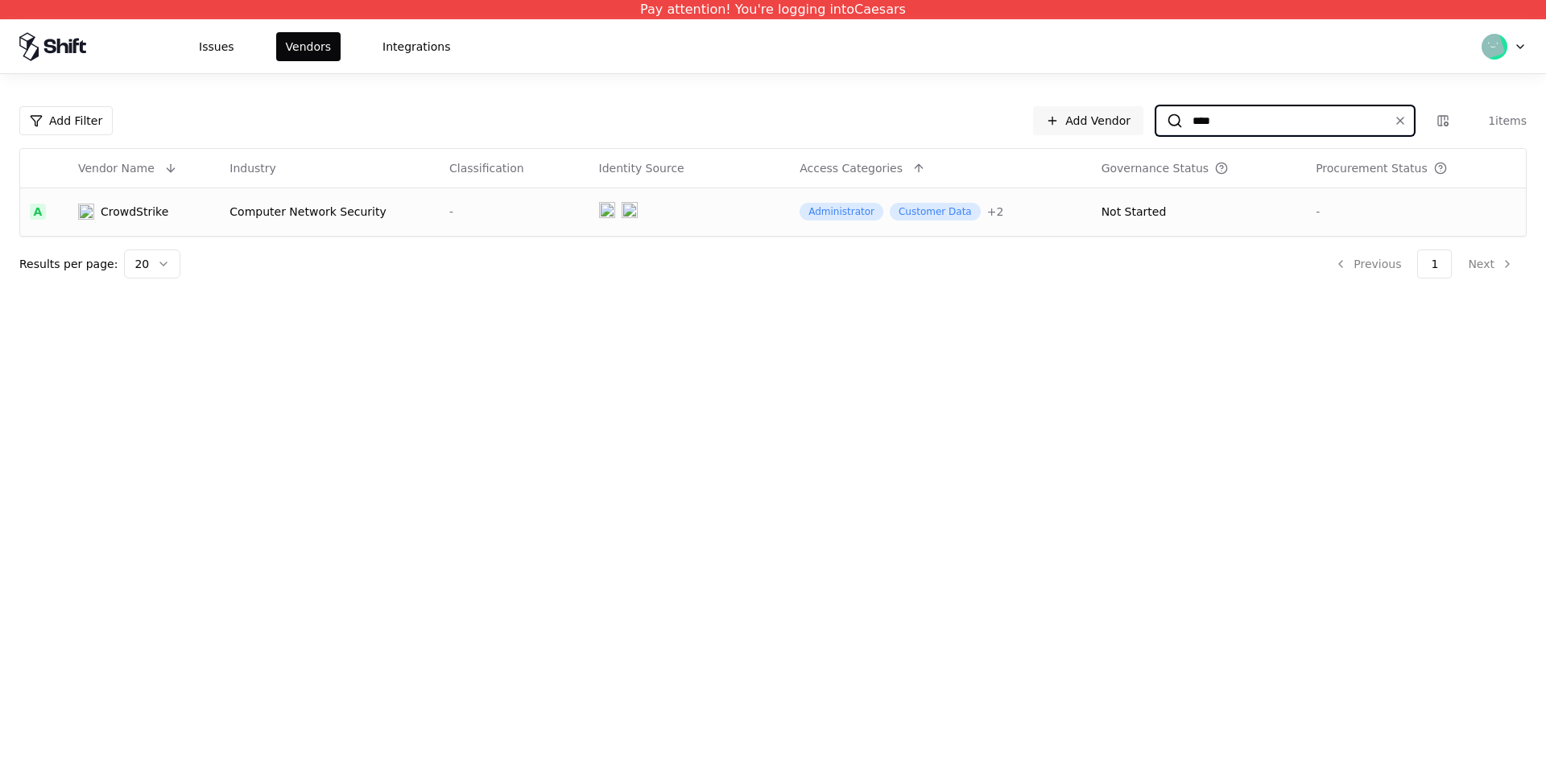
click at [1216, 122] on input "****" at bounding box center [1282, 120] width 198 height 29
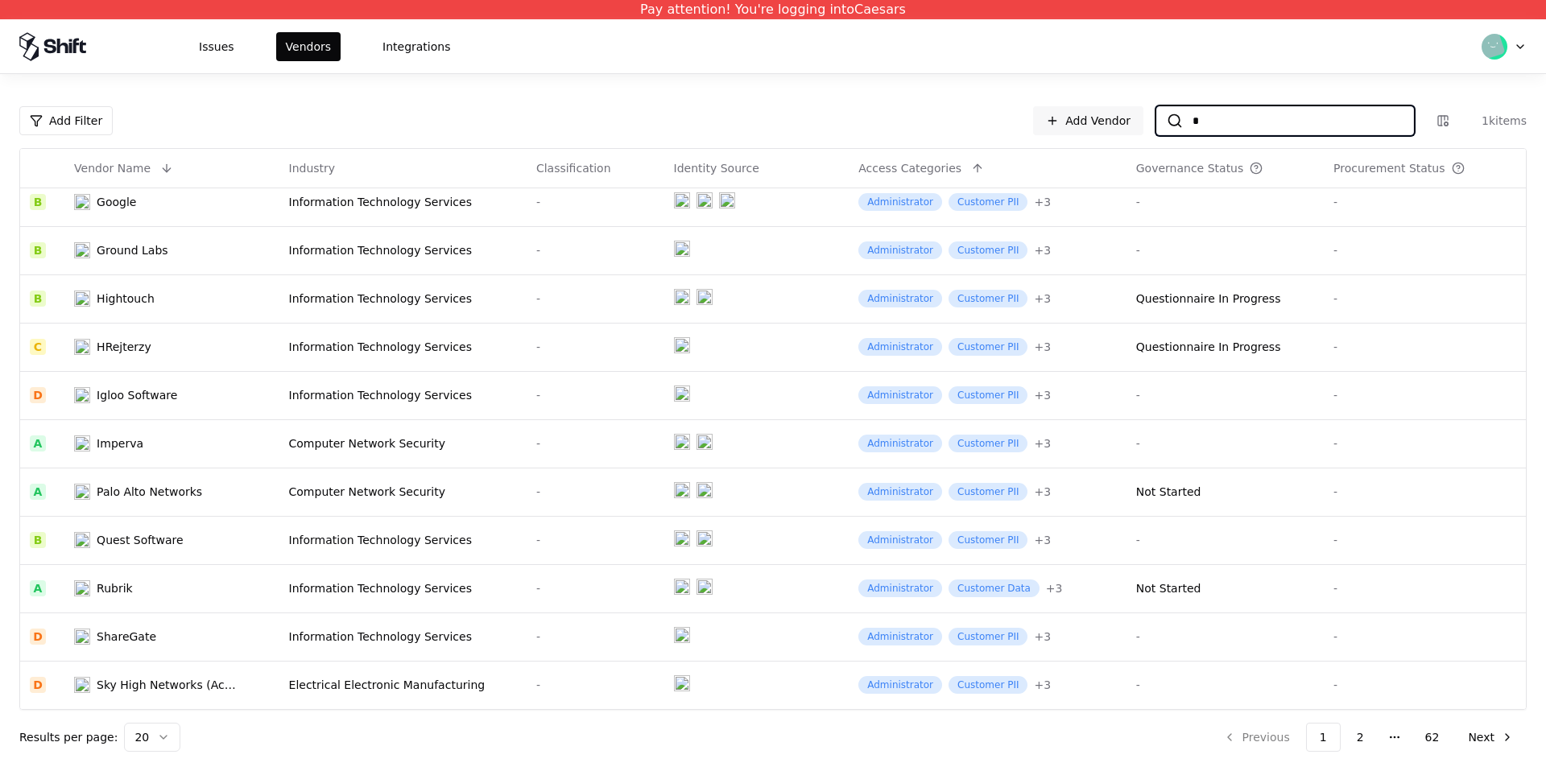
scroll to position [444, 0]
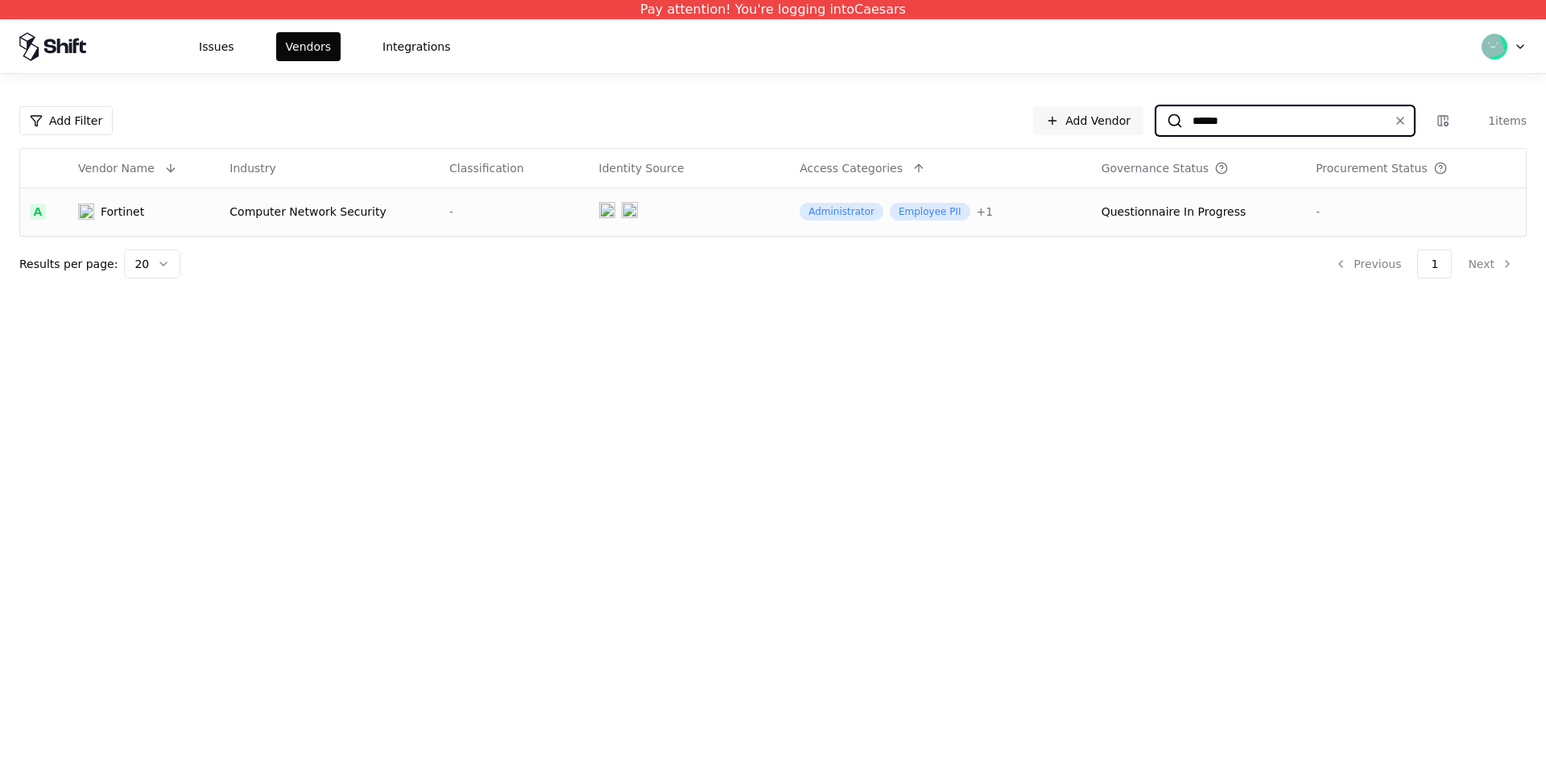
type input "******"
click at [341, 219] on div "Computer Network Security" at bounding box center [329, 212] width 200 height 16
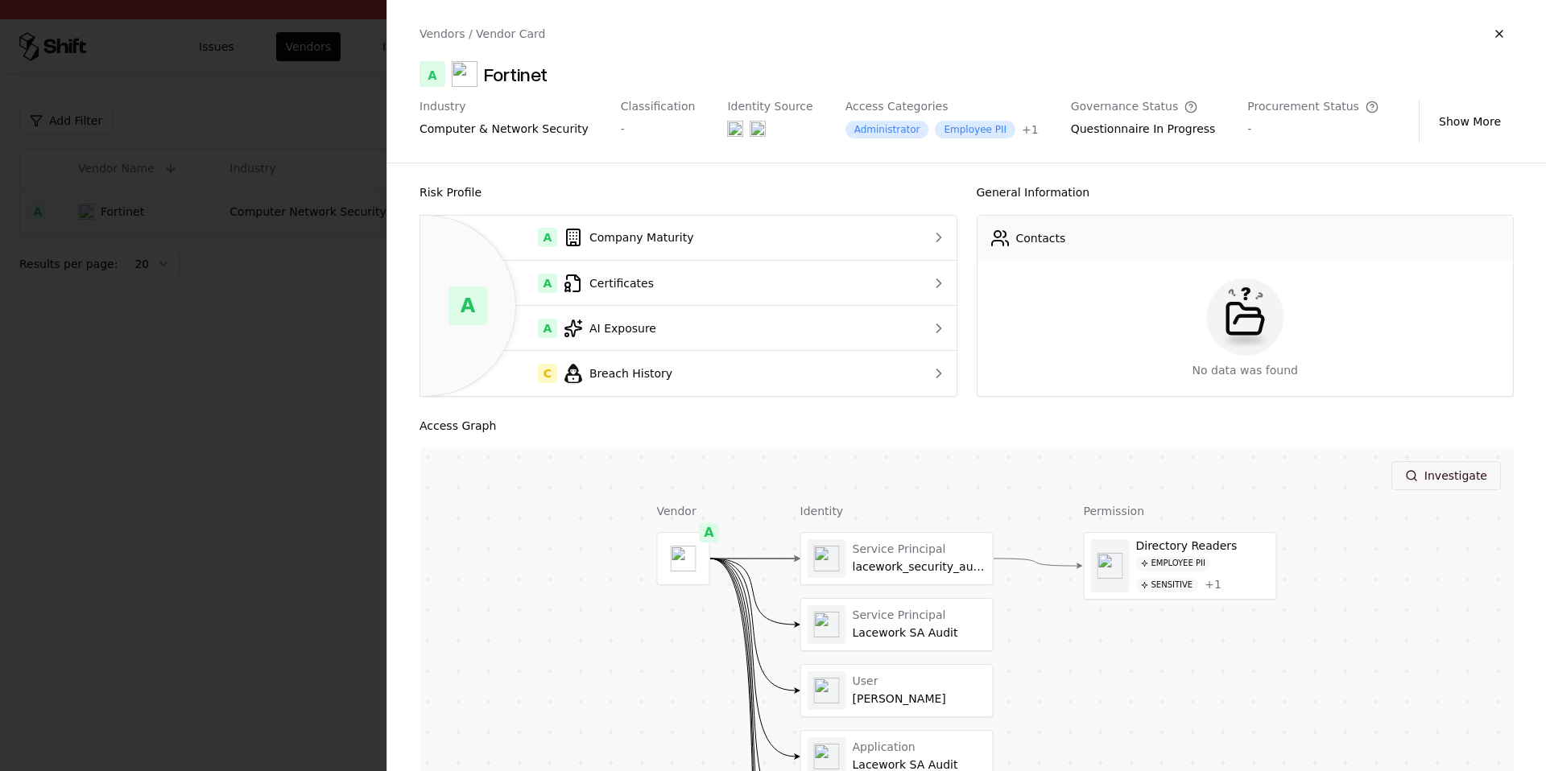
click at [1217, 477] on button "Investigate" at bounding box center [1446, 475] width 110 height 29
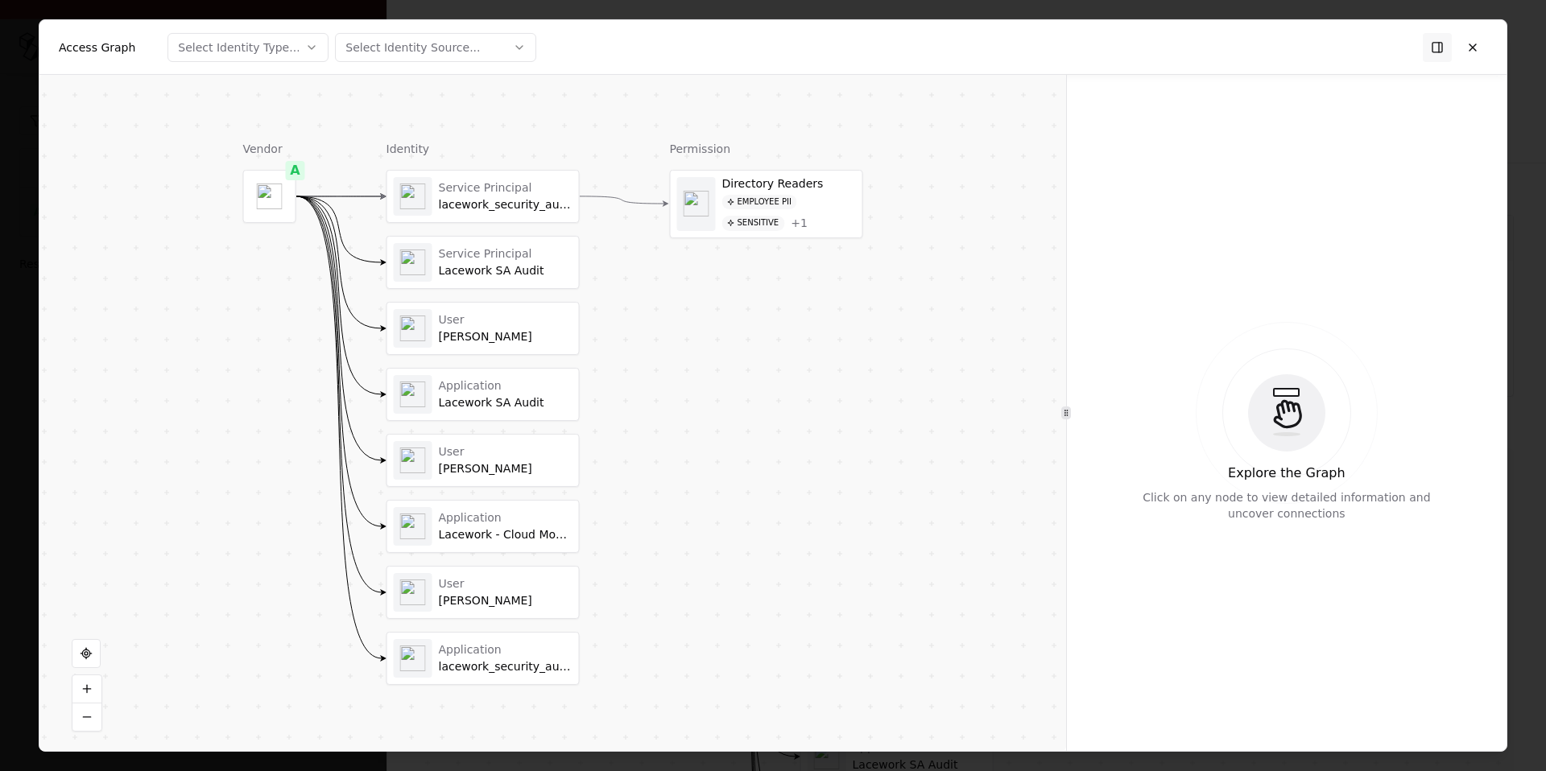
click at [512, 210] on div "lacework_security_audit" at bounding box center [506, 205] width 134 height 14
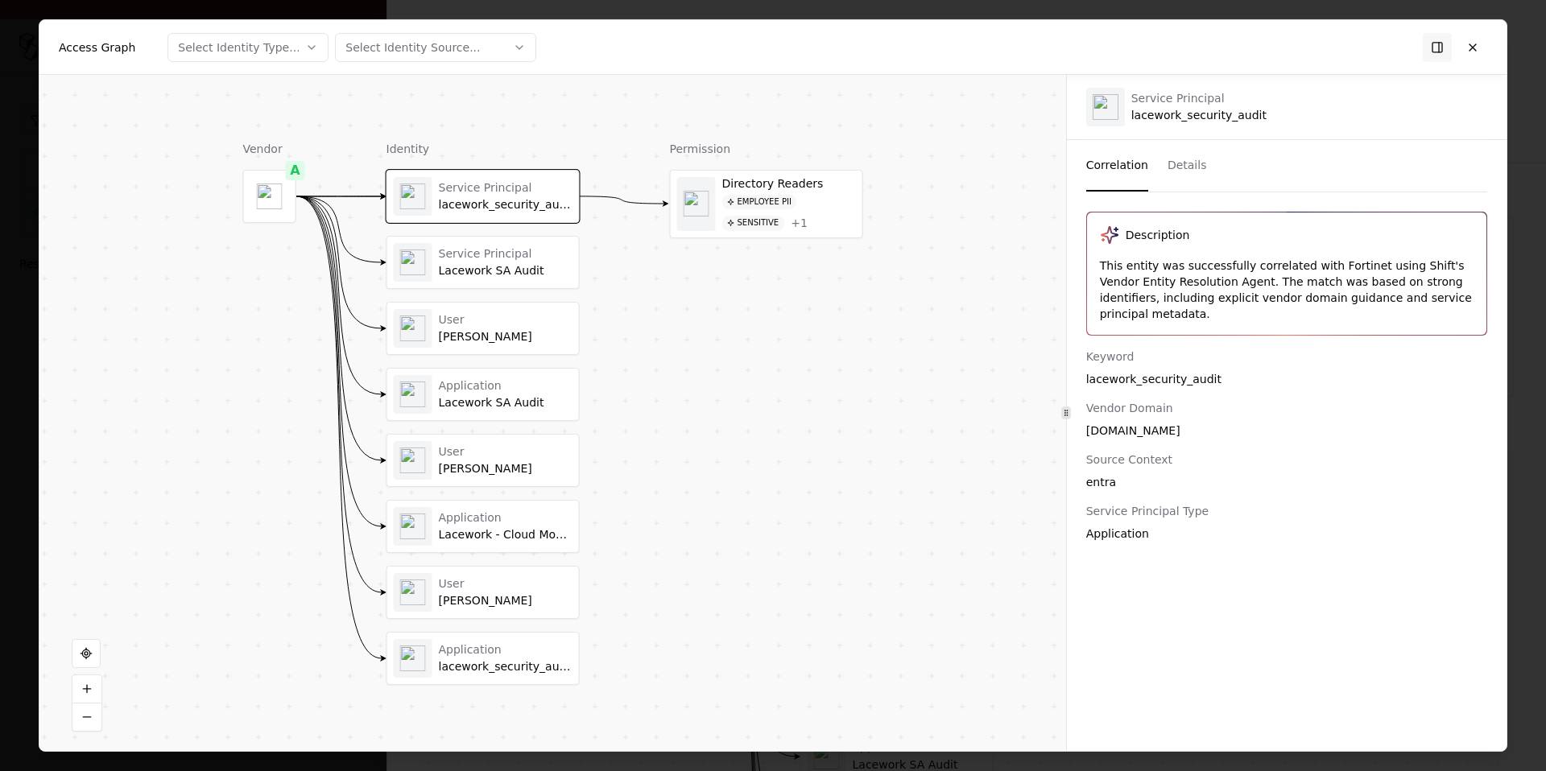
click at [541, 267] on div "Lacework SA Audit" at bounding box center [506, 271] width 134 height 14
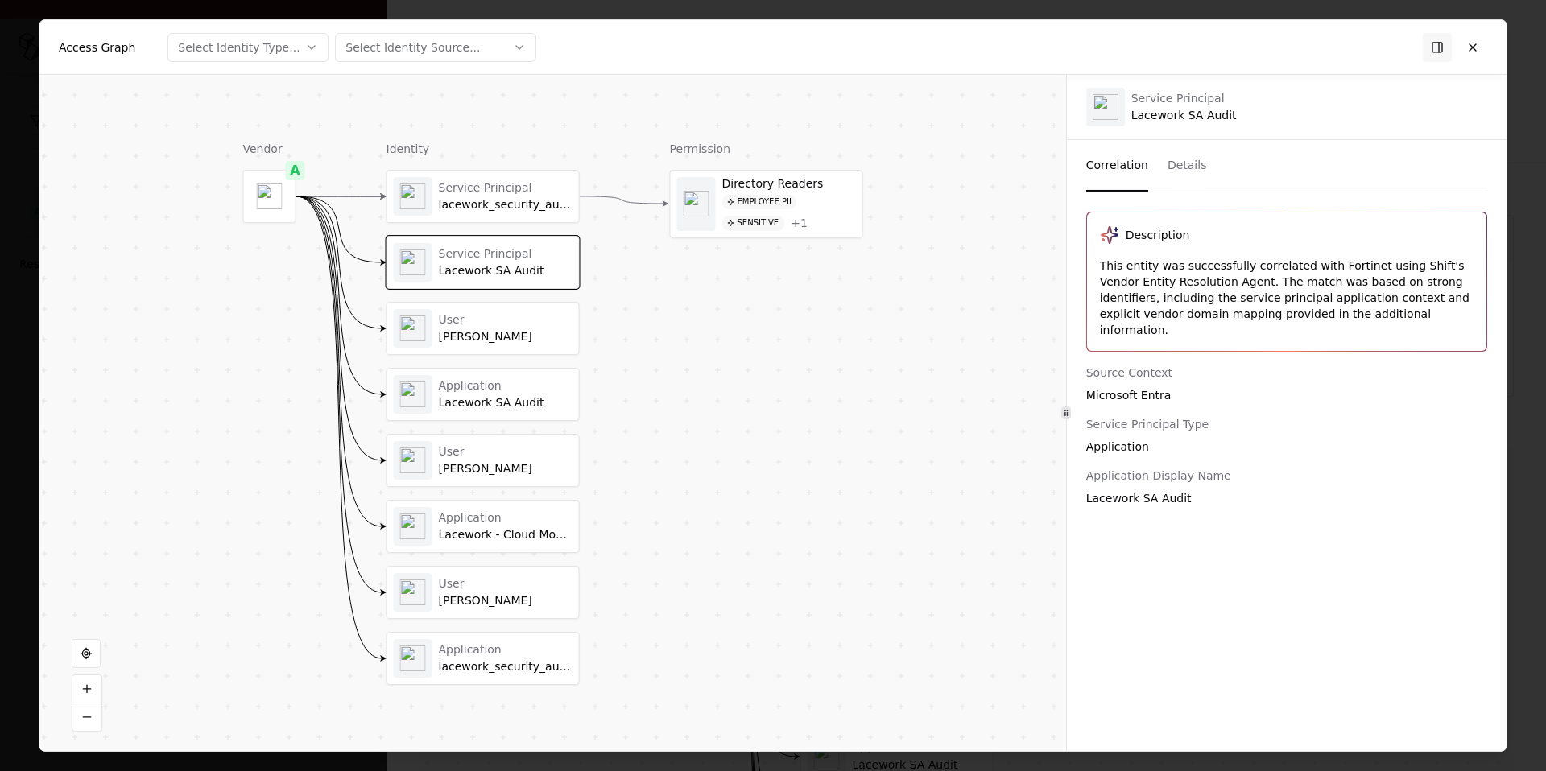
click at [503, 341] on div "[PERSON_NAME]" at bounding box center [506, 337] width 134 height 14
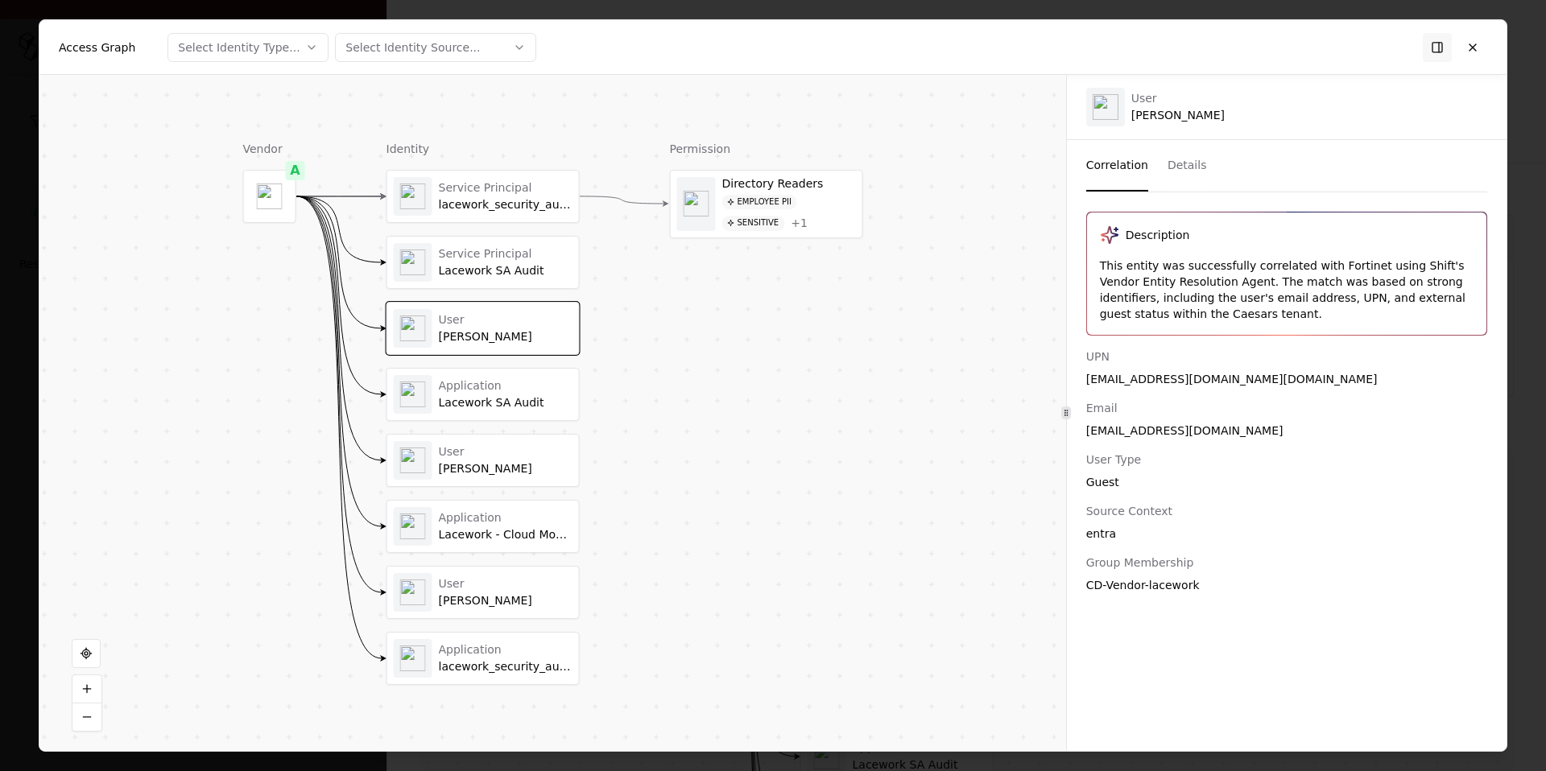
click at [503, 396] on div "Lacework SA Audit" at bounding box center [506, 403] width 134 height 14
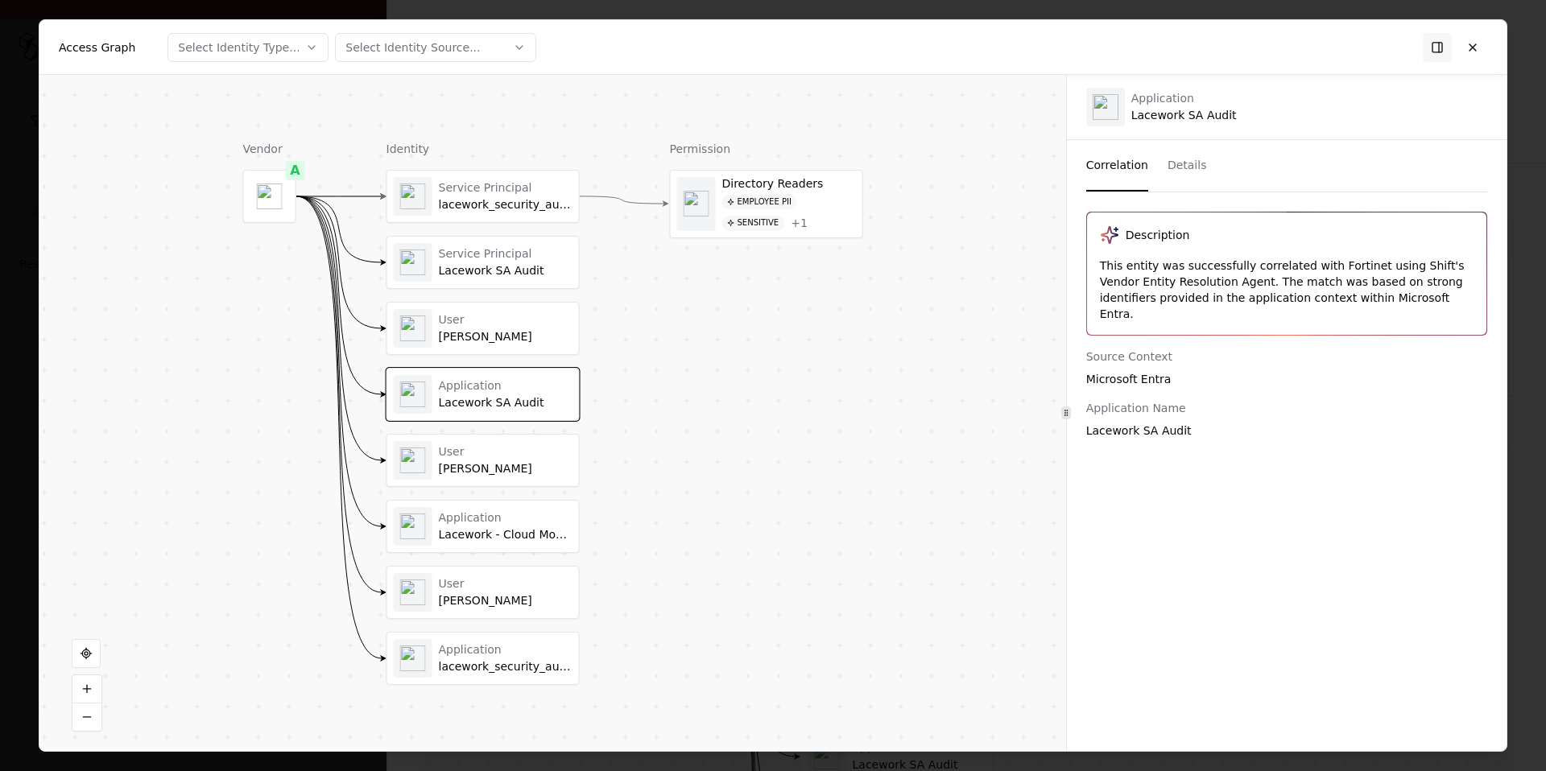
click at [516, 473] on div "[PERSON_NAME]" at bounding box center [506, 469] width 134 height 14
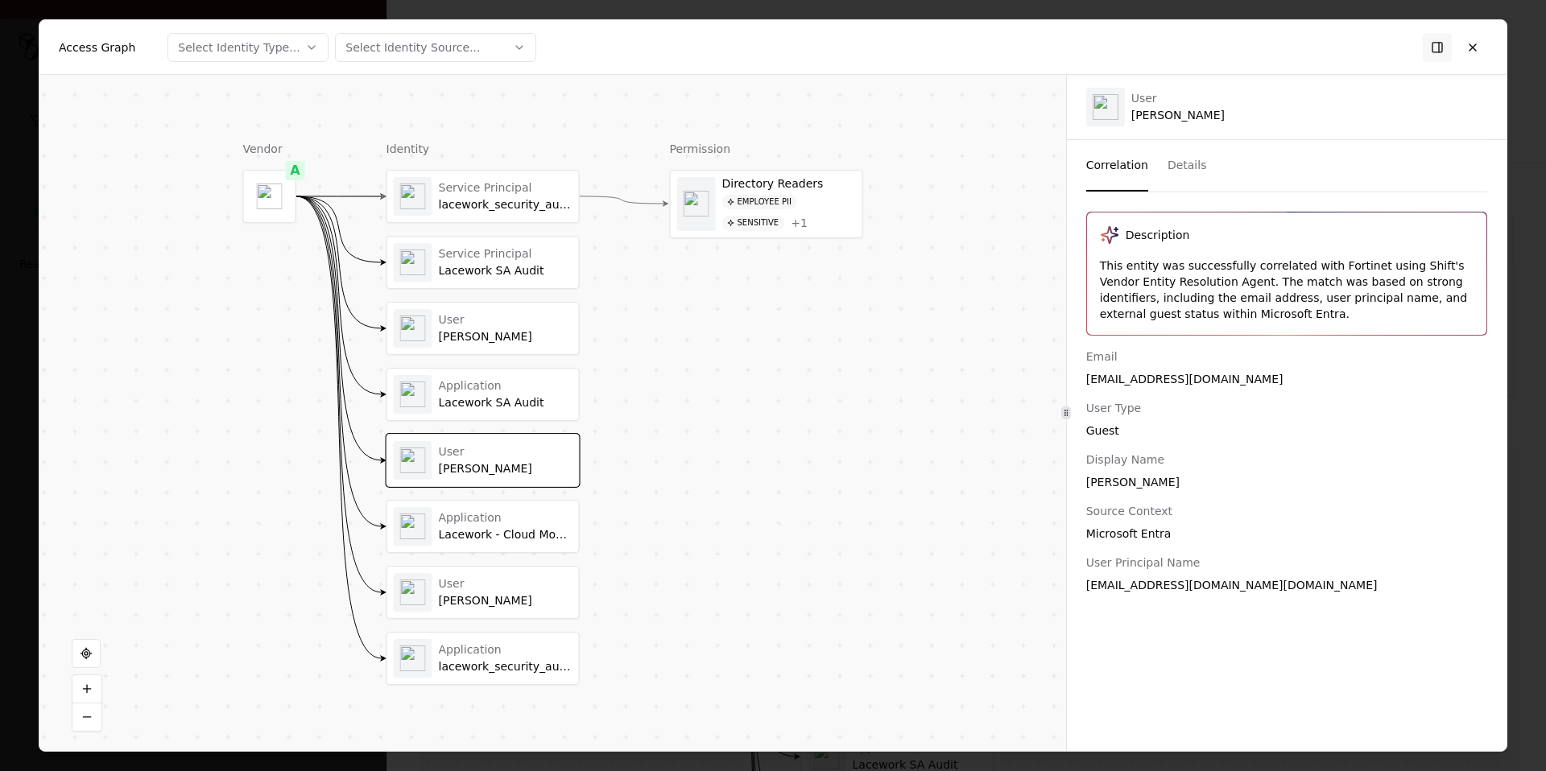
click at [517, 535] on div "Lacework - Cloud Monitoring" at bounding box center [506, 535] width 134 height 14
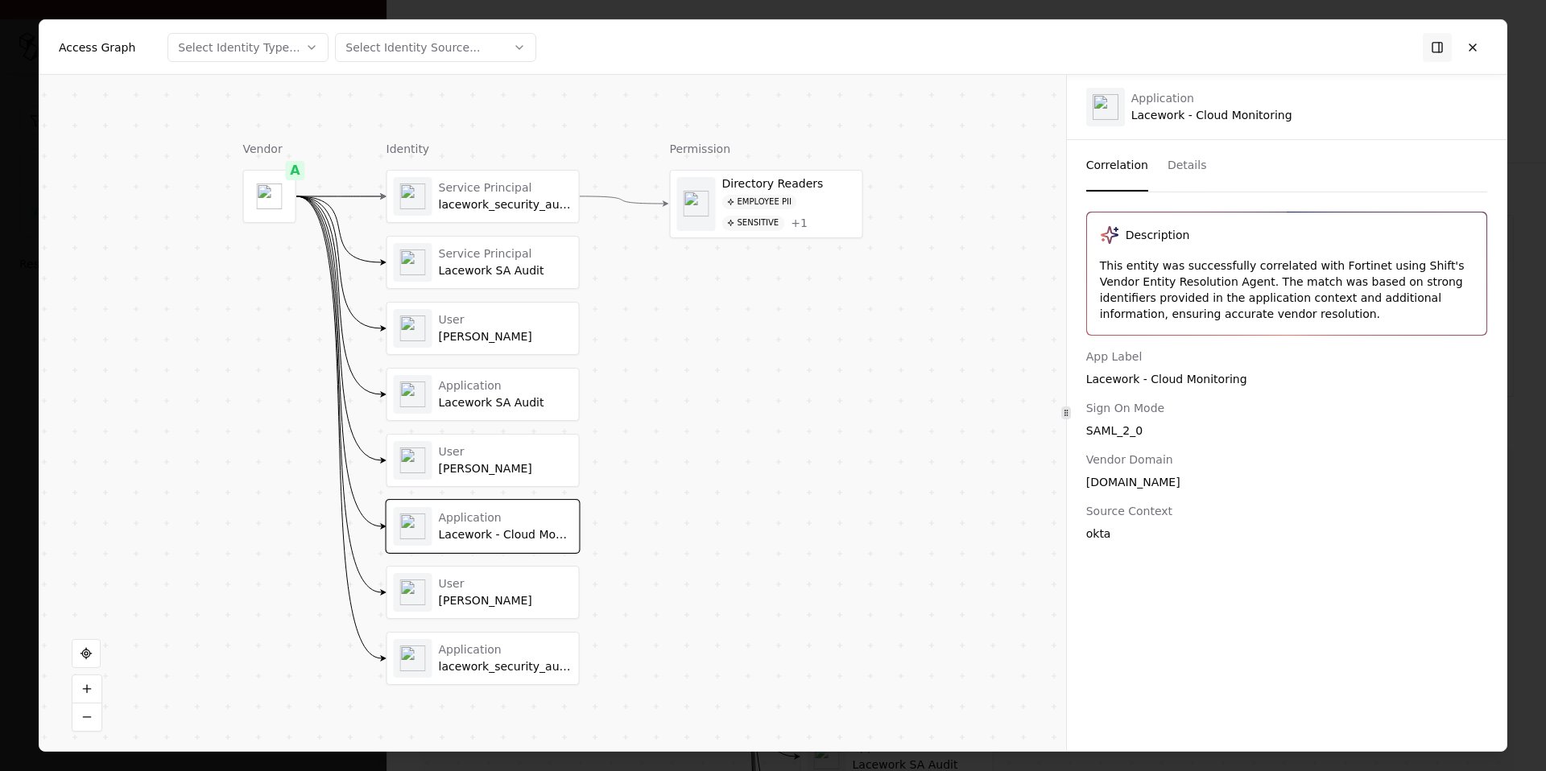
click at [494, 216] on div "Service Principal lacework_security_audit" at bounding box center [483, 197] width 192 height 52
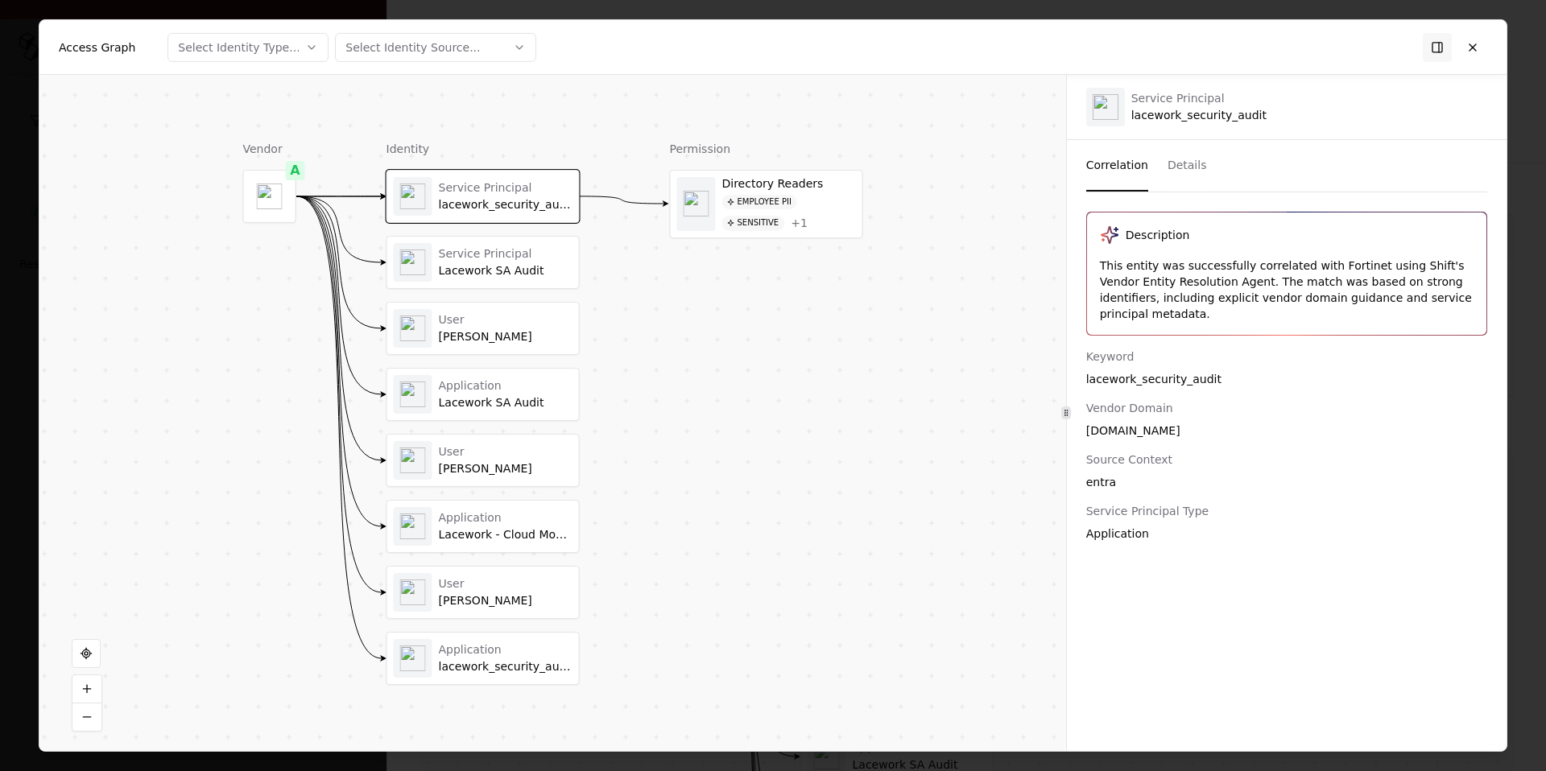
click at [494, 262] on div "Service Principal Lacework SA Audit" at bounding box center [506, 261] width 134 height 31
